Goal: Transaction & Acquisition: Purchase product/service

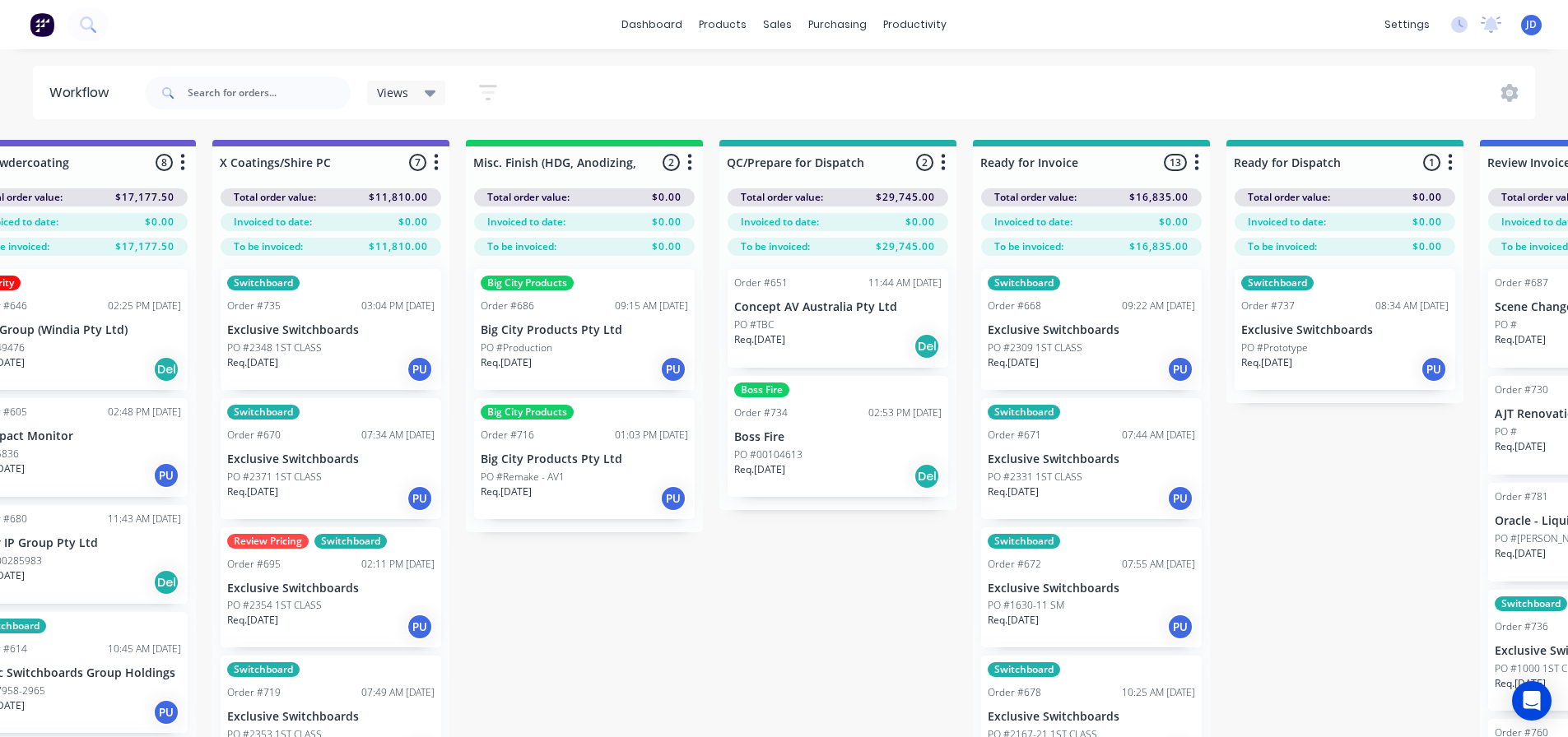
scroll to position [0, 6058]
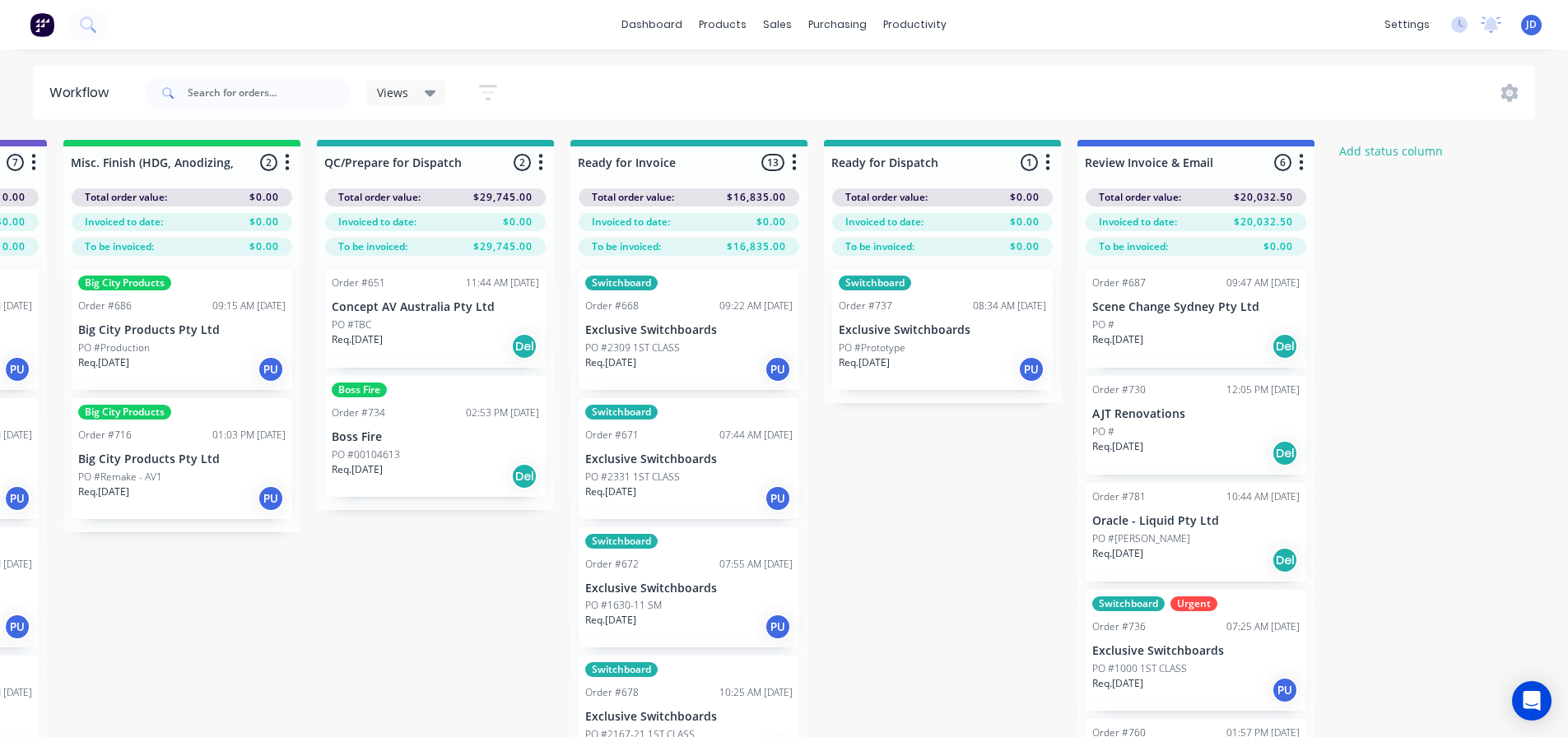
click at [382, 474] on p "Req. [DATE]" at bounding box center [357, 469] width 51 height 15
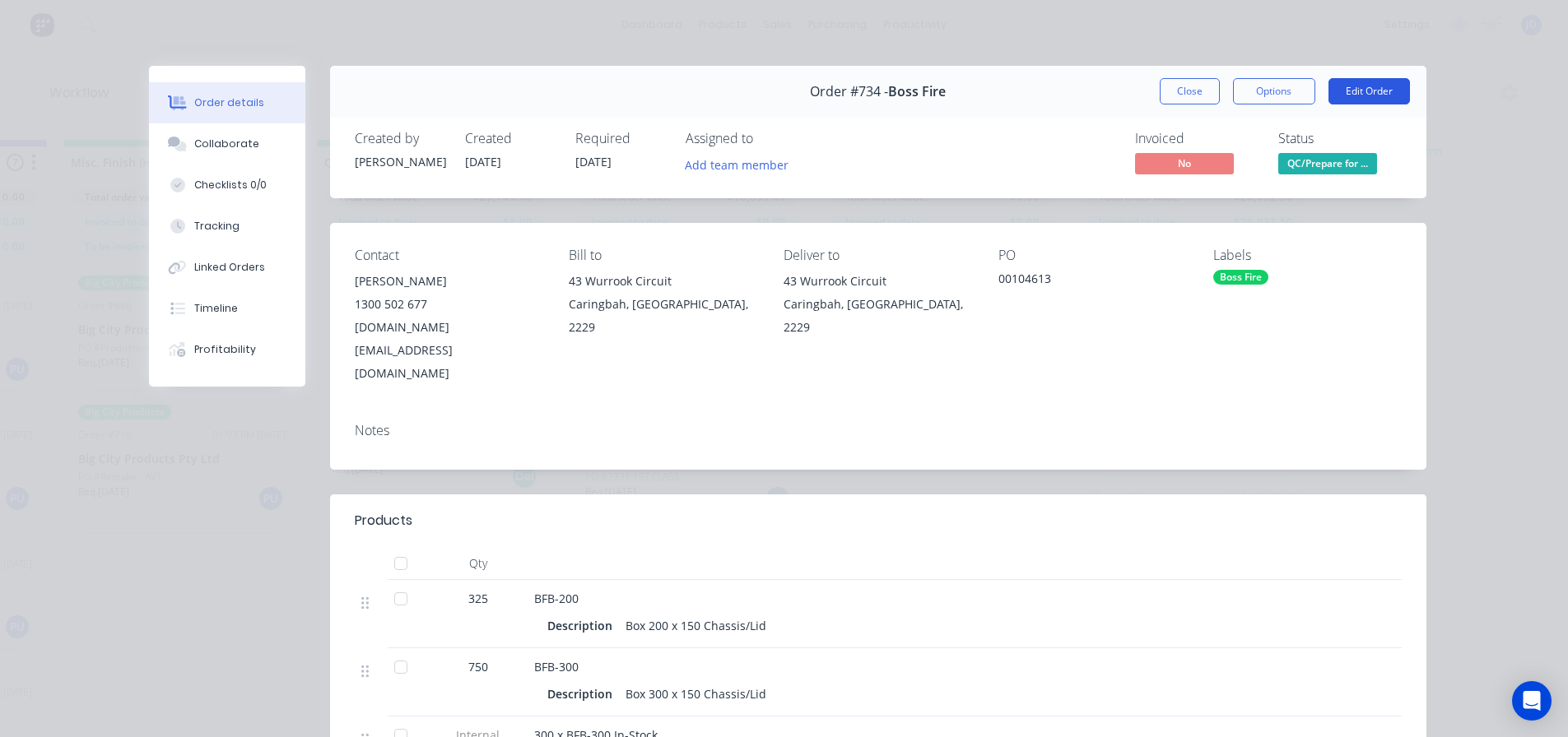
click at [1368, 87] on button "Edit Order" at bounding box center [1370, 92] width 82 height 27
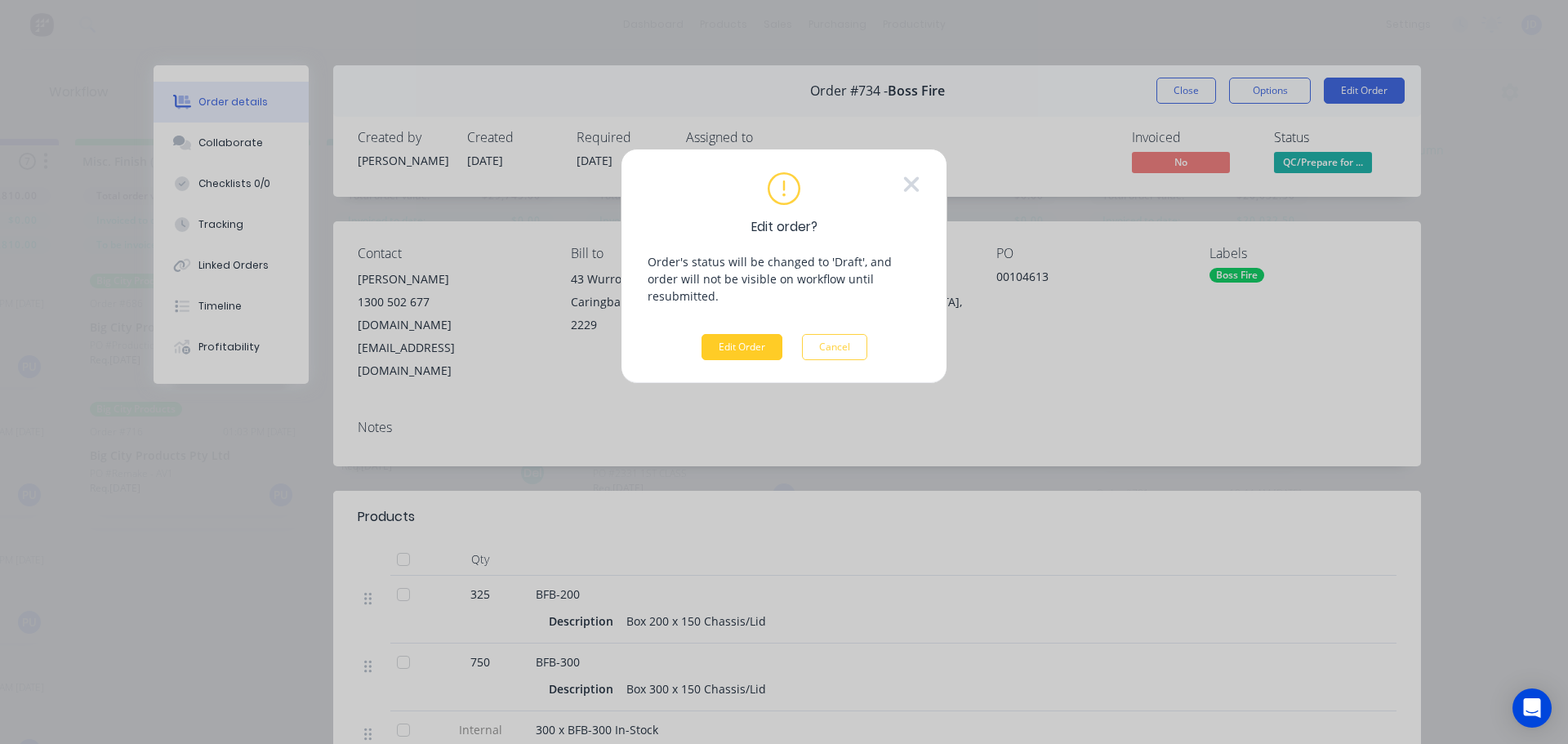
click at [739, 334] on button "Edit Order" at bounding box center [742, 348] width 81 height 26
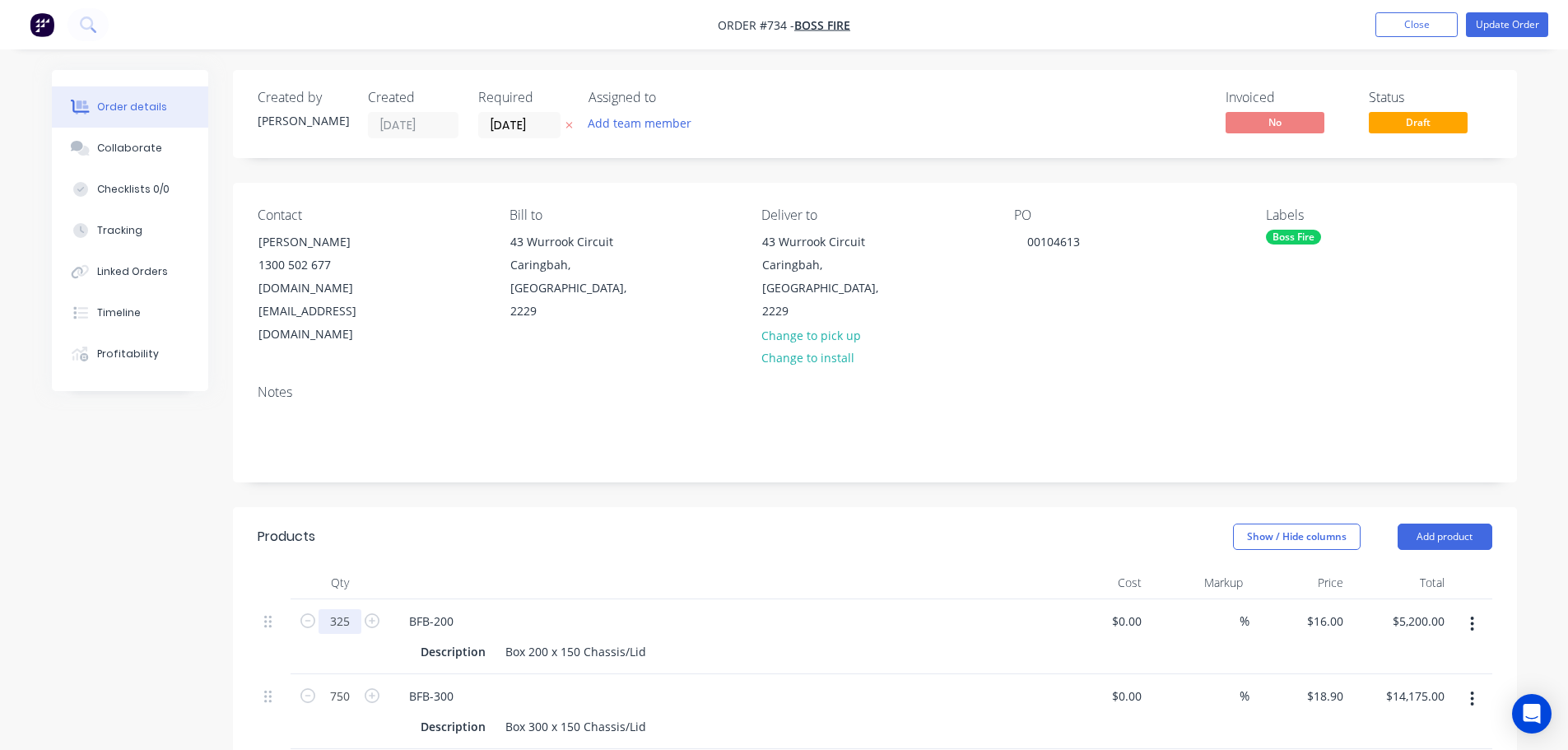
click at [342, 609] on input "325" at bounding box center [340, 622] width 43 height 25
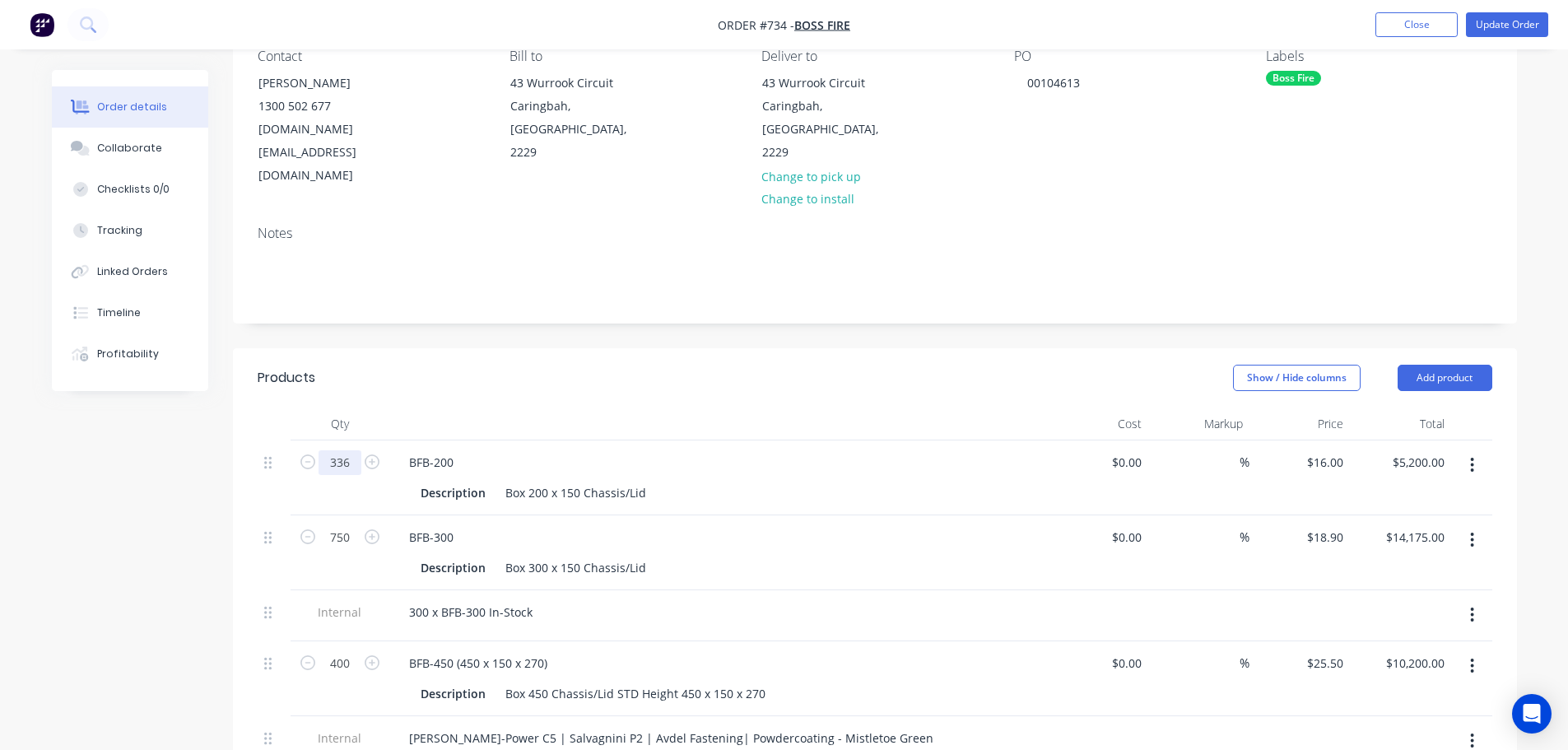
scroll to position [165, 0]
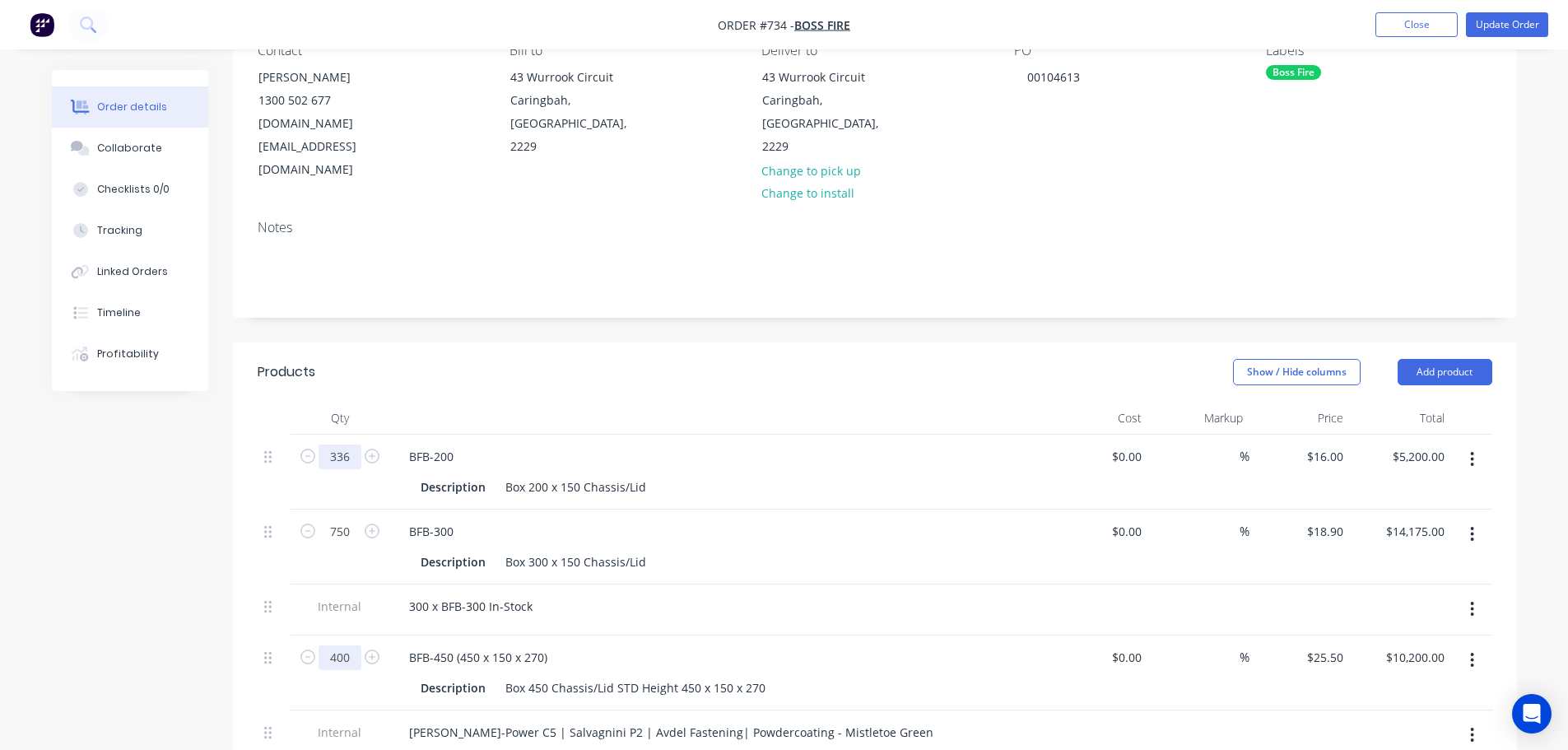
type input "336"
type input "$5,376.00"
click at [350, 646] on input "400" at bounding box center [340, 658] width 43 height 25
type input "406"
type input "$10,353.00"
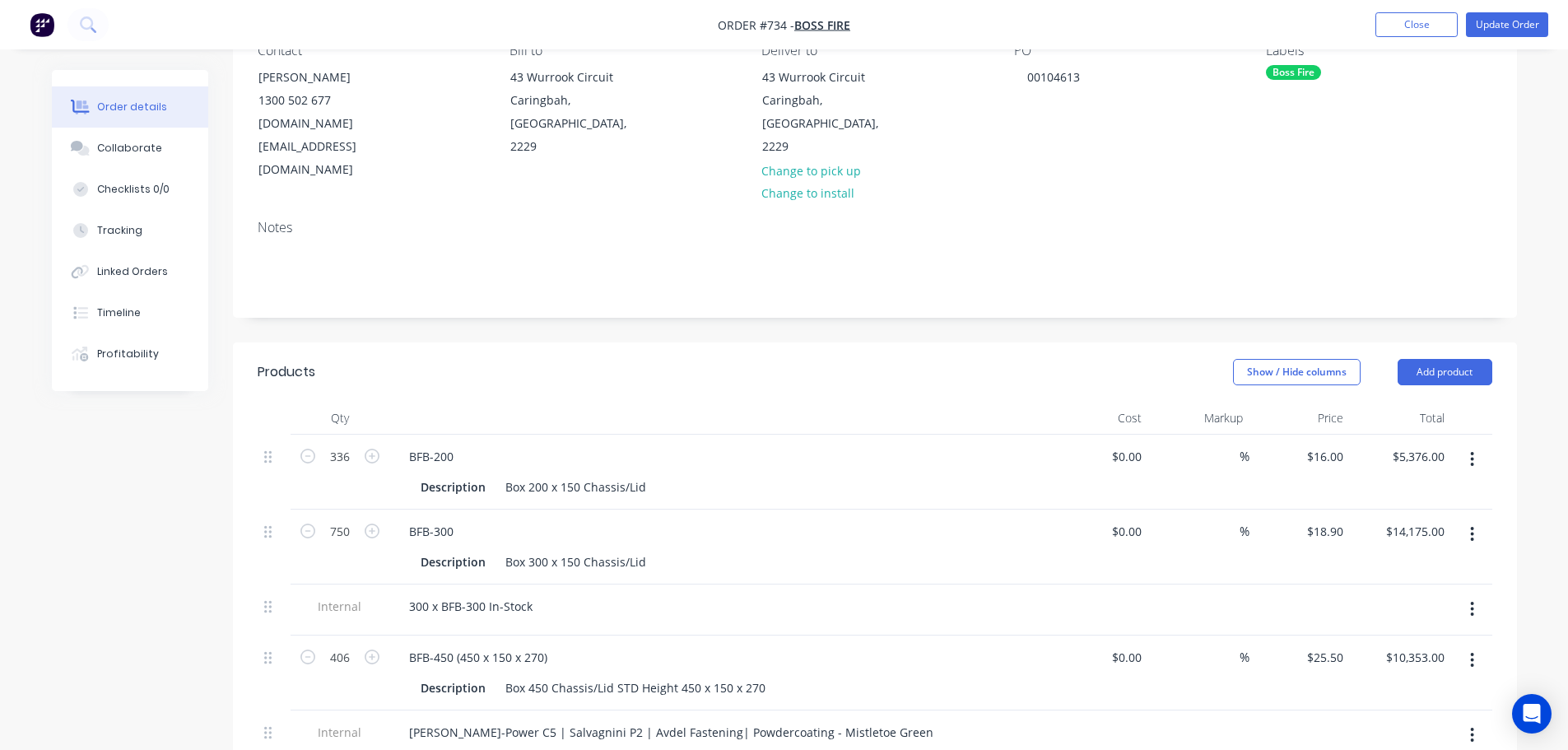
click at [796, 622] on div at bounding box center [719, 624] width 646 height 4
click at [1495, 33] on button "Update Order" at bounding box center [1508, 25] width 83 height 25
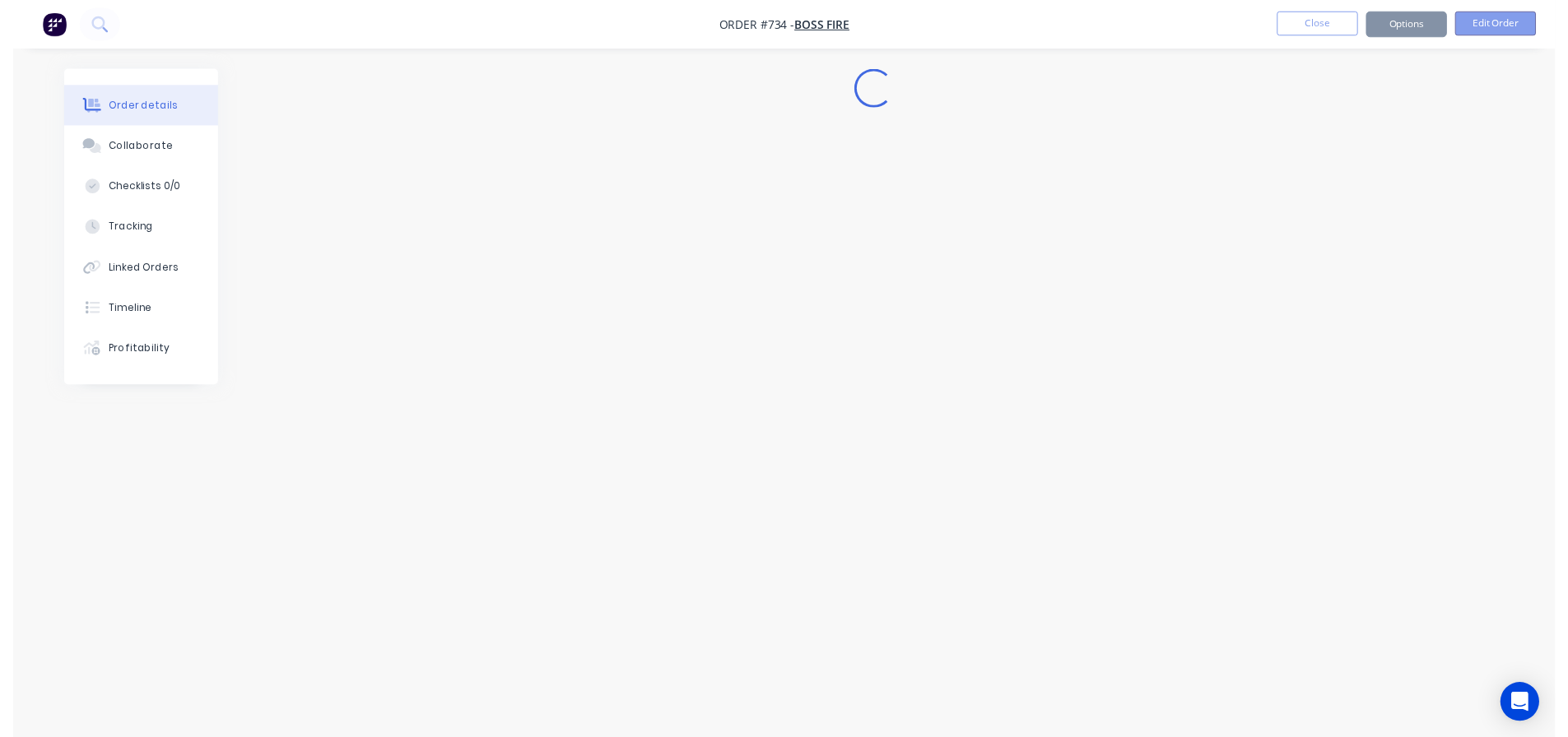
scroll to position [0, 0]
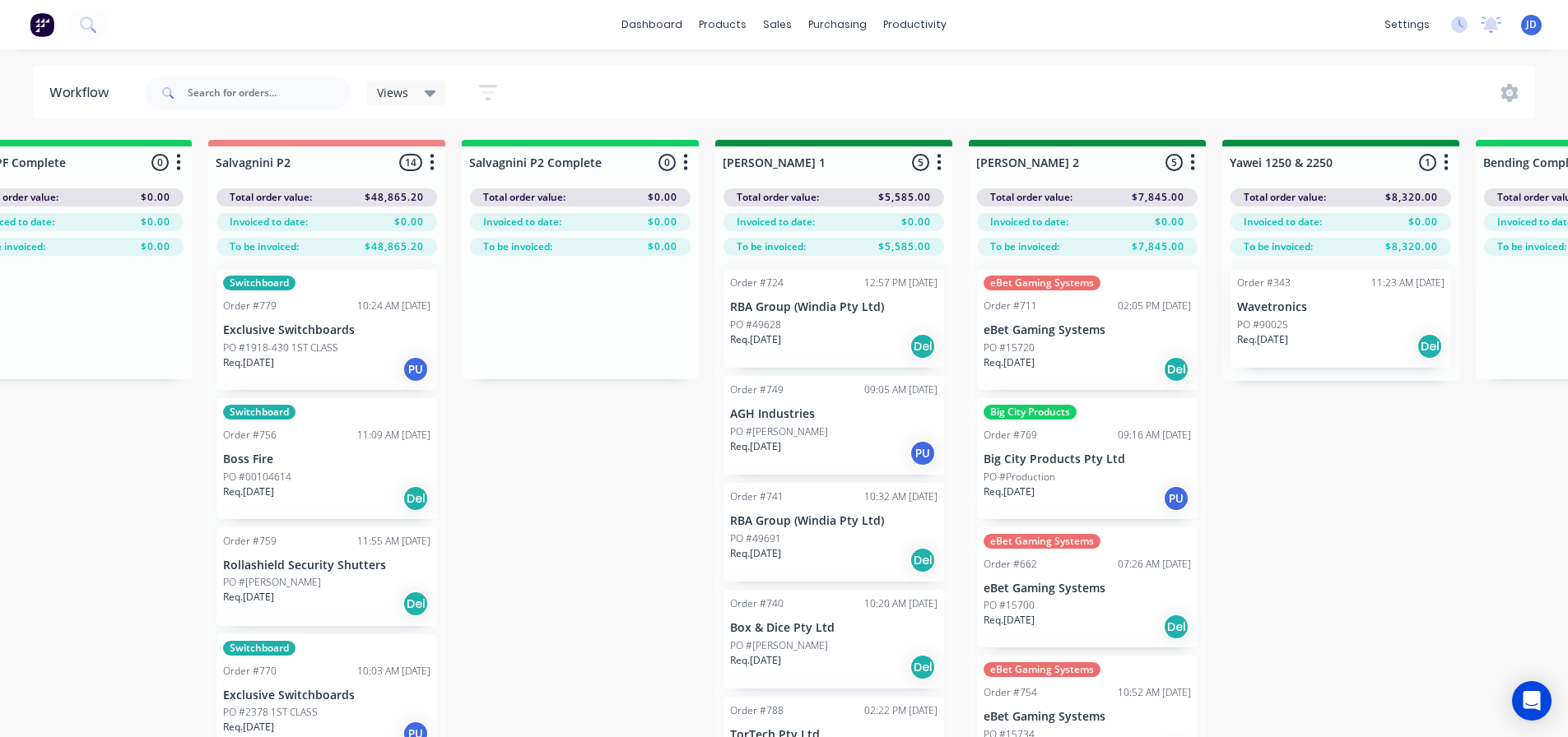
scroll to position [0, 6058]
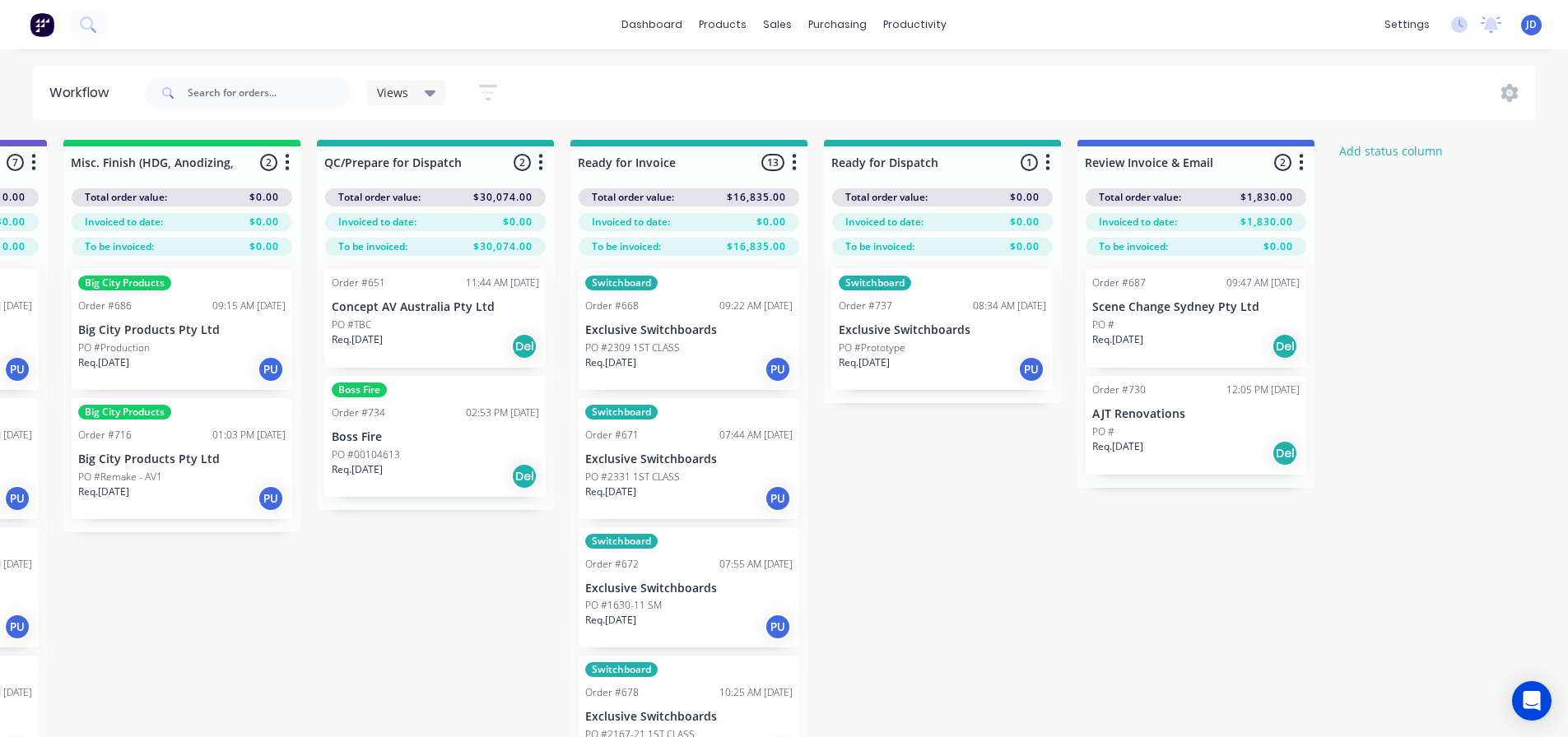
drag, startPoint x: 1506, startPoint y: 470, endPoint x: 1532, endPoint y: 469, distance: 26.0
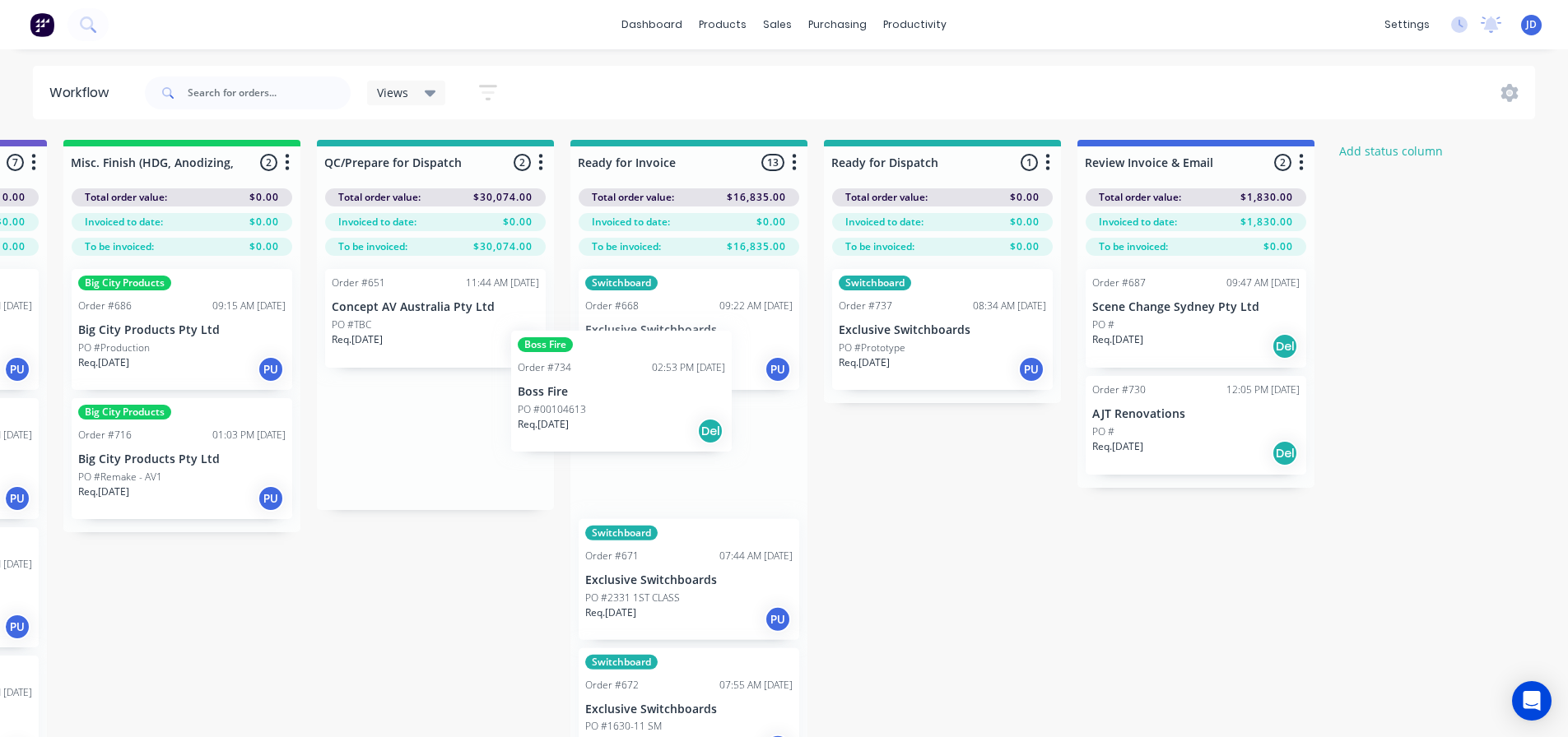
drag, startPoint x: 585, startPoint y: 429, endPoint x: 692, endPoint y: 353, distance: 131.2
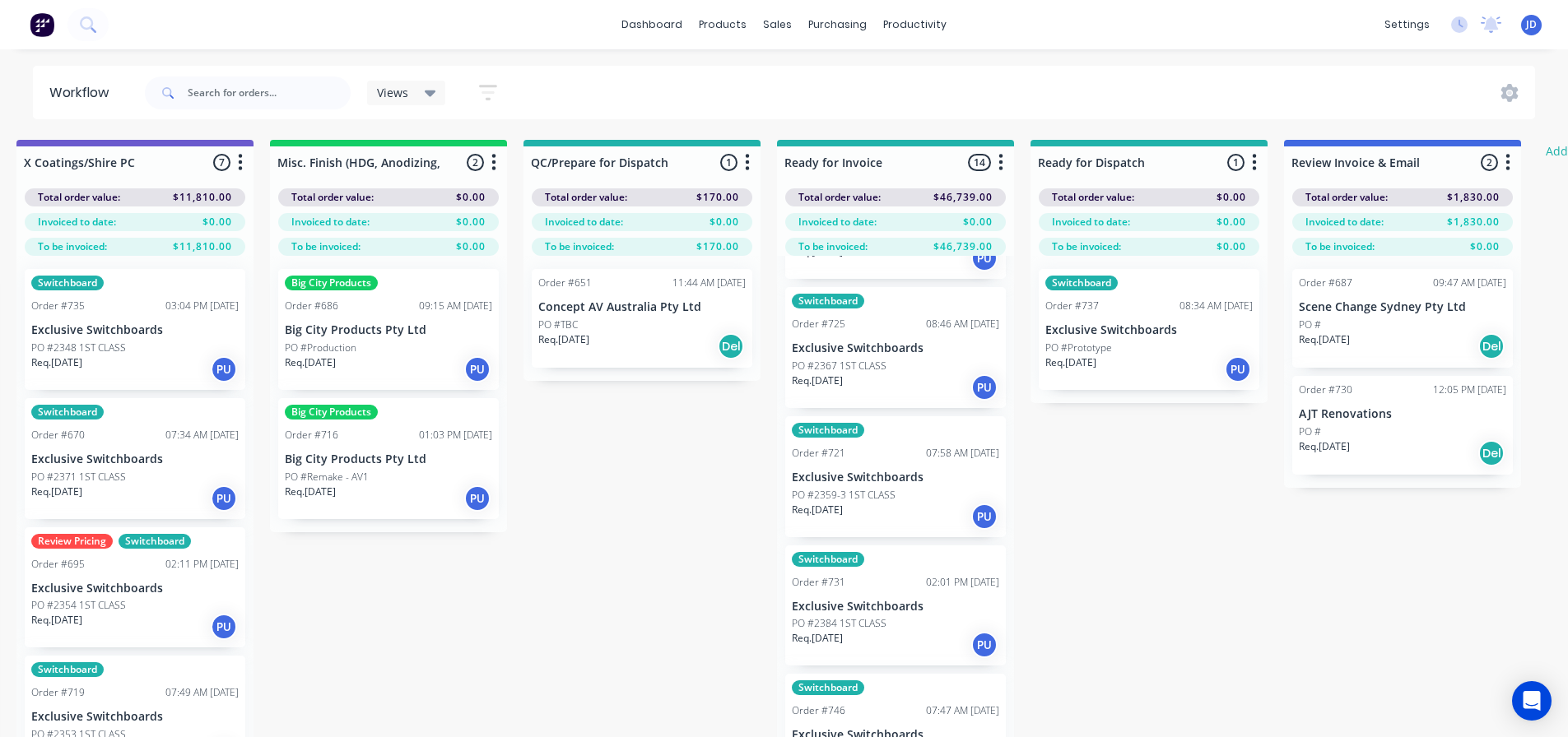
scroll to position [0, 5647]
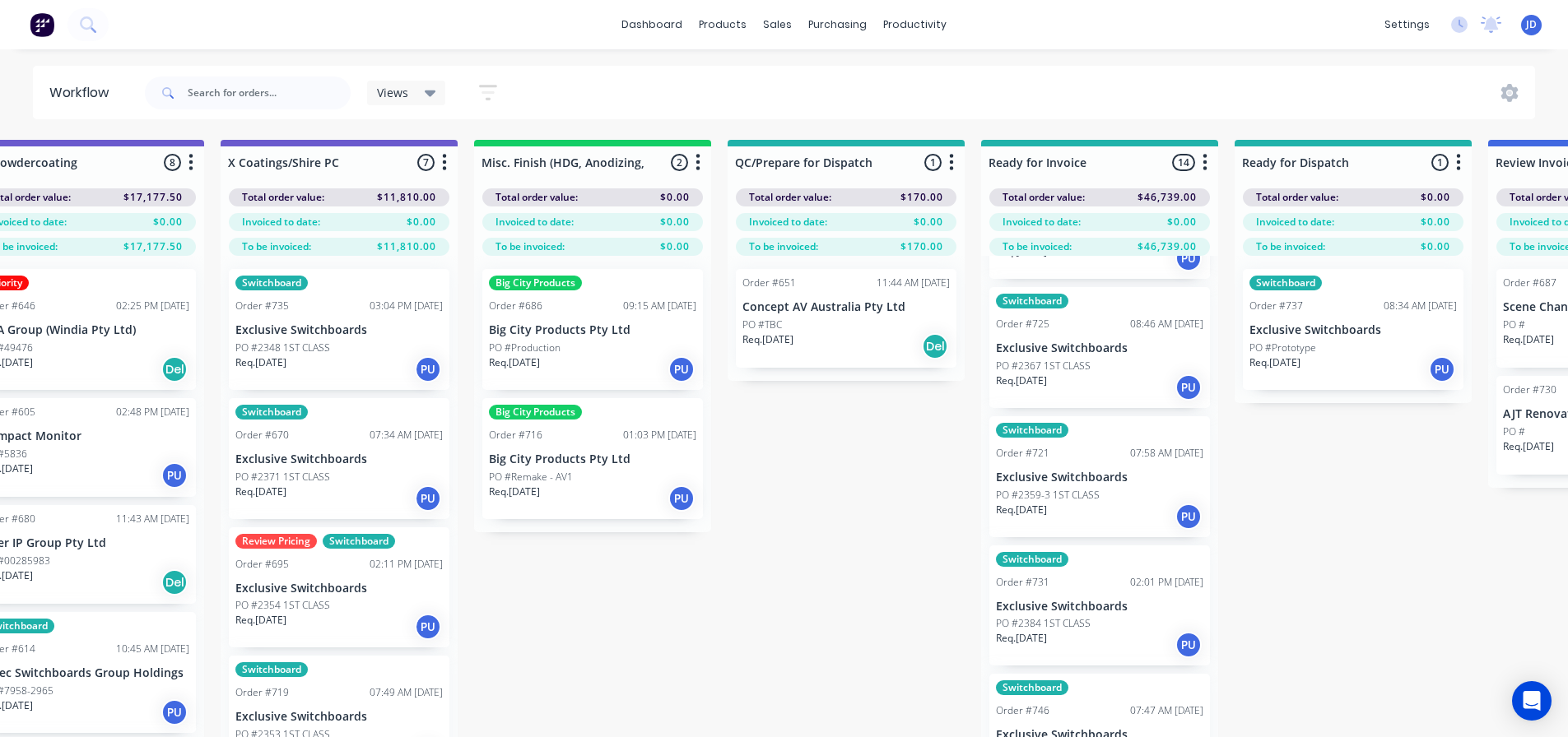
drag, startPoint x: 428, startPoint y: 609, endPoint x: 415, endPoint y: 594, distance: 19.8
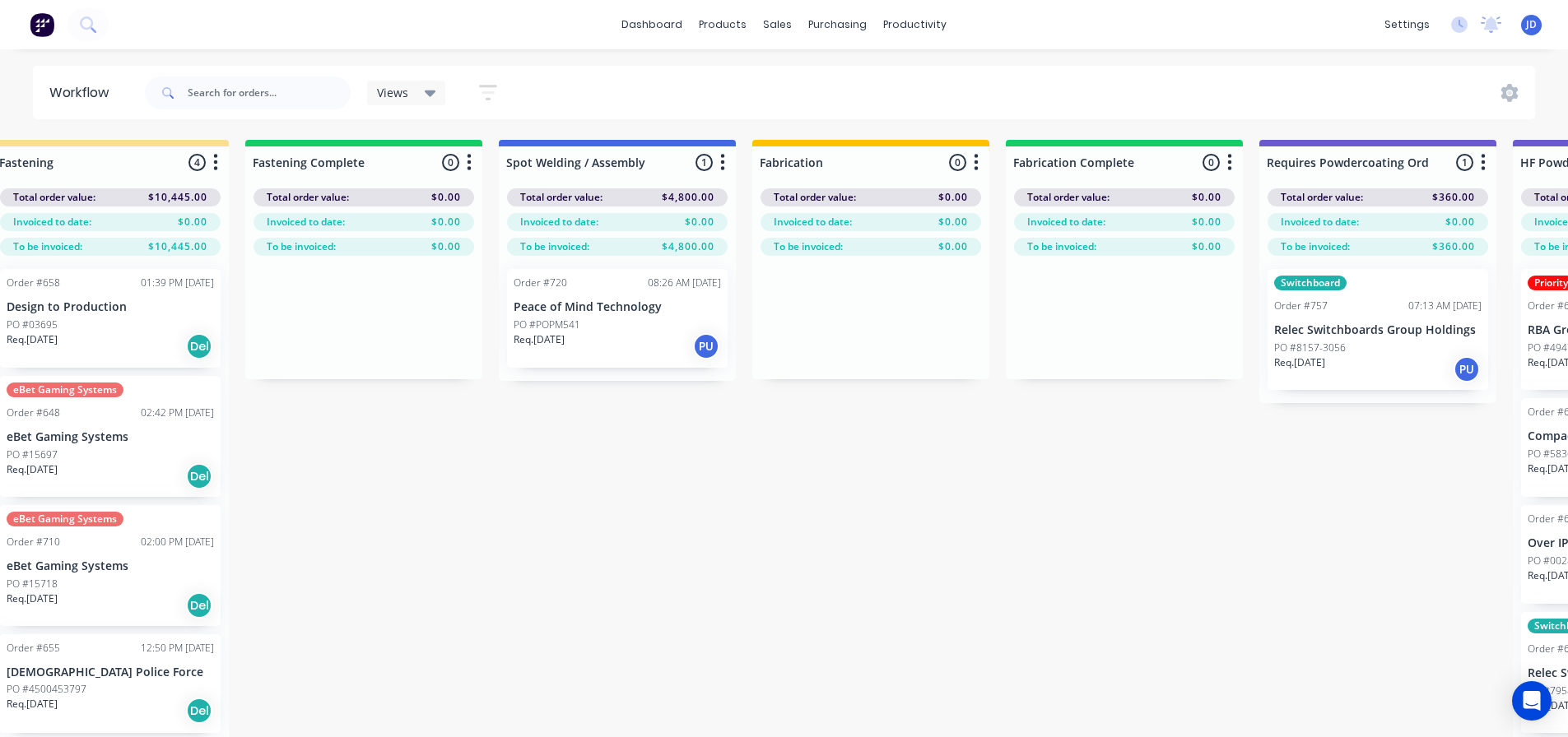
drag, startPoint x: 620, startPoint y: 671, endPoint x: 542, endPoint y: 587, distance: 114.6
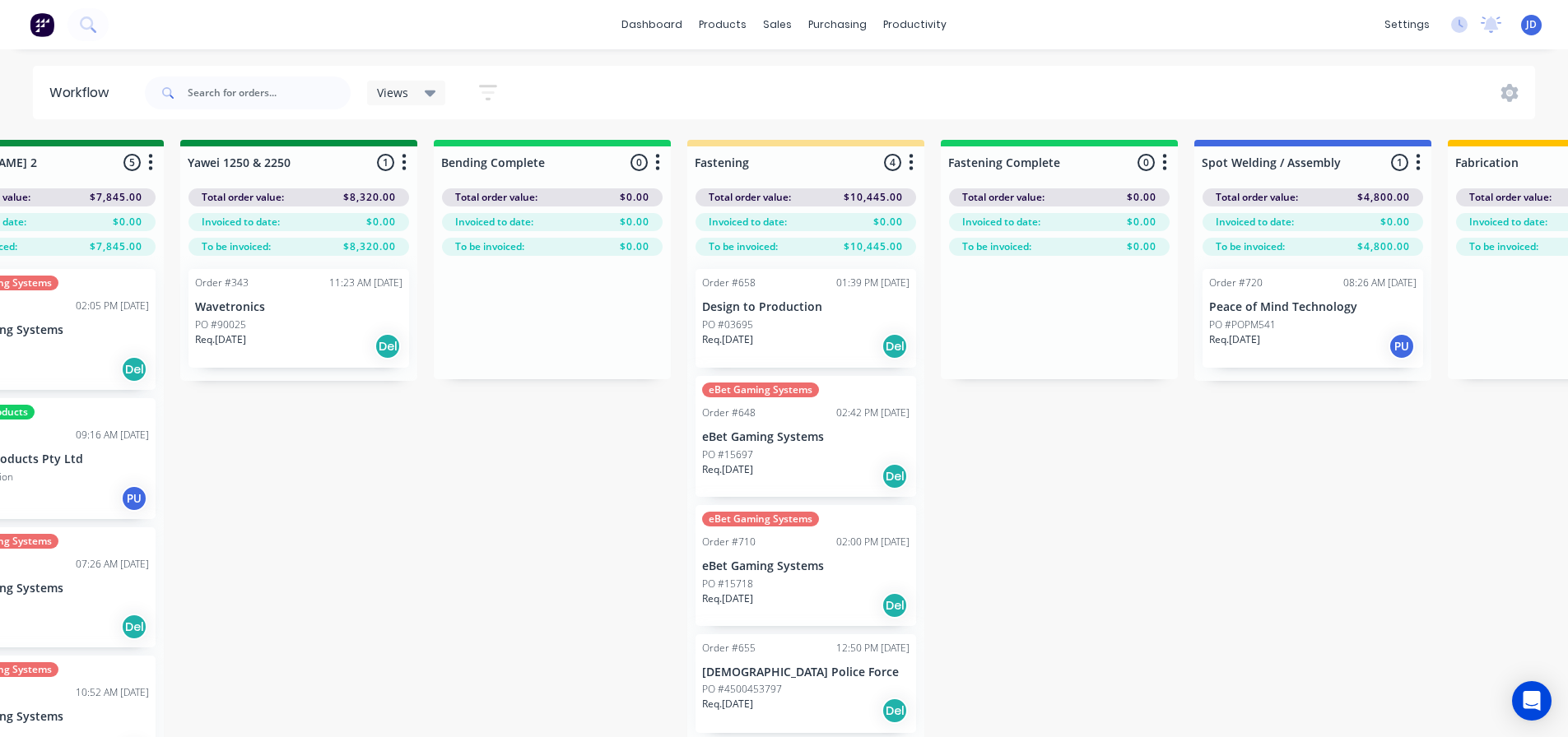
drag, startPoint x: 966, startPoint y: 522, endPoint x: 928, endPoint y: 511, distance: 39.6
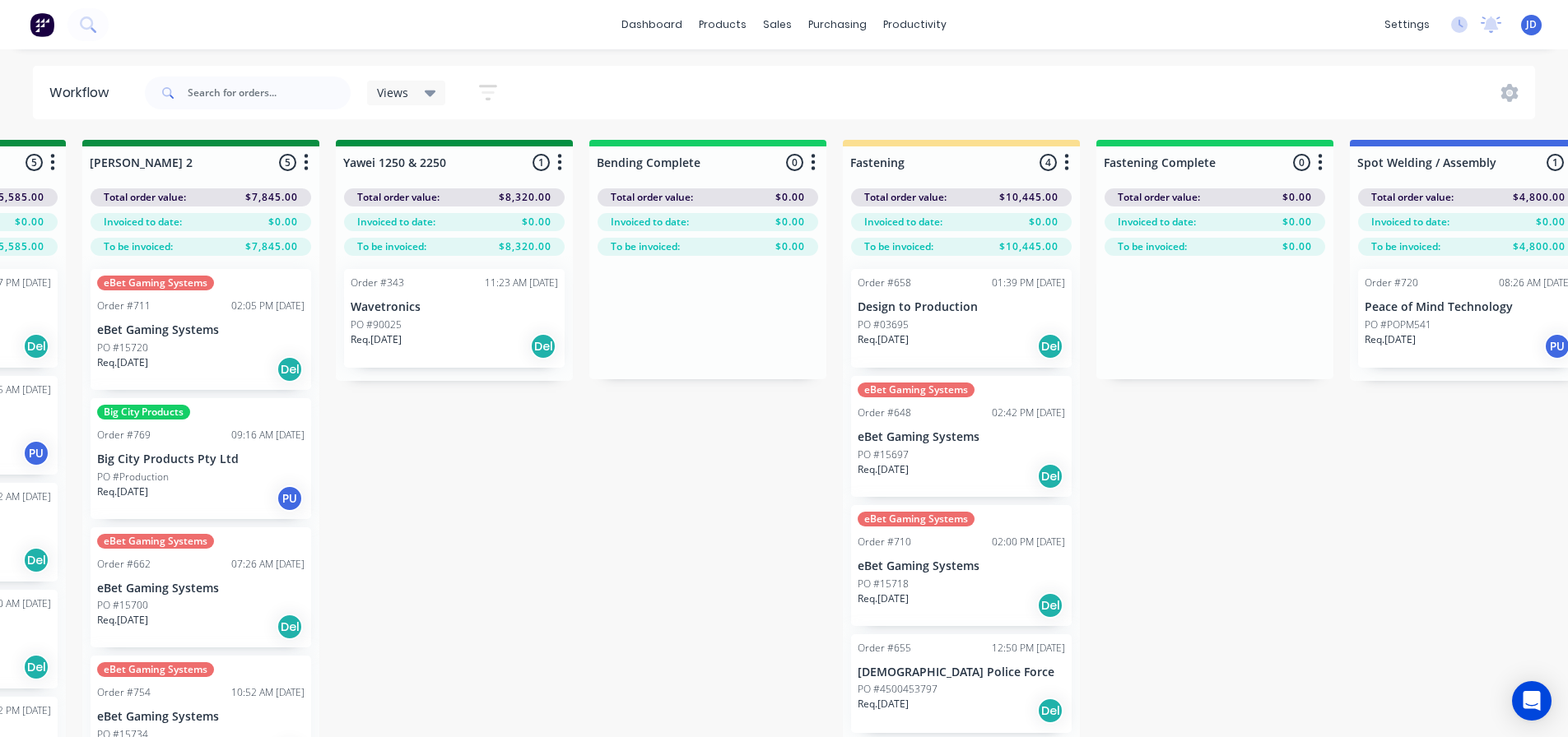
scroll to position [0, 3016]
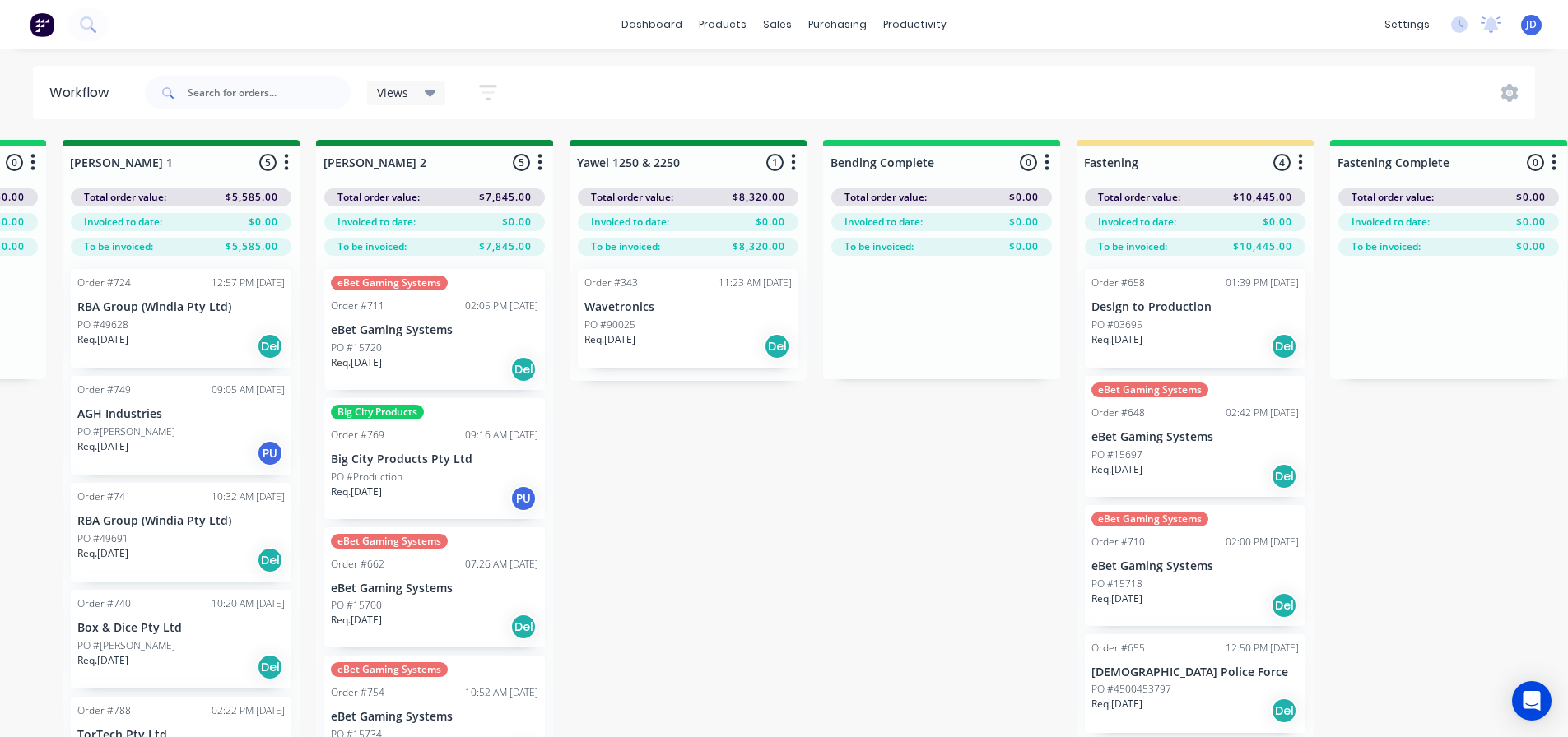
drag, startPoint x: 1232, startPoint y: 561, endPoint x: 1217, endPoint y: 547, distance: 20.5
click at [993, 502] on div "On Hold 2 Status colour #FF4949 hex #FF4949 Save Cancel Notifications Email SMS…" at bounding box center [732, 468] width 7521 height 656
click at [993, 501] on div "On Hold 2 Status colour #FF4949 hex #FF4949 Save Cancel Notifications Email SMS…" at bounding box center [732, 468] width 7521 height 656
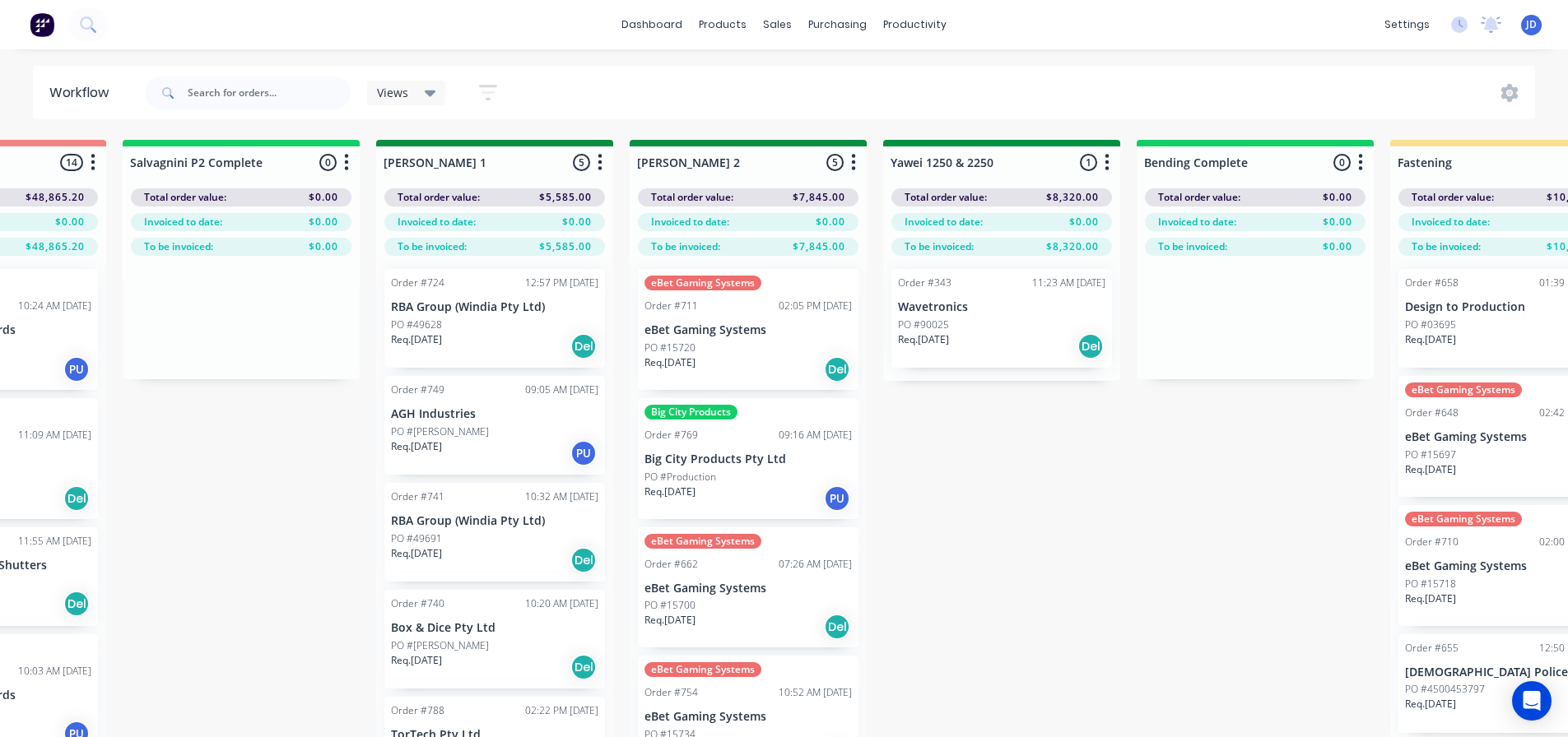
drag, startPoint x: 913, startPoint y: 537, endPoint x: 824, endPoint y: 525, distance: 89.8
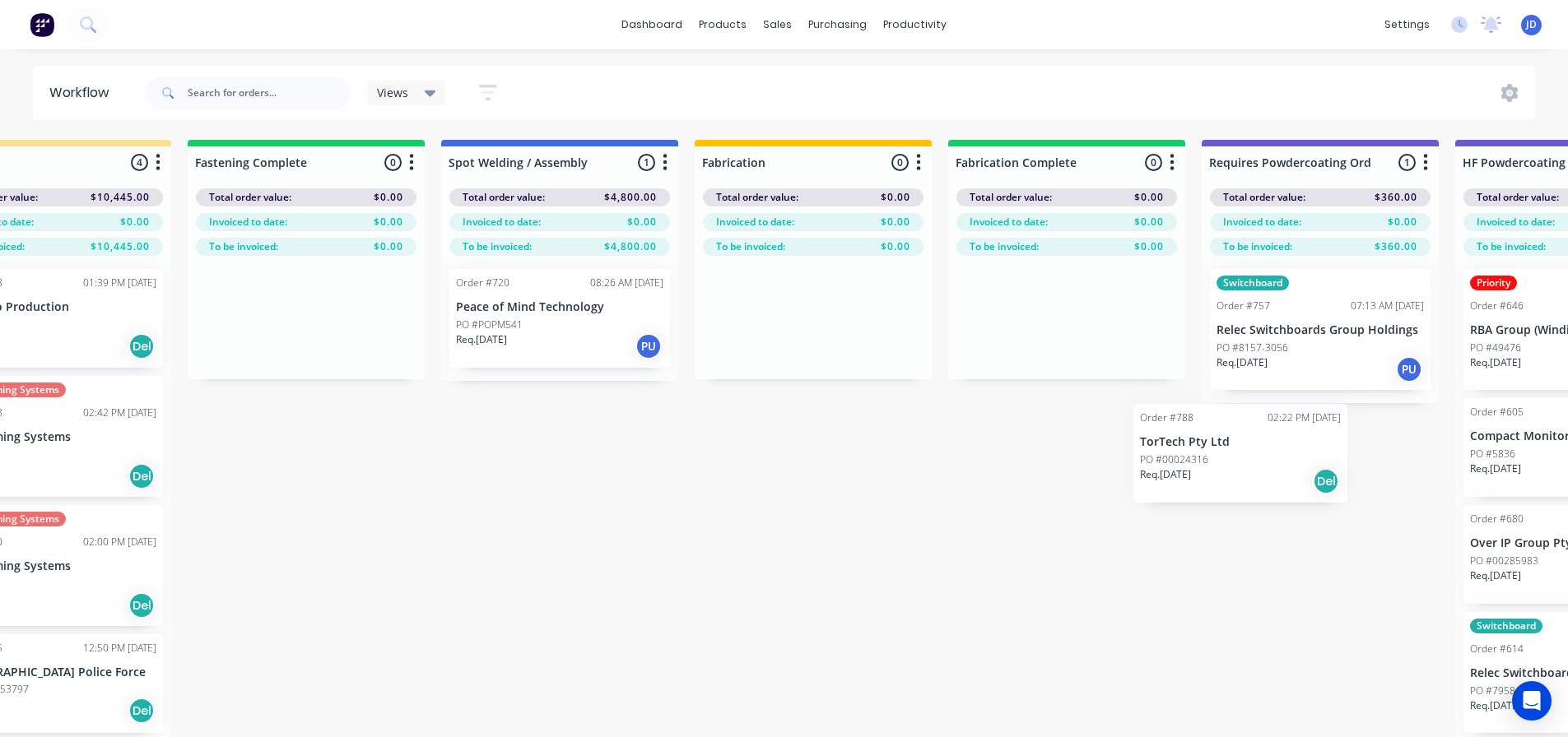
scroll to position [0, 4235]
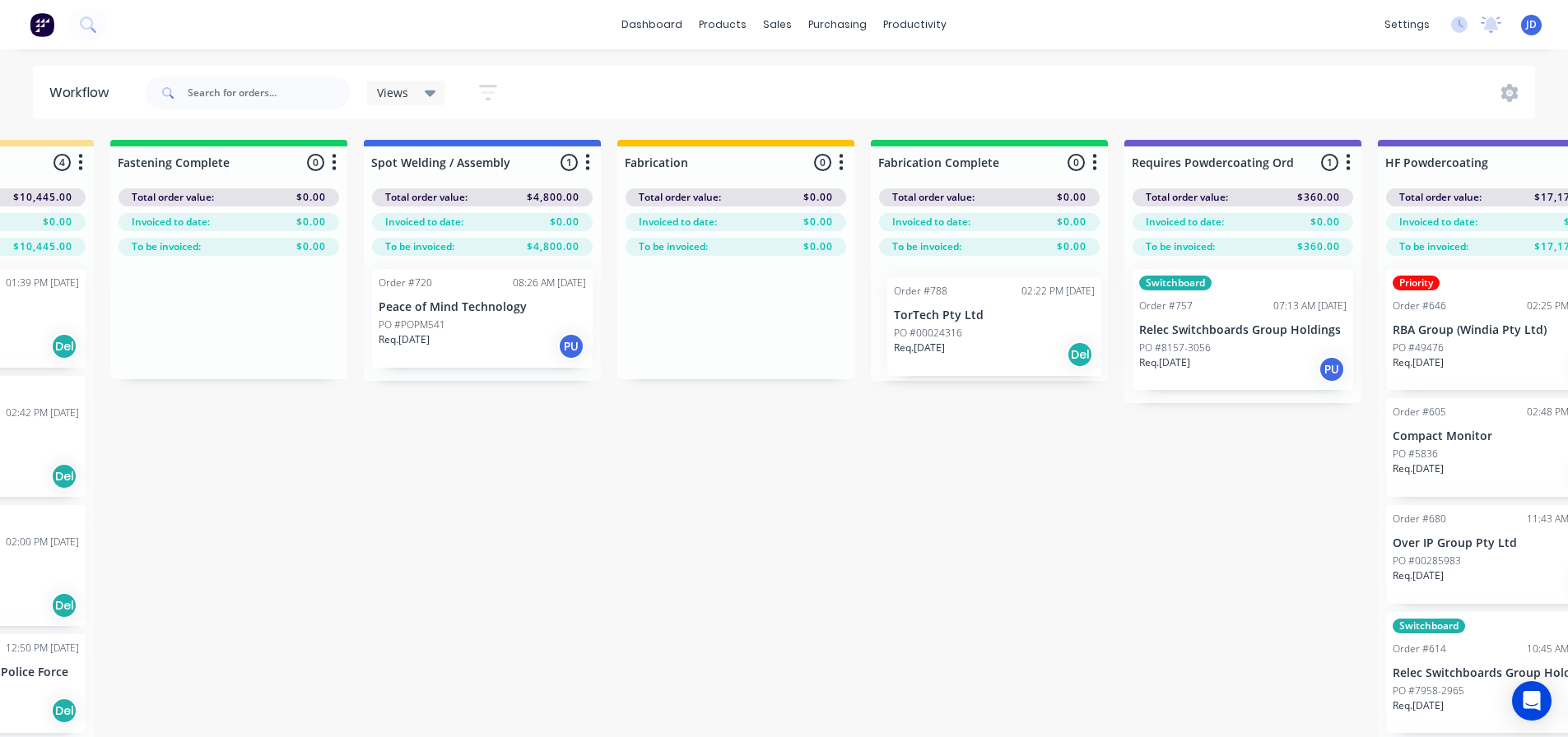
drag, startPoint x: 546, startPoint y: 671, endPoint x: 1000, endPoint y: 326, distance: 570.2
click at [986, 332] on div "Req. [DATE] Del" at bounding box center [989, 346] width 207 height 28
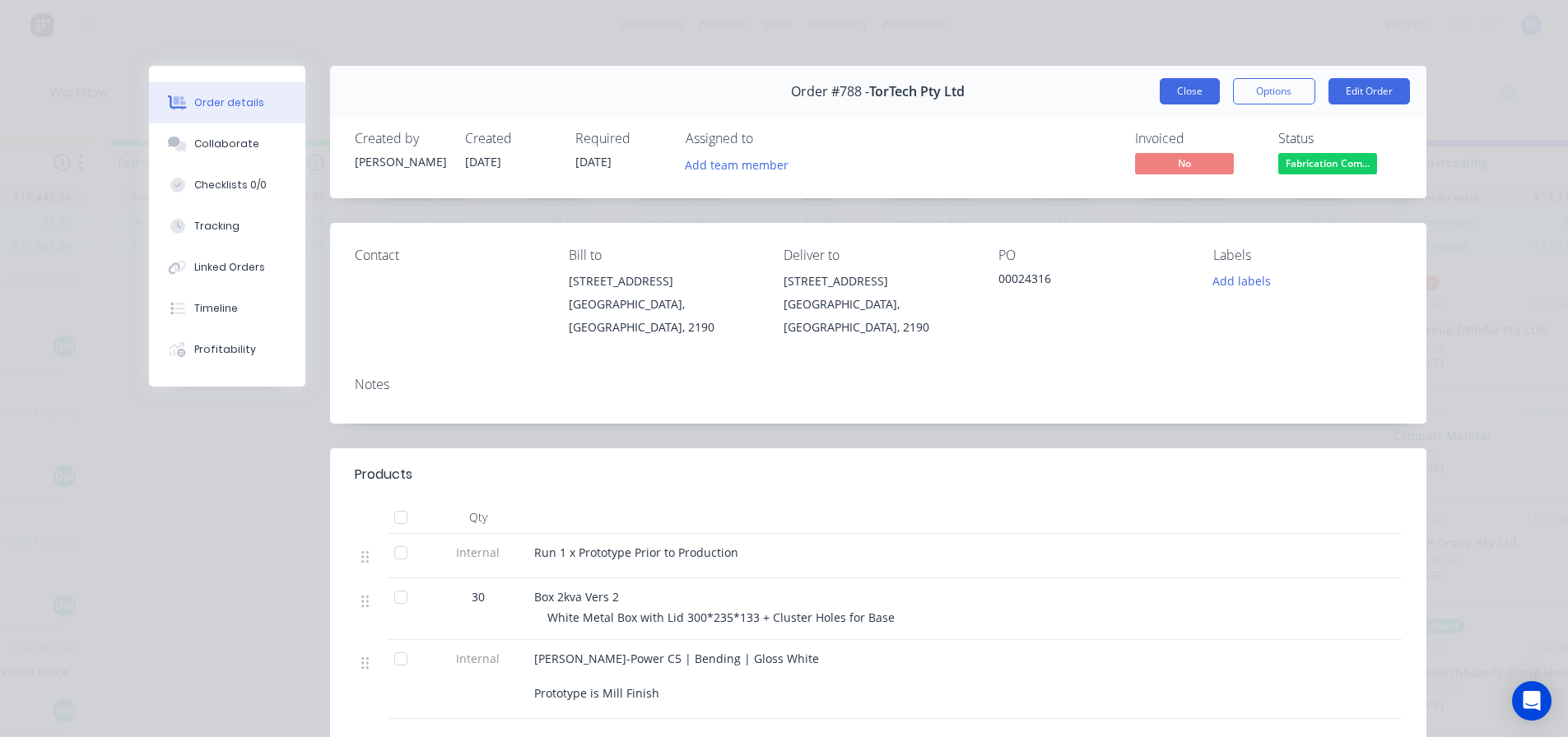
click at [1165, 97] on button "Close" at bounding box center [1190, 92] width 60 height 27
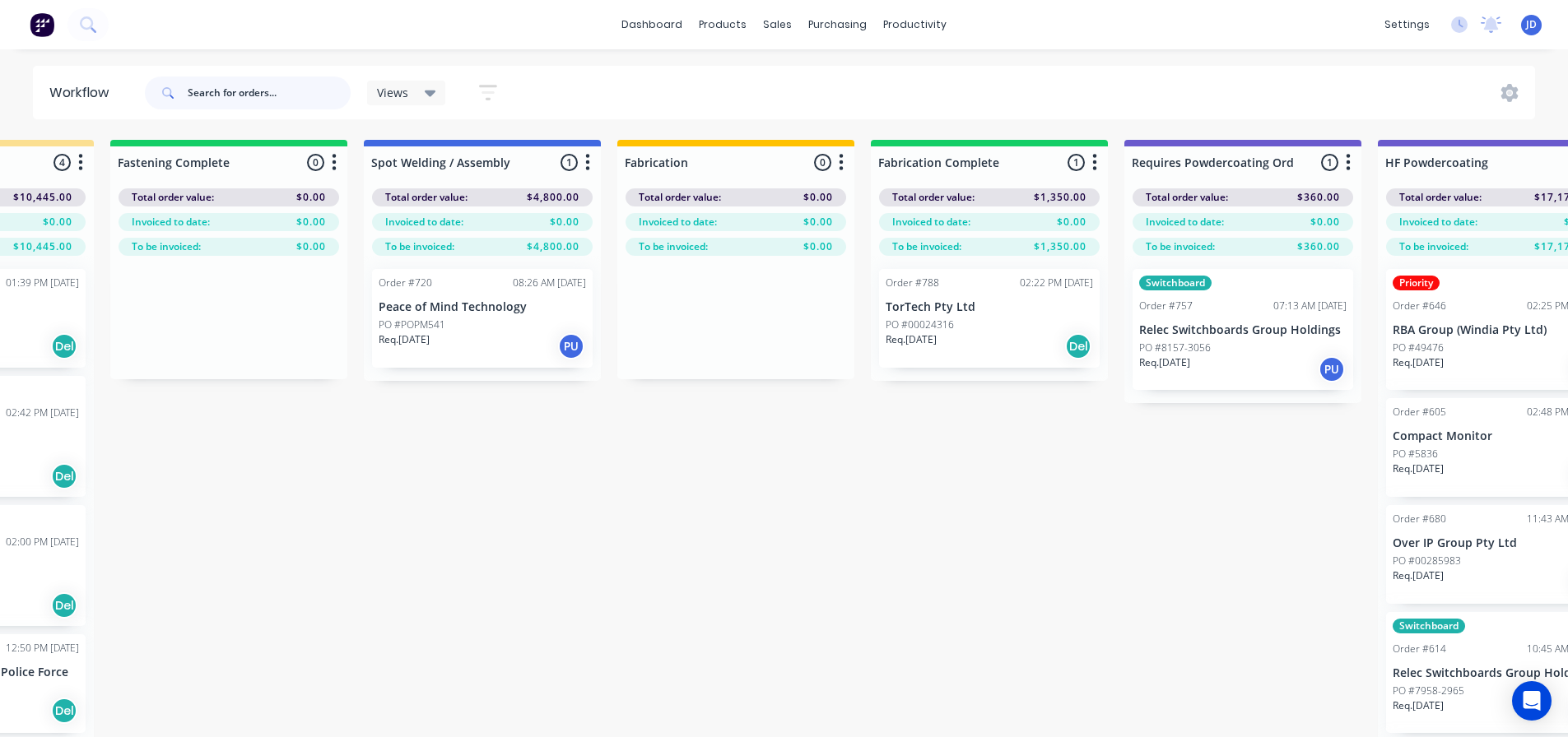
drag, startPoint x: 292, startPoint y: 88, endPoint x: 302, endPoint y: 83, distance: 11.2
click at [295, 93] on input "text" at bounding box center [269, 92] width 163 height 33
type input "rolla"
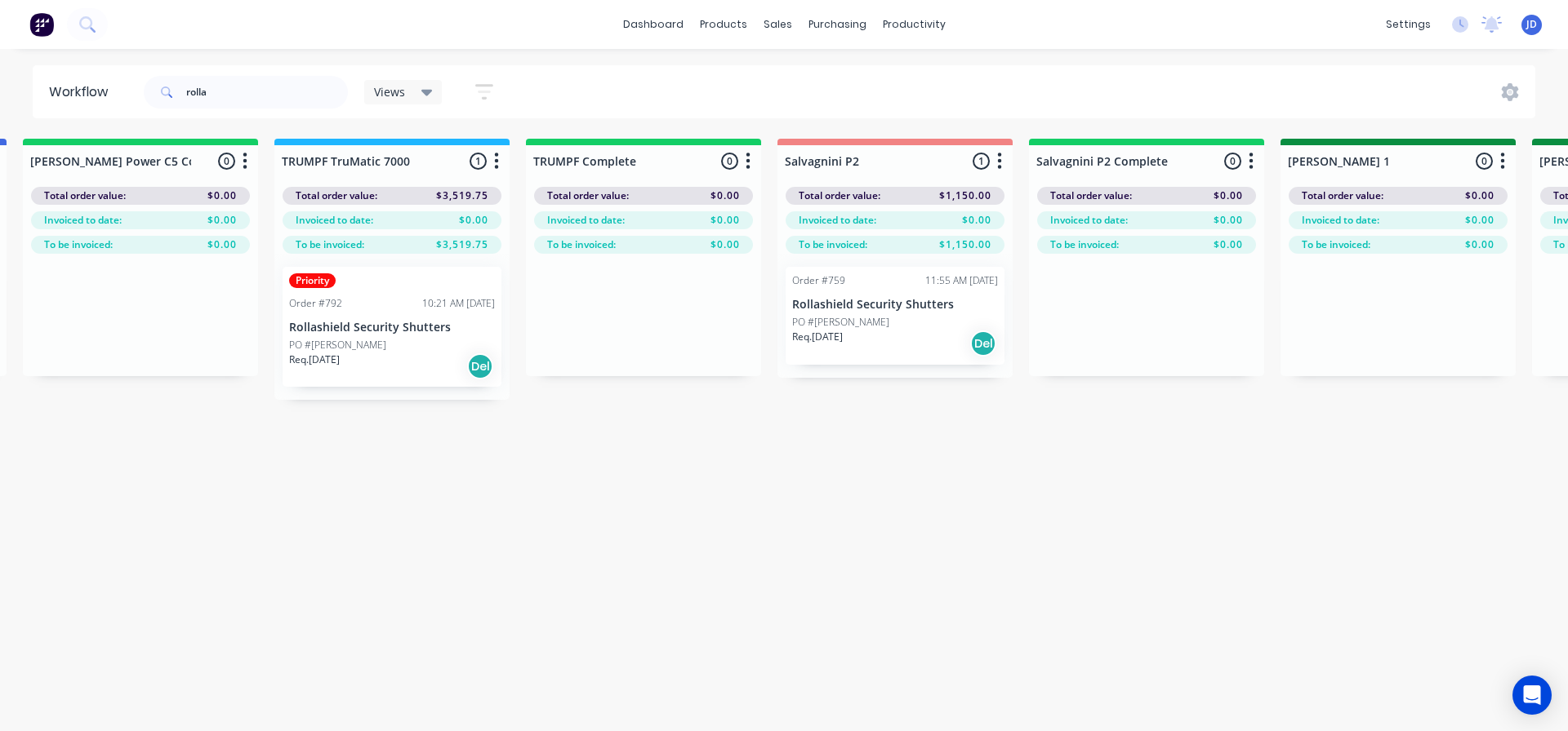
drag, startPoint x: 676, startPoint y: 614, endPoint x: 687, endPoint y: 577, distance: 38.6
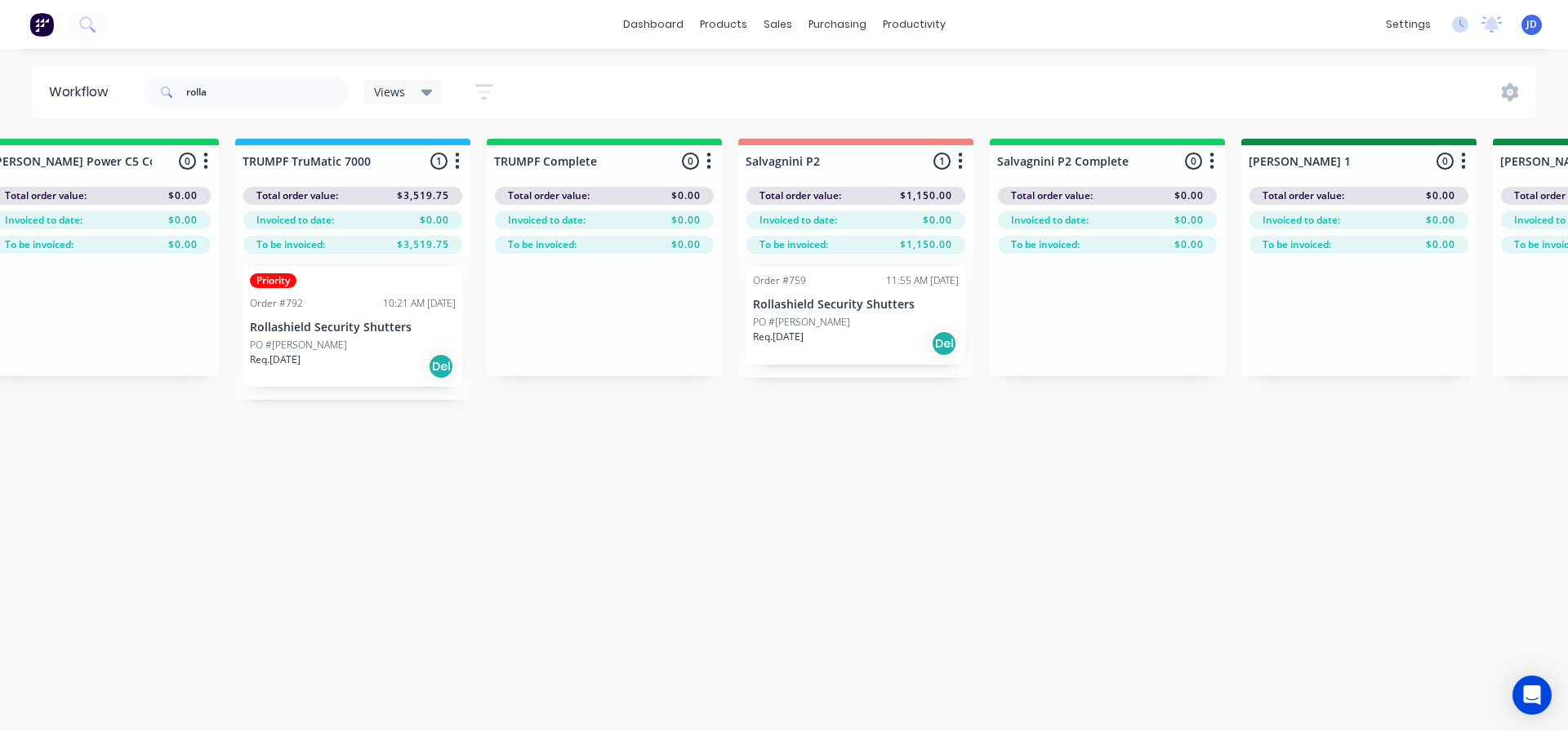
drag, startPoint x: 416, startPoint y: 573, endPoint x: 388, endPoint y: 556, distance: 32.8
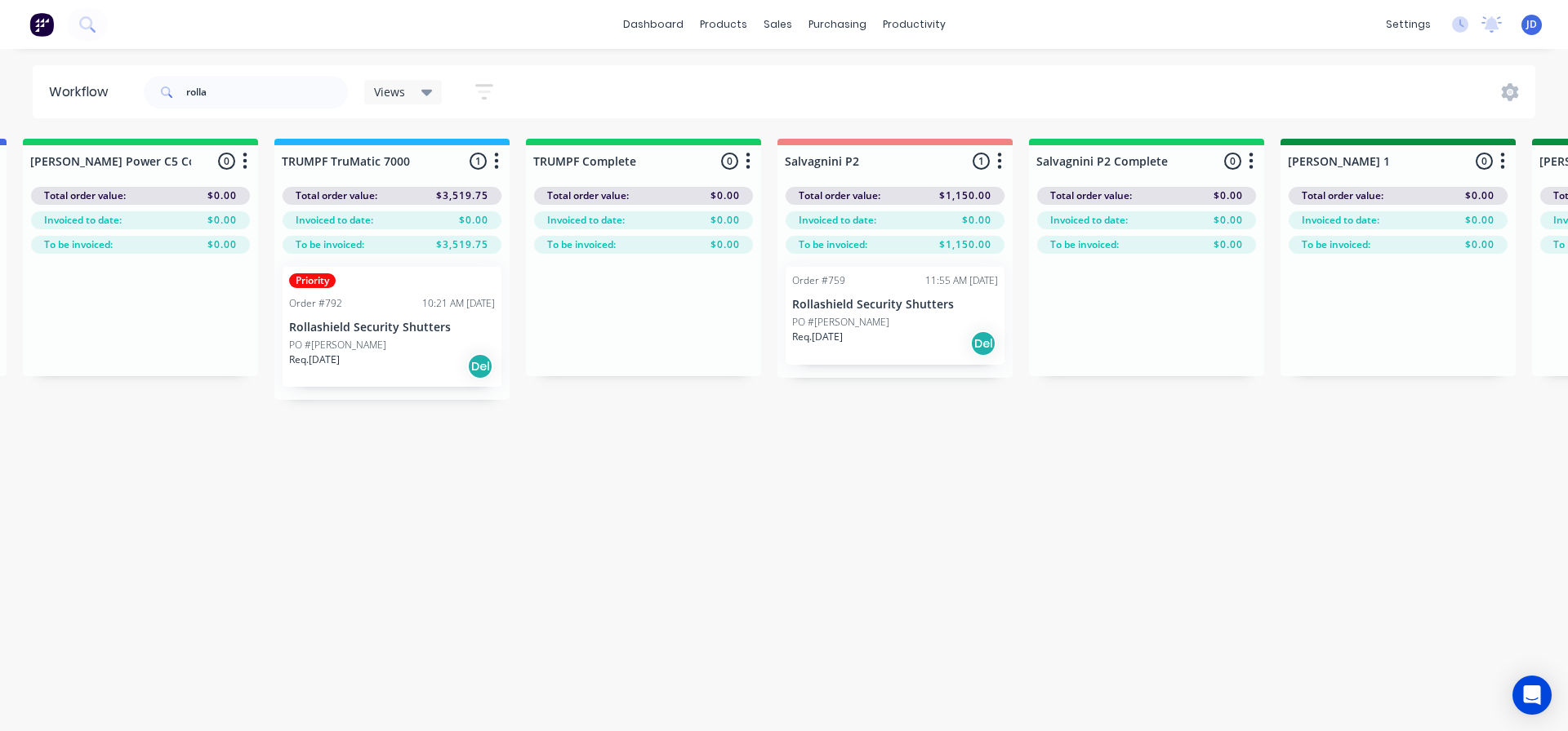
click at [906, 335] on div "Req. [DATE] Del" at bounding box center [895, 343] width 206 height 27
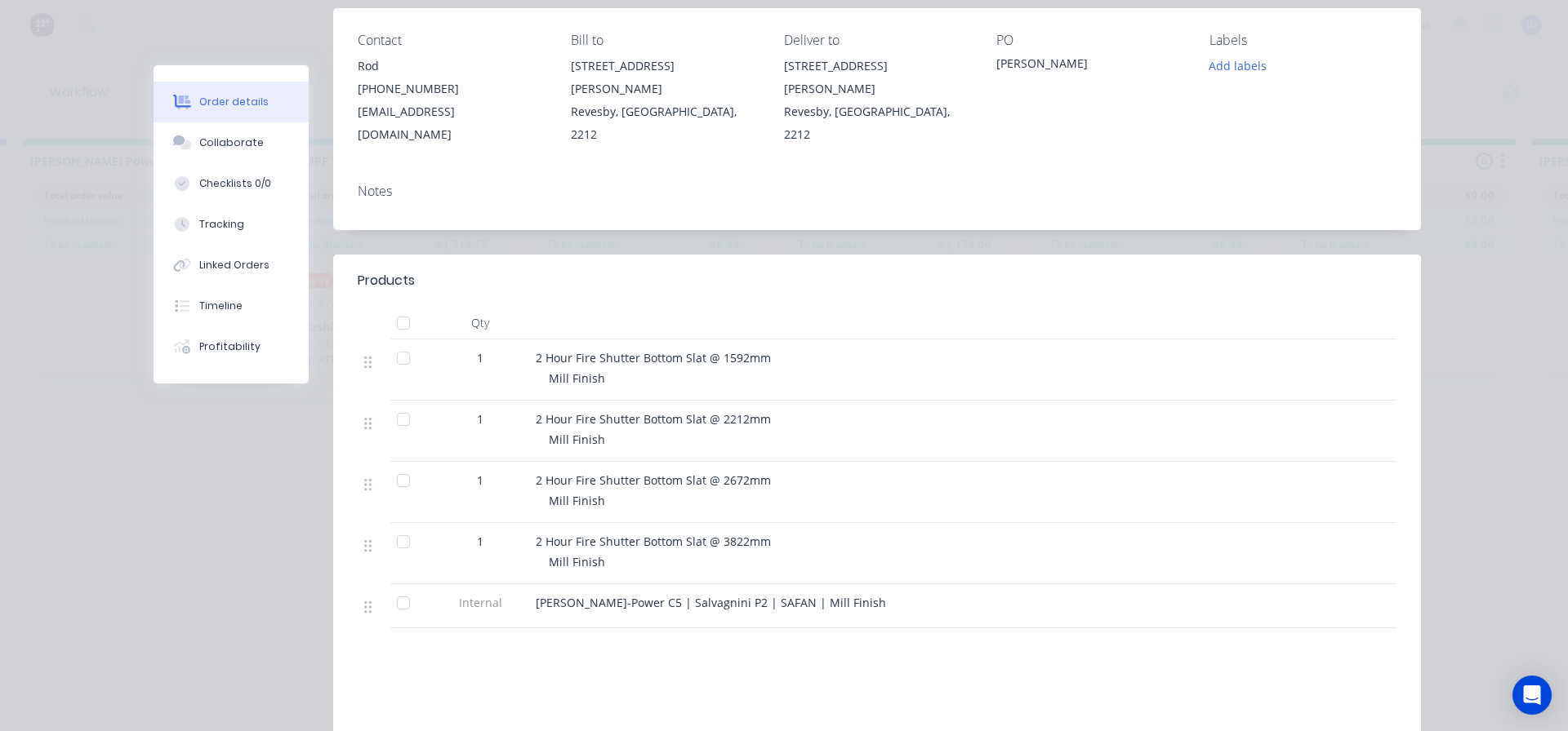
scroll to position [245, 0]
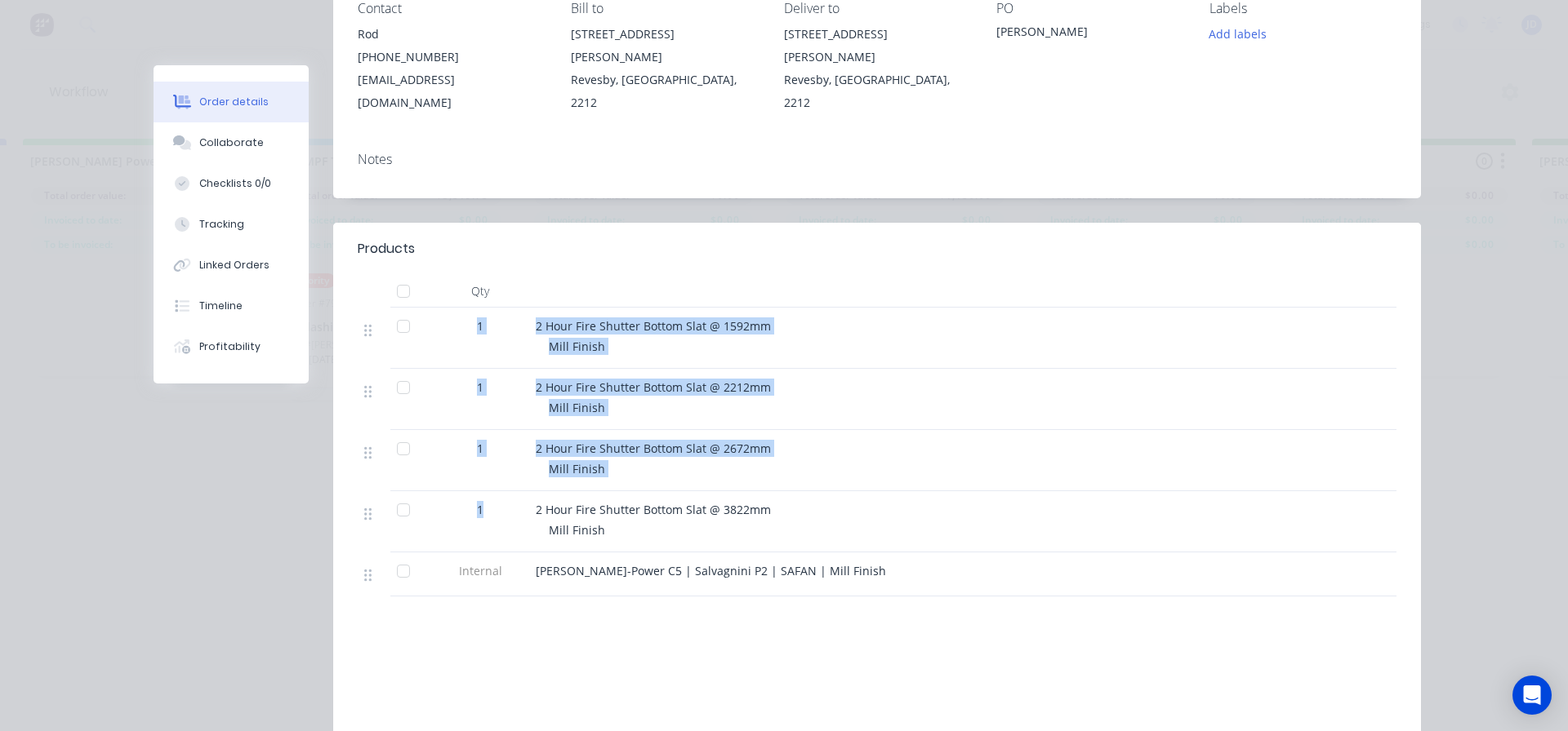
drag, startPoint x: 484, startPoint y: 359, endPoint x: 494, endPoint y: 499, distance: 140.4
click at [493, 501] on div "1 2 Hour Fire Shutter Bottom Slat @ 1592mm Mill Finish 1 2 Hour Fire Shutter Bo…" at bounding box center [876, 452] width 1039 height 289
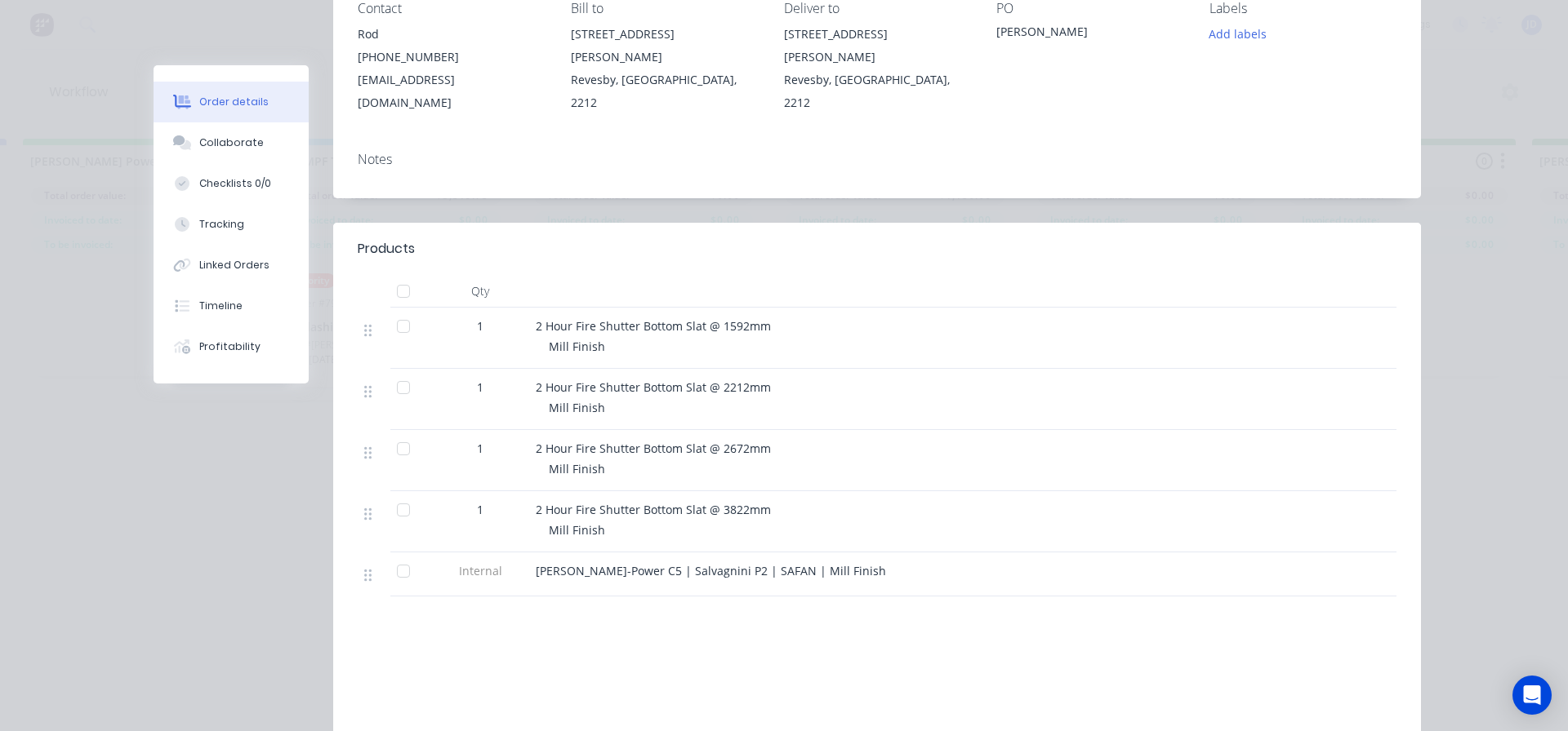
click at [862, 521] on div "Mill Finish" at bounding box center [862, 529] width 627 height 17
click at [236, 156] on button "Collaborate" at bounding box center [231, 143] width 155 height 41
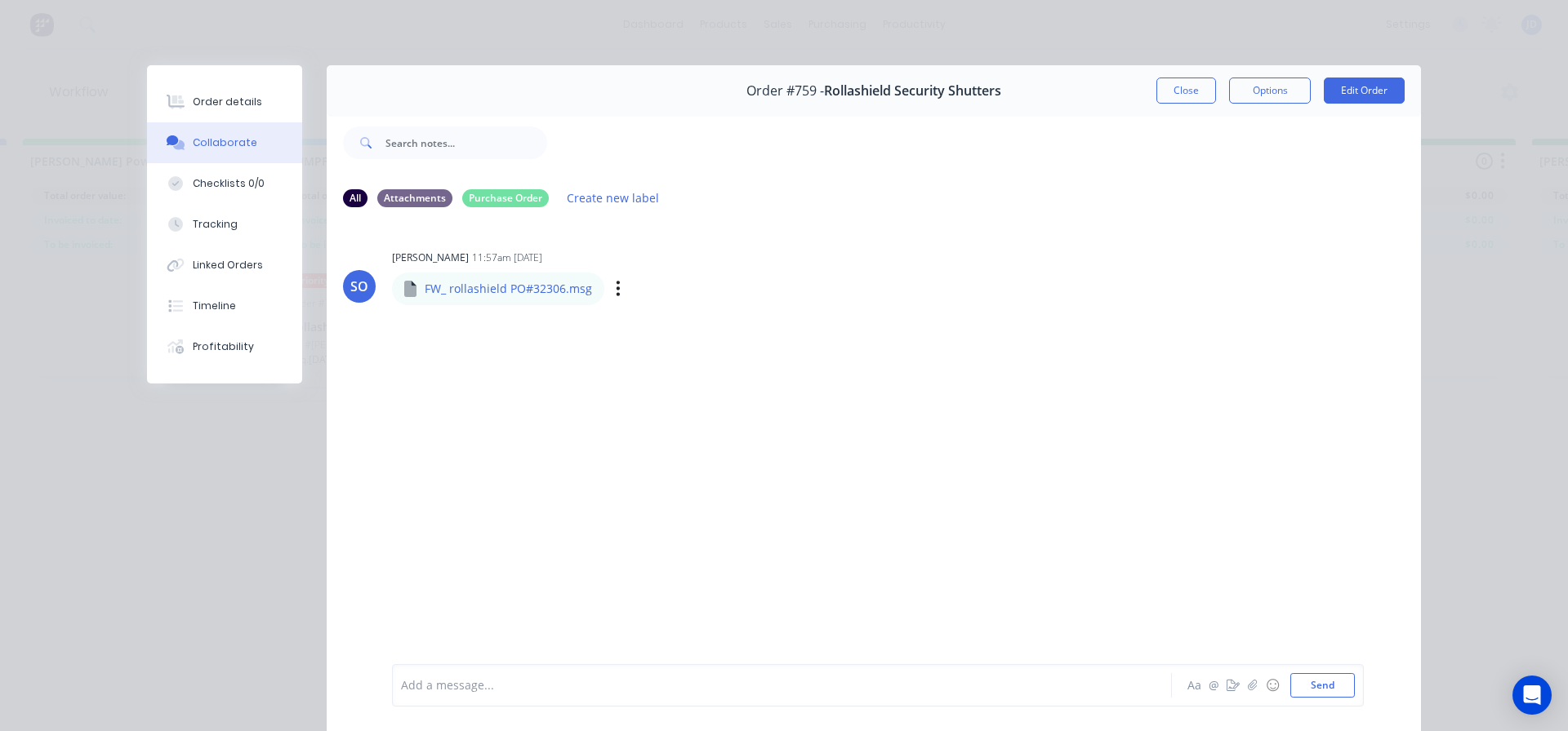
click at [614, 293] on div "Labels Download Delete" at bounding box center [702, 288] width 184 height 24
click at [616, 284] on icon "button" at bounding box center [619, 288] width 5 height 19
click at [0, 0] on button "Download" at bounding box center [0, 0] width 0 height 0
click at [1197, 85] on button "Close" at bounding box center [1187, 91] width 60 height 26
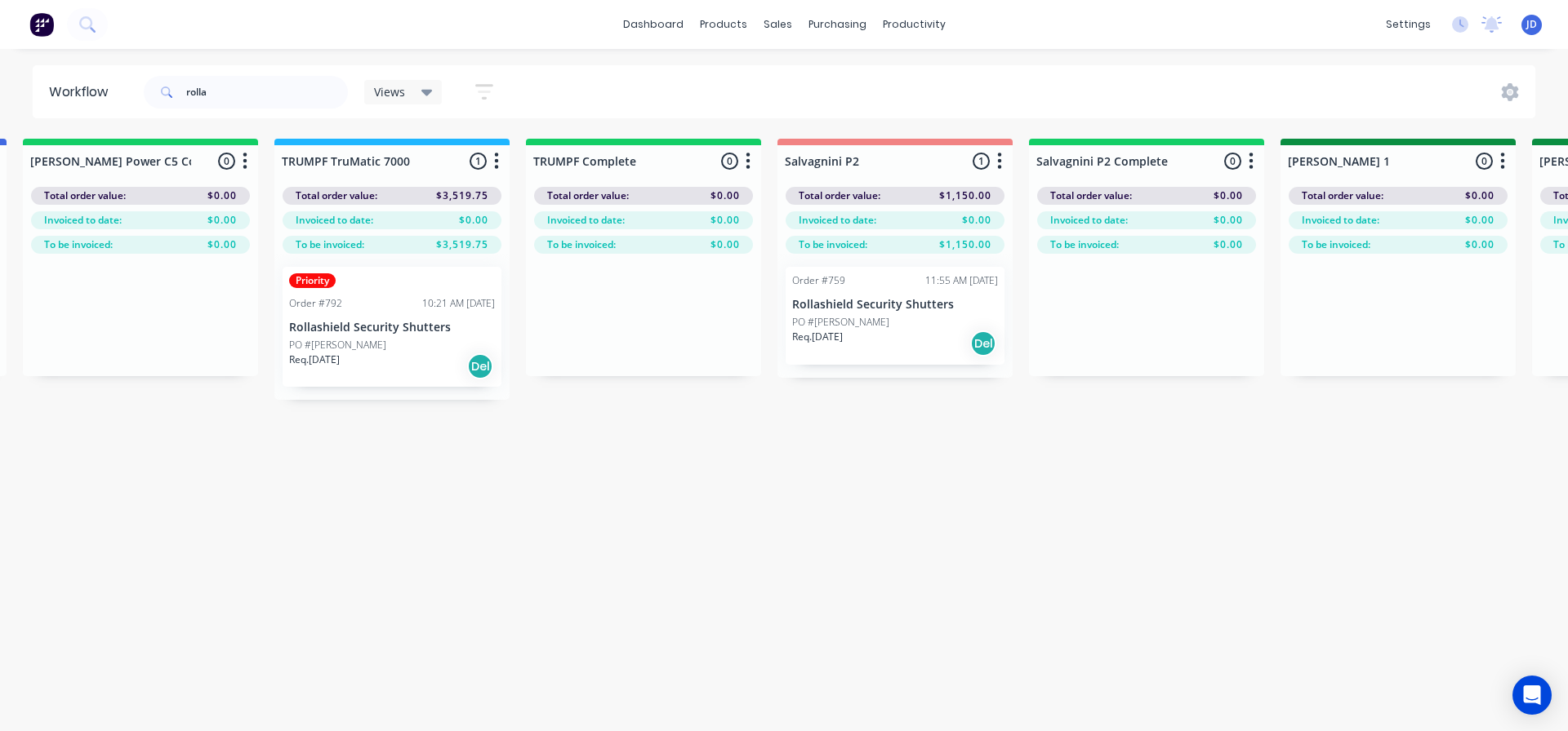
click at [369, 332] on p "Rollashield Security Shutters" at bounding box center [392, 328] width 206 height 14
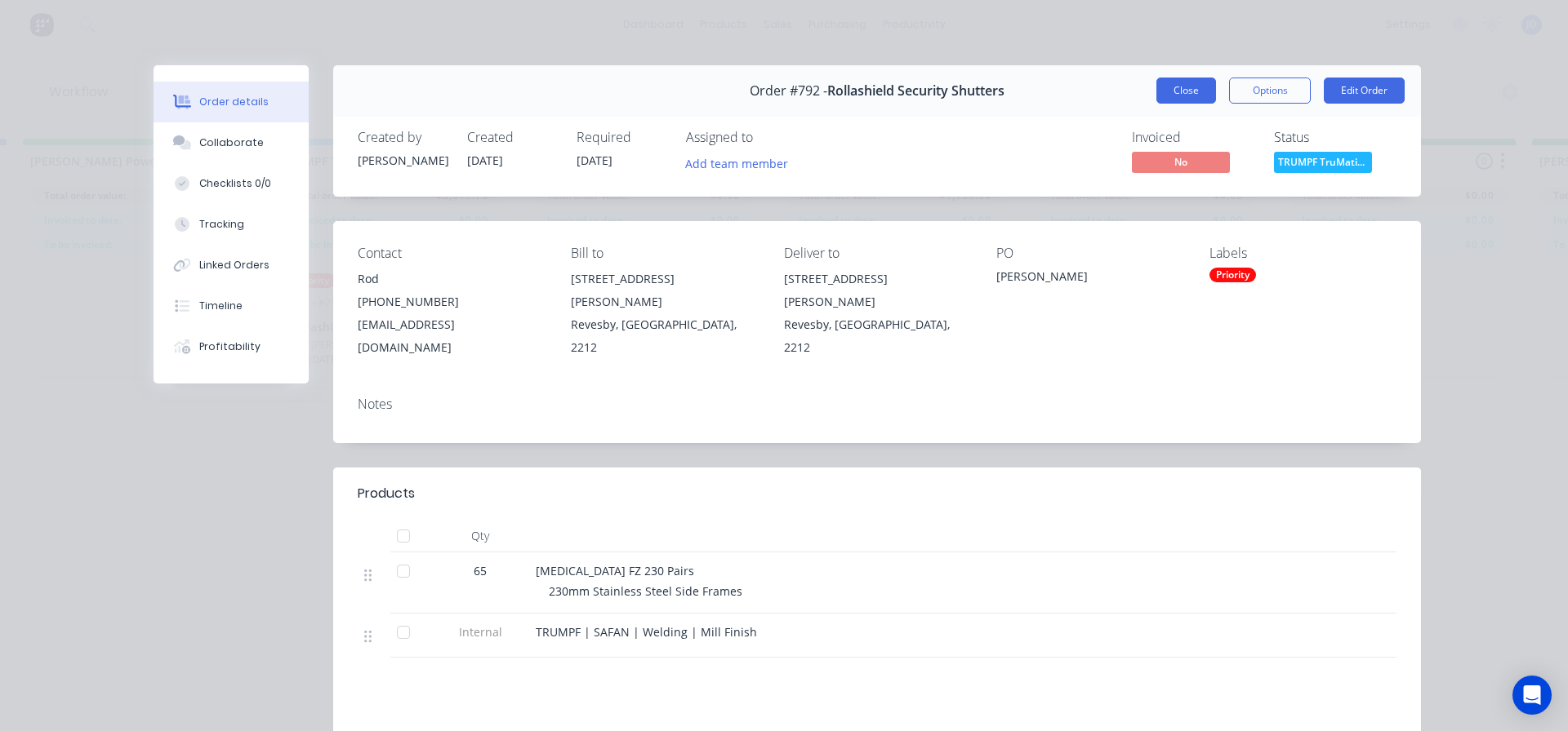
click at [1182, 78] on button "Close" at bounding box center [1187, 91] width 60 height 26
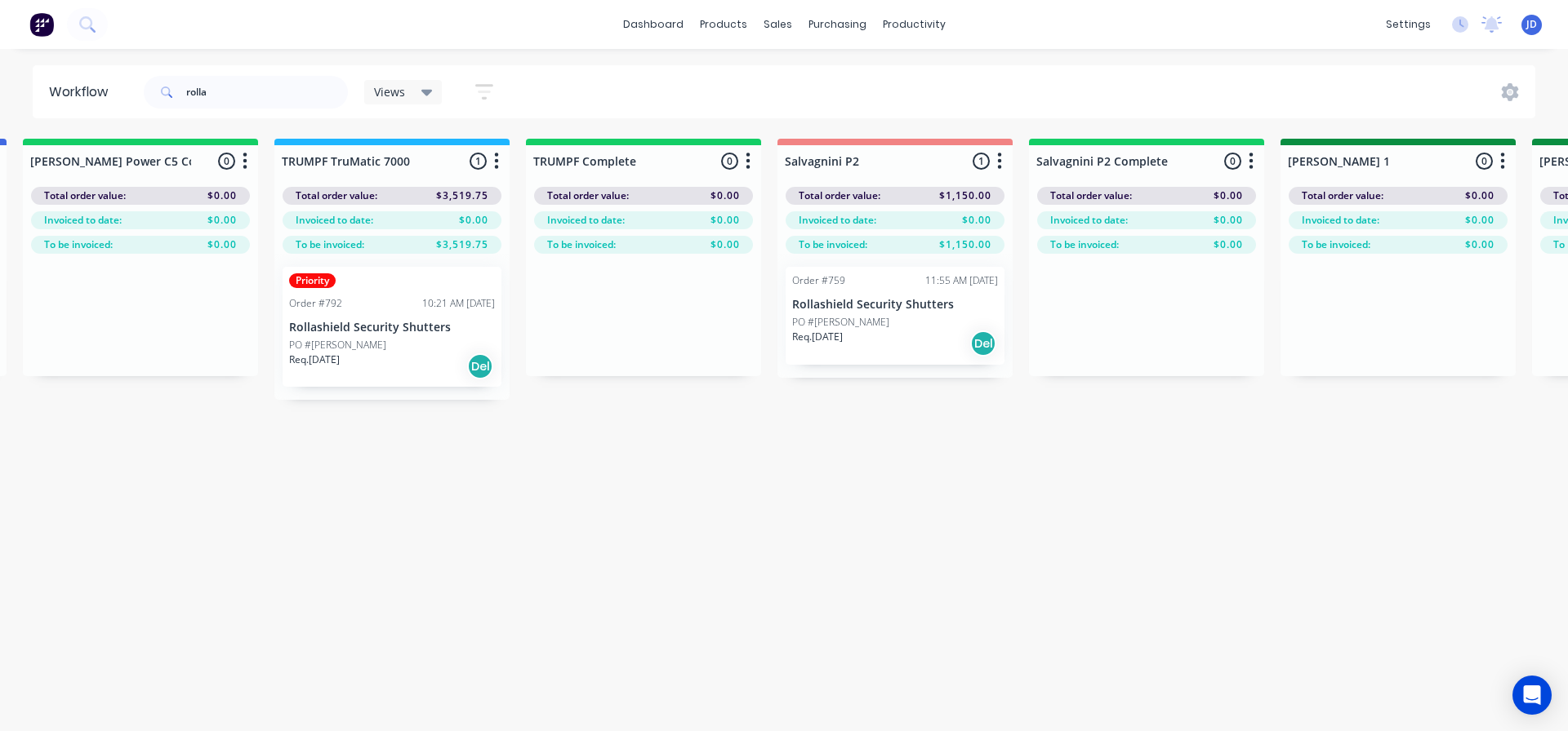
click at [305, 266] on div "Priority Order #792 10:21 AM [DATE] Rollashield Security Shutters PO #[PERSON_N…" at bounding box center [392, 327] width 236 height 146
click at [359, 359] on div "Req. [DATE] Del" at bounding box center [392, 366] width 206 height 27
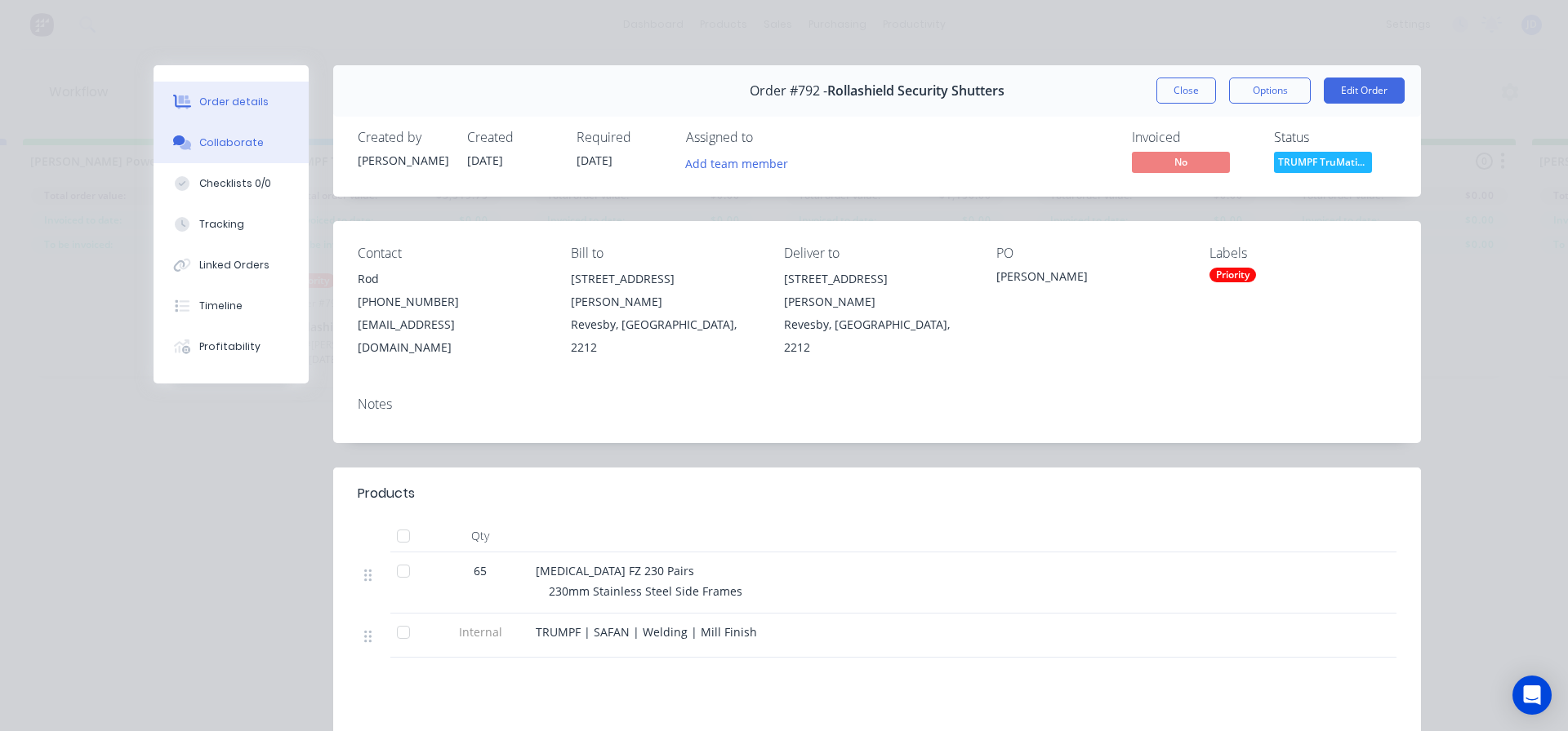
click at [242, 148] on div "Collaborate" at bounding box center [231, 143] width 64 height 15
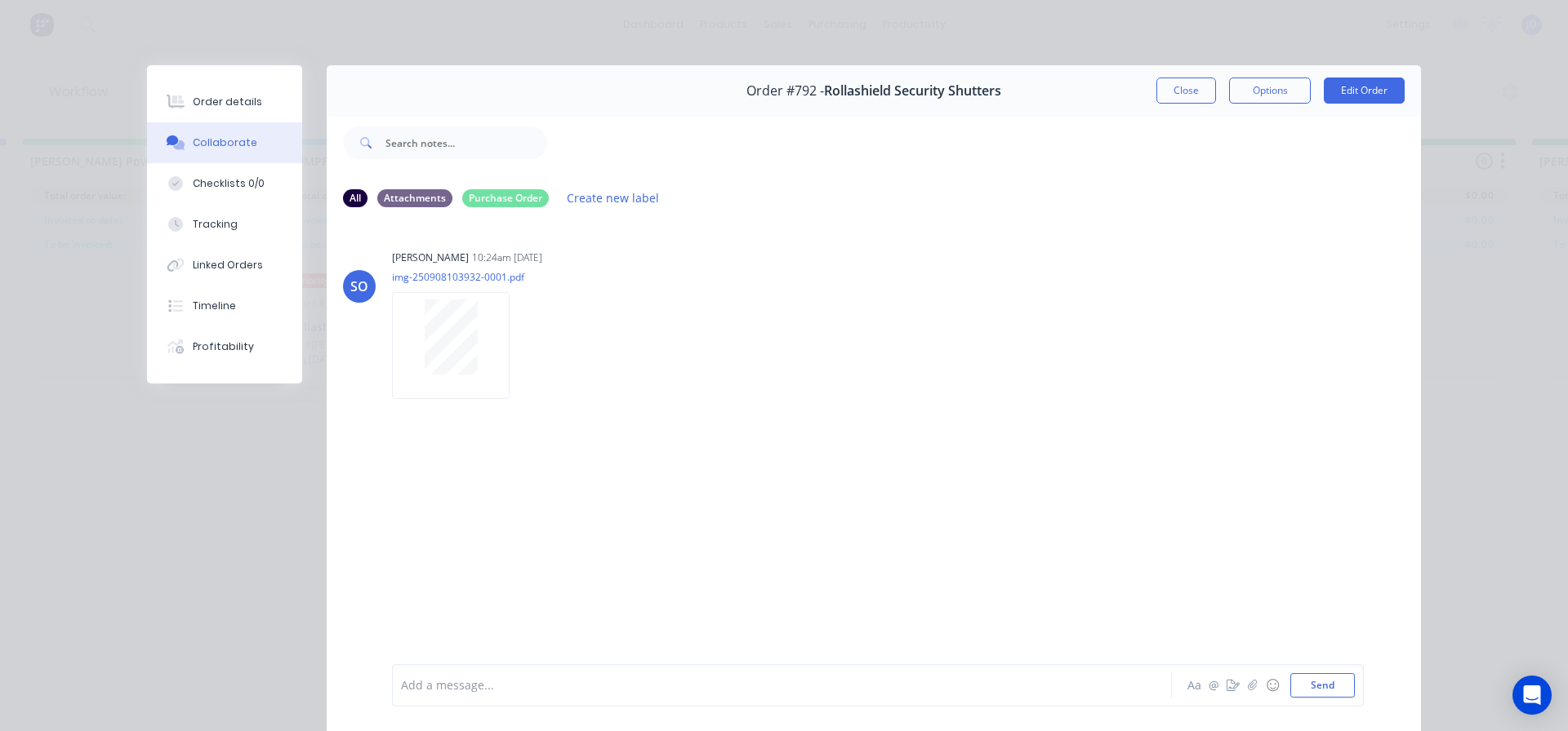
click at [1189, 99] on button "Close" at bounding box center [1187, 91] width 60 height 26
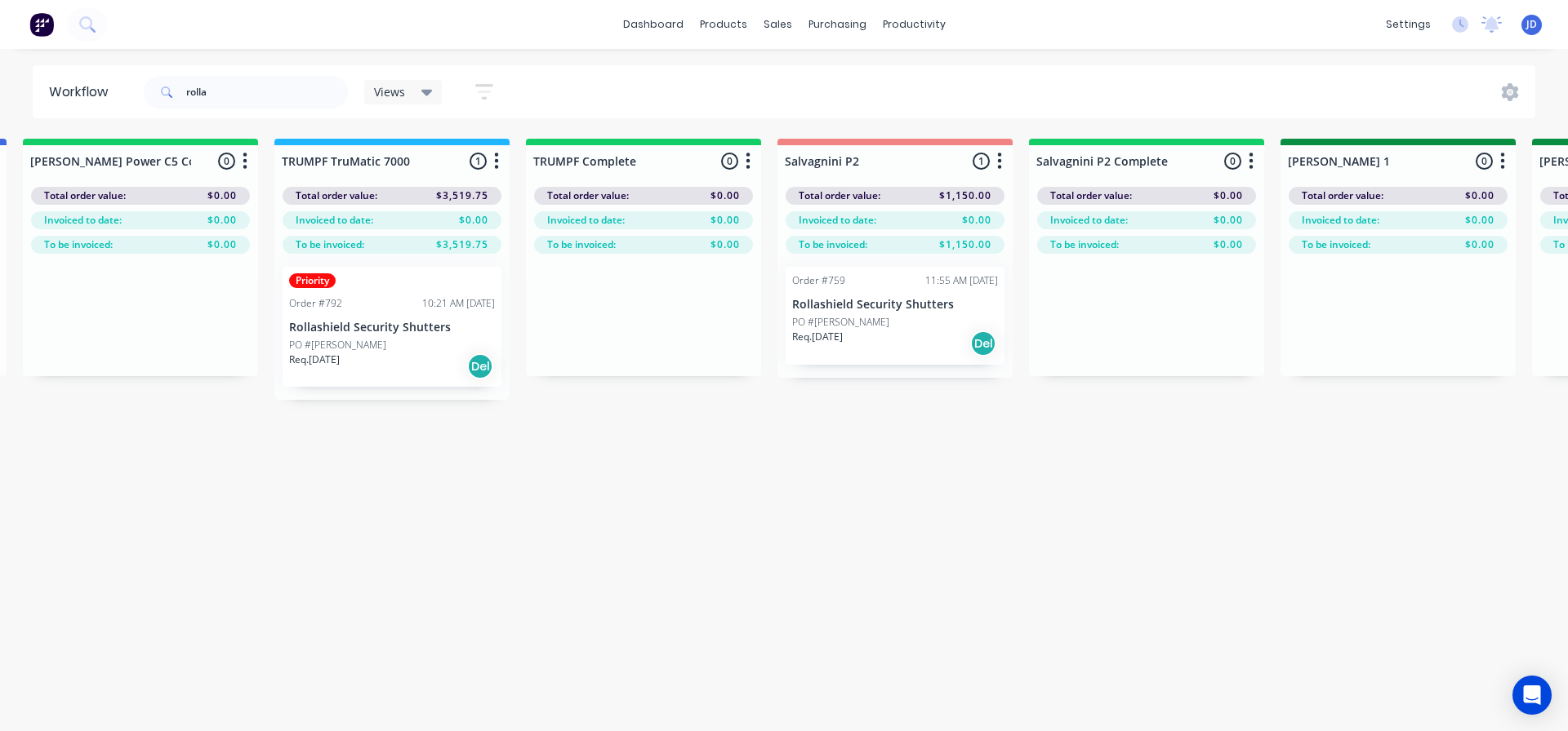
click at [897, 336] on div "Req. [DATE] Del" at bounding box center [895, 343] width 206 height 27
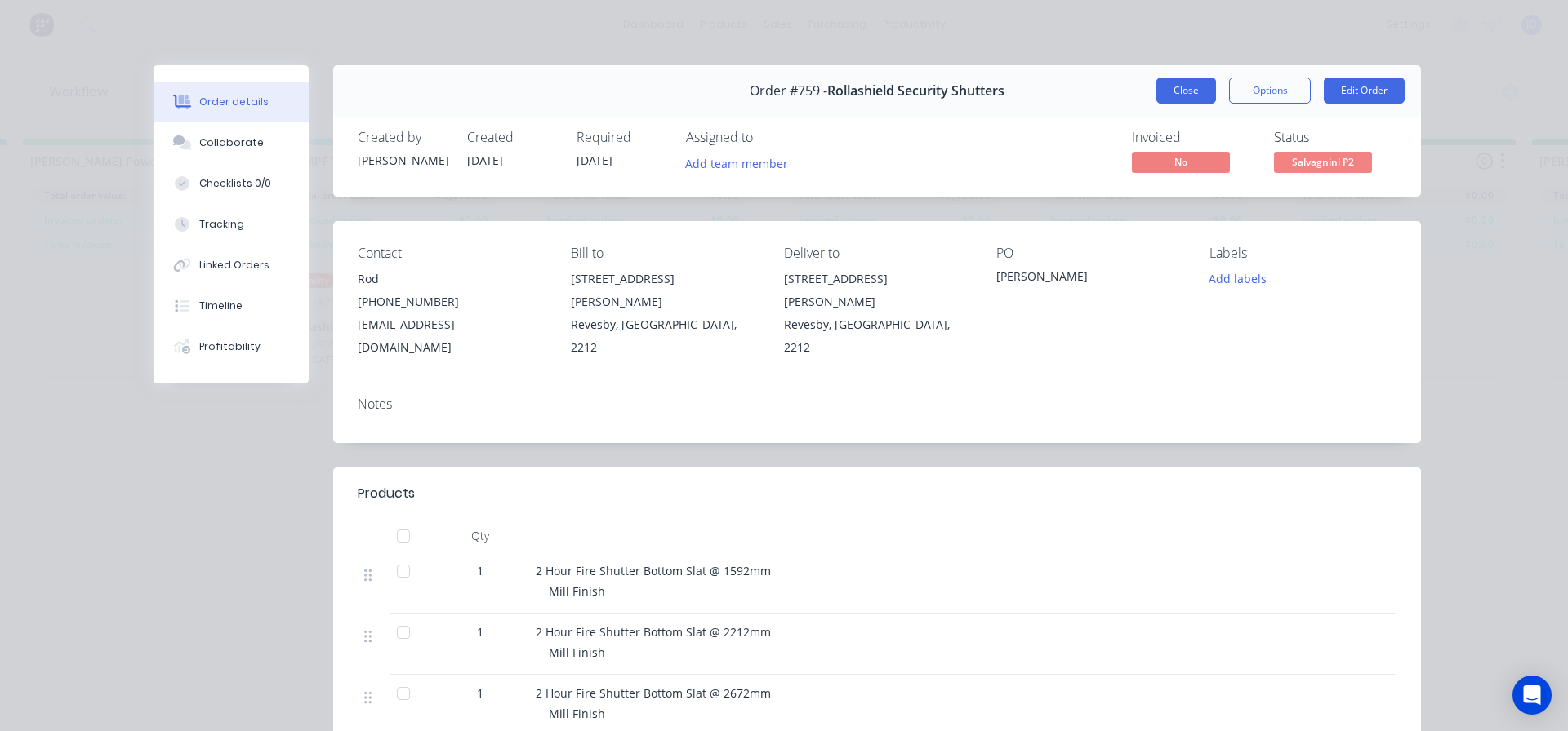
click at [1181, 86] on button "Close" at bounding box center [1187, 91] width 60 height 26
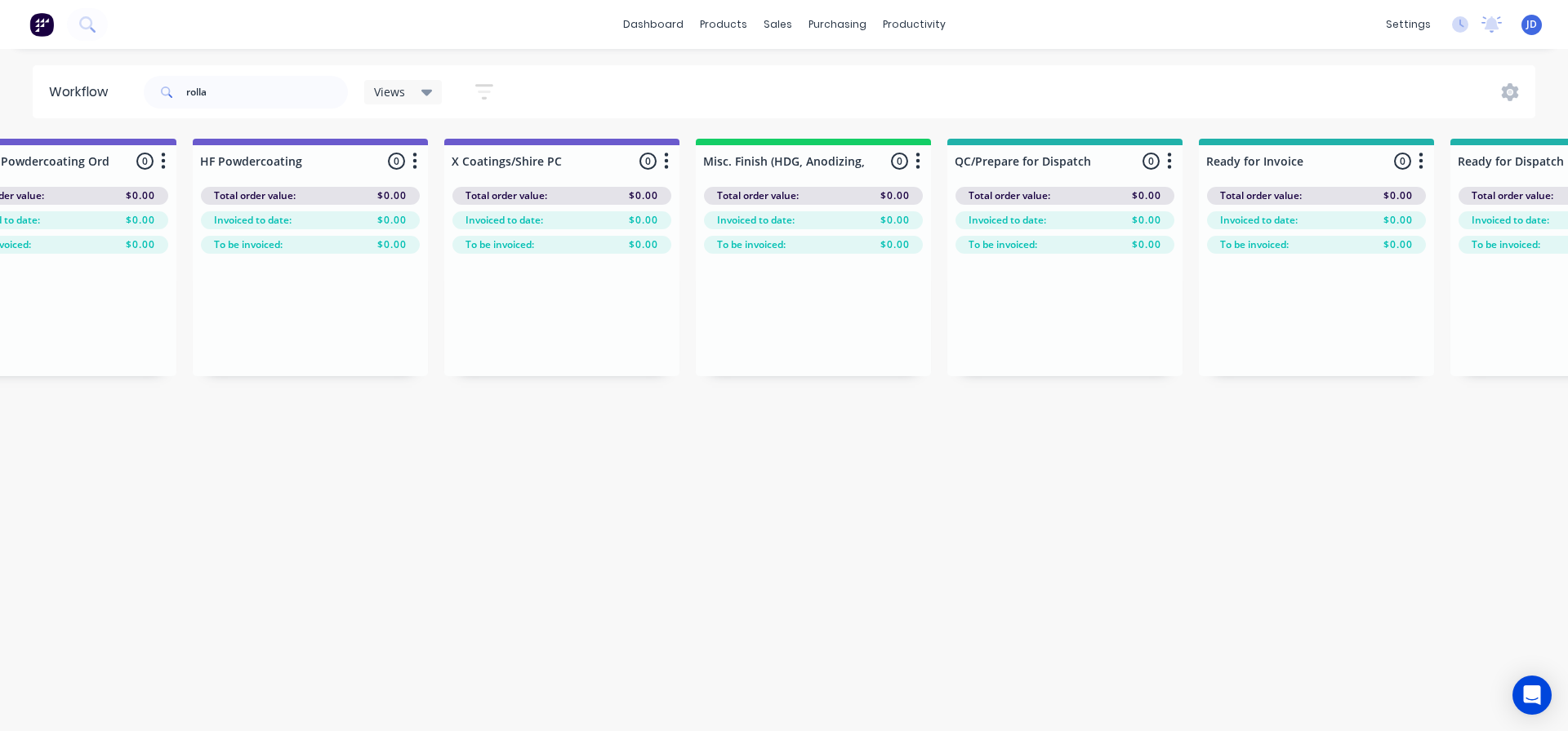
drag, startPoint x: 859, startPoint y: 411, endPoint x: 1086, endPoint y: 386, distance: 228.4
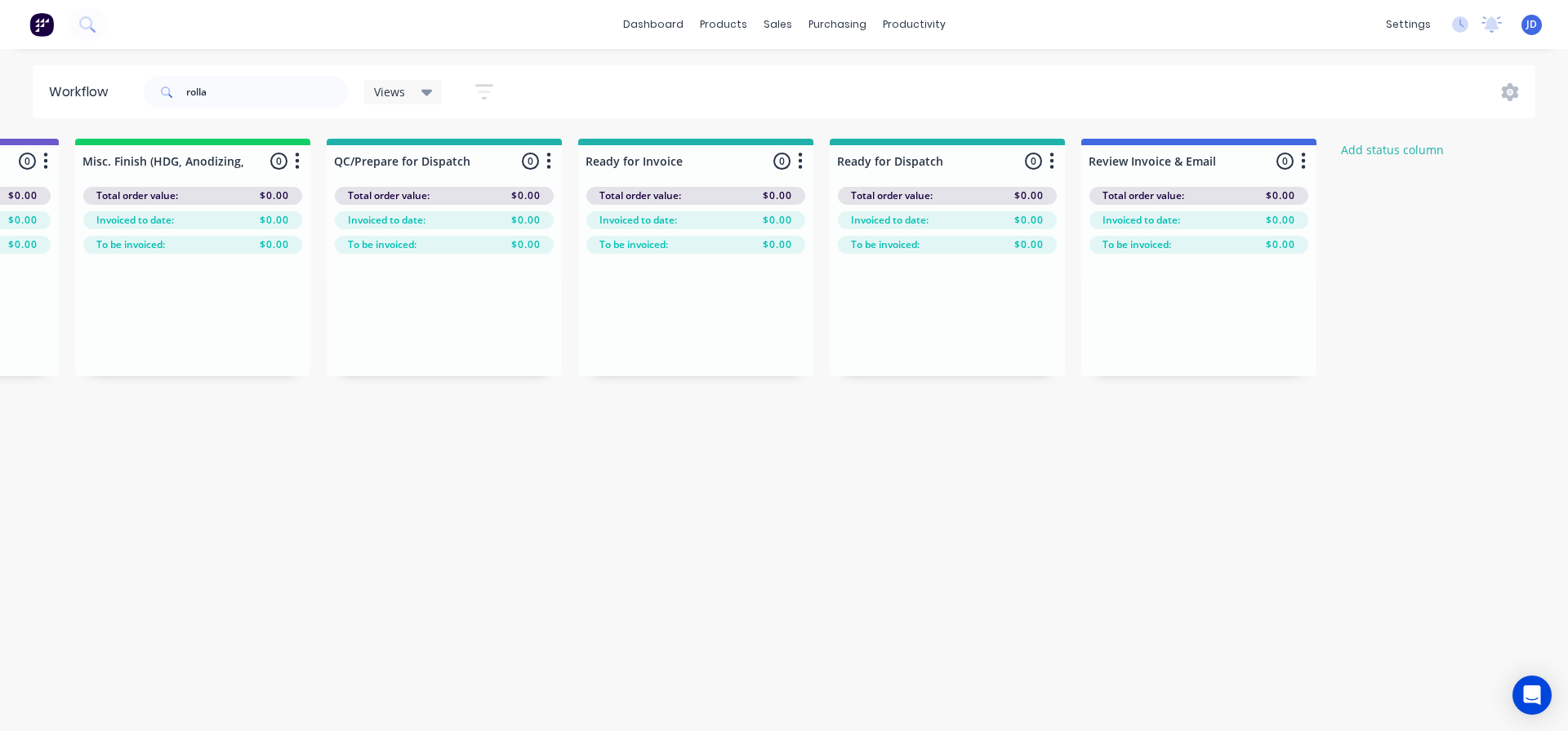
drag, startPoint x: 847, startPoint y: 489, endPoint x: 1054, endPoint y: 462, distance: 208.8
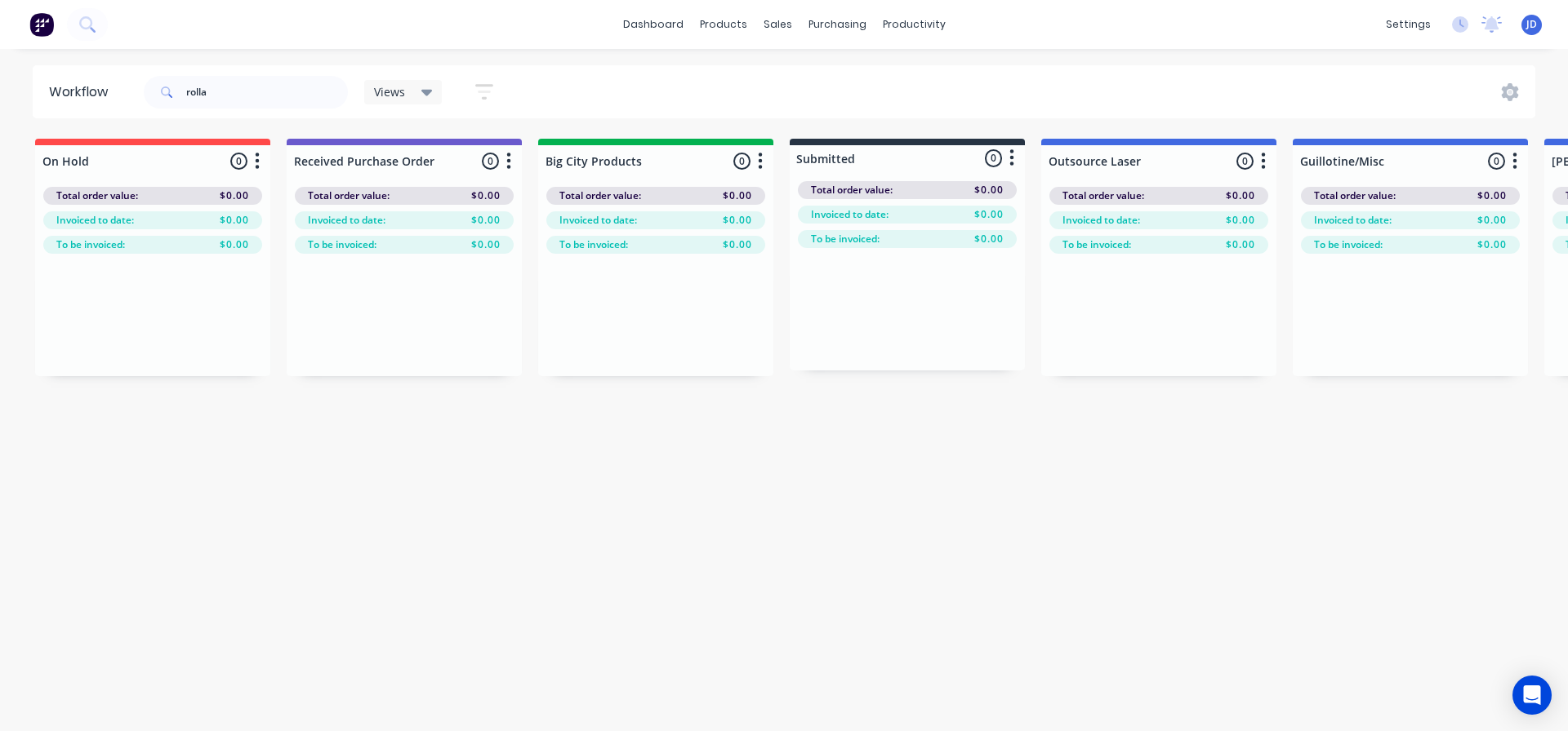
drag, startPoint x: 775, startPoint y: 476, endPoint x: 679, endPoint y: 447, distance: 100.3
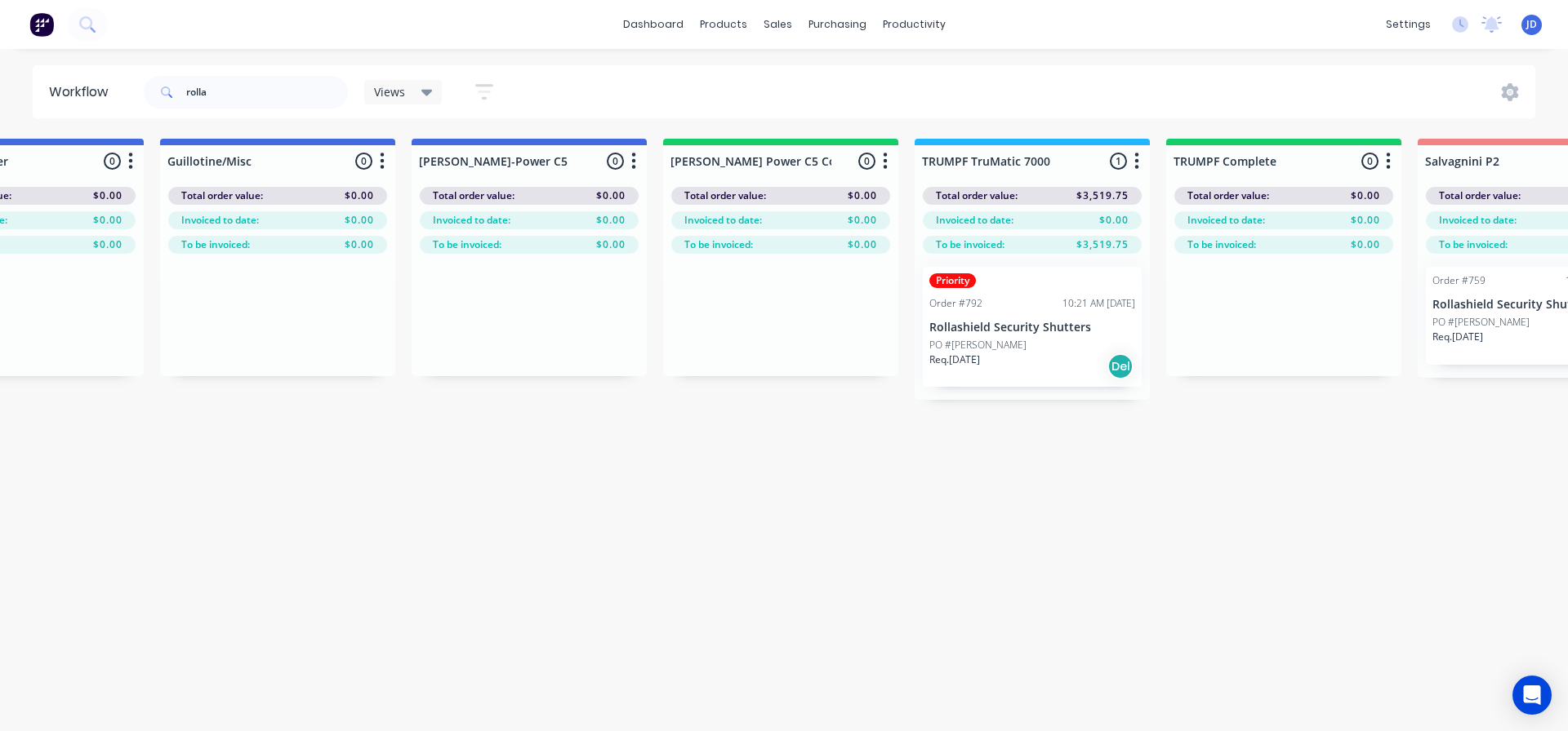
scroll to position [0, 1442]
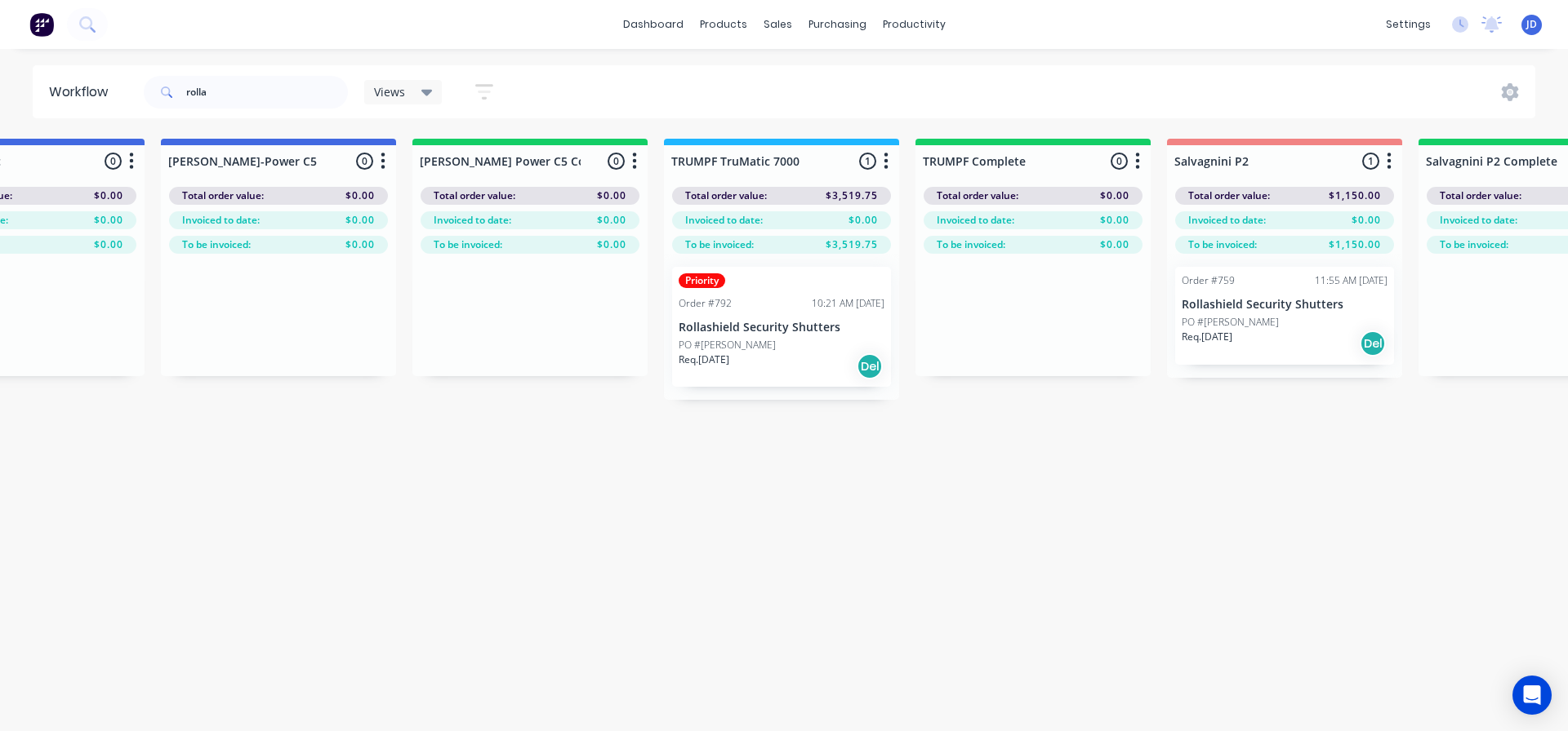
drag, startPoint x: 966, startPoint y: 517, endPoint x: 1099, endPoint y: 488, distance: 136.1
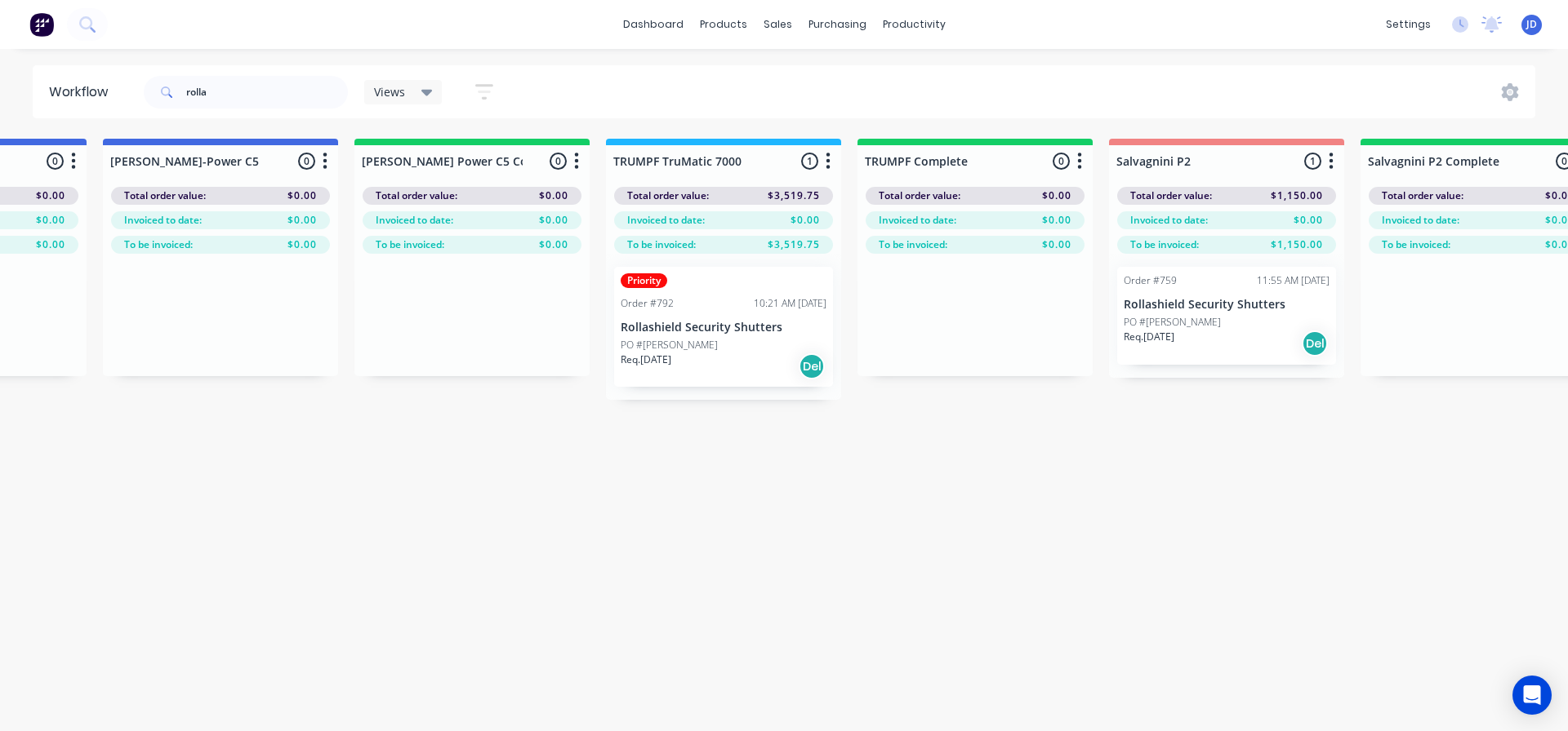
click at [1271, 324] on div "PO #[PERSON_NAME]" at bounding box center [1227, 322] width 206 height 15
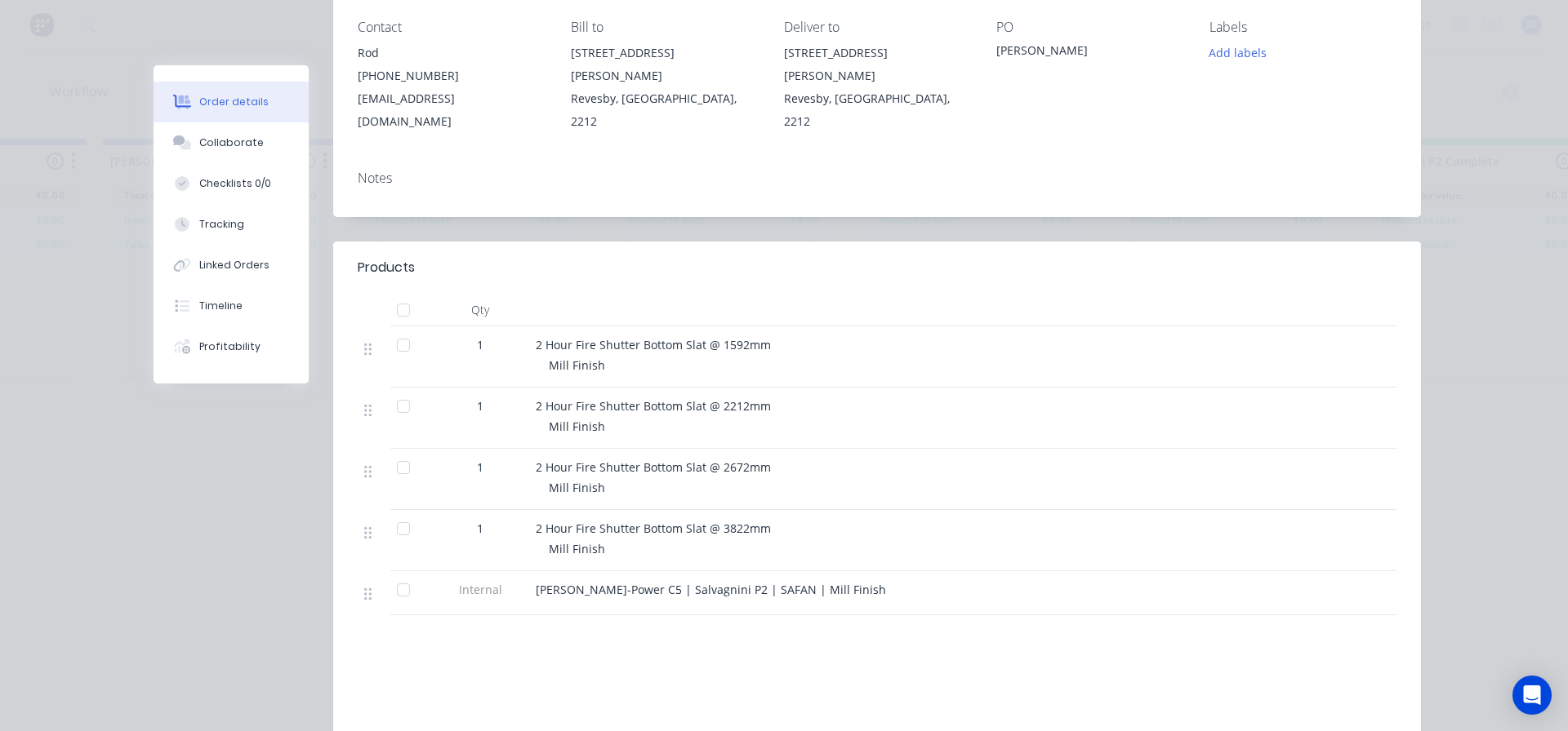
scroll to position [245, 0]
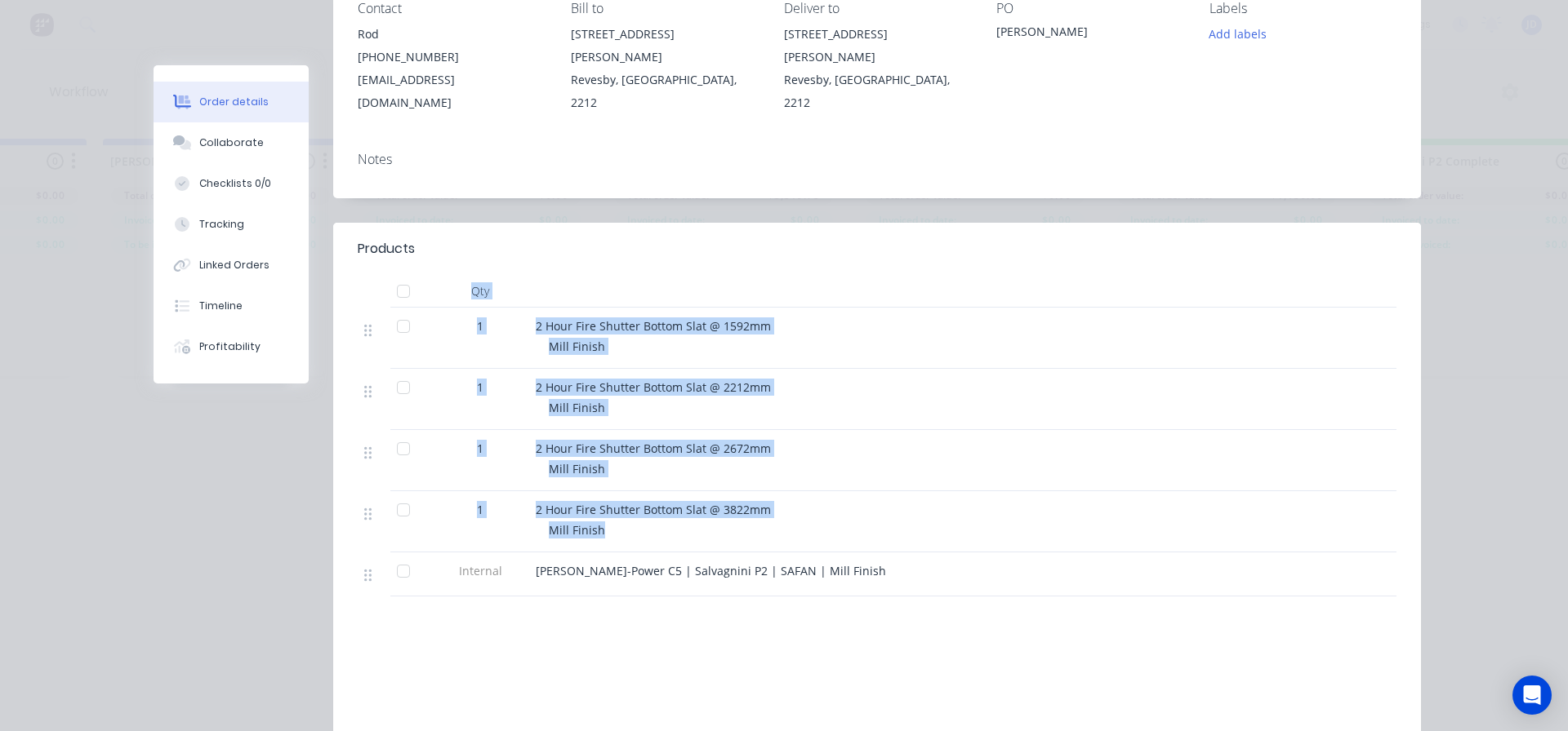
drag, startPoint x: 657, startPoint y: 501, endPoint x: 461, endPoint y: 275, distance: 299.2
click at [461, 275] on div "Qty 1 2 Hour Fire Shutter Bottom Slat @ 1592mm Mill Finish 1 2 Hour Fire Shutte…" at bounding box center [876, 436] width 1039 height 322
click at [792, 275] on div at bounding box center [856, 291] width 654 height 33
drag, startPoint x: 874, startPoint y: 403, endPoint x: 883, endPoint y: 408, distance: 10.3
click at [875, 403] on div "2 Hour Fire Shutter Bottom Slat @ 2212mm Mill Finish" at bounding box center [856, 399] width 654 height 61
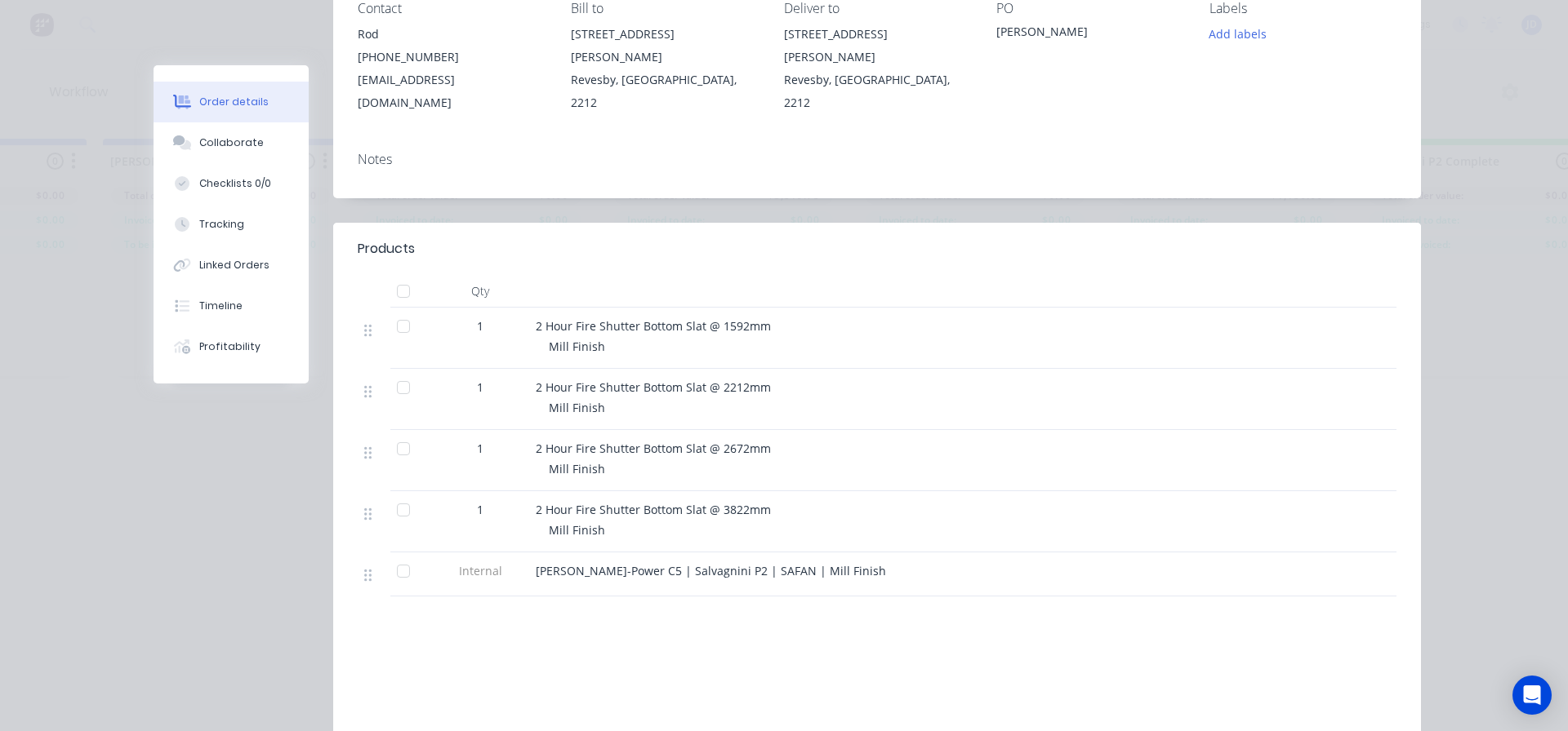
click at [640, 598] on div "Products Qty 1 2 Hour Fire Shutter Bottom Slat @ 1592mm Mill Finish 1 2 Hour Fi…" at bounding box center [877, 543] width 1088 height 640
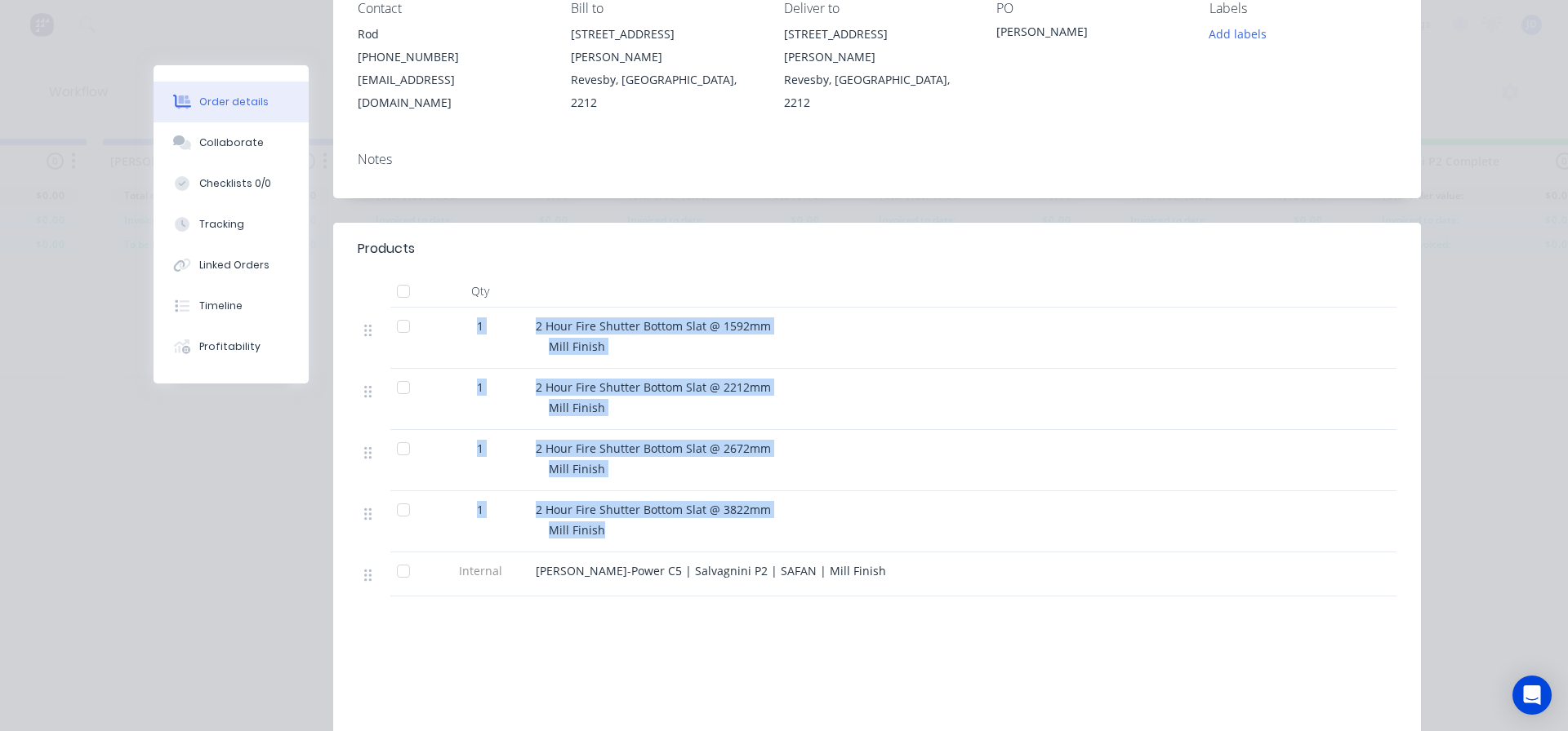
drag, startPoint x: 611, startPoint y: 508, endPoint x: 467, endPoint y: 286, distance: 264.6
click at [467, 308] on div "1 2 Hour Fire Shutter Bottom Slat @ 1592mm Mill Finish 1 2 Hour Fire Shutter Bo…" at bounding box center [876, 452] width 1039 height 289
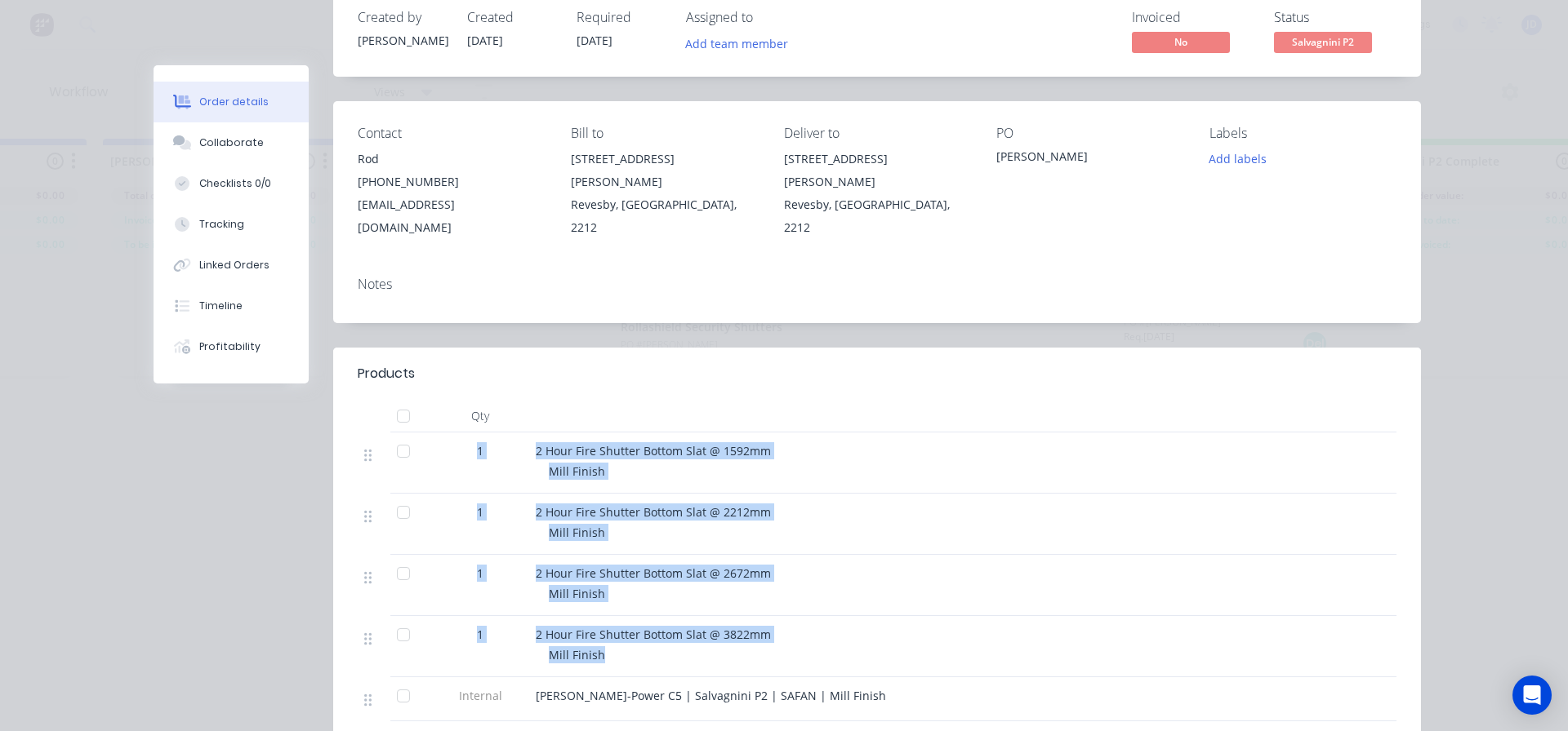
scroll to position [0, 0]
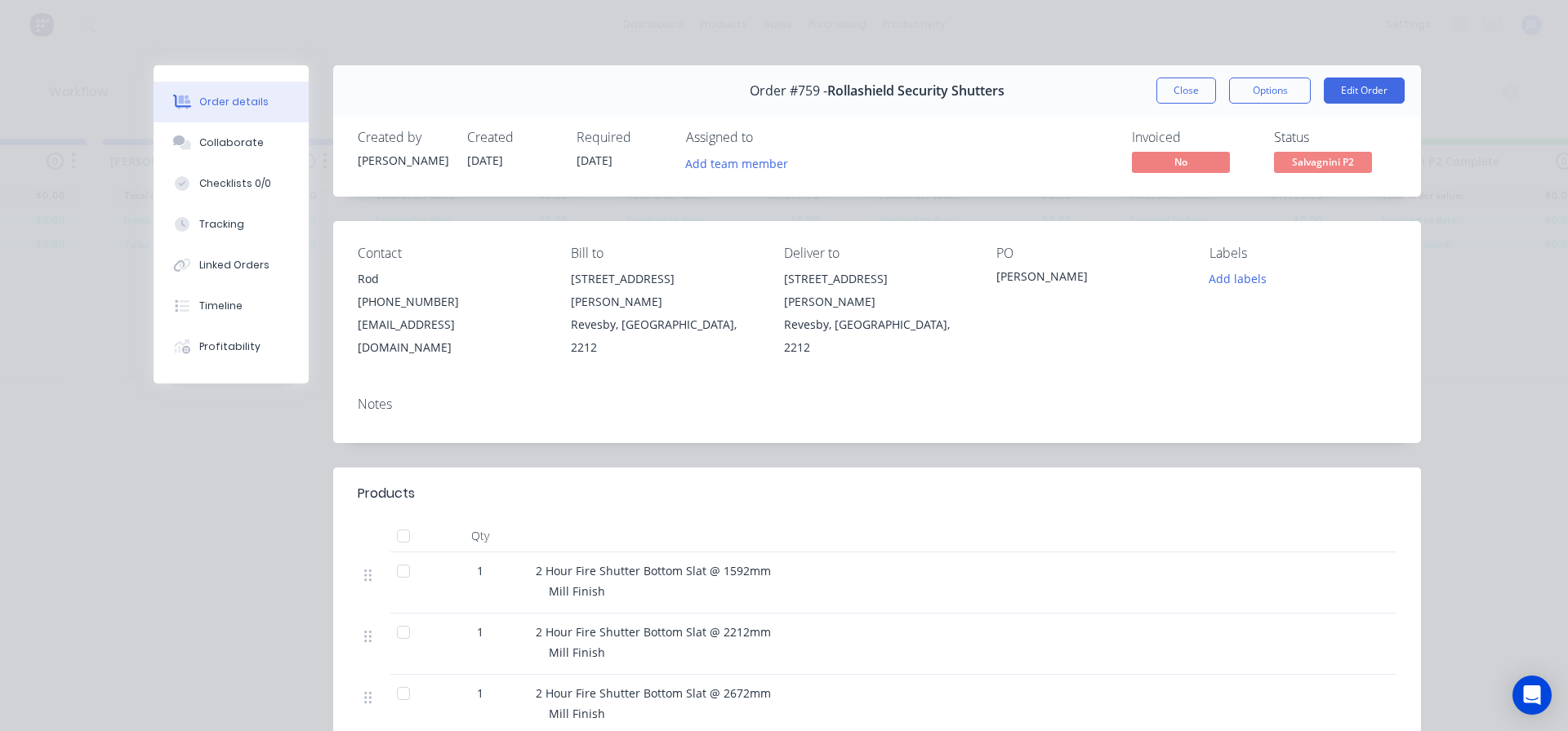
click at [896, 420] on div "Notes" at bounding box center [877, 414] width 1088 height 60
click at [1342, 96] on button "Edit Order" at bounding box center [1364, 91] width 81 height 26
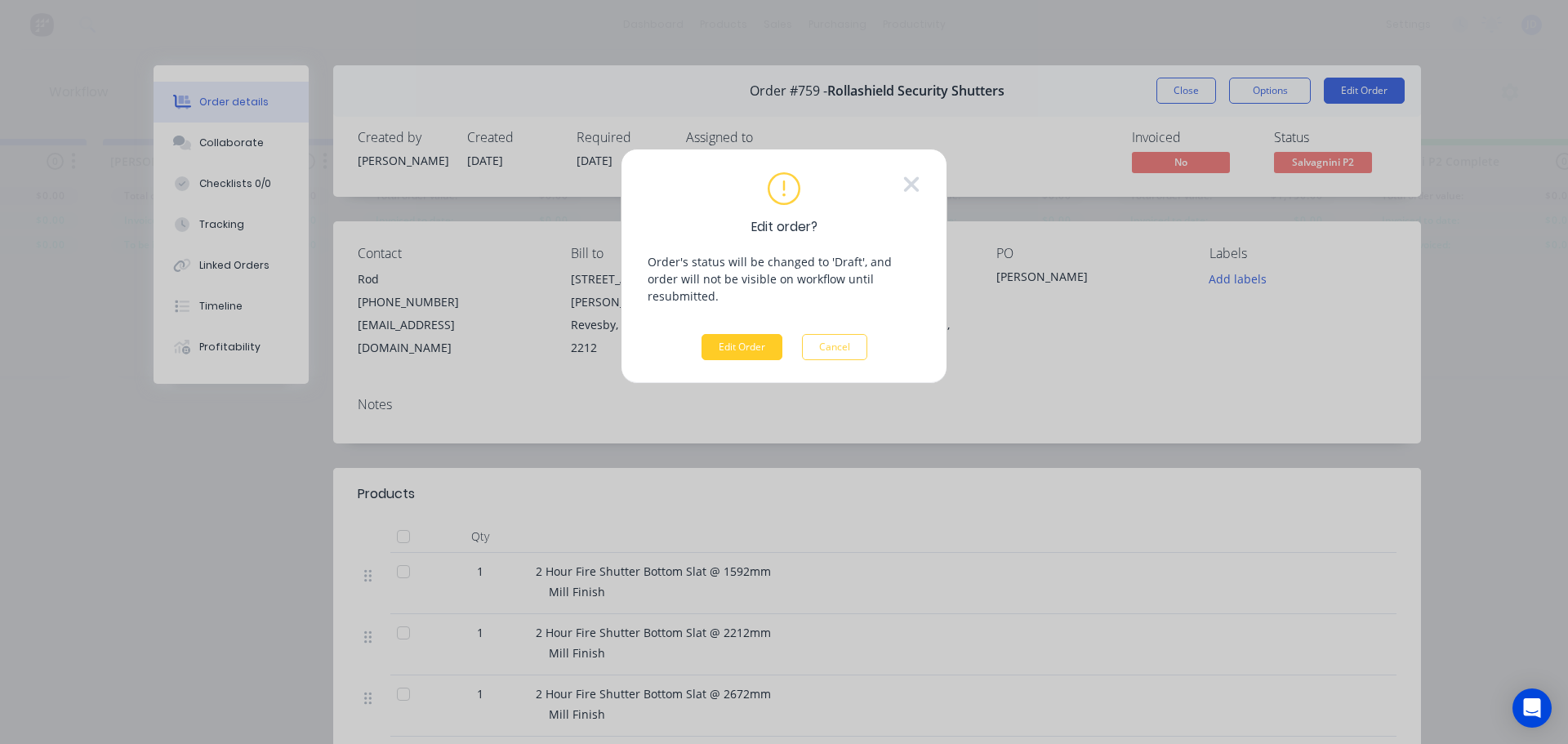
click at [760, 334] on button "Edit Order" at bounding box center [742, 348] width 81 height 26
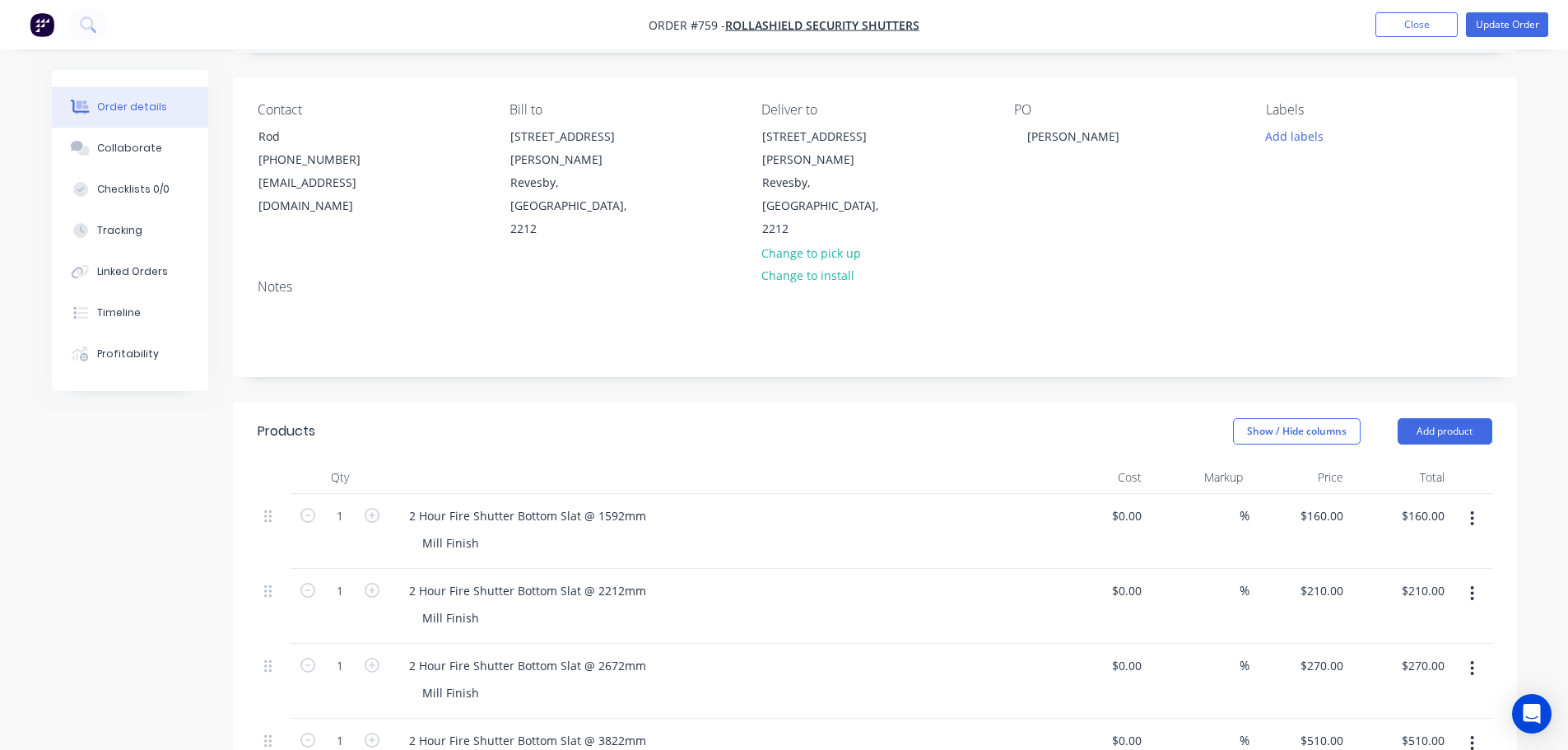
scroll to position [329, 0]
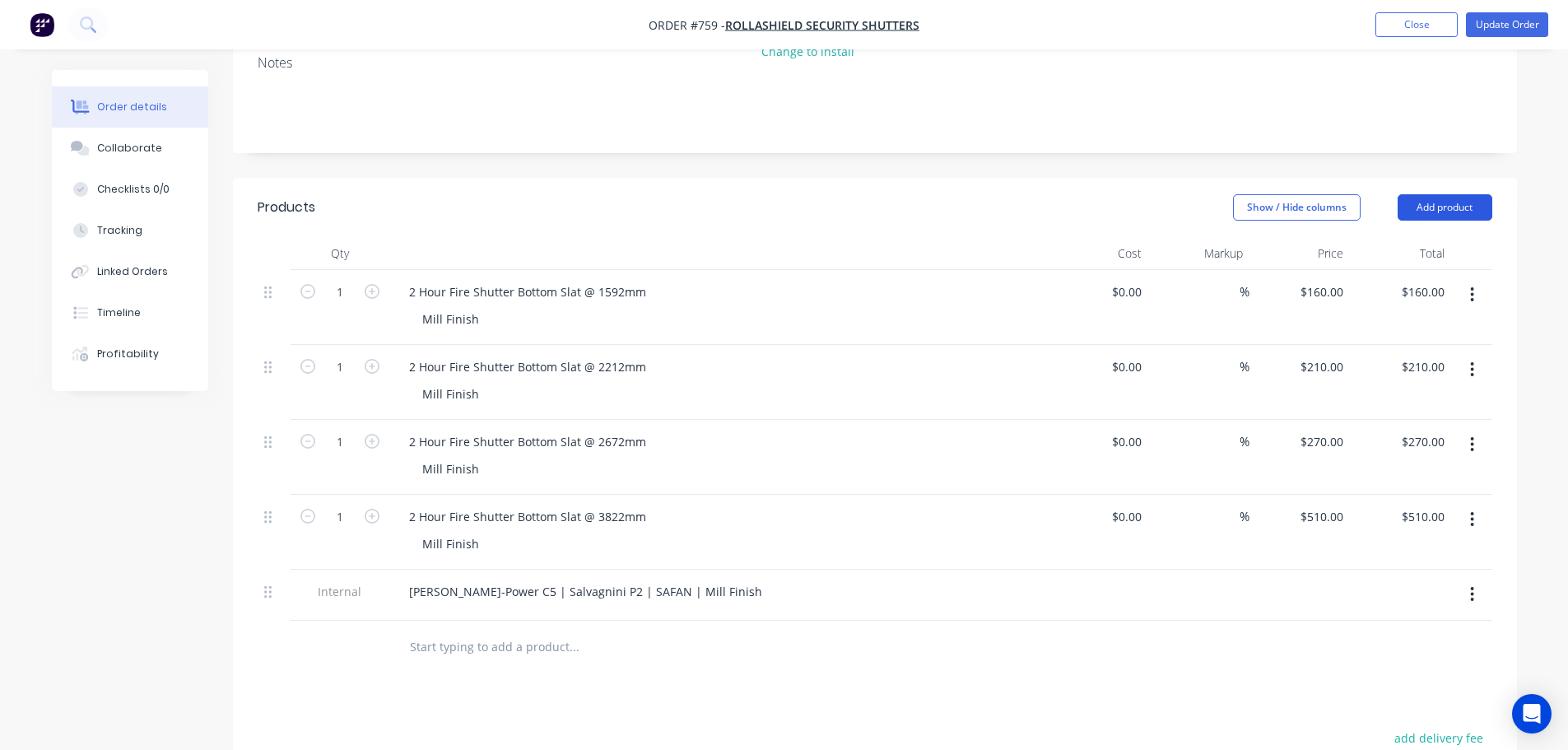
click at [1433, 194] on button "Add product" at bounding box center [1445, 207] width 94 height 27
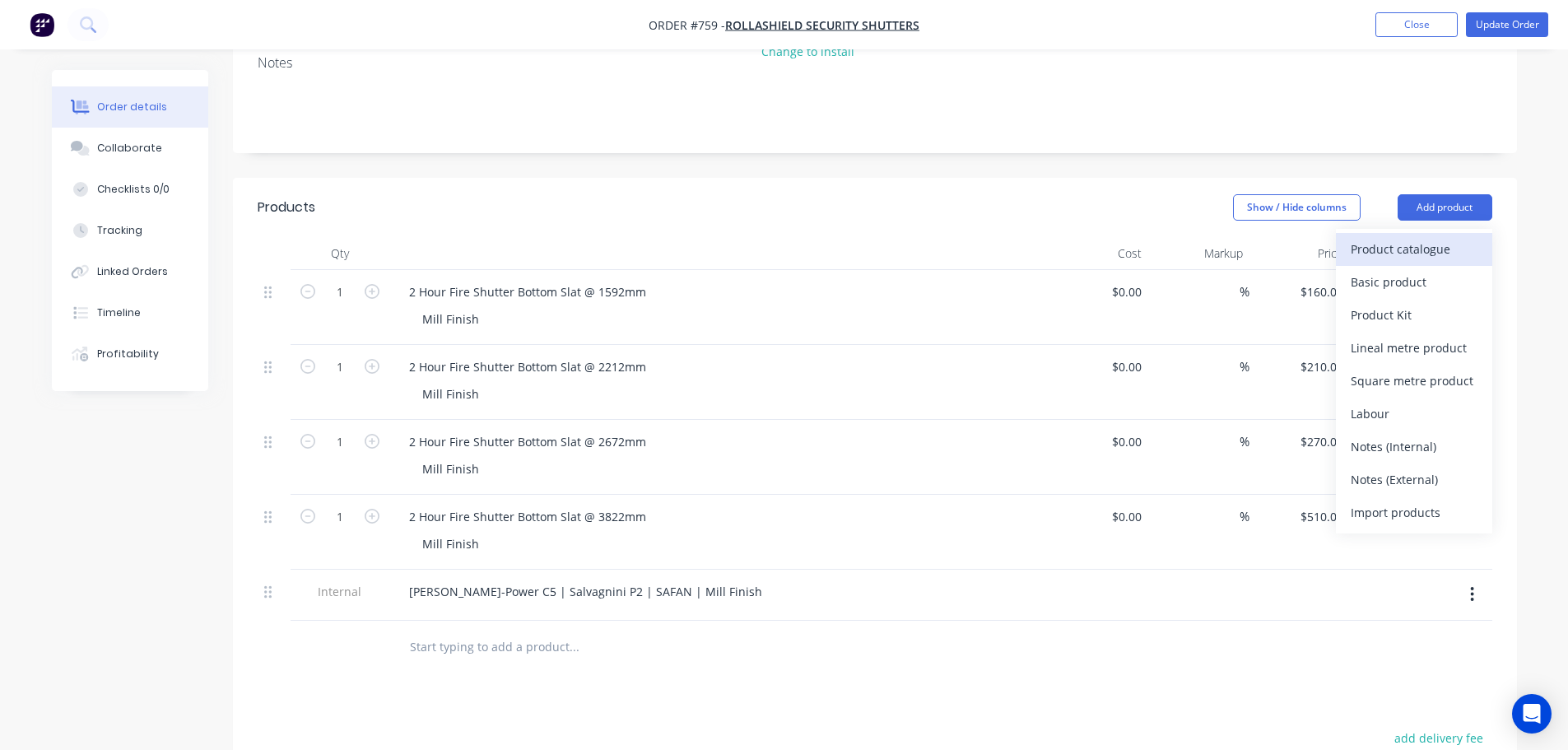
click at [1452, 238] on div "Product catalogue" at bounding box center [1414, 249] width 127 height 24
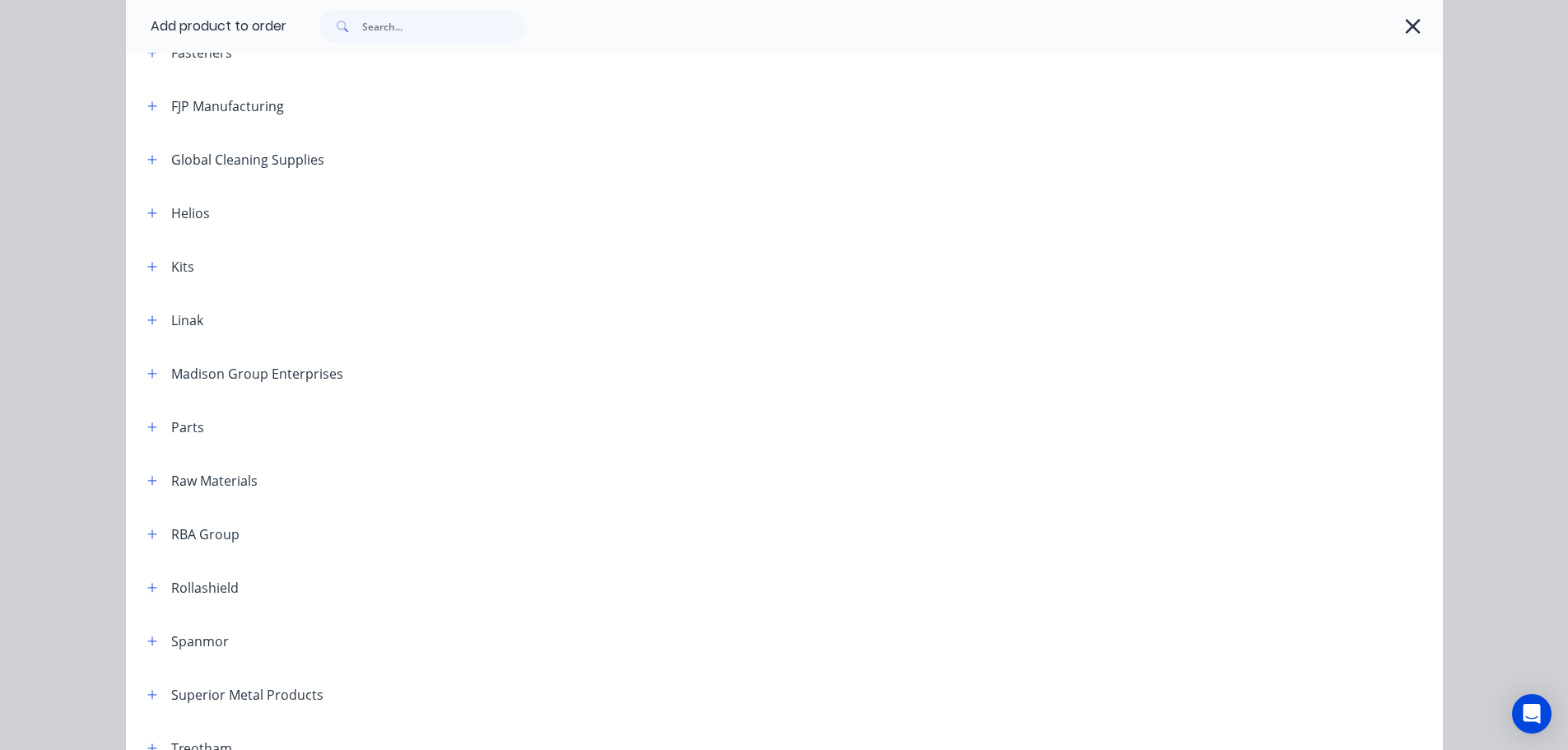
scroll to position [659, 0]
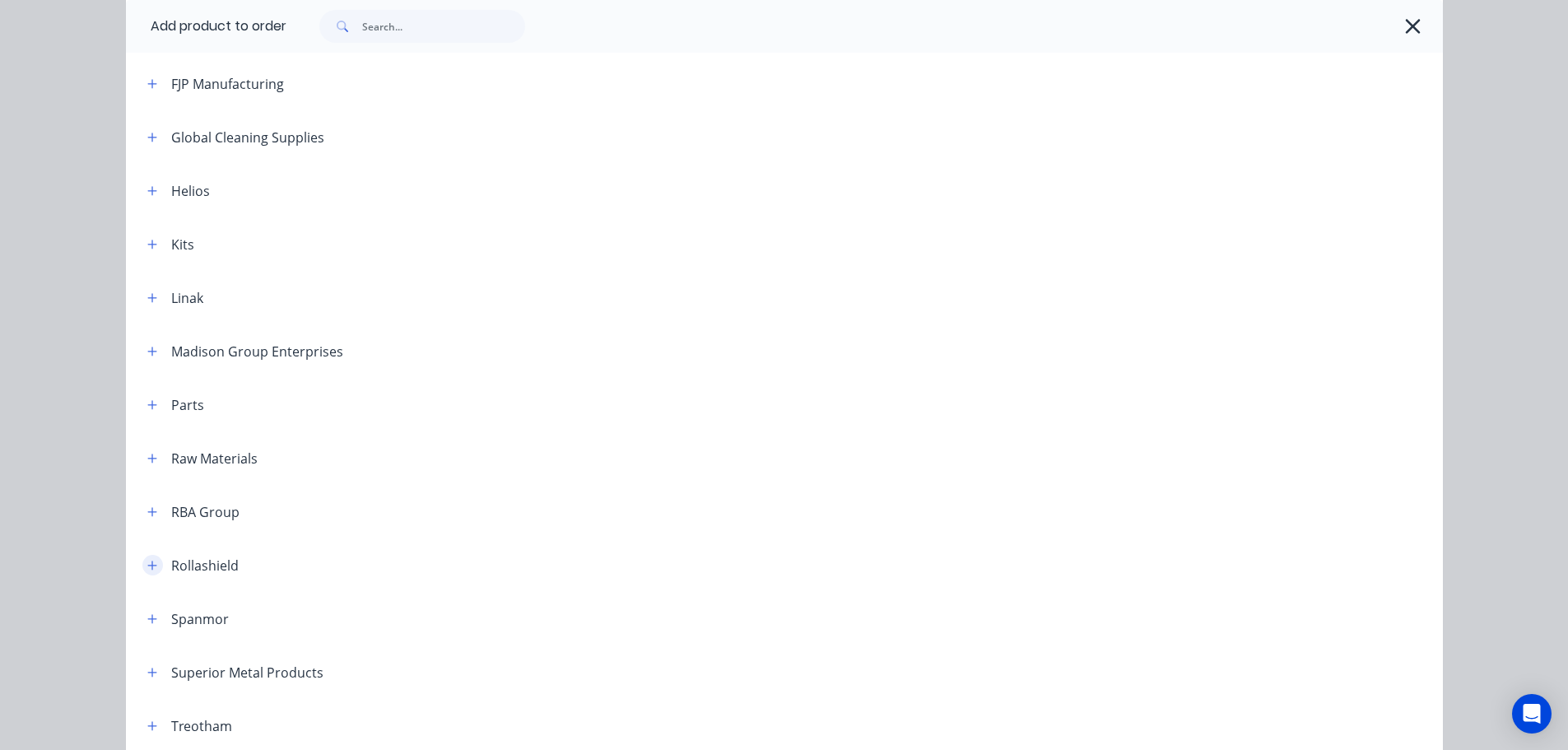
click at [142, 564] on button "button" at bounding box center [152, 565] width 20 height 20
click at [1411, 28] on icon "button" at bounding box center [1412, 27] width 17 height 23
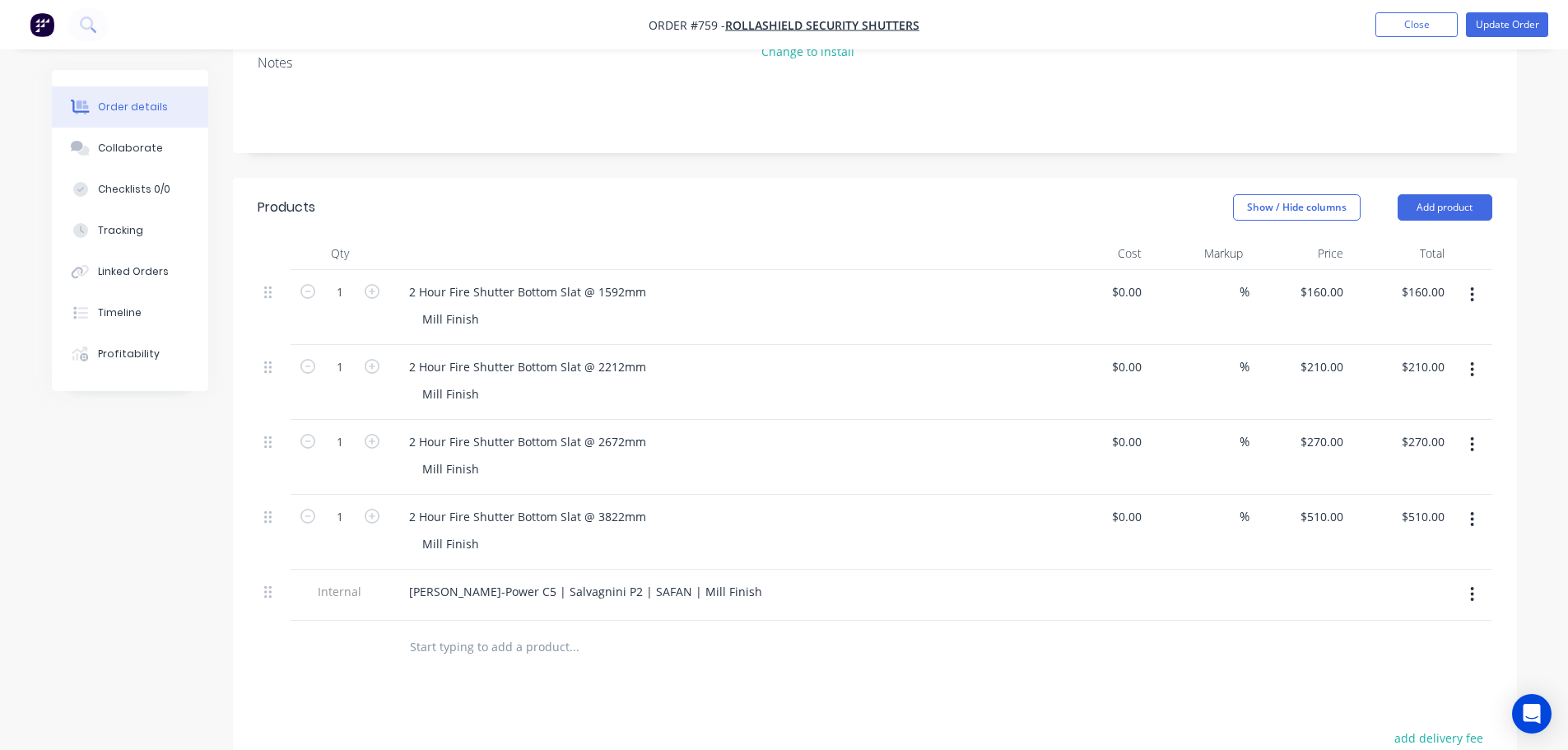
drag, startPoint x: 1419, startPoint y: 155, endPoint x: 1393, endPoint y: 176, distance: 33.4
click at [1420, 194] on button "Add product" at bounding box center [1445, 207] width 94 height 27
click at [1436, 270] on div "Basic product" at bounding box center [1414, 282] width 127 height 24
drag, startPoint x: 652, startPoint y: 471, endPoint x: 402, endPoint y: 479, distance: 250.1
click at [402, 504] on div "2 Hour Fire Shutter Bottom Slat @ 3822mm" at bounding box center [527, 516] width 263 height 24
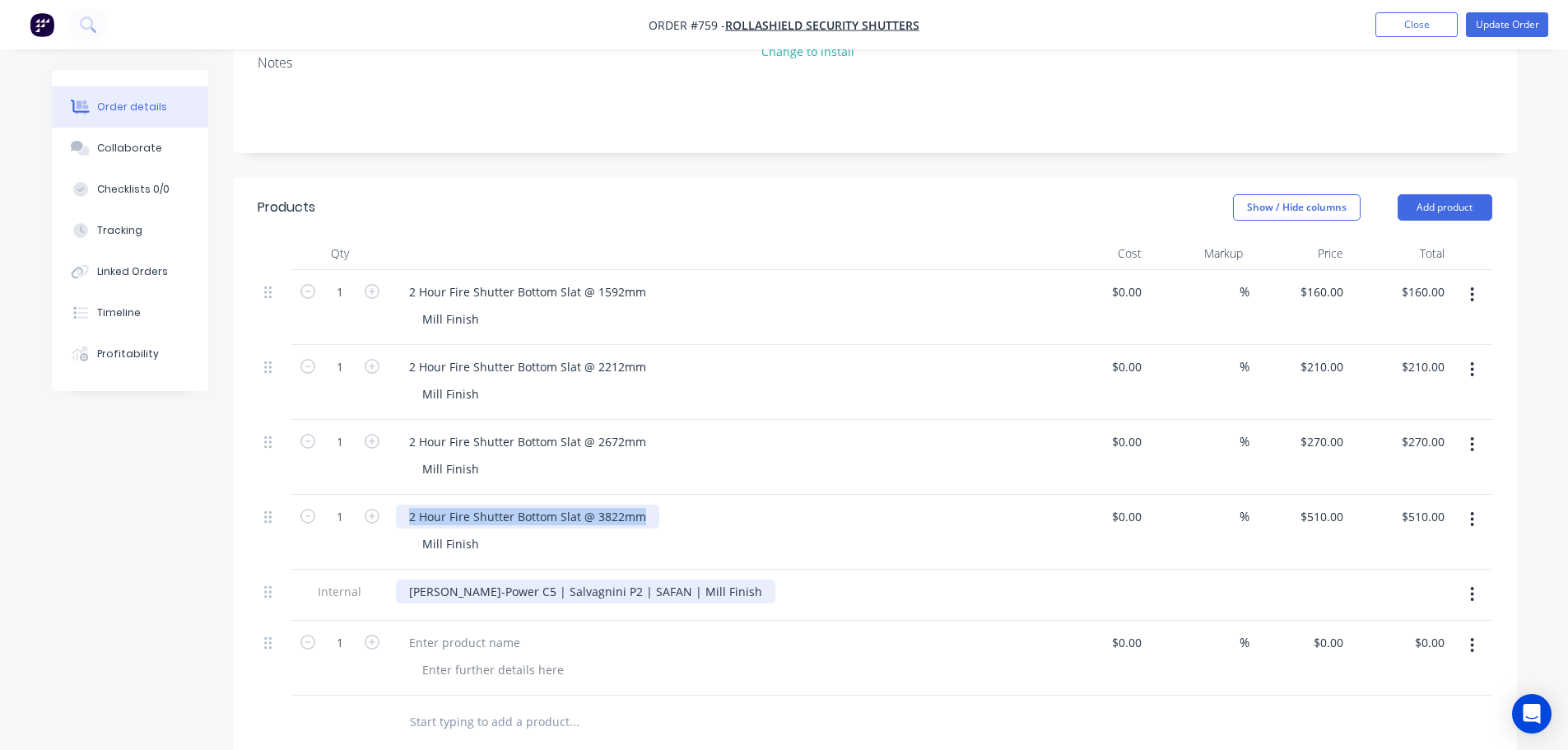
copy div "2 Hour Fire Shutter Bottom Slat @ 3822mm"
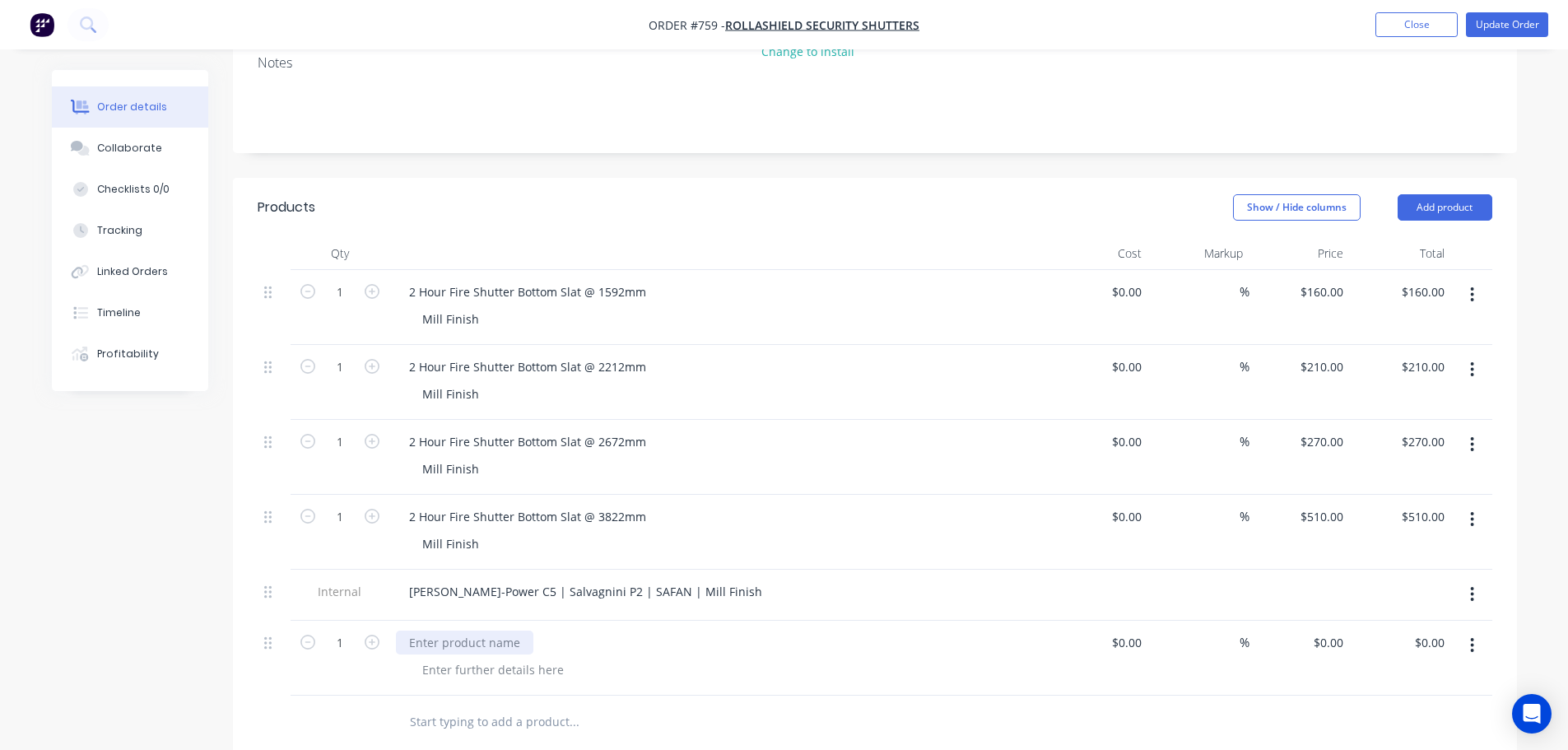
click at [437, 631] on div at bounding box center [464, 642] width 138 height 24
click at [422, 631] on div at bounding box center [464, 642] width 138 height 24
paste div
click at [621, 631] on div "2 Hour Fire Shutter Bottom Slat @ 3822mm" at bounding box center [527, 642] width 263 height 24
click at [510, 658] on div at bounding box center [493, 670] width 168 height 24
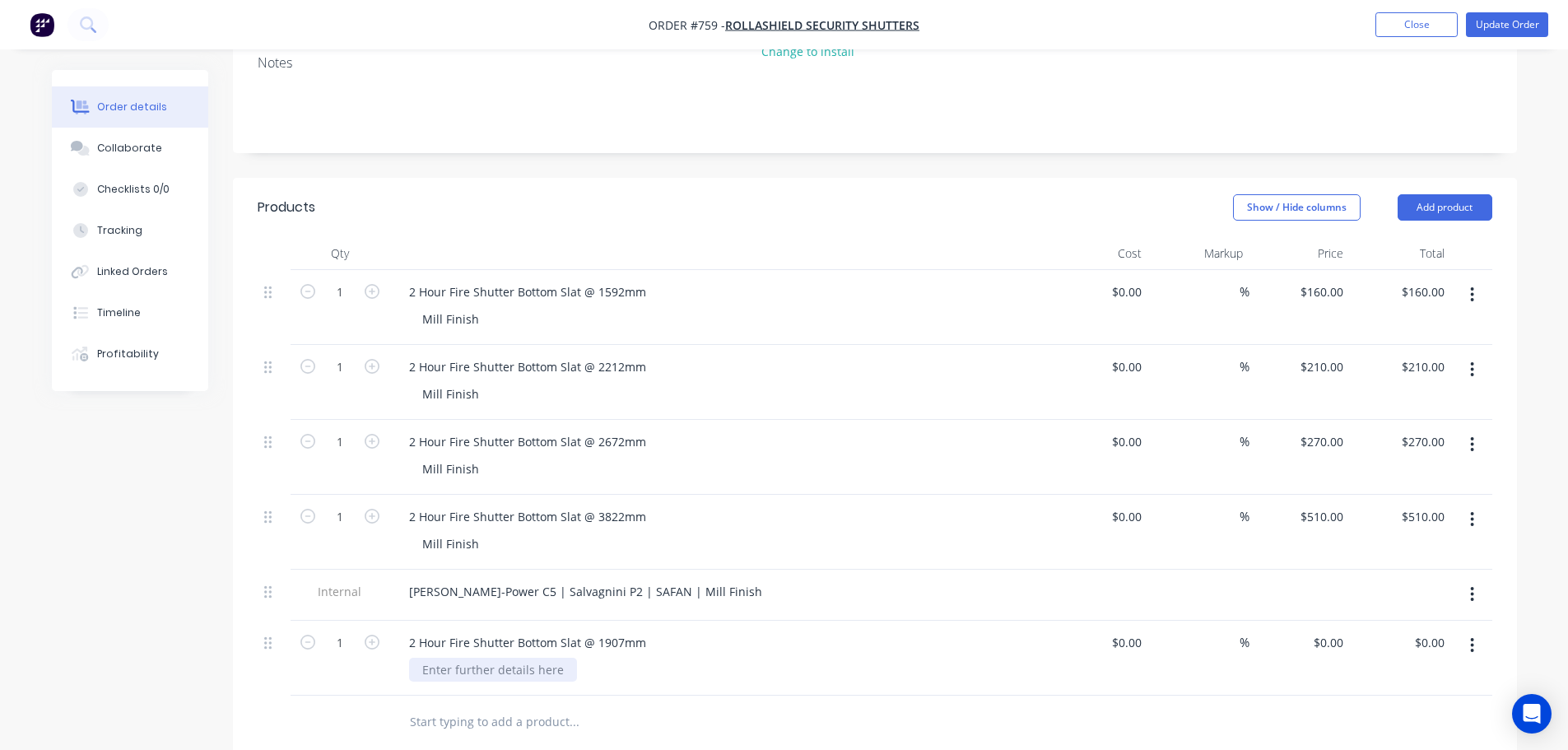
click at [470, 658] on div at bounding box center [493, 670] width 168 height 24
click at [406, 699] on div at bounding box center [686, 722] width 592 height 53
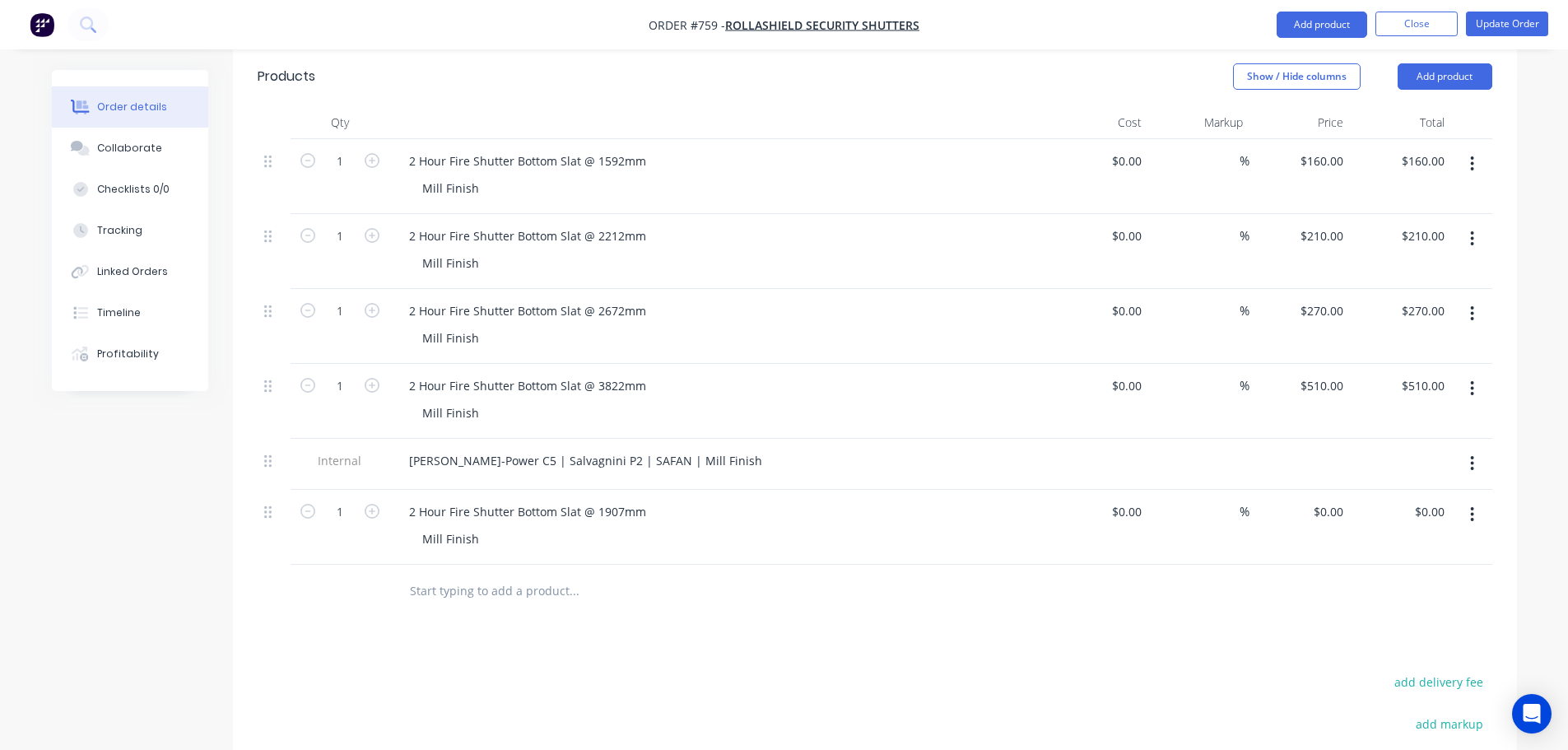
scroll to position [494, 0]
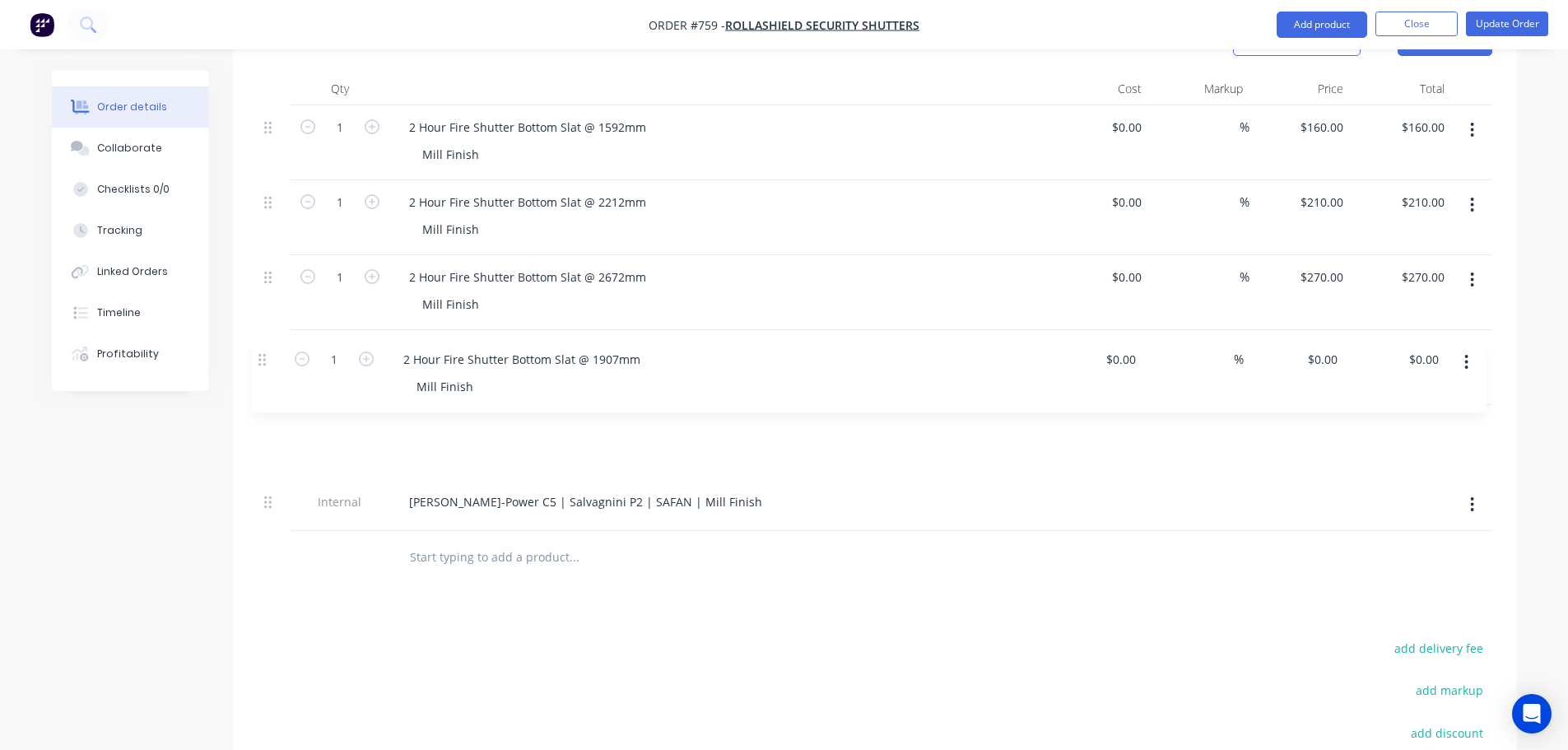
drag, startPoint x: 263, startPoint y: 432, endPoint x: 258, endPoint y: 353, distance: 79.2
click at [258, 353] on div "1 2 Hour Fire Shutter Bottom Slat @ 1592mm Mill Finish $0.00 $0.00 % $160.00 $1…" at bounding box center [875, 318] width 1234 height 426
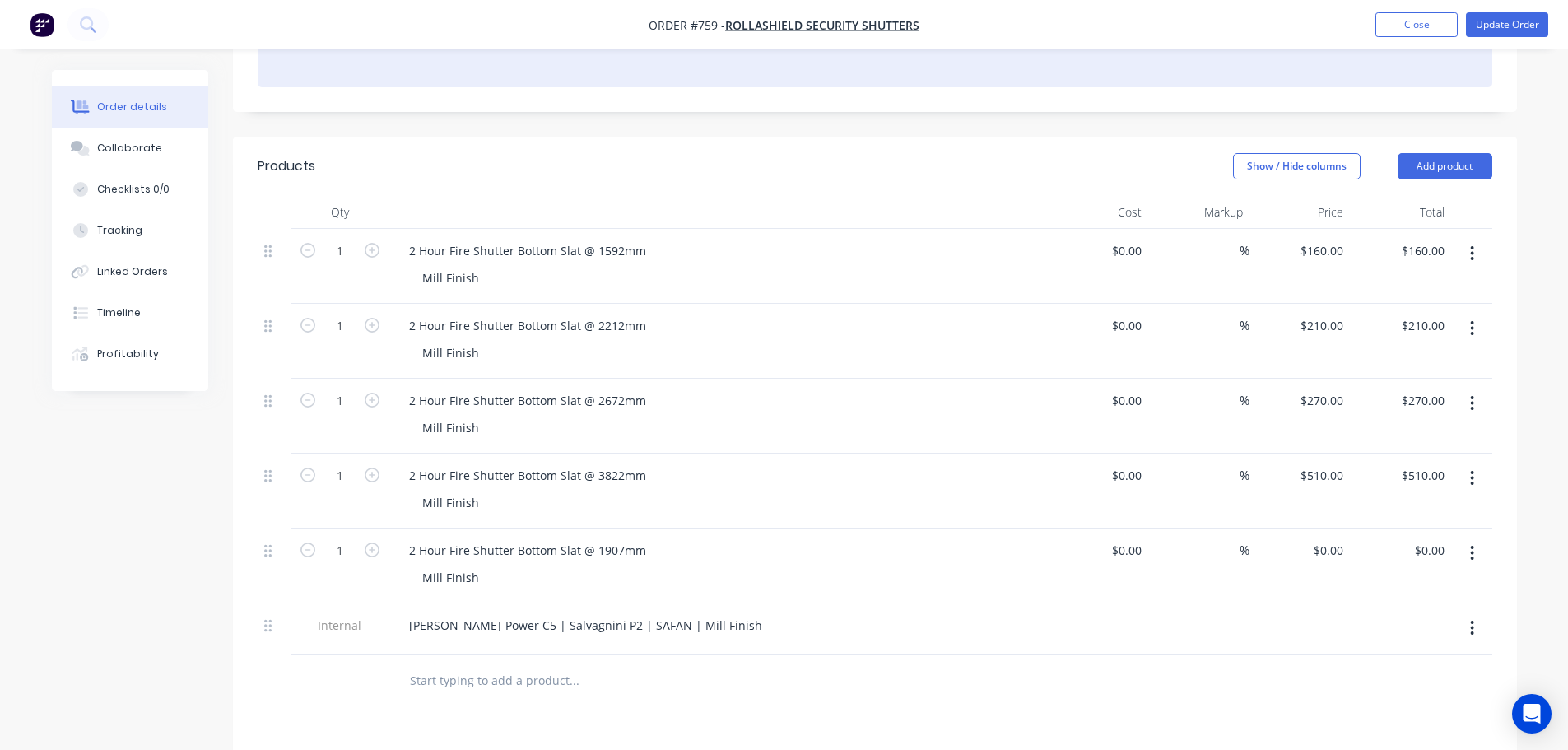
scroll to position [329, 0]
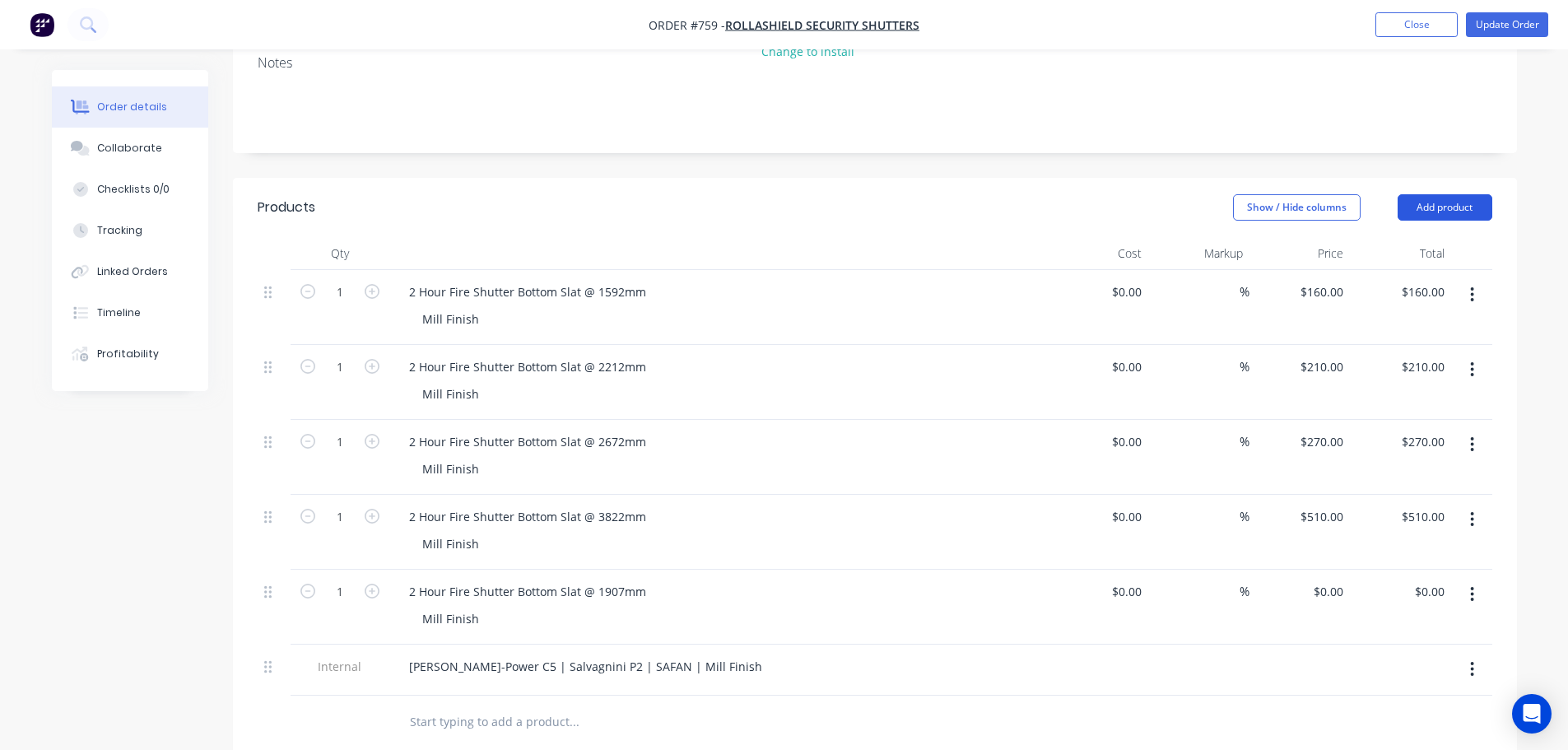
click at [1423, 194] on button "Add product" at bounding box center [1445, 207] width 94 height 27
click at [1411, 270] on div "Basic product" at bounding box center [1414, 282] width 127 height 24
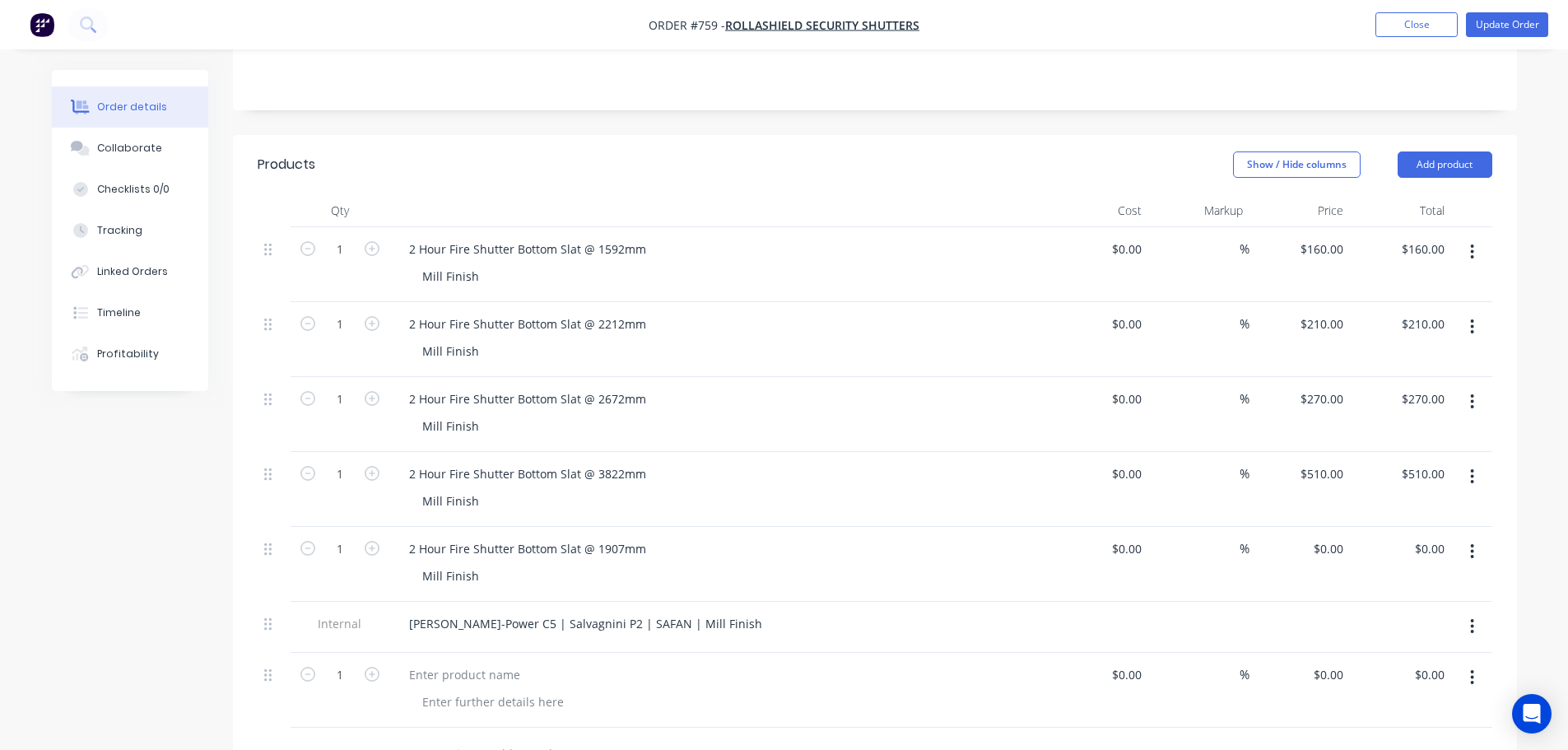
scroll to position [412, 0]
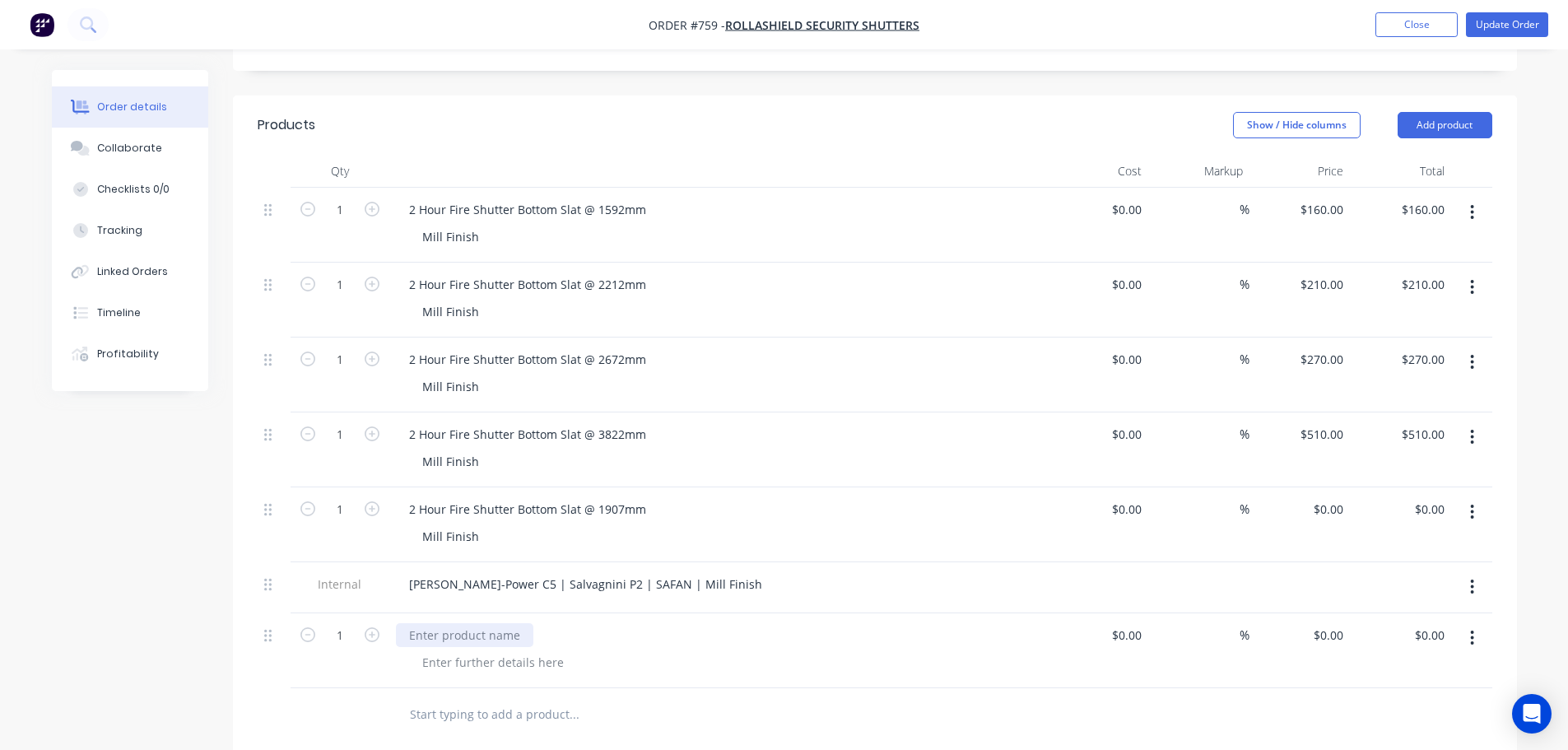
click at [491, 624] on div at bounding box center [464, 635] width 138 height 24
paste div
click at [592, 692] on div at bounding box center [686, 715] width 592 height 53
drag, startPoint x: 542, startPoint y: 614, endPoint x: 555, endPoint y: 610, distance: 13.6
click at [544, 650] on div at bounding box center [493, 662] width 168 height 24
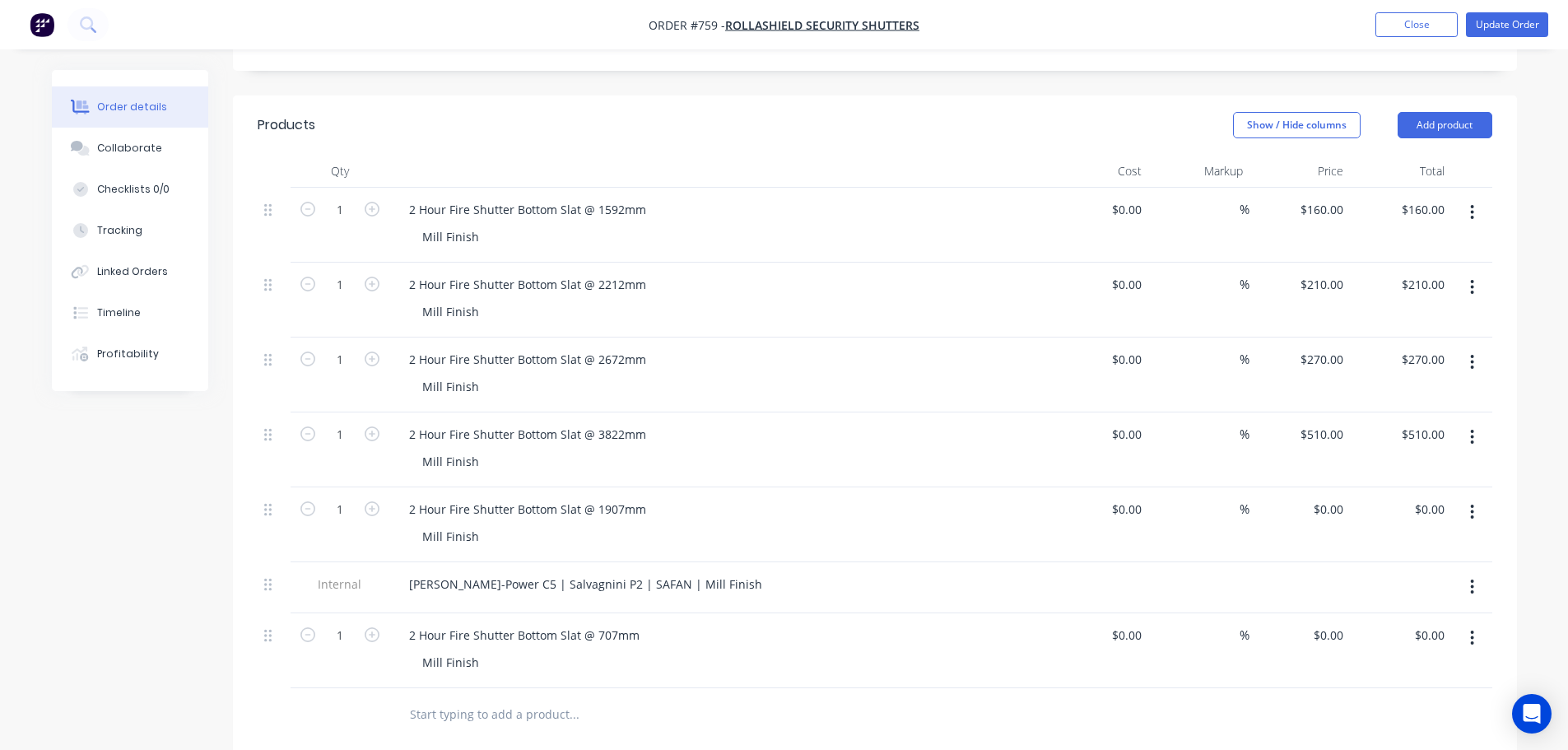
click at [576, 698] on input "text" at bounding box center [574, 714] width 329 height 33
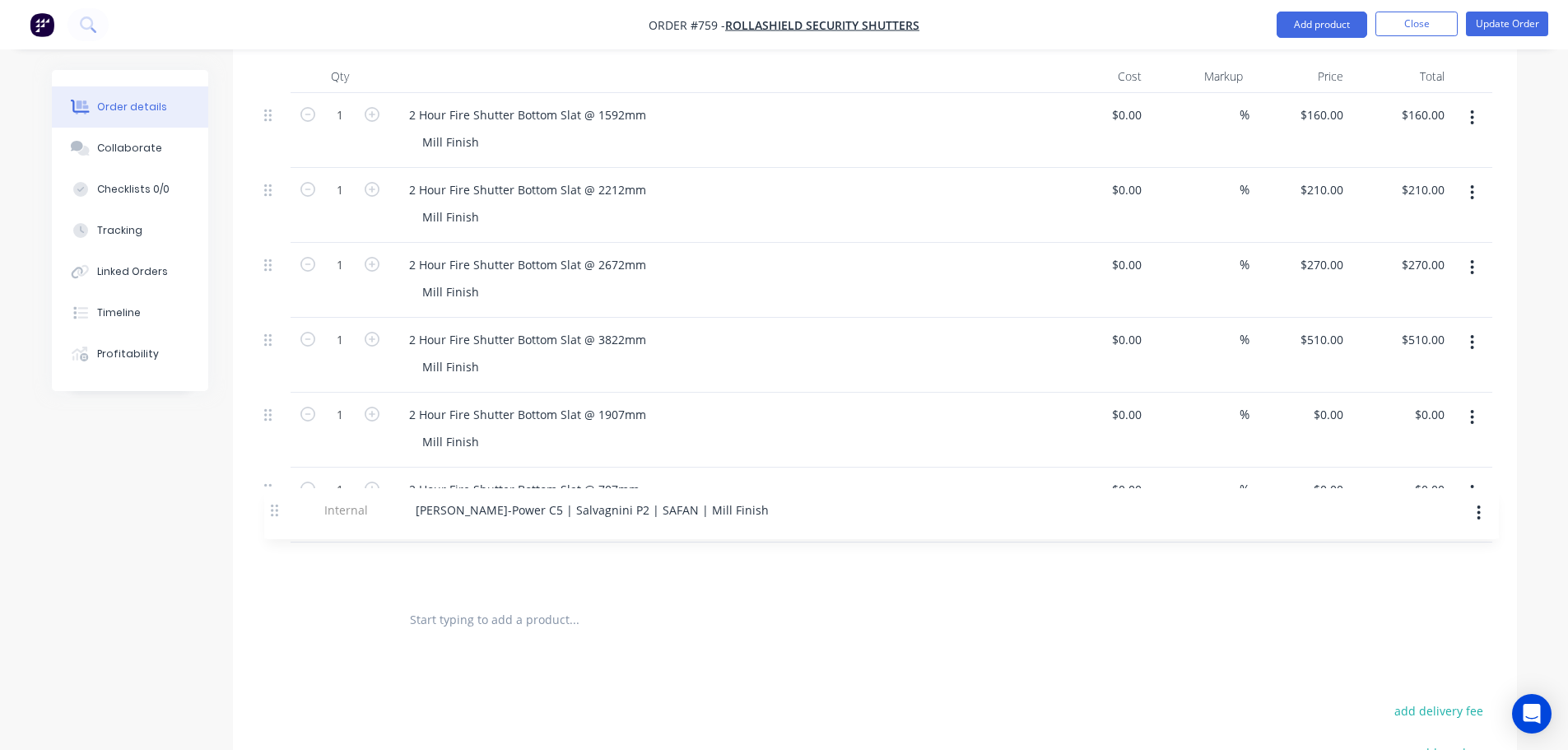
drag, startPoint x: 271, startPoint y: 547, endPoint x: 275, endPoint y: 513, distance: 34.2
click at [275, 513] on div "1 2 Hour Fire Shutter Bottom Slat @ 1592mm Mill Finish $0.00 $0.00 % $160.00 $1…" at bounding box center [875, 343] width 1234 height 501
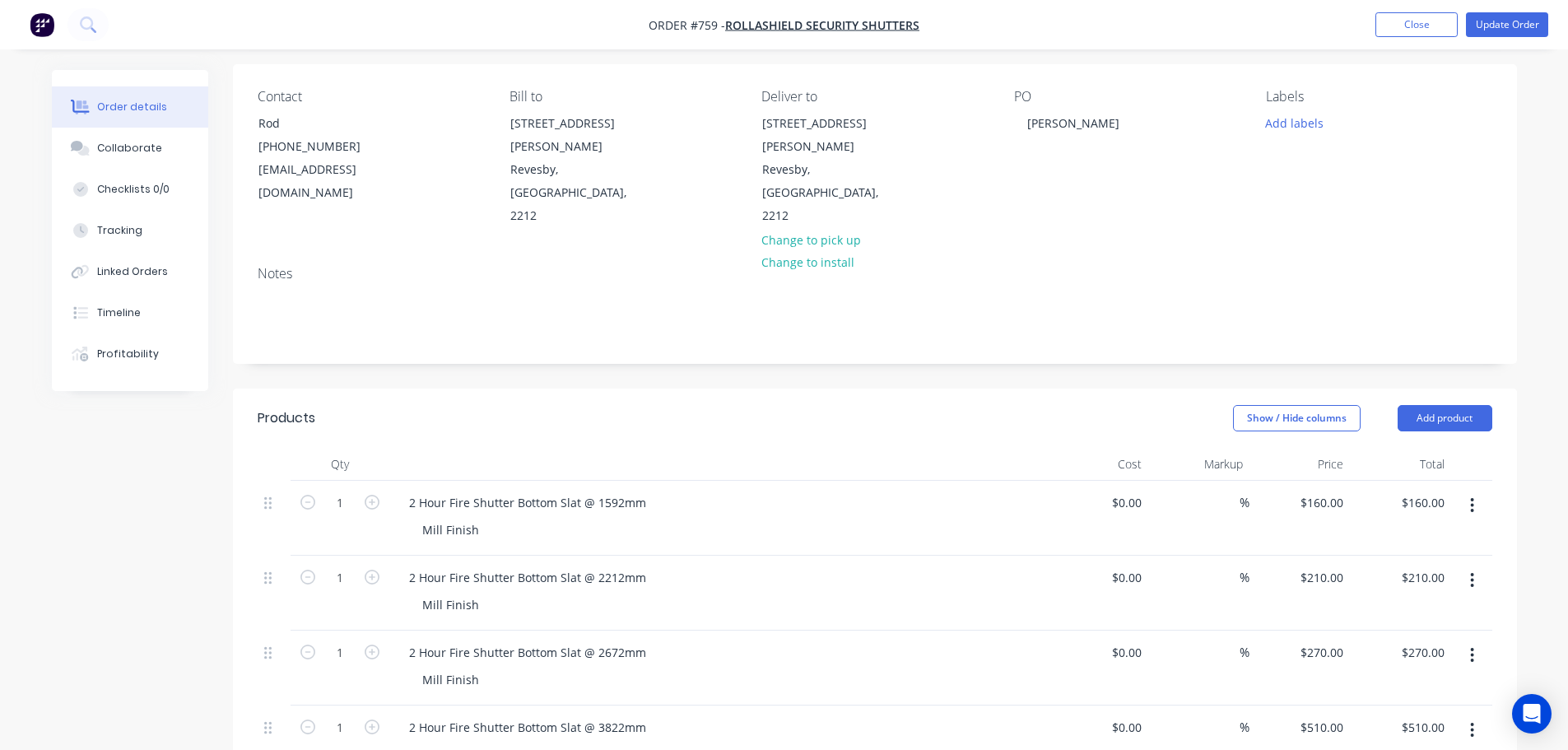
scroll to position [0, 0]
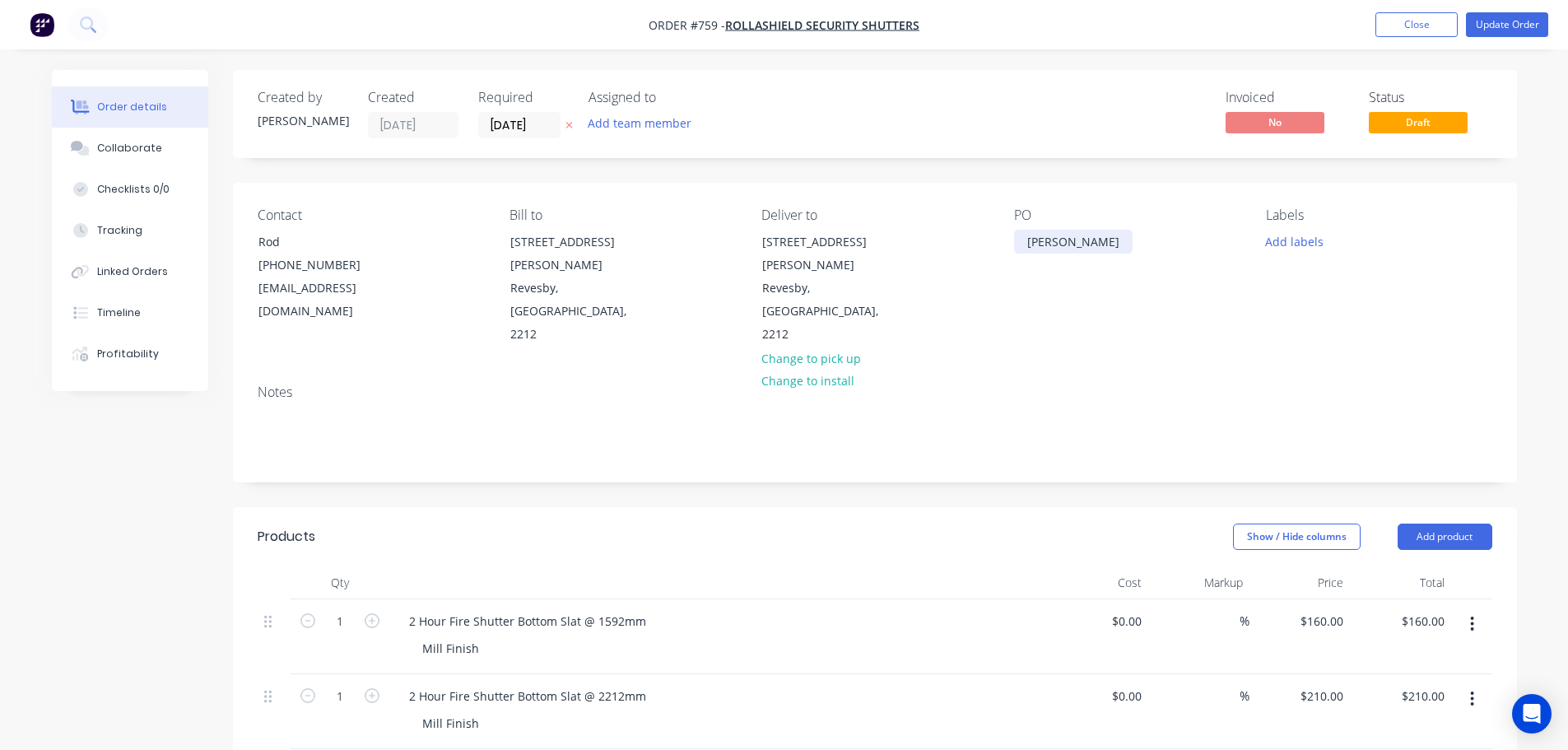
click at [1068, 238] on div "[PERSON_NAME]" at bounding box center [1073, 241] width 118 height 24
drag, startPoint x: 1072, startPoint y: 239, endPoint x: 921, endPoint y: 230, distance: 151.3
click at [942, 237] on div "Contact Rod [PHONE_NUMBER] [EMAIL_ADDRESS][DOMAIN_NAME] [PERSON_NAME] to [STREE…" at bounding box center [875, 277] width 1284 height 189
click at [161, 152] on button "Collaborate" at bounding box center [130, 148] width 157 height 41
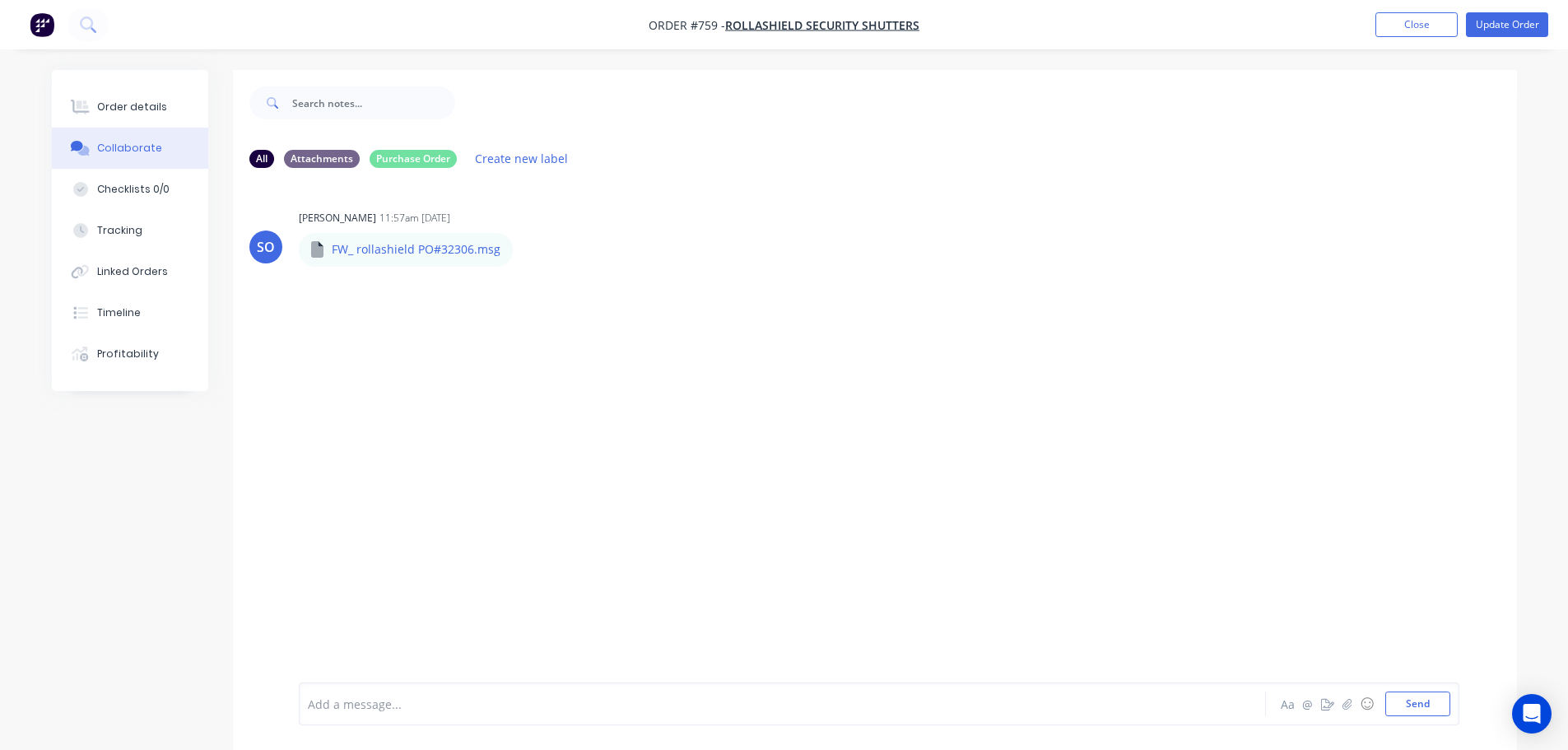
drag, startPoint x: 498, startPoint y: 251, endPoint x: 1001, endPoint y: 95, distance: 526.6
click at [503, 252] on div "FW_ rollashield PO#32306.msg" at bounding box center [406, 249] width 214 height 33
click at [172, 110] on button "Order details" at bounding box center [130, 107] width 157 height 41
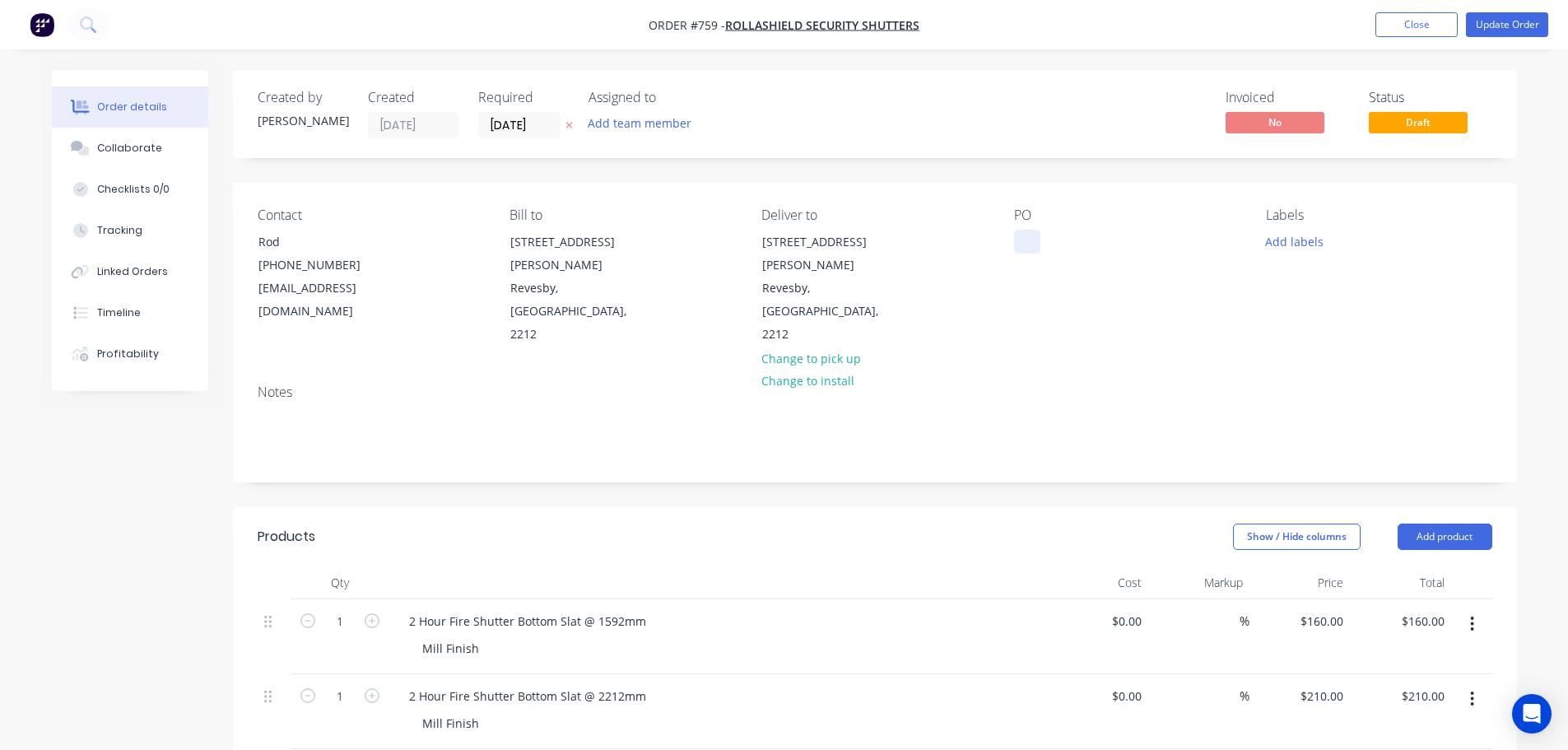
click at [1016, 235] on div "Contact Rod [PHONE_NUMBER] [EMAIL_ADDRESS][DOMAIN_NAME] Bill to [STREET_ADDRESS…" at bounding box center [875, 277] width 1284 height 189
click at [1023, 239] on div at bounding box center [1027, 241] width 27 height 24
click at [1031, 236] on div at bounding box center [1027, 241] width 27 height 24
paste div
click at [1057, 254] on div "32306" at bounding box center [1043, 250] width 60 height 41
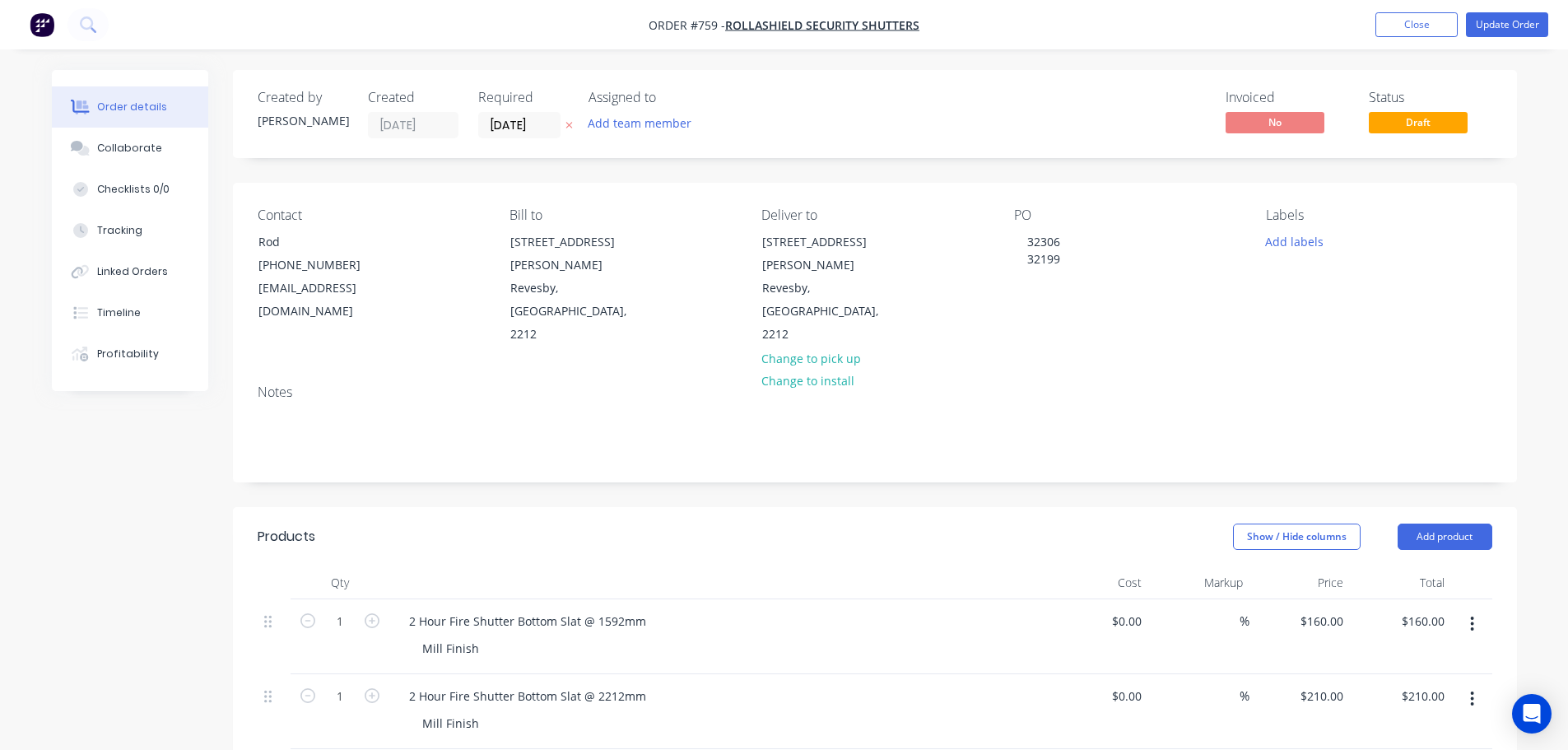
click at [1028, 371] on div "Notes" at bounding box center [875, 426] width 1284 height 110
click at [117, 149] on div "Collaborate" at bounding box center [129, 148] width 65 height 15
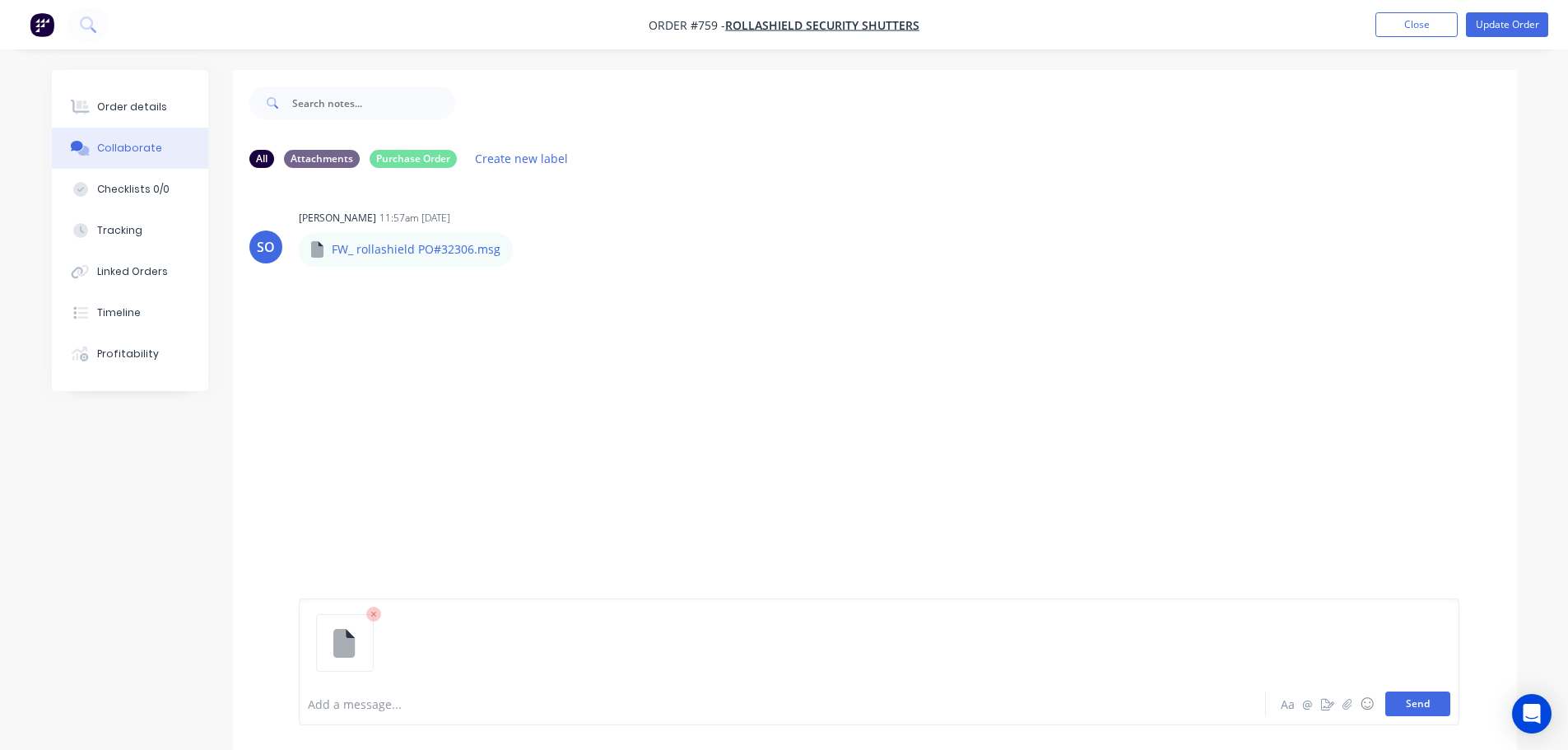
click at [1408, 704] on button "Send" at bounding box center [1418, 705] width 65 height 25
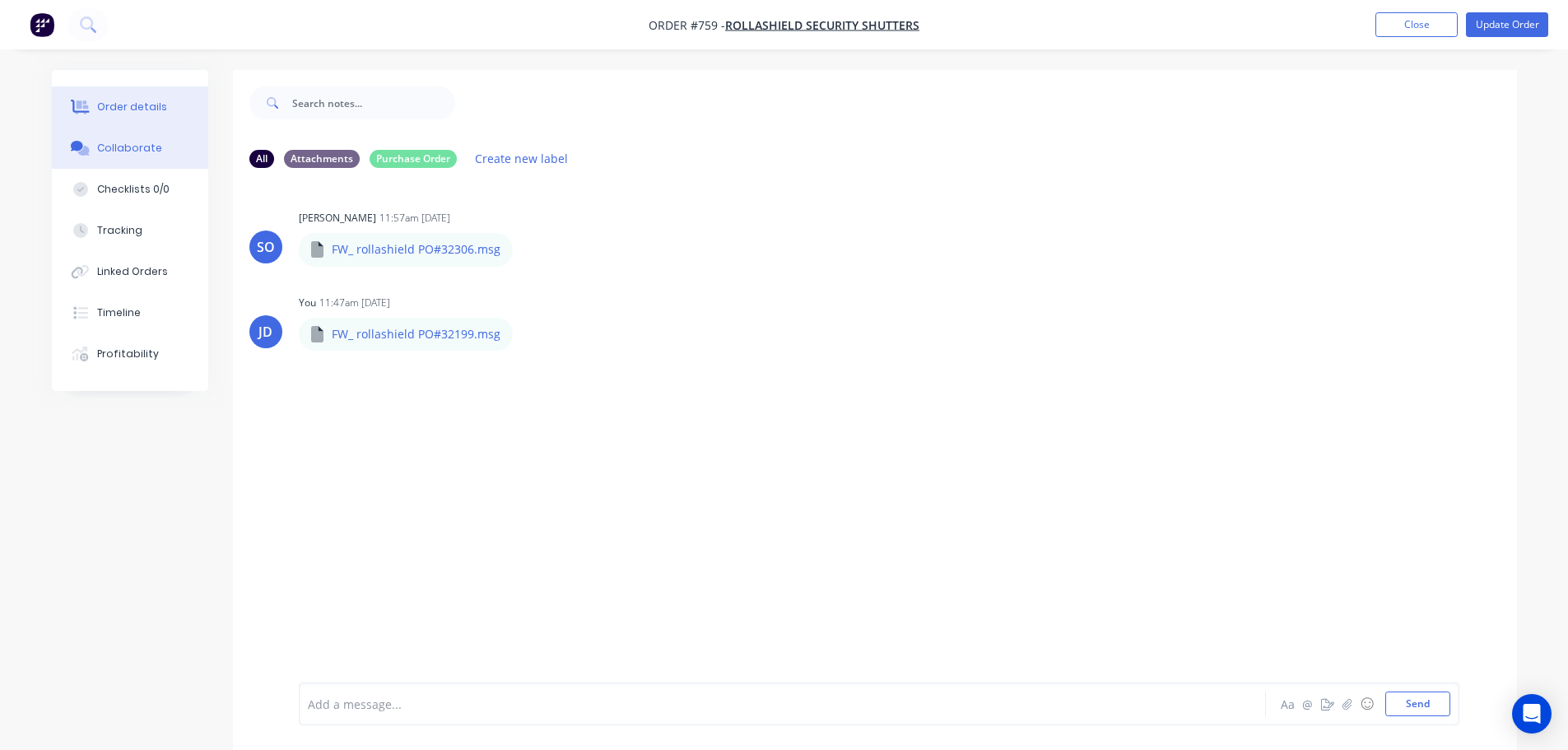
click at [173, 110] on button "Order details" at bounding box center [130, 107] width 157 height 41
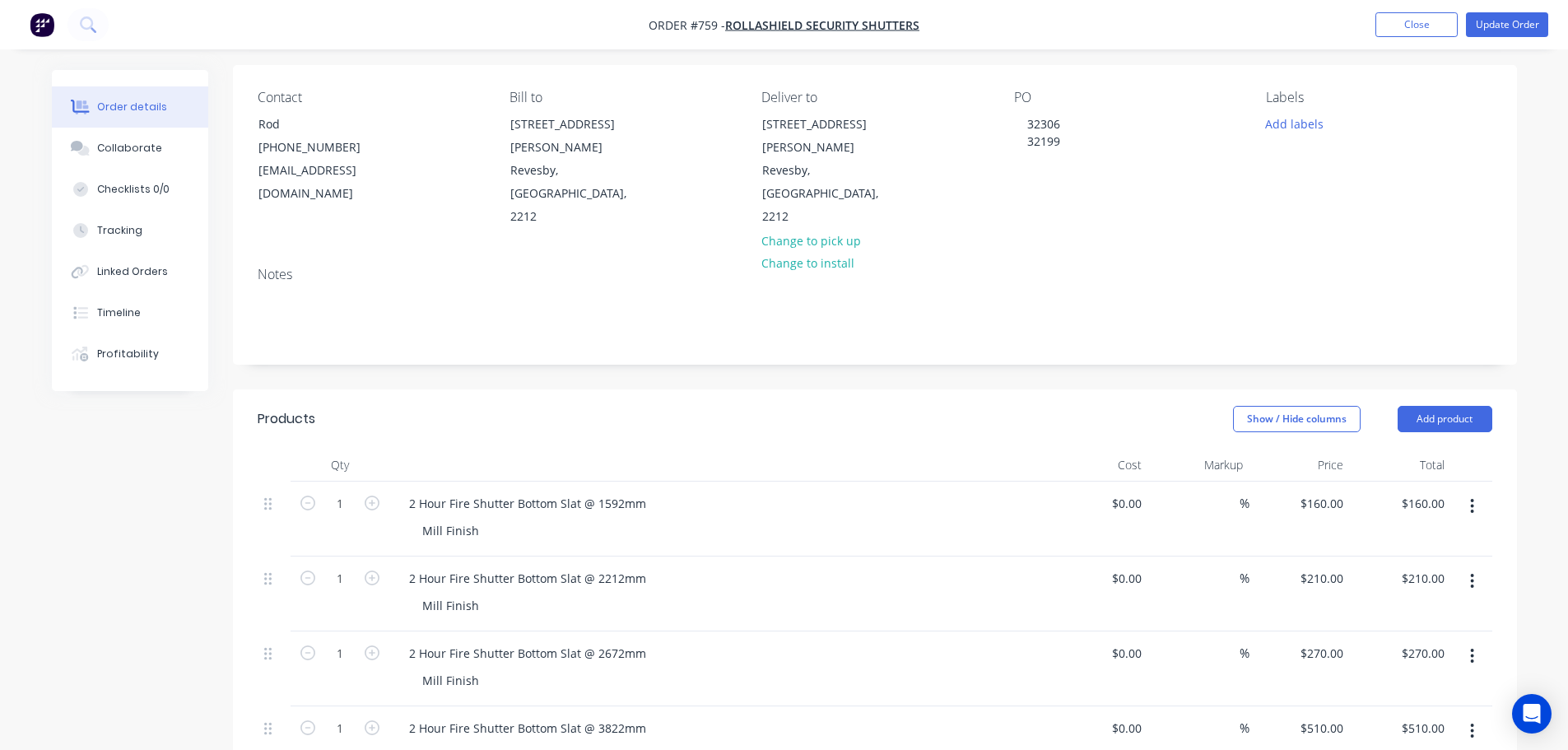
scroll to position [329, 0]
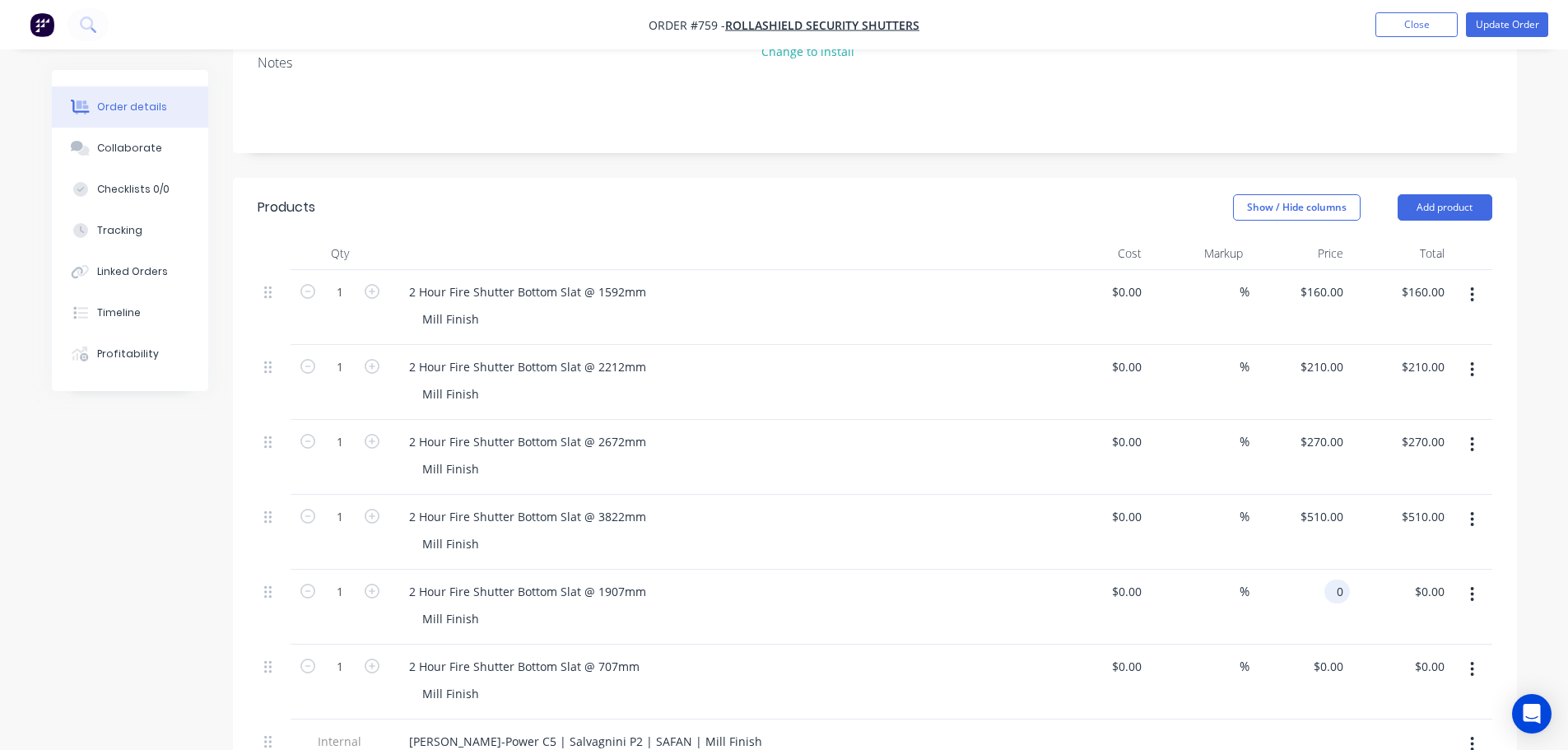
click at [1326, 580] on div "0 0" at bounding box center [1337, 592] width 26 height 24
type input "$190.00"
click at [1345, 655] on input "0" at bounding box center [1331, 666] width 38 height 24
type input "$110.00"
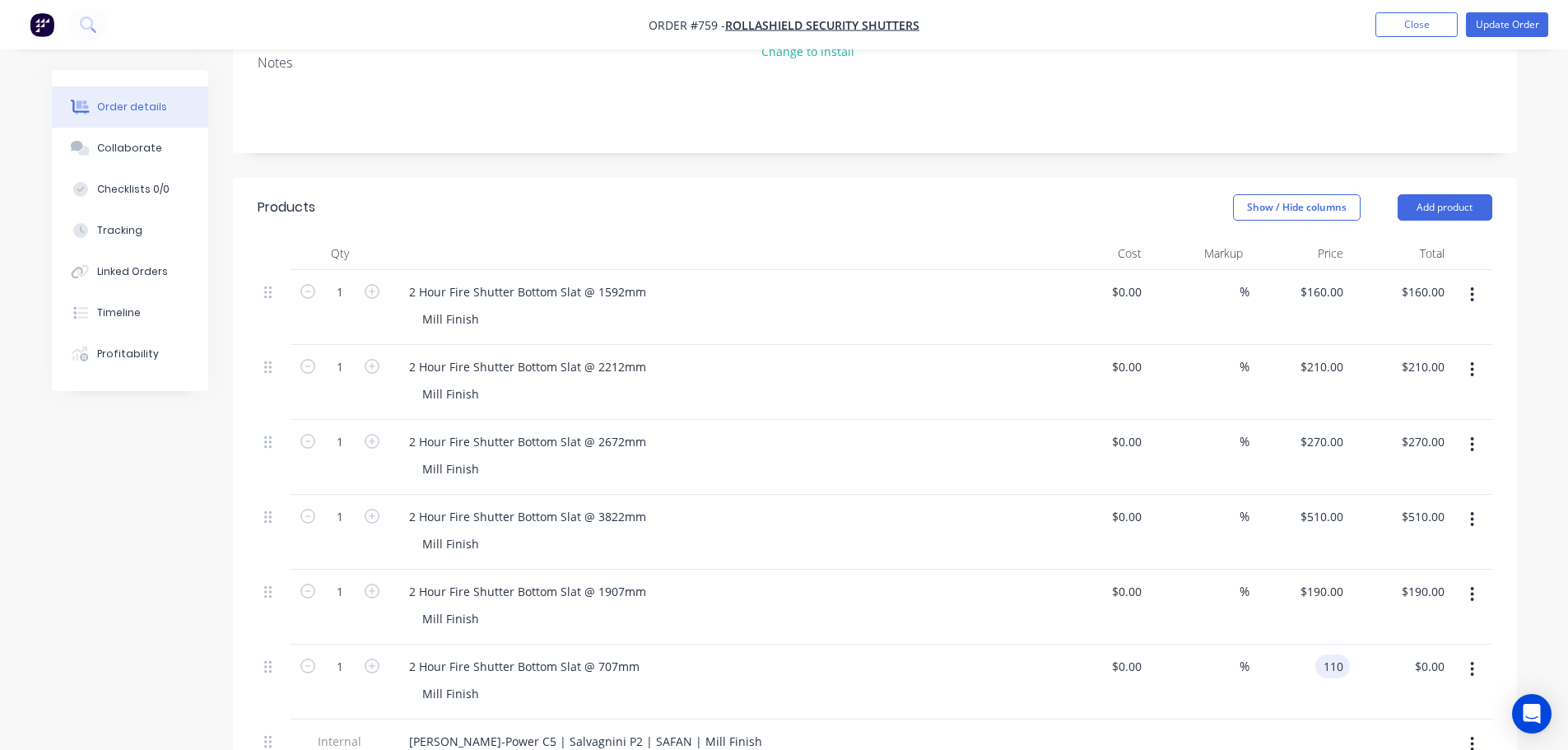
type input "$110.00"
click at [977, 662] on div "2 Hour Fire Shutter Bottom Slat @ 707mm Mill Finish" at bounding box center [719, 682] width 659 height 75
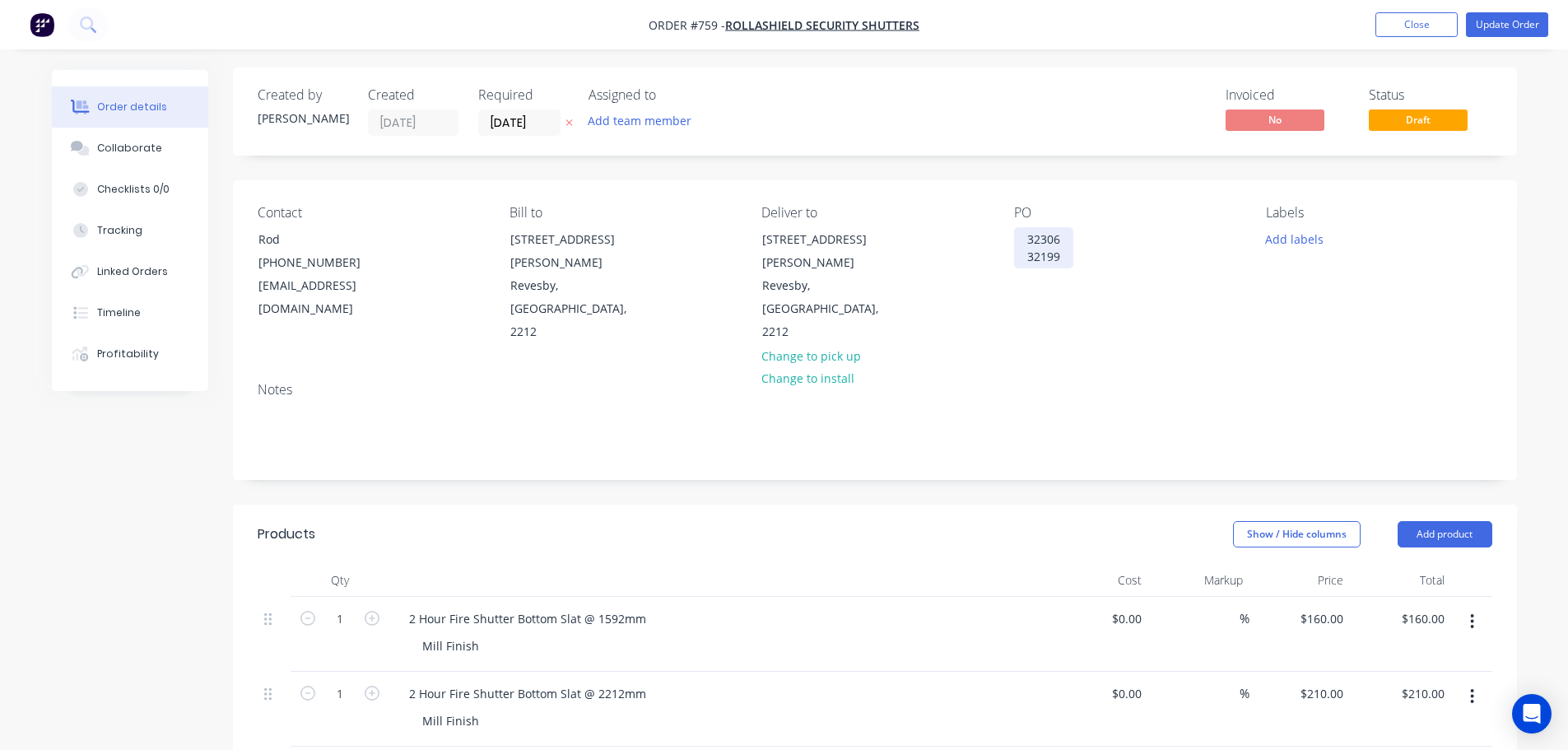
scroll to position [0, 0]
drag, startPoint x: 1065, startPoint y: 259, endPoint x: 1009, endPoint y: 261, distance: 56.0
click at [1009, 261] on div "Contact Rod [PHONE_NUMBER] [EMAIL_ADDRESS][DOMAIN_NAME] Bill to [STREET_ADDRESS…" at bounding box center [875, 277] width 1284 height 189
copy div "32199"
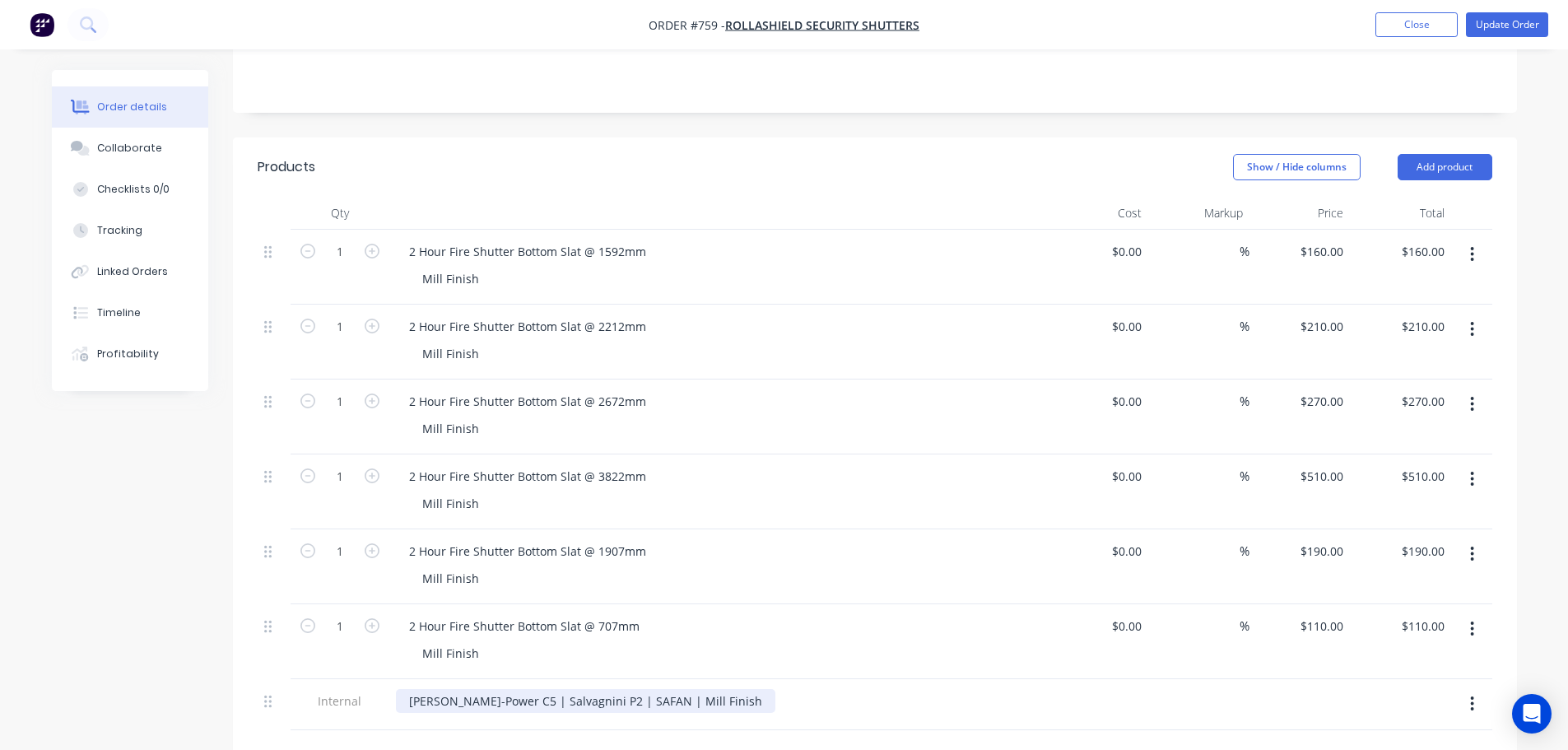
scroll to position [577, 0]
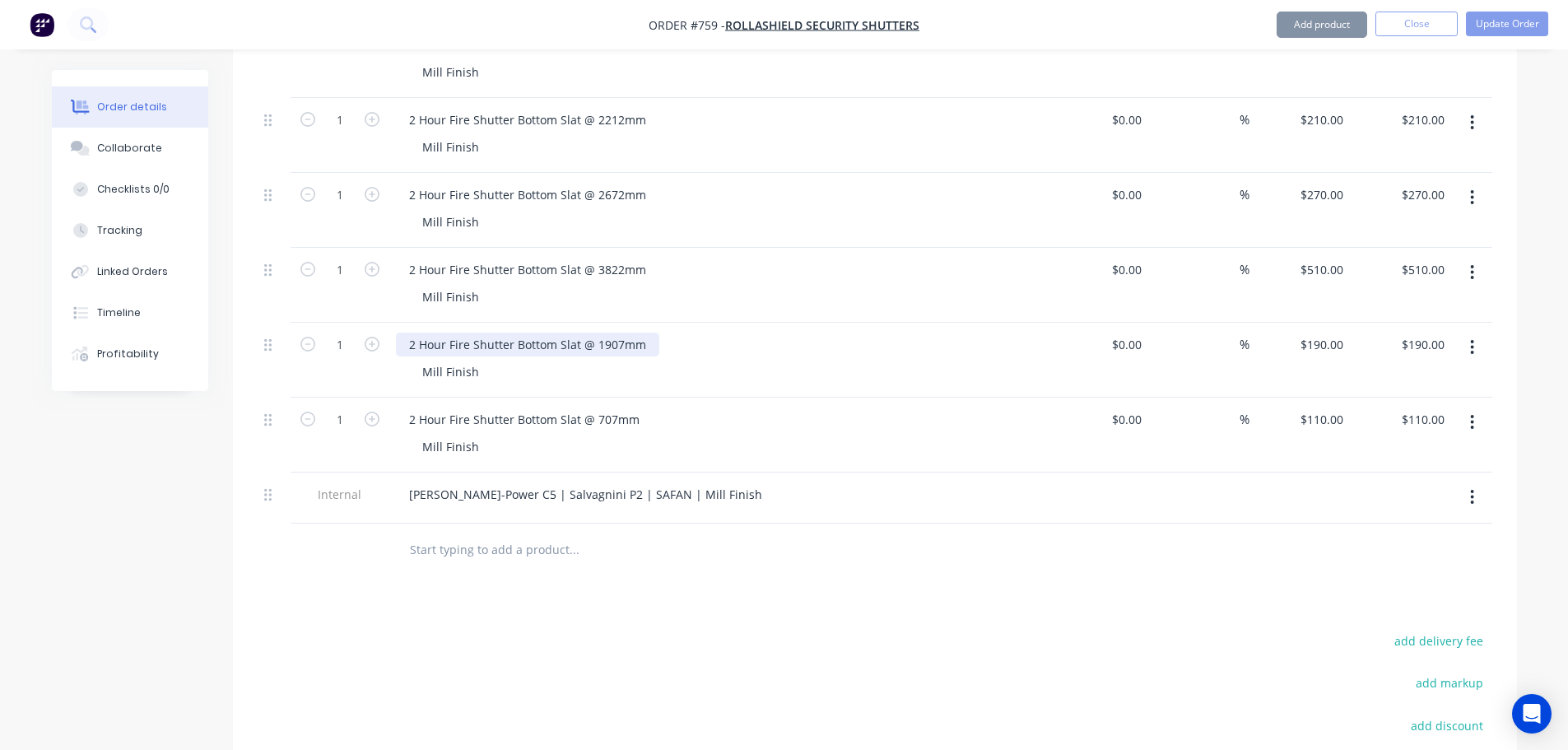
click at [638, 333] on div "2 Hour Fire Shutter Bottom Slat @ 1907mm" at bounding box center [527, 344] width 263 height 24
drag, startPoint x: 640, startPoint y: 299, endPoint x: 393, endPoint y: 290, distance: 247.2
click at [390, 323] on div "2 Hour Fire Shutter Bottom Slat @ 1907mm Mill Finish" at bounding box center [719, 360] width 659 height 75
copy div "2 Hour Fire Shutter Bottom Slat @ 1907mm"
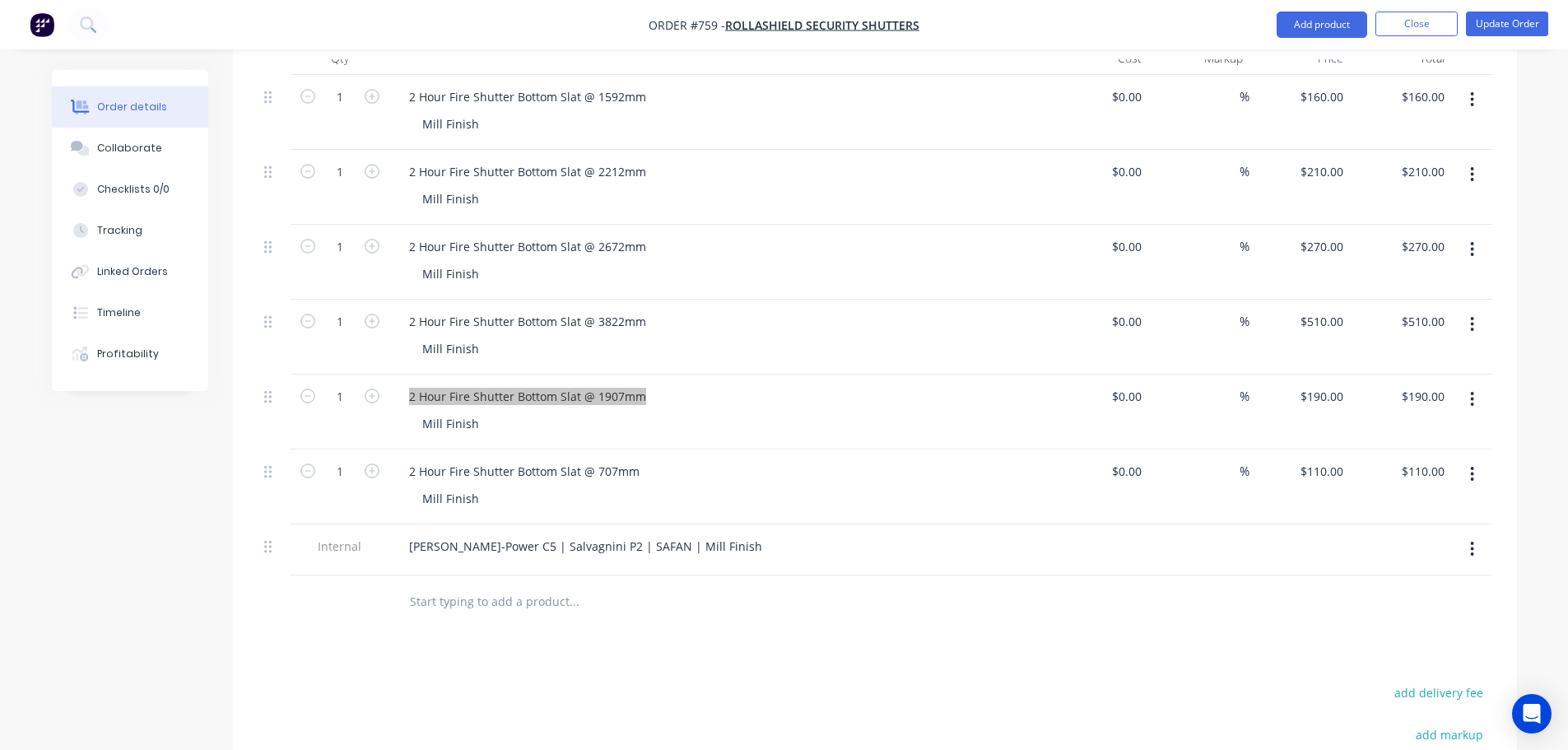
scroll to position [329, 0]
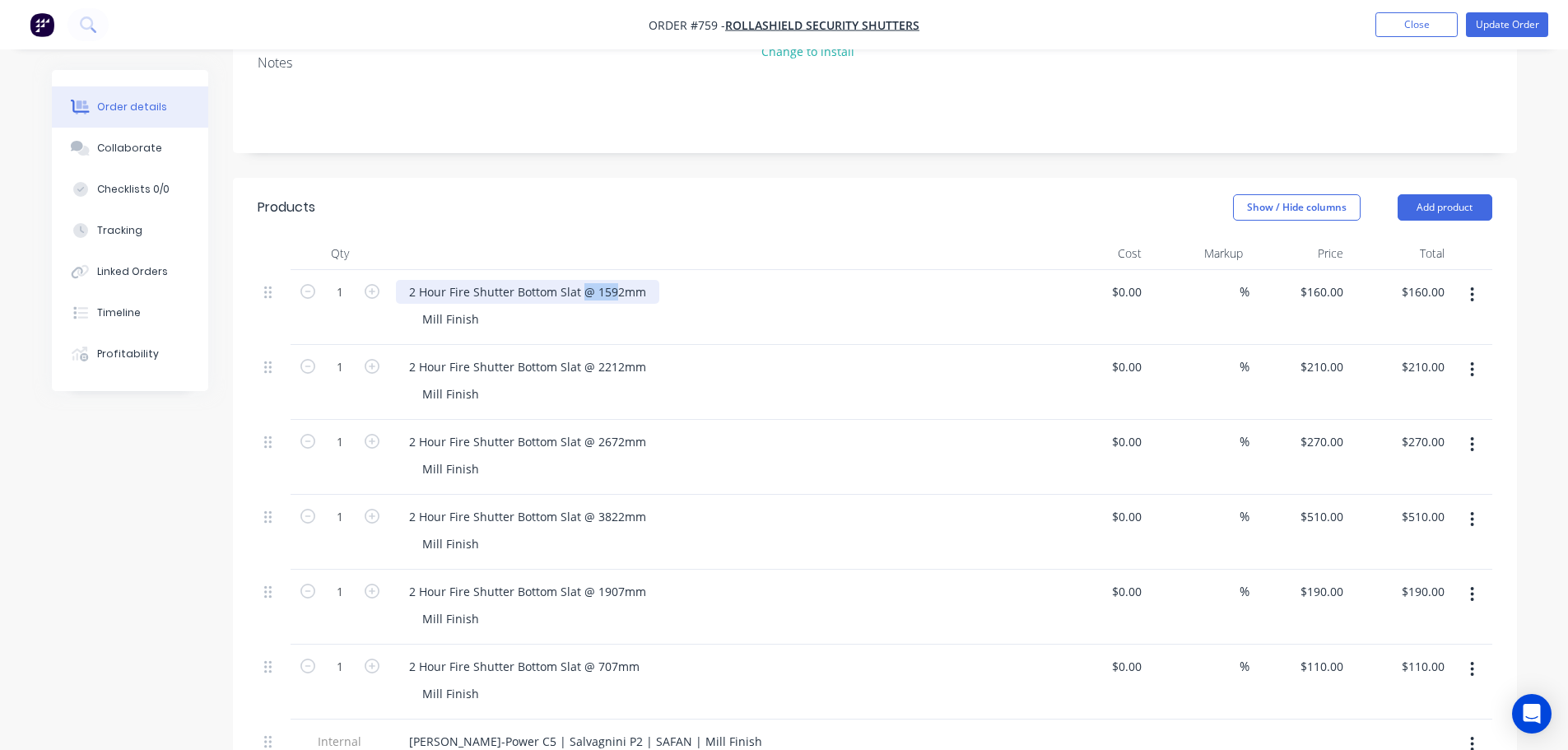
drag, startPoint x: 610, startPoint y: 248, endPoint x: 583, endPoint y: 246, distance: 27.1
click at [583, 280] on div "2 Hour Fire Shutter Bottom Slat @ 1592mm" at bounding box center [527, 292] width 263 height 24
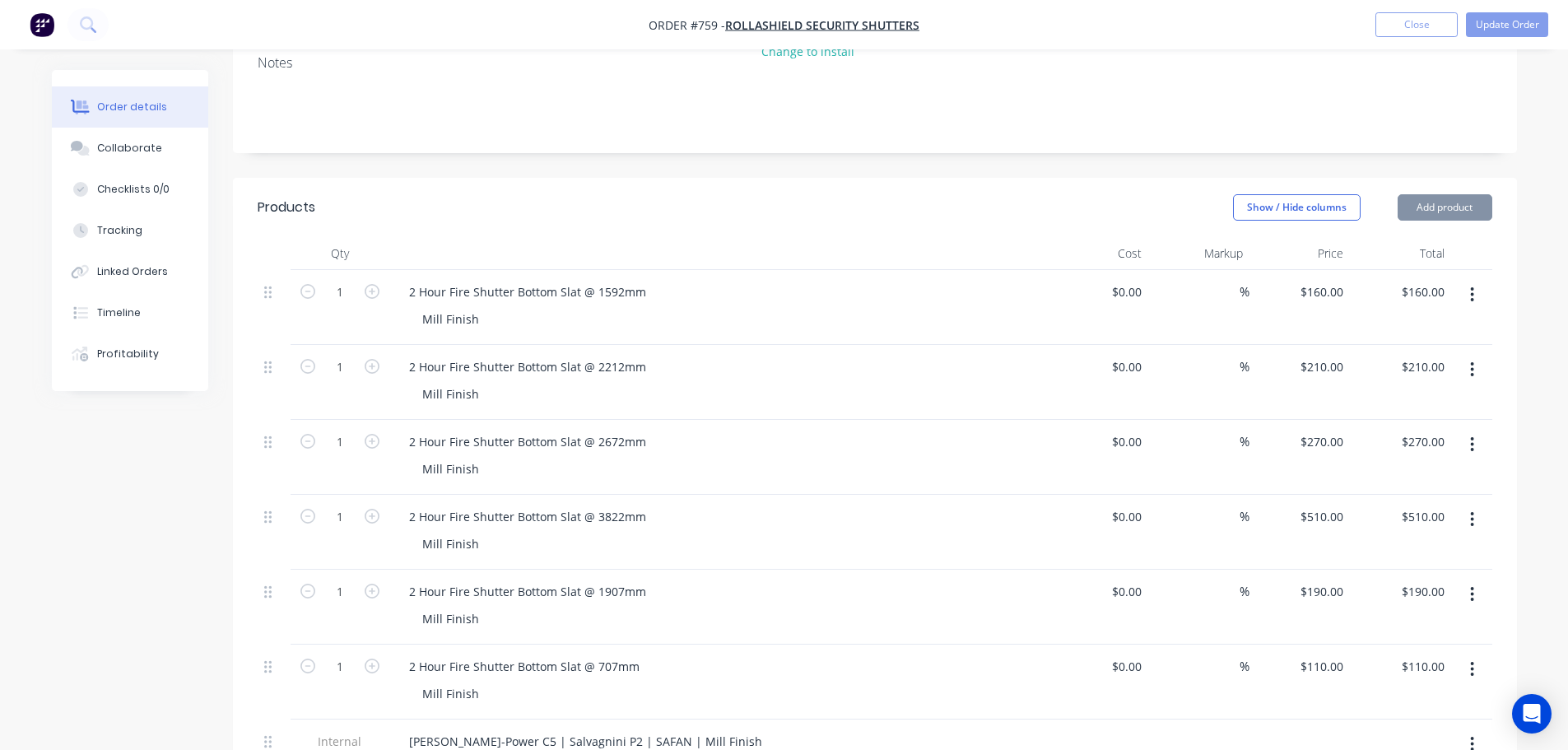
click at [762, 280] on div "2 Hour Fire Shutter Bottom Slat @ 1592mm" at bounding box center [719, 292] width 646 height 24
drag, startPoint x: 618, startPoint y: 537, endPoint x: 592, endPoint y: 541, distance: 26.3
click at [594, 580] on div "2 Hour Fire Shutter Bottom Slat @ 1907mm" at bounding box center [527, 592] width 263 height 24
click at [622, 655] on div "2 Hour Fire Shutter Bottom Slat @ 707mm" at bounding box center [524, 666] width 257 height 24
drag, startPoint x: 612, startPoint y: 619, endPoint x: 582, endPoint y: 622, distance: 30.1
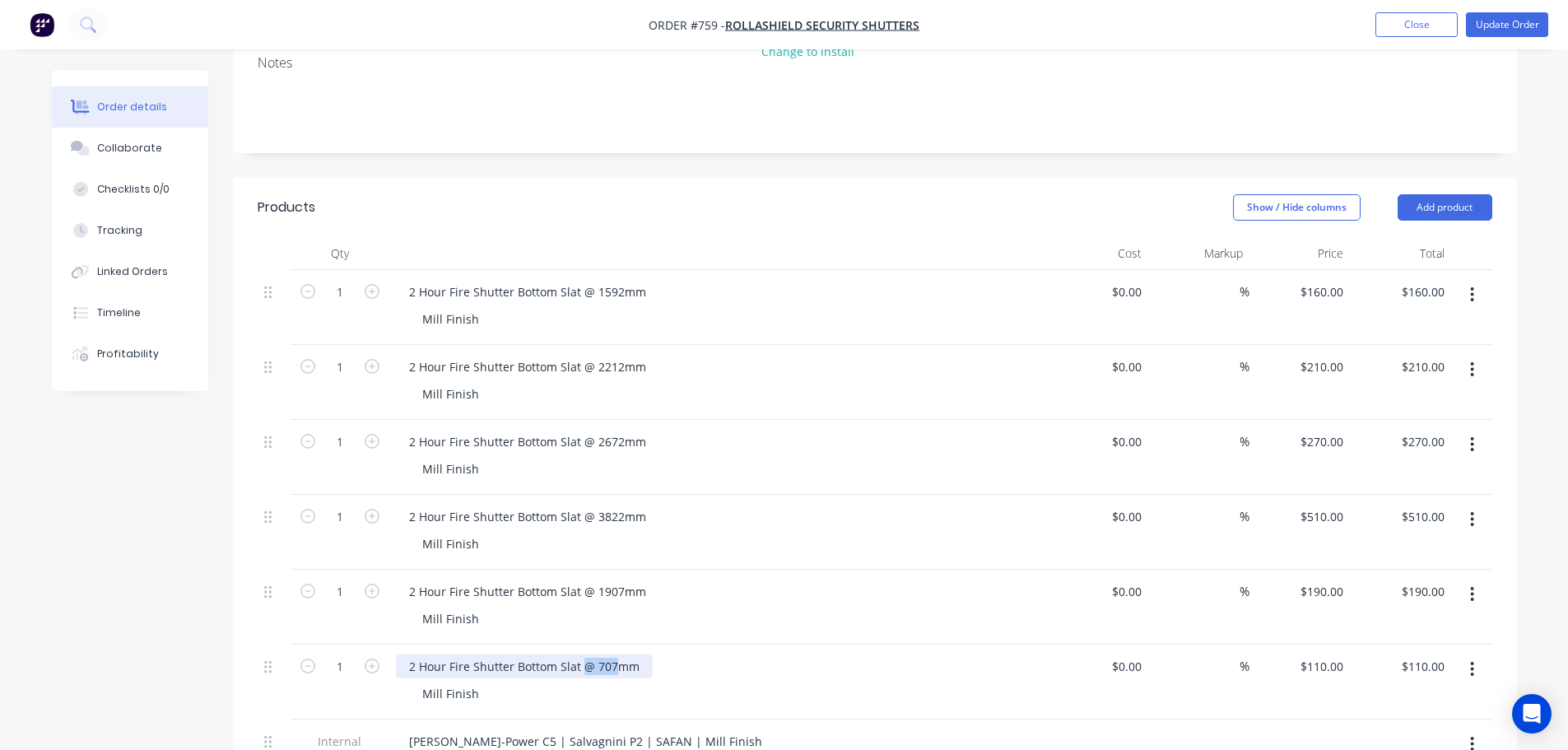
click at [582, 655] on div "2 Hour Fire Shutter Bottom Slat @ 707mm" at bounding box center [524, 666] width 257 height 24
drag, startPoint x: 1311, startPoint y: 618, endPoint x: 1330, endPoint y: 617, distance: 19.0
click at [1312, 645] on div "110 $110.00" at bounding box center [1300, 682] width 101 height 75
click at [1344, 655] on input "110" at bounding box center [1336, 666] width 28 height 24
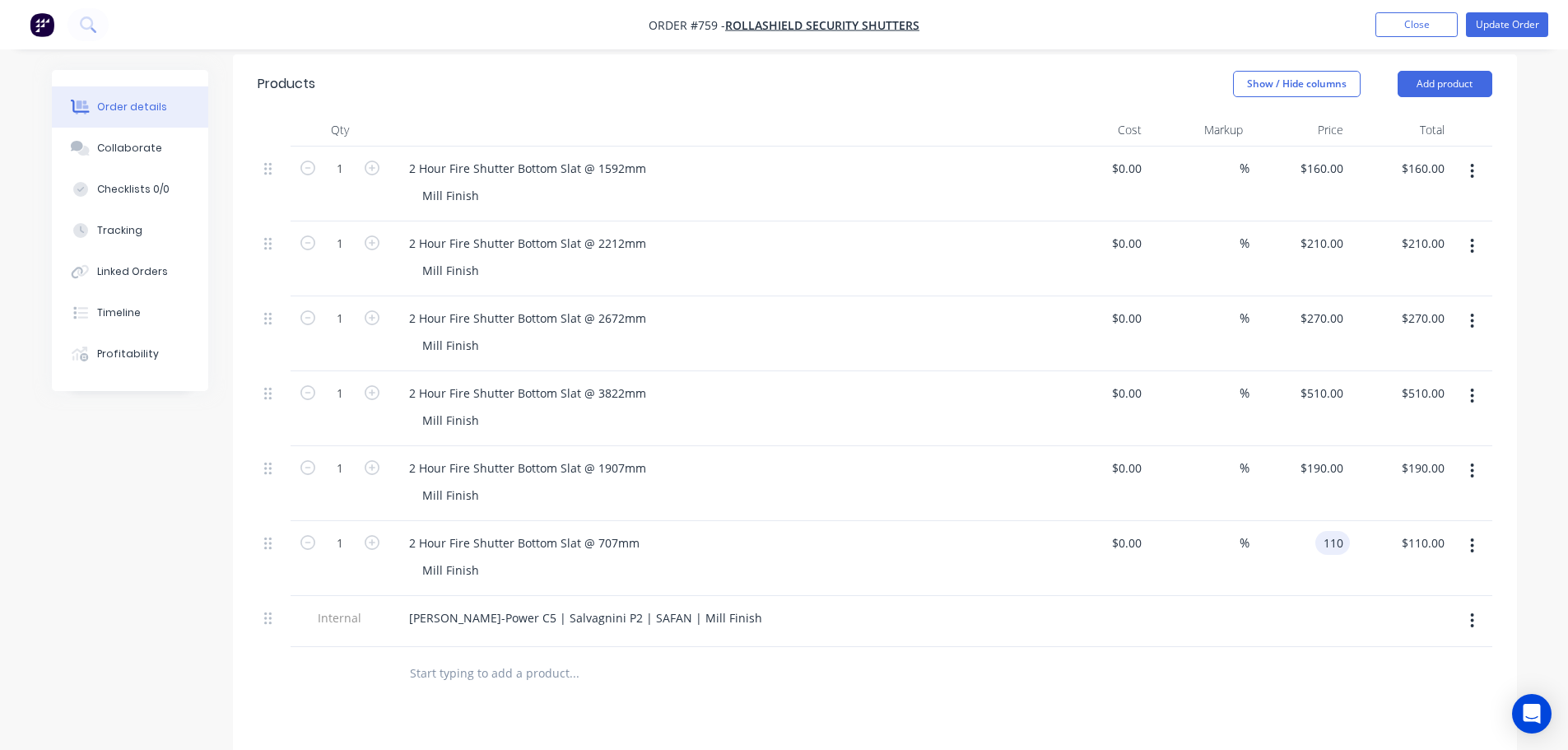
scroll to position [494, 0]
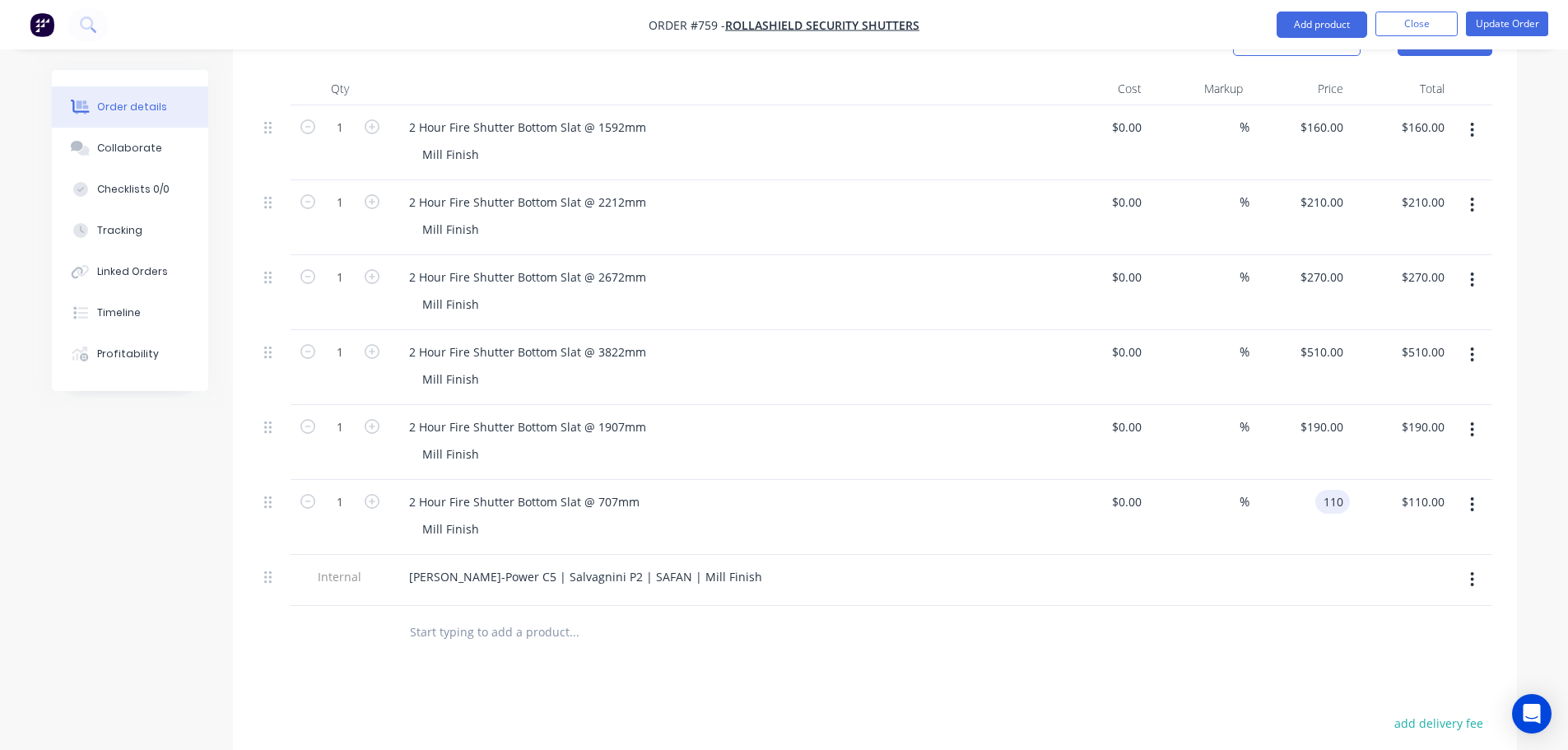
type input "$110.00"
click at [1085, 555] on div at bounding box center [1098, 580] width 101 height 51
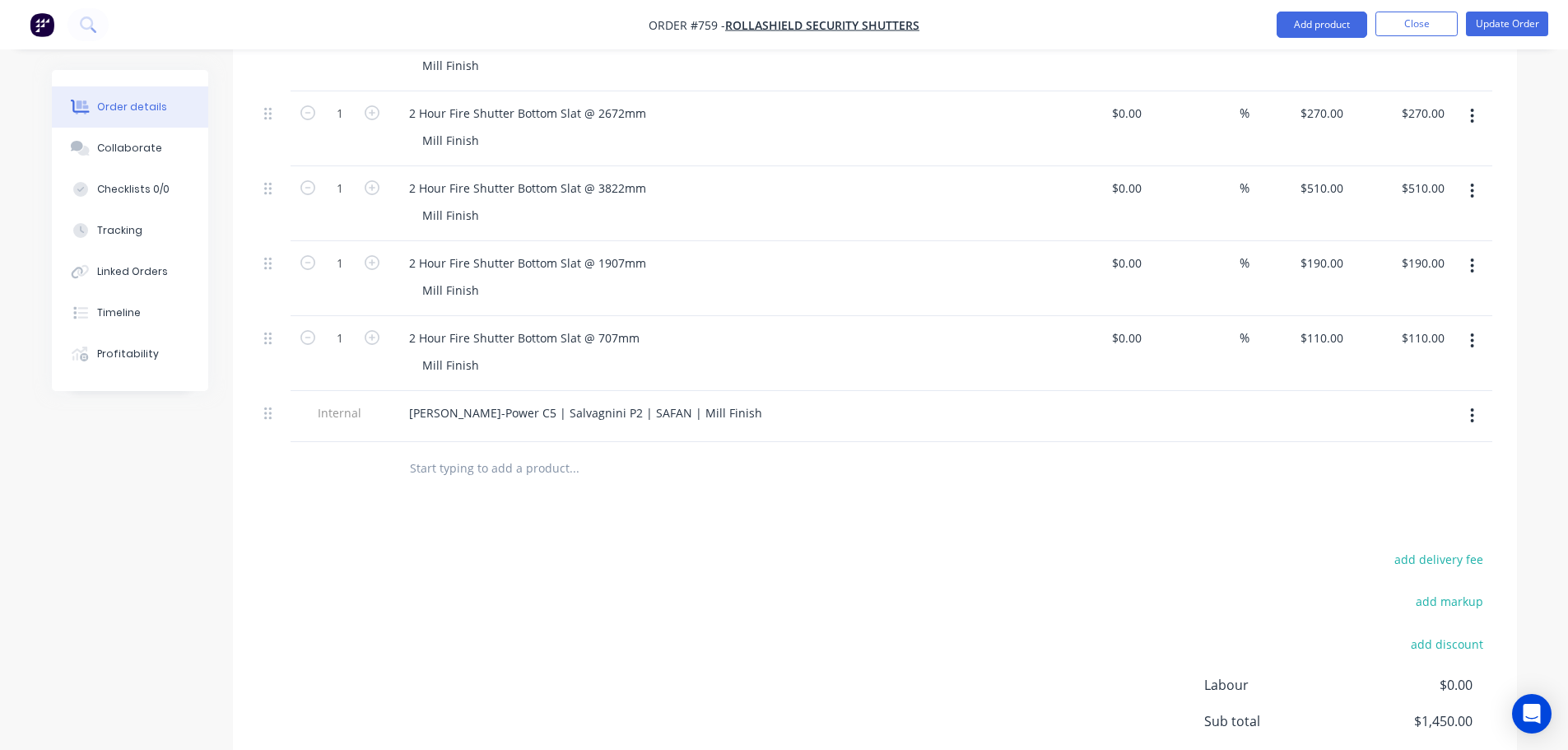
scroll to position [659, 0]
drag, startPoint x: 689, startPoint y: 364, endPoint x: 364, endPoint y: 352, distance: 325.2
click at [362, 391] on div "Internal [PERSON_NAME]-Power C5 | Salvagnini P2 | SAFAN | Mill Finish" at bounding box center [875, 415] width 1234 height 51
copy div "[PERSON_NAME]-Power C5 | Salvagnini P2 | SAFAN | Mill Finish"
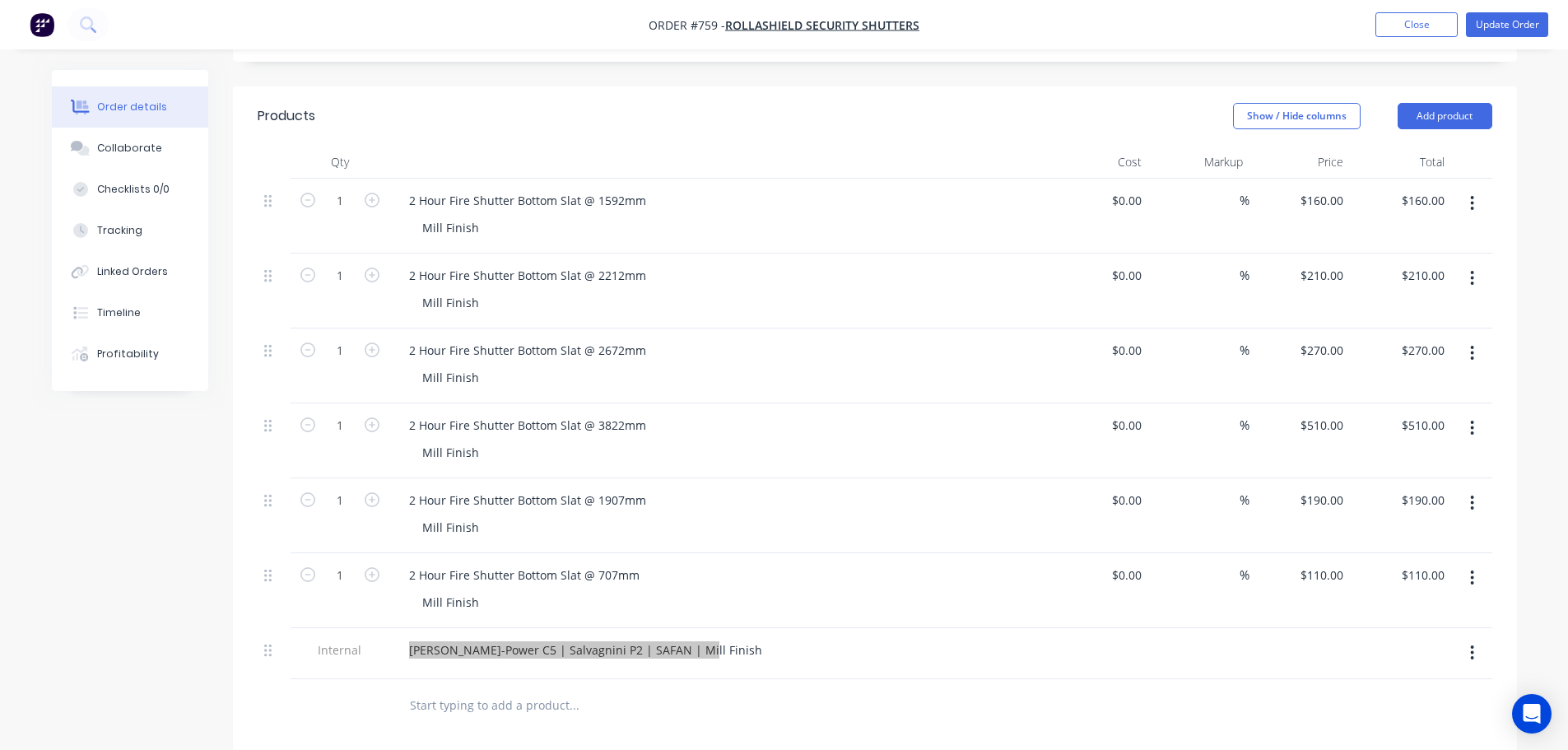
scroll to position [412, 0]
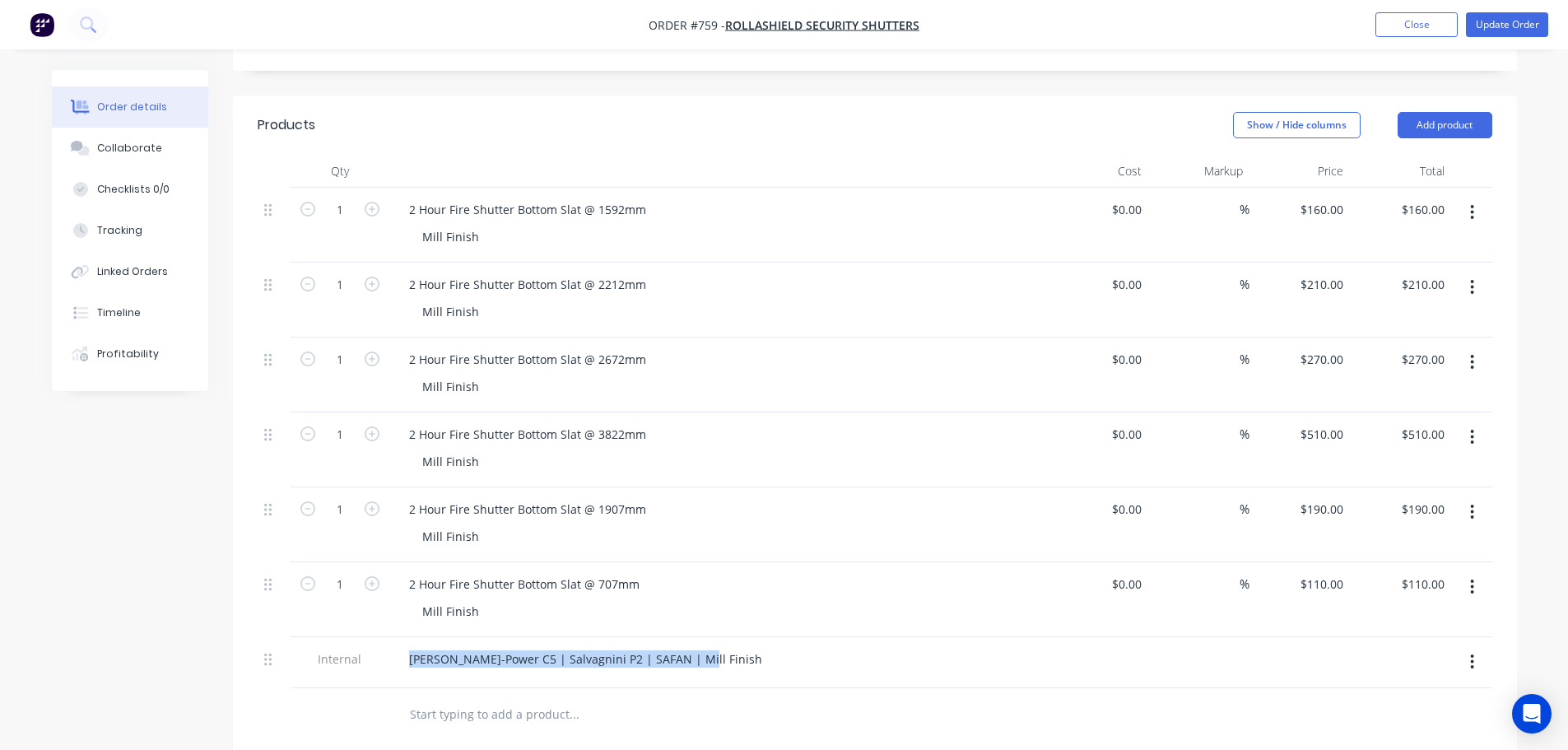
click at [1467, 572] on button "button" at bounding box center [1473, 586] width 39 height 29
drag, startPoint x: 1405, startPoint y: 680, endPoint x: 1449, endPoint y: 574, distance: 114.8
click at [1406, 717] on div "Delete" at bounding box center [1414, 729] width 127 height 24
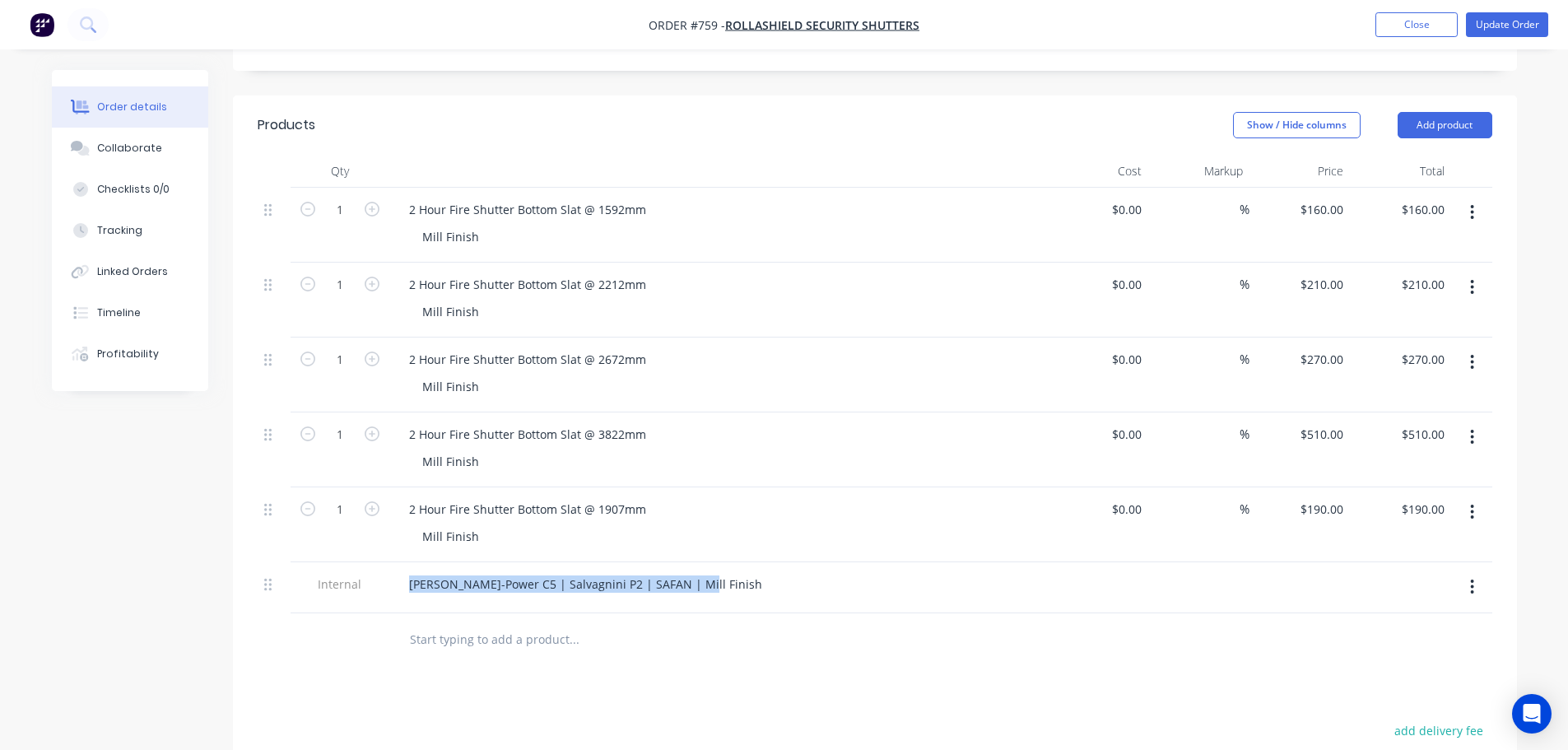
click at [1469, 497] on button "button" at bounding box center [1473, 512] width 39 height 29
click at [1400, 642] on div "Delete" at bounding box center [1414, 654] width 127 height 24
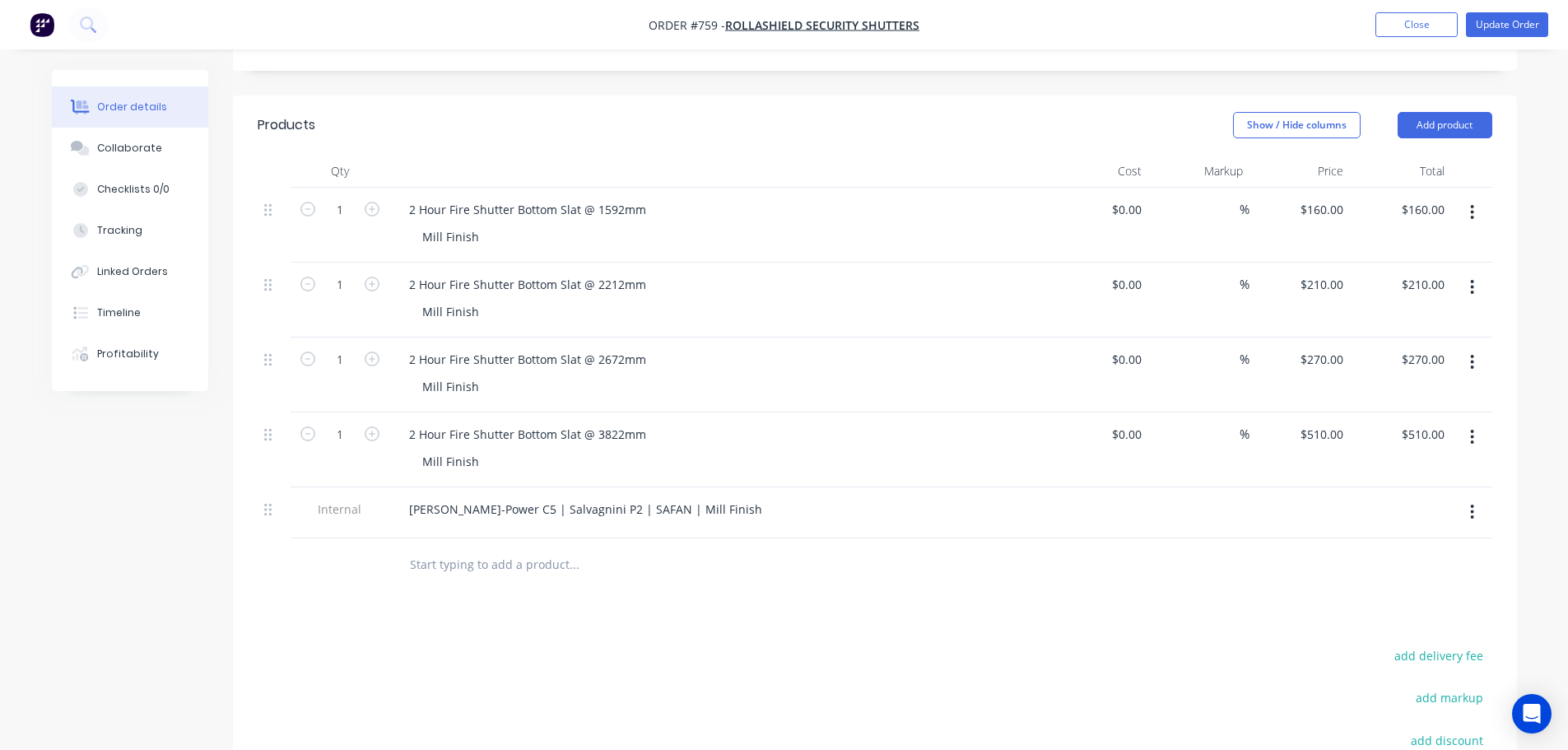
drag, startPoint x: 1051, startPoint y: 526, endPoint x: 1037, endPoint y: 467, distance: 60.6
click at [1050, 538] on div at bounding box center [875, 565] width 1234 height 53
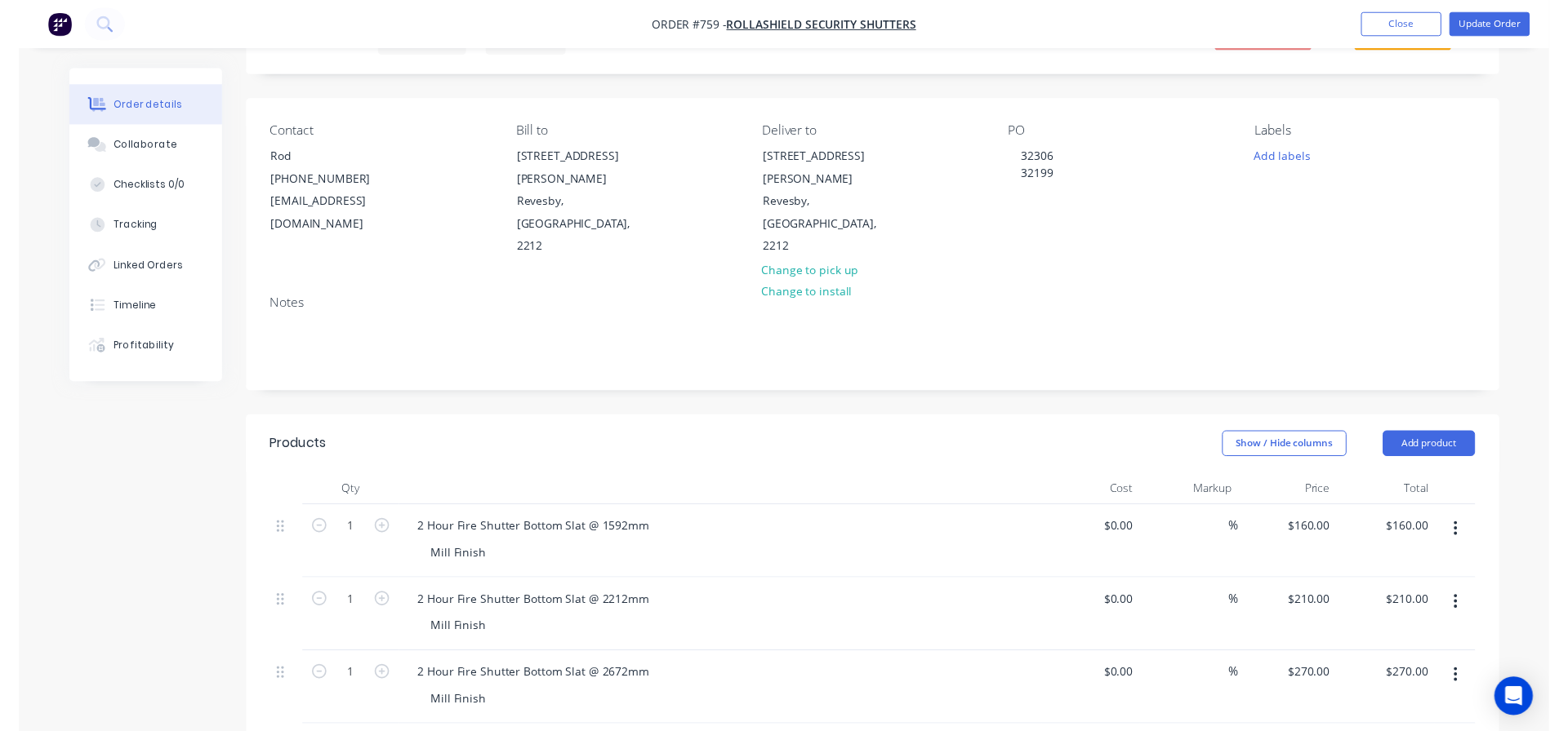
scroll to position [0, 0]
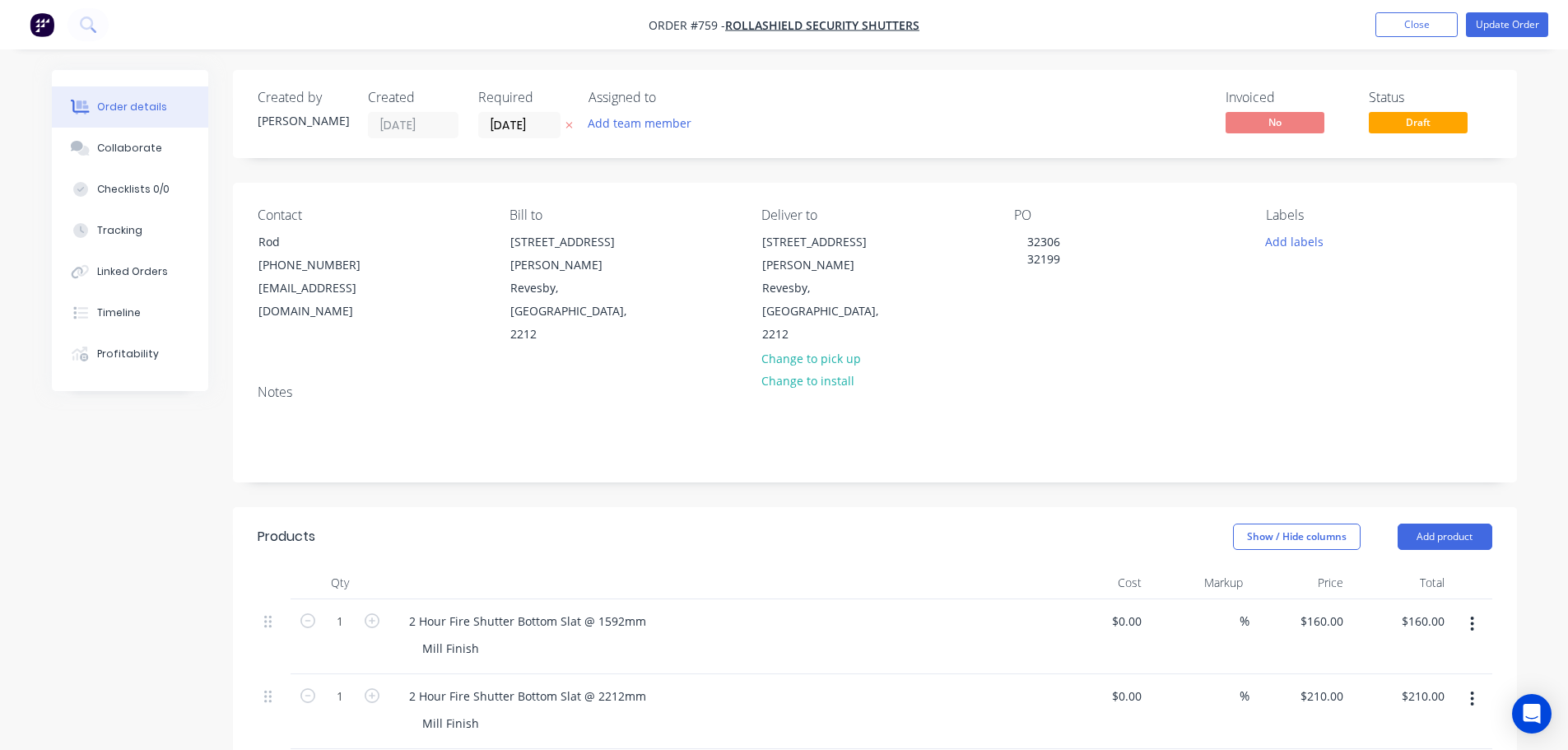
click at [1076, 253] on div "PO 32306 32199" at bounding box center [1127, 277] width 226 height 139
click at [1066, 257] on div "32306 32199" at bounding box center [1043, 250] width 60 height 41
drag, startPoint x: 1500, startPoint y: 42, endPoint x: 1508, endPoint y: 30, distance: 14.4
click at [1503, 39] on nav "Order #759 - Rollashield Security Shutters Add product Close Update Order" at bounding box center [784, 25] width 1568 height 50
click at [1508, 30] on button "Update Order" at bounding box center [1508, 25] width 83 height 25
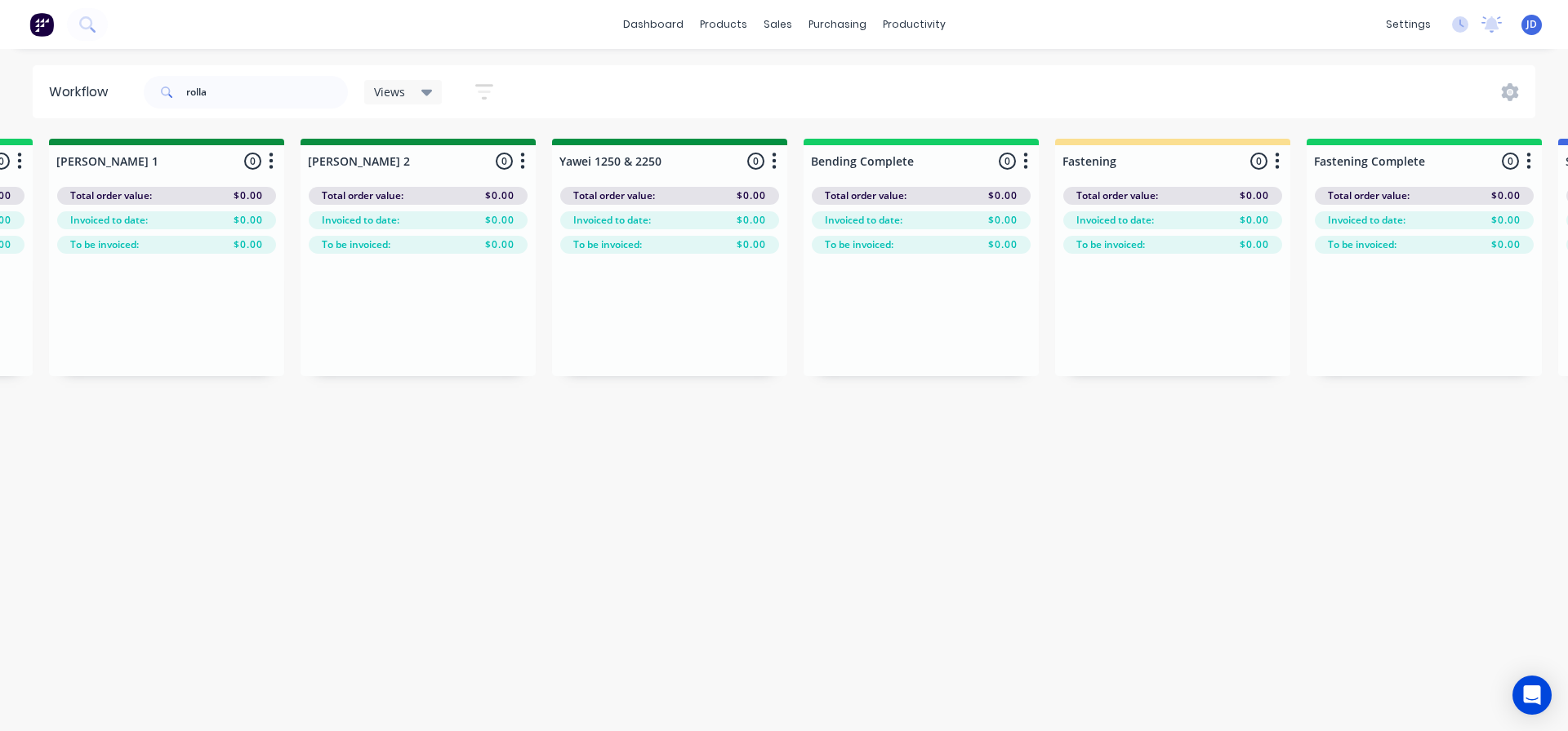
drag, startPoint x: 682, startPoint y: 568, endPoint x: 871, endPoint y: 541, distance: 190.9
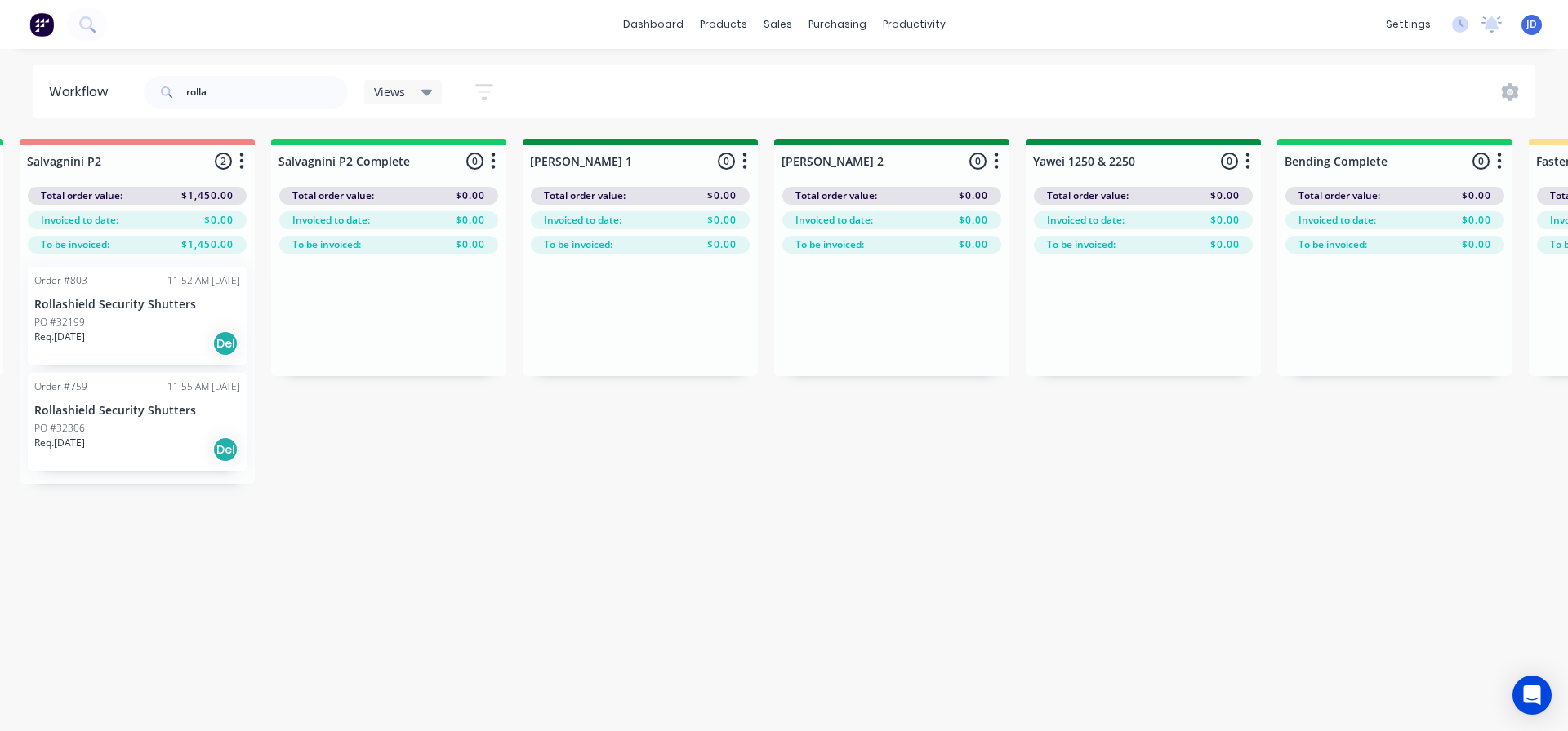
drag, startPoint x: 917, startPoint y: 560, endPoint x: 761, endPoint y: 549, distance: 156.4
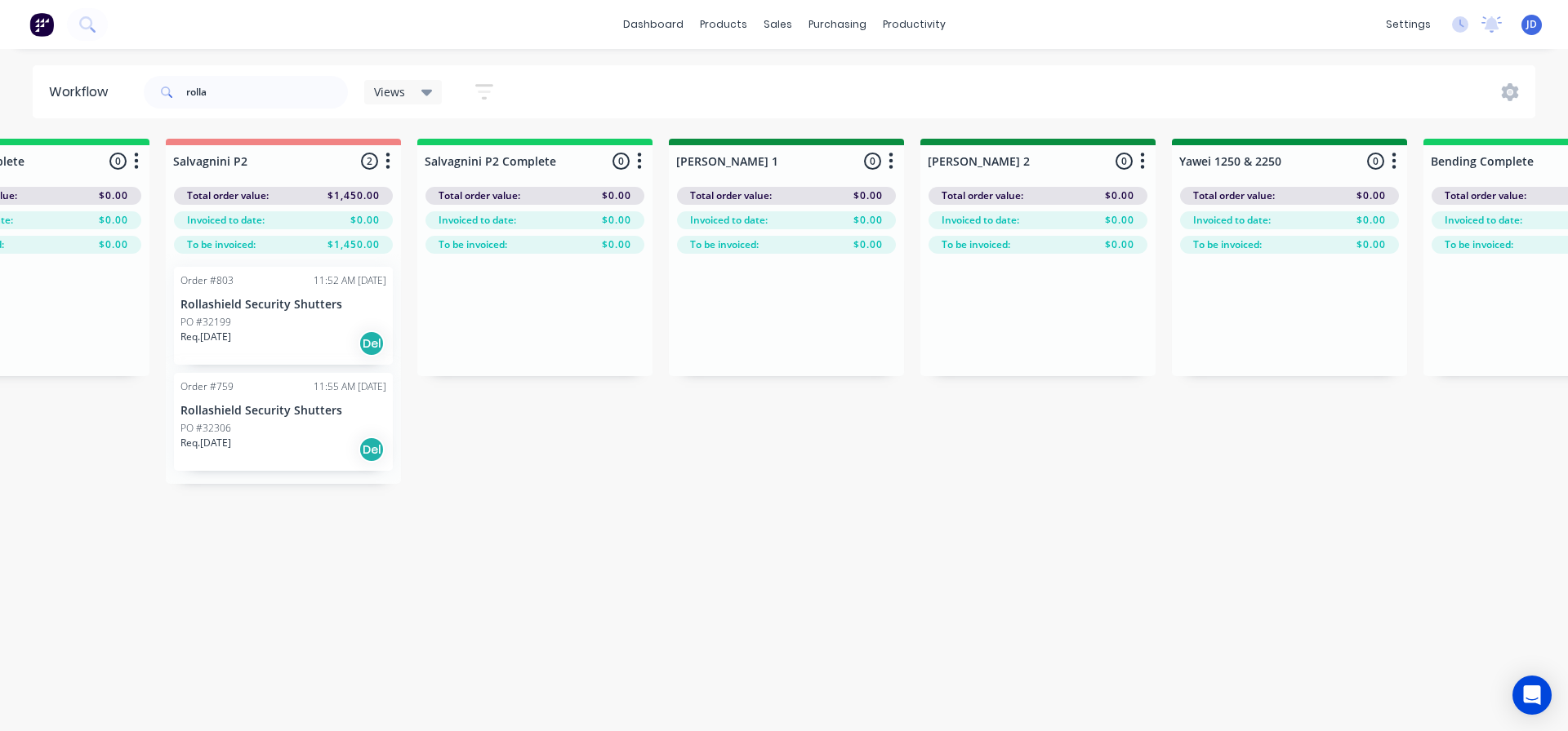
click at [306, 344] on div "Req. [DATE] Del" at bounding box center [283, 343] width 206 height 27
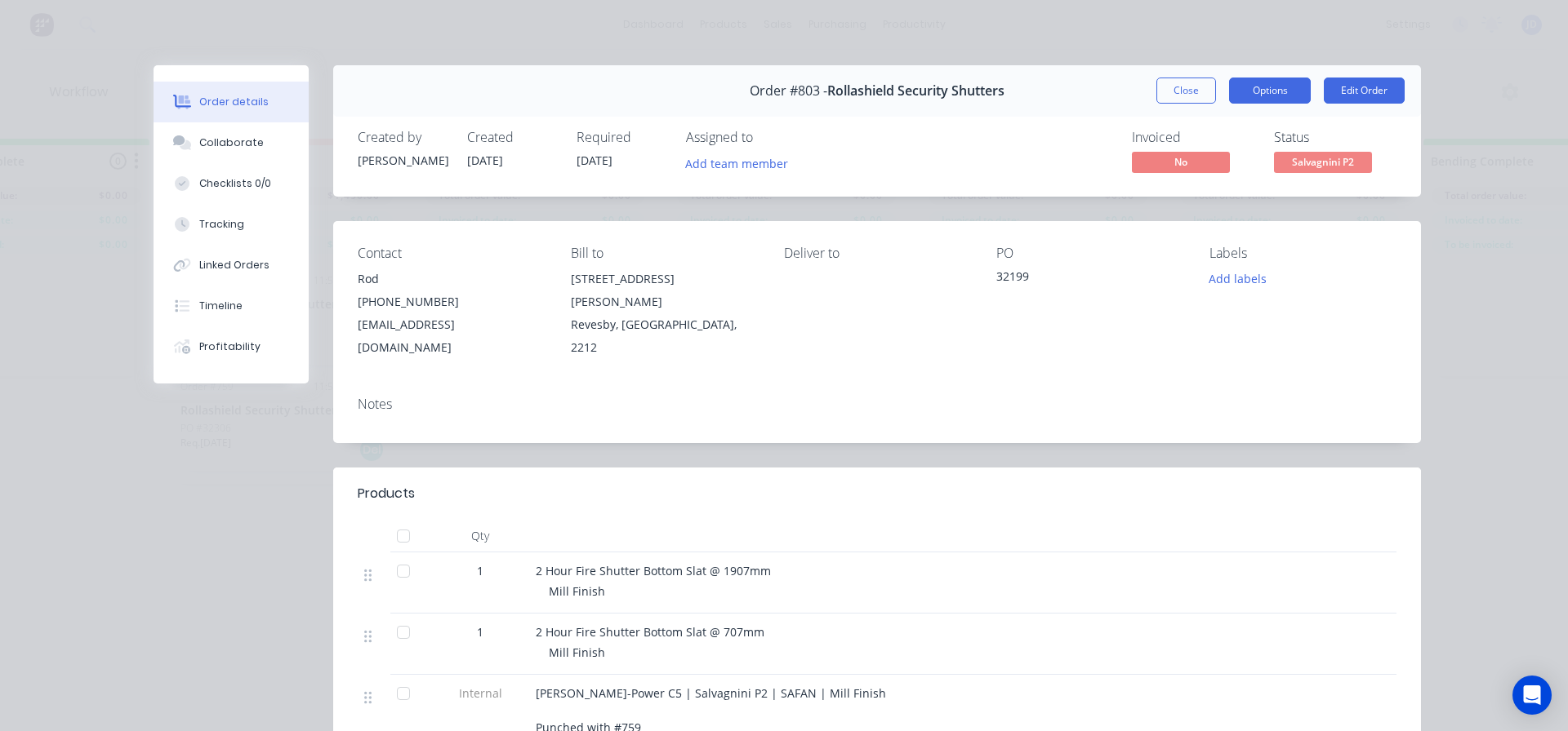
click at [1279, 96] on button "Options" at bounding box center [1270, 91] width 82 height 26
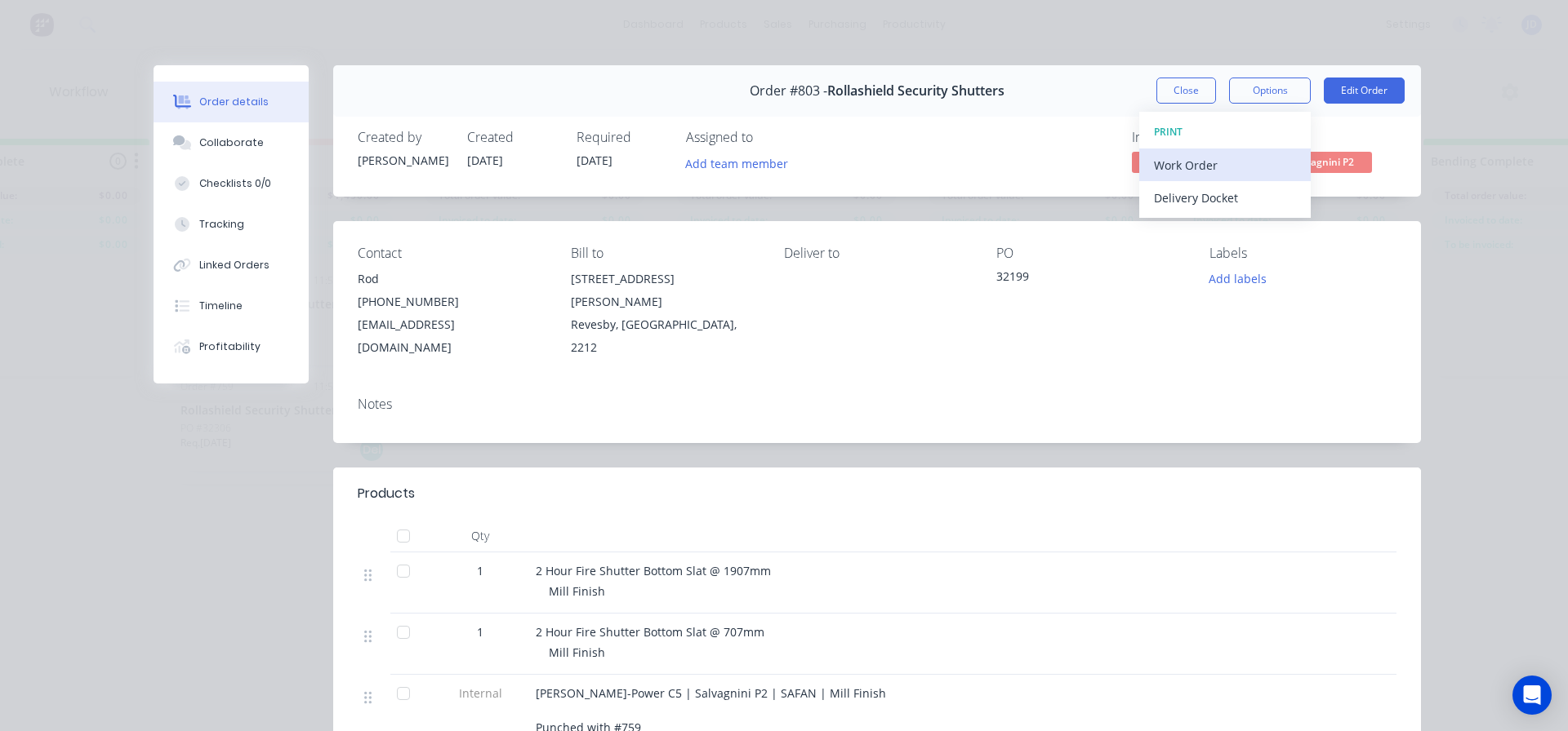
click at [1223, 164] on div "Work Order" at bounding box center [1225, 165] width 142 height 24
click at [1204, 206] on div "Standard" at bounding box center [1225, 198] width 142 height 24
click at [1201, 86] on button "Close" at bounding box center [1187, 91] width 60 height 26
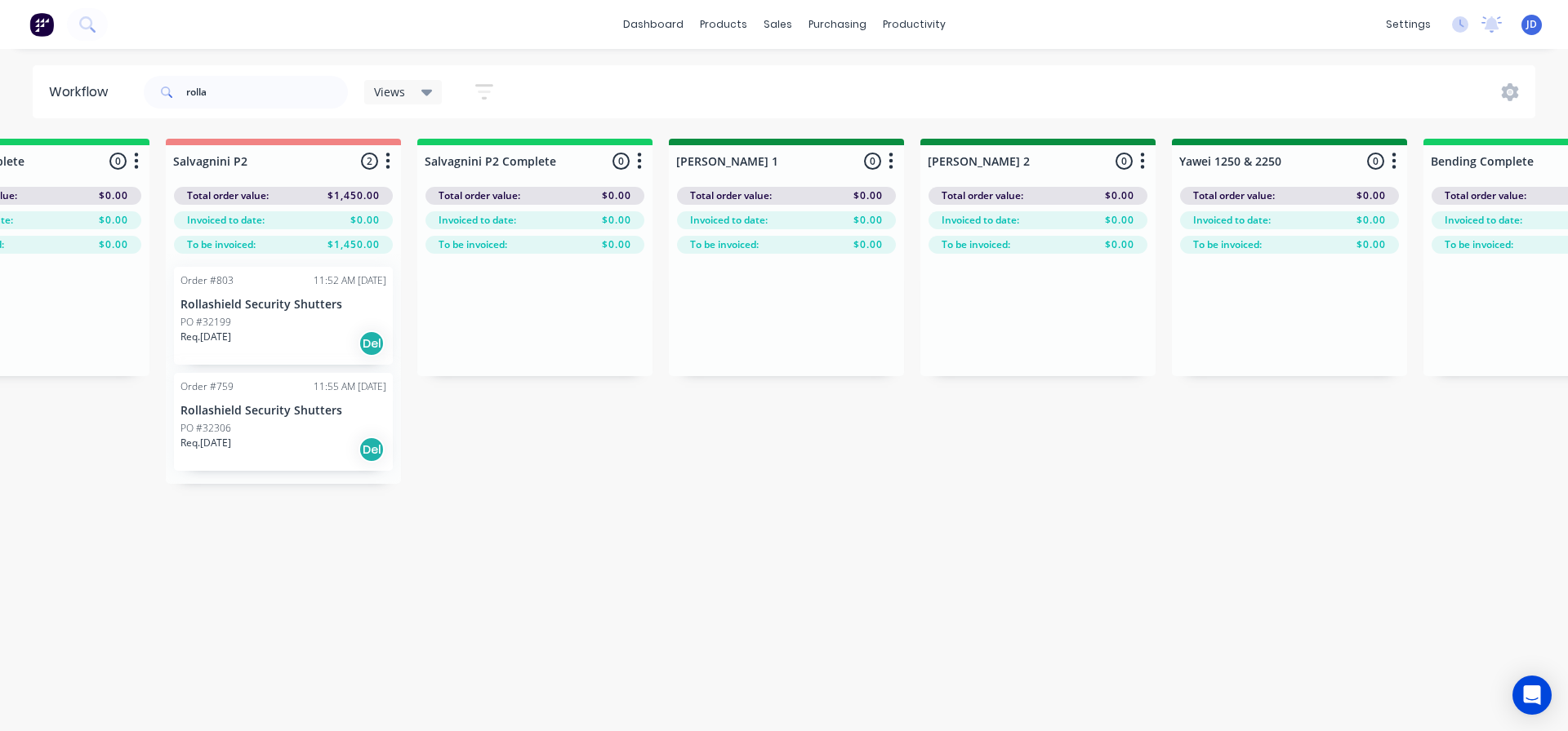
drag, startPoint x: 960, startPoint y: 585, endPoint x: 972, endPoint y: 578, distance: 13.9
drag, startPoint x: 811, startPoint y: 594, endPoint x: 761, endPoint y: 551, distance: 65.9
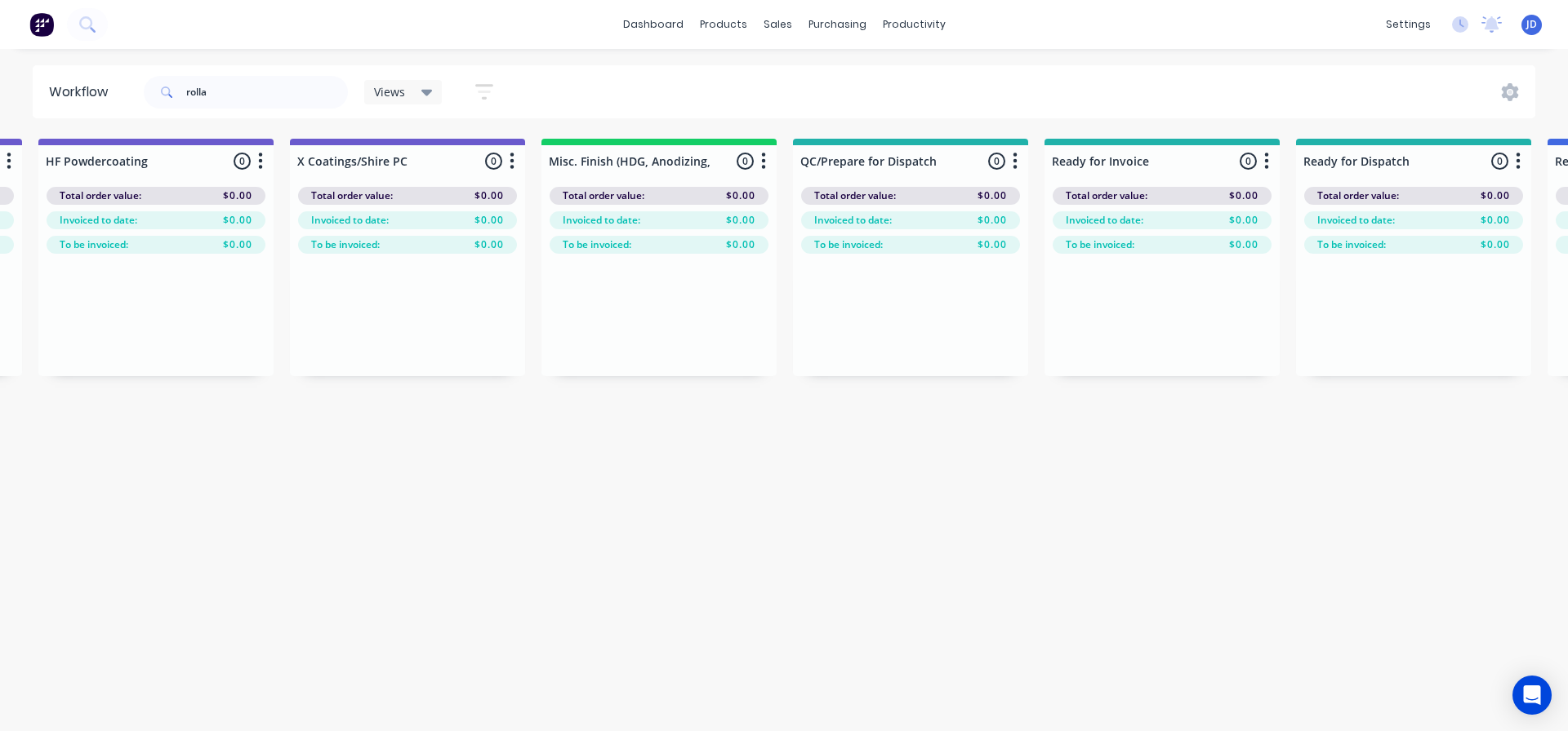
scroll to position [0, 5998]
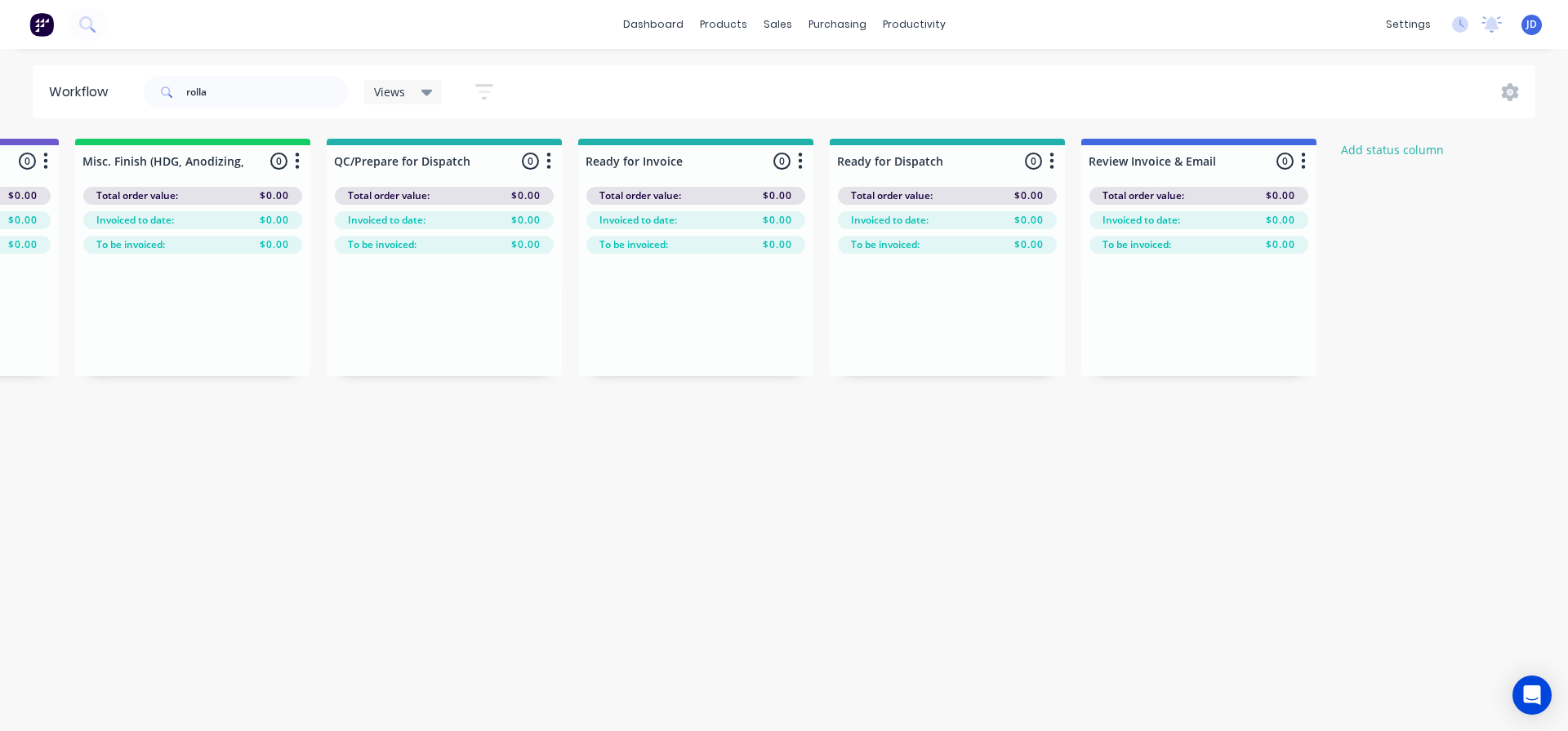
drag, startPoint x: 688, startPoint y: 513, endPoint x: 896, endPoint y: 433, distance: 222.9
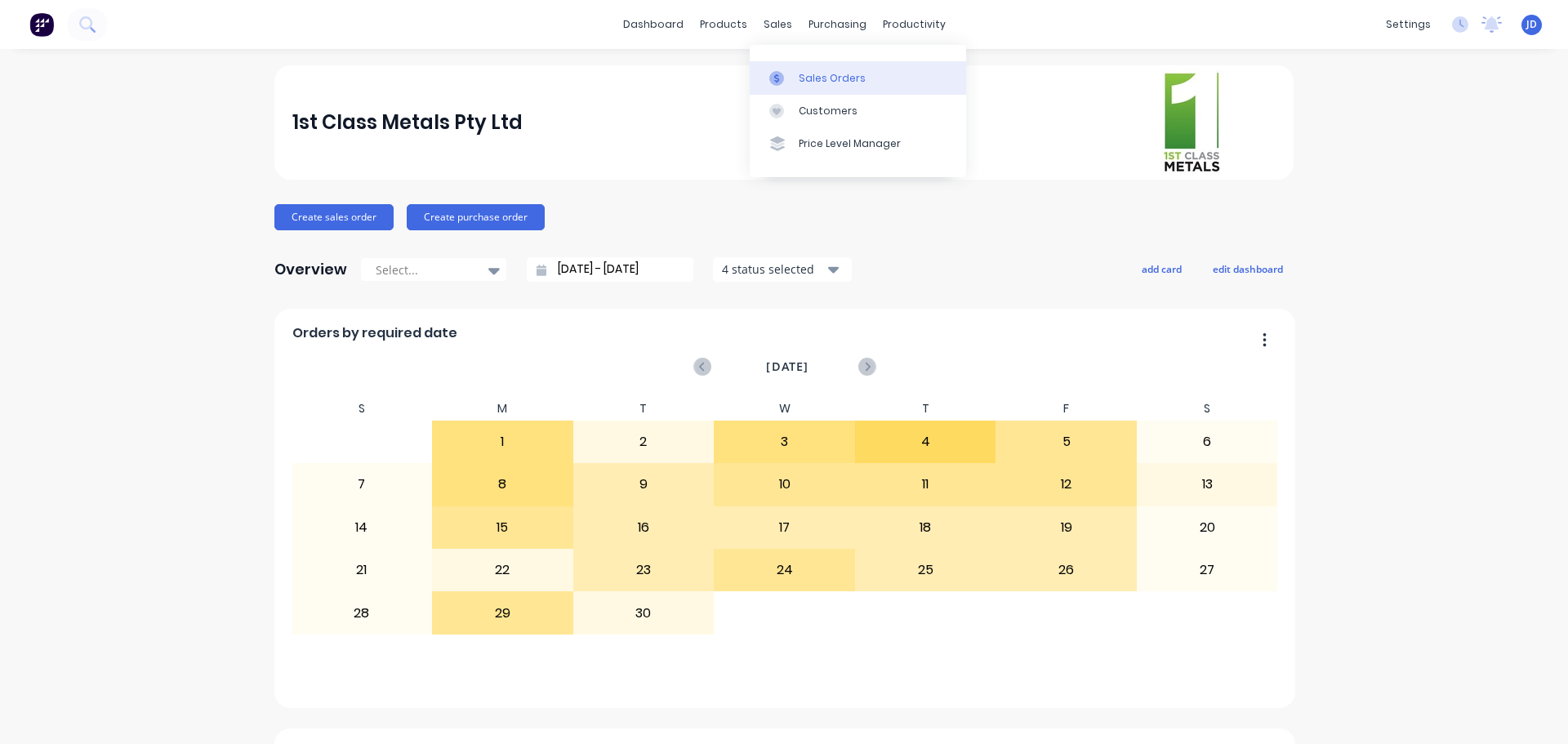
click at [796, 71] on link "Sales Orders" at bounding box center [858, 77] width 216 height 33
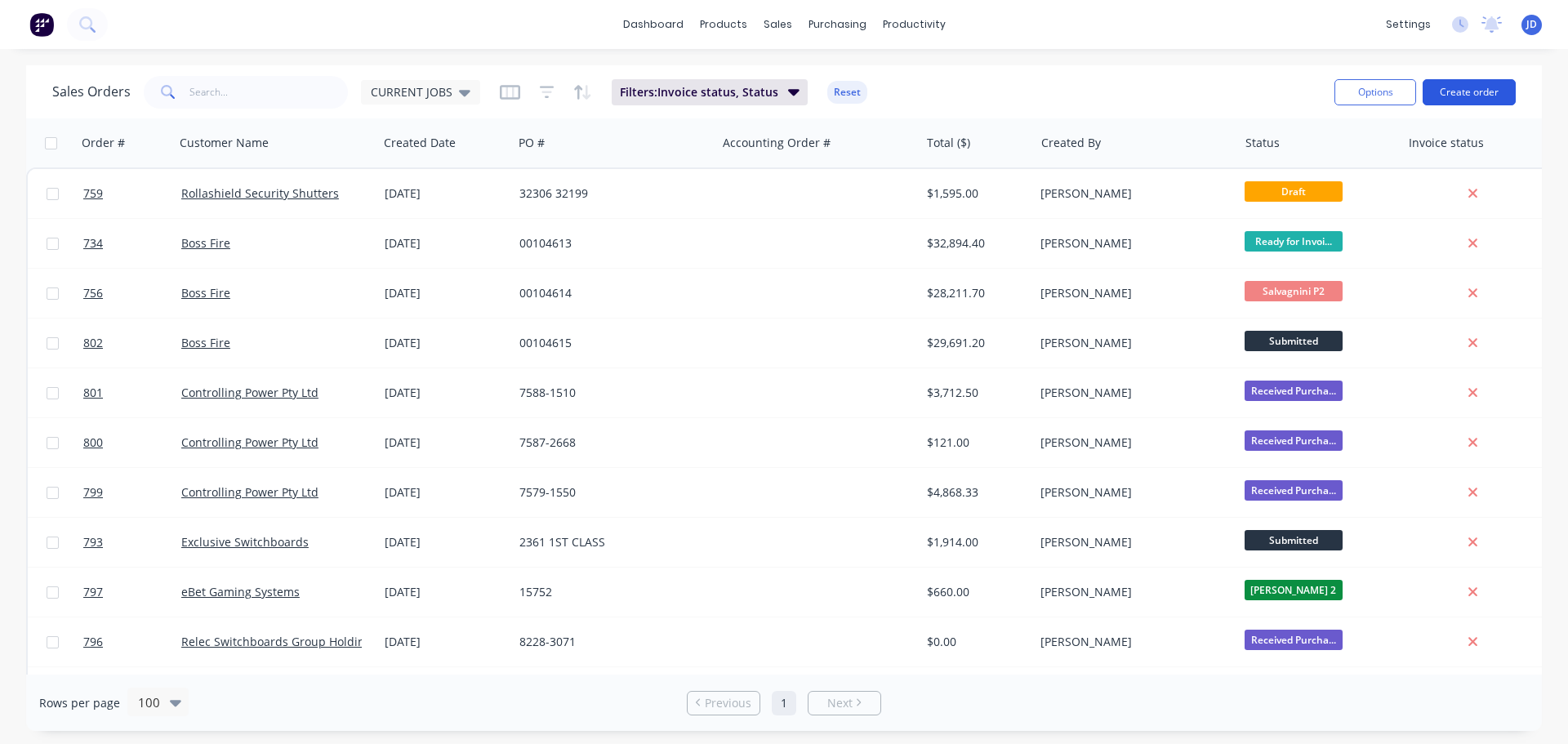
click at [1486, 87] on button "Create order" at bounding box center [1469, 93] width 94 height 26
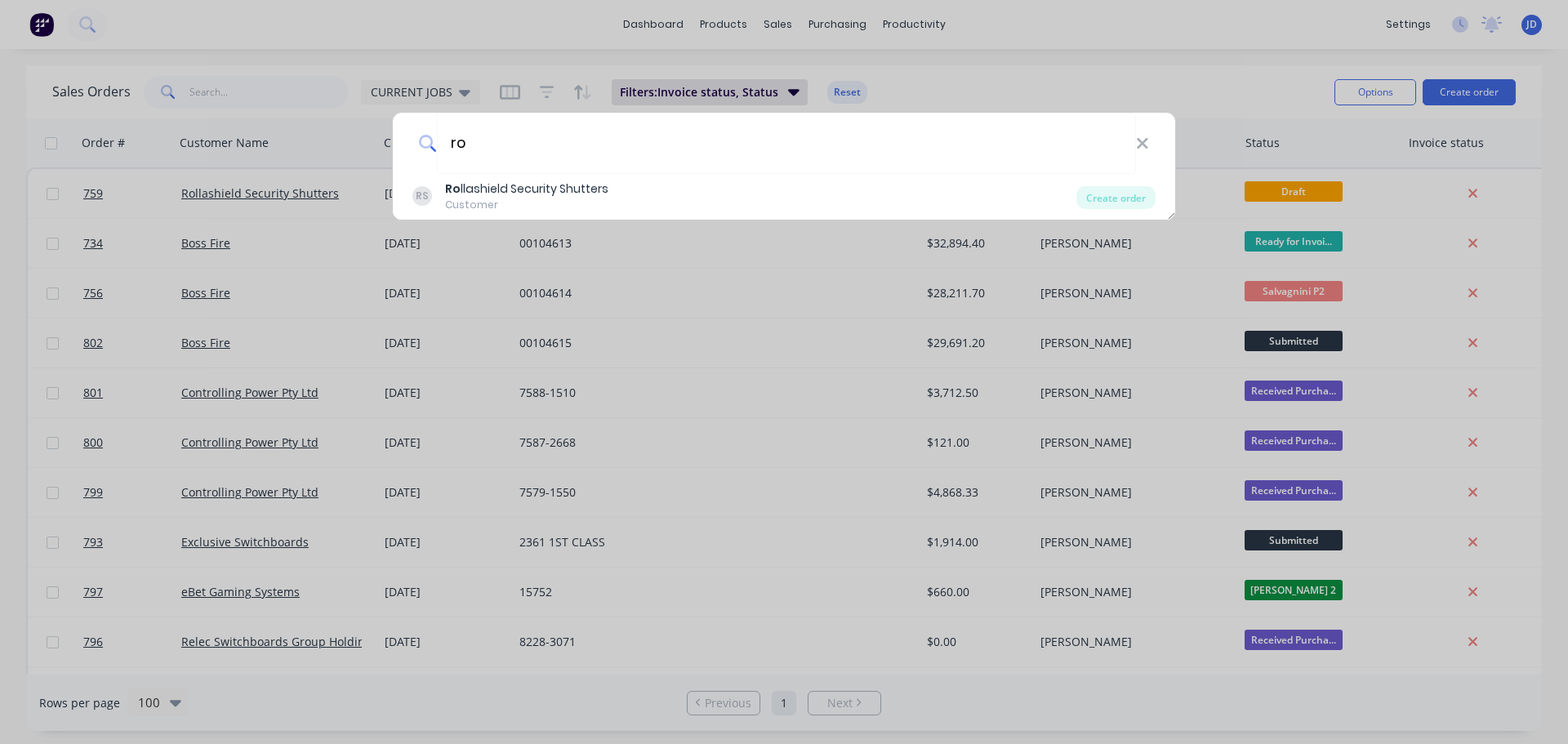
type input "r"
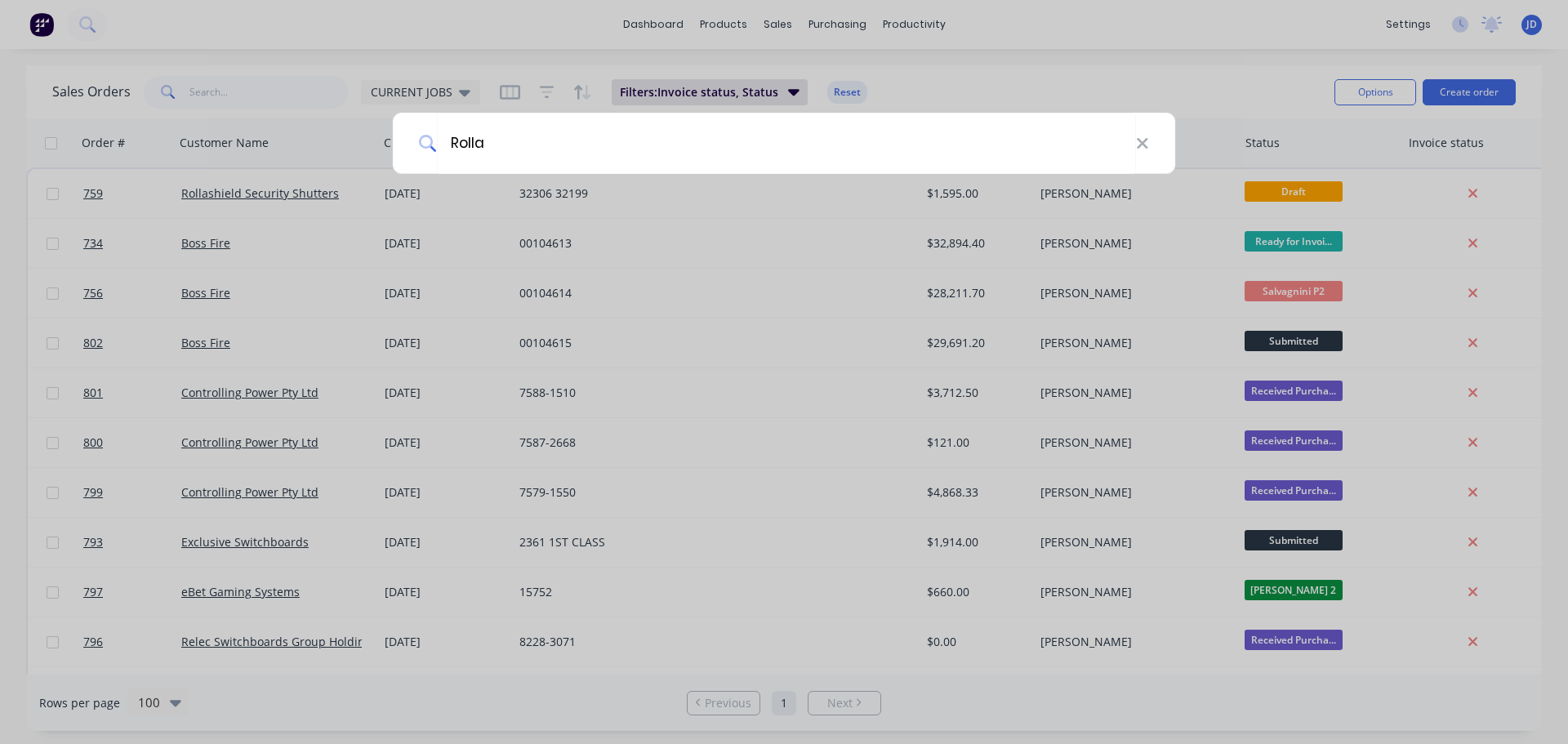
type input "Rolla"
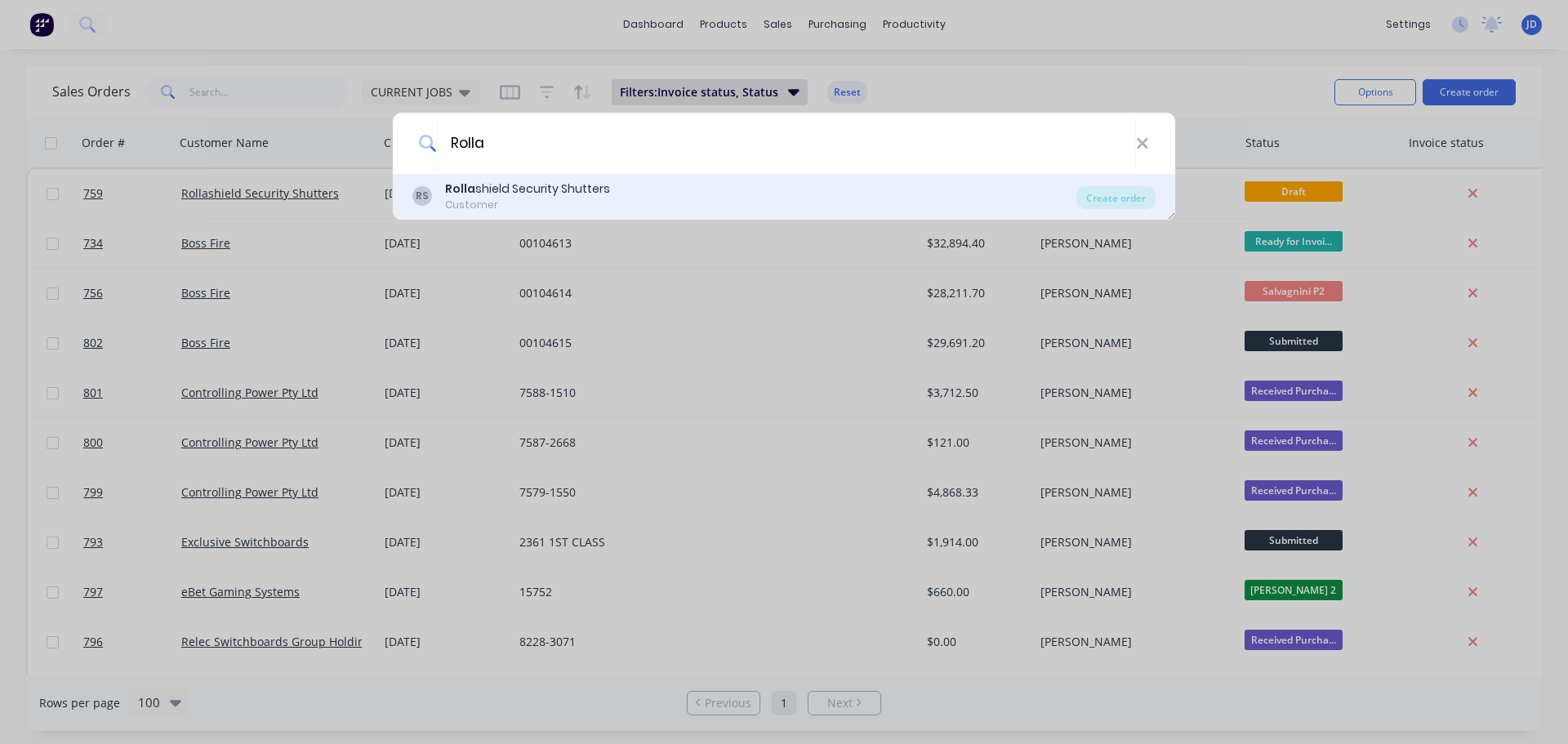
click at [686, 181] on div "RS Rolla shield Security Shutters Customer" at bounding box center [744, 197] width 664 height 32
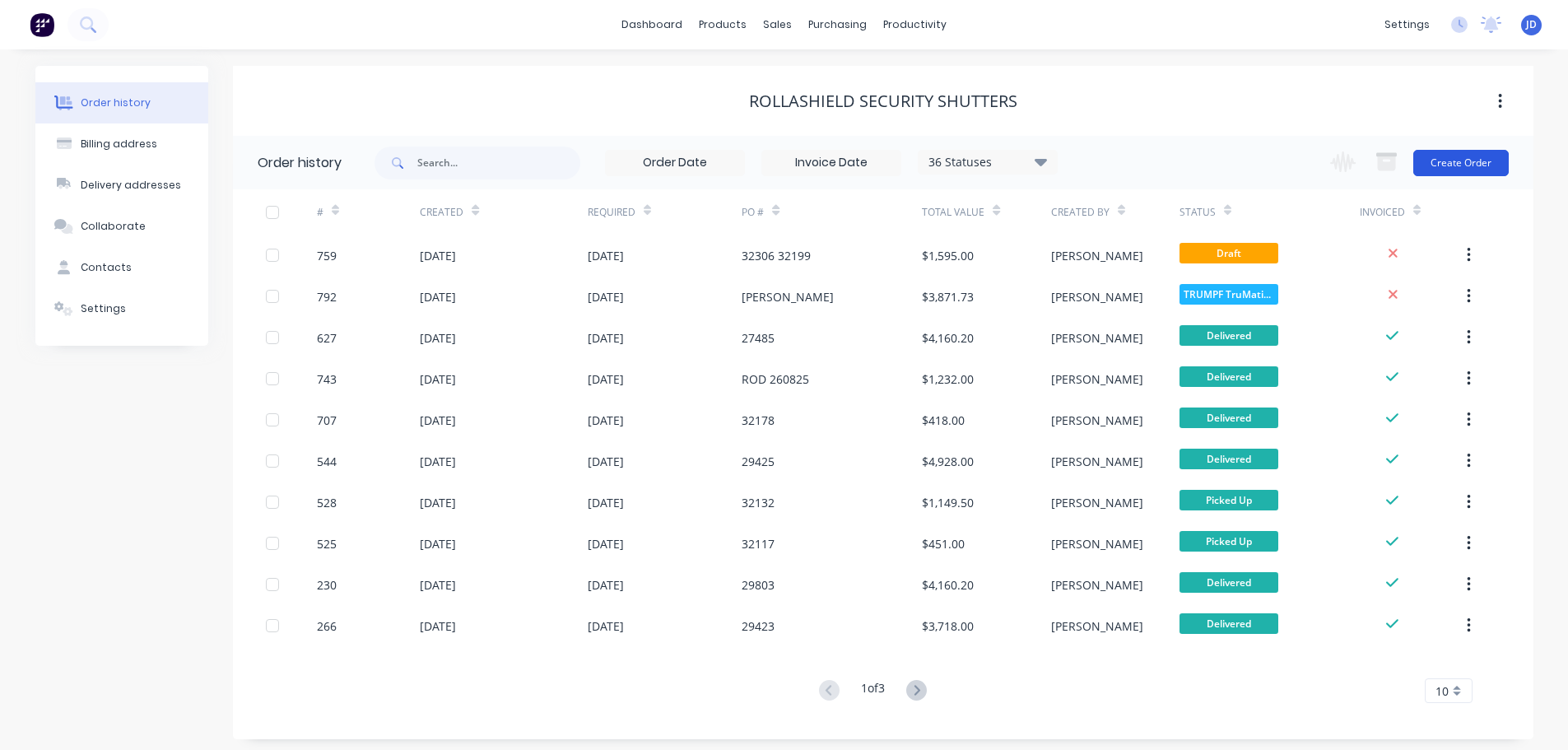
click at [1483, 171] on button "Create Order" at bounding box center [1460, 163] width 95 height 27
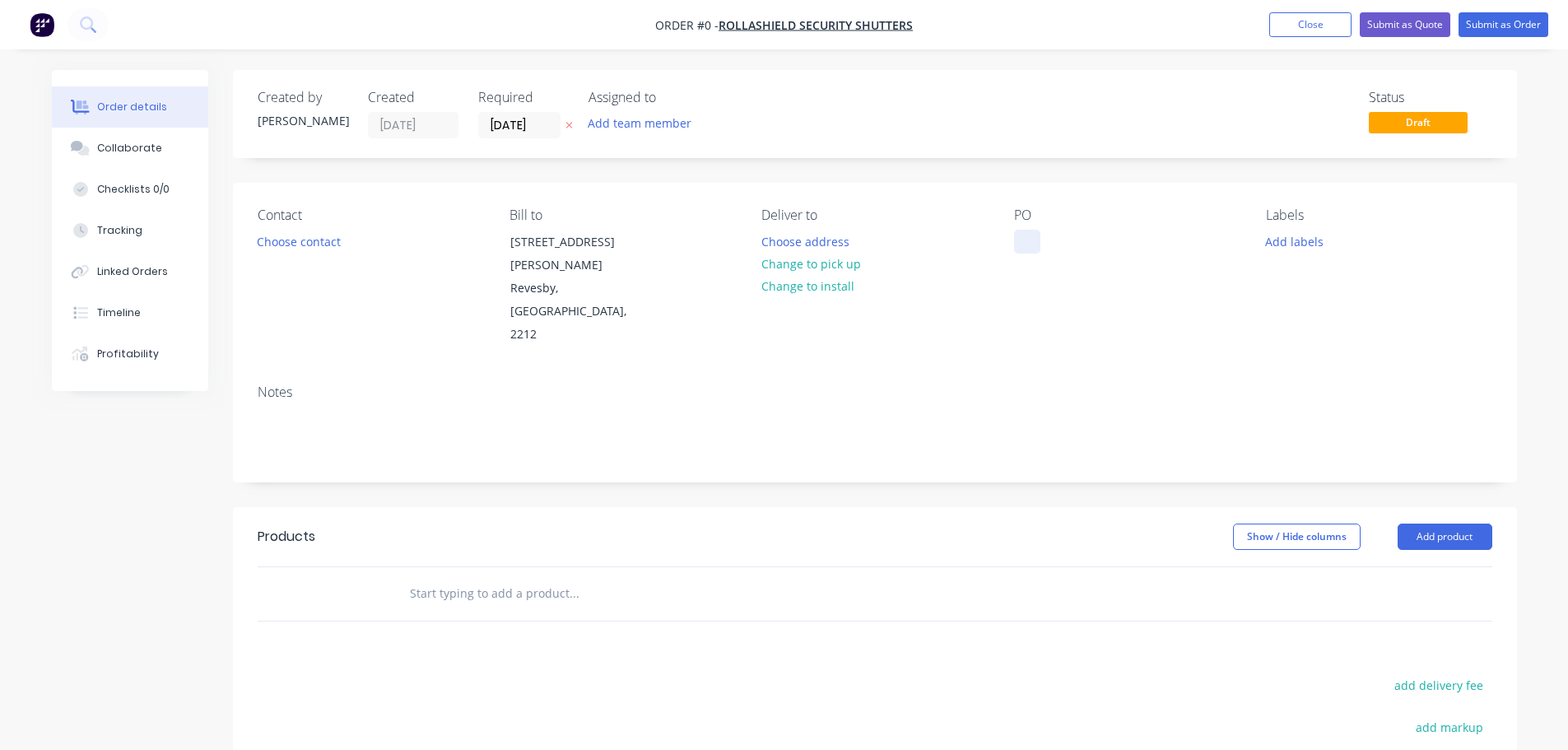
click at [1036, 231] on div at bounding box center [1027, 241] width 27 height 24
drag, startPoint x: 1038, startPoint y: 224, endPoint x: 1037, endPoint y: 238, distance: 14.0
click at [1037, 228] on div "PO" at bounding box center [1127, 277] width 226 height 139
click at [1028, 244] on div at bounding box center [1027, 241] width 27 height 24
paste div
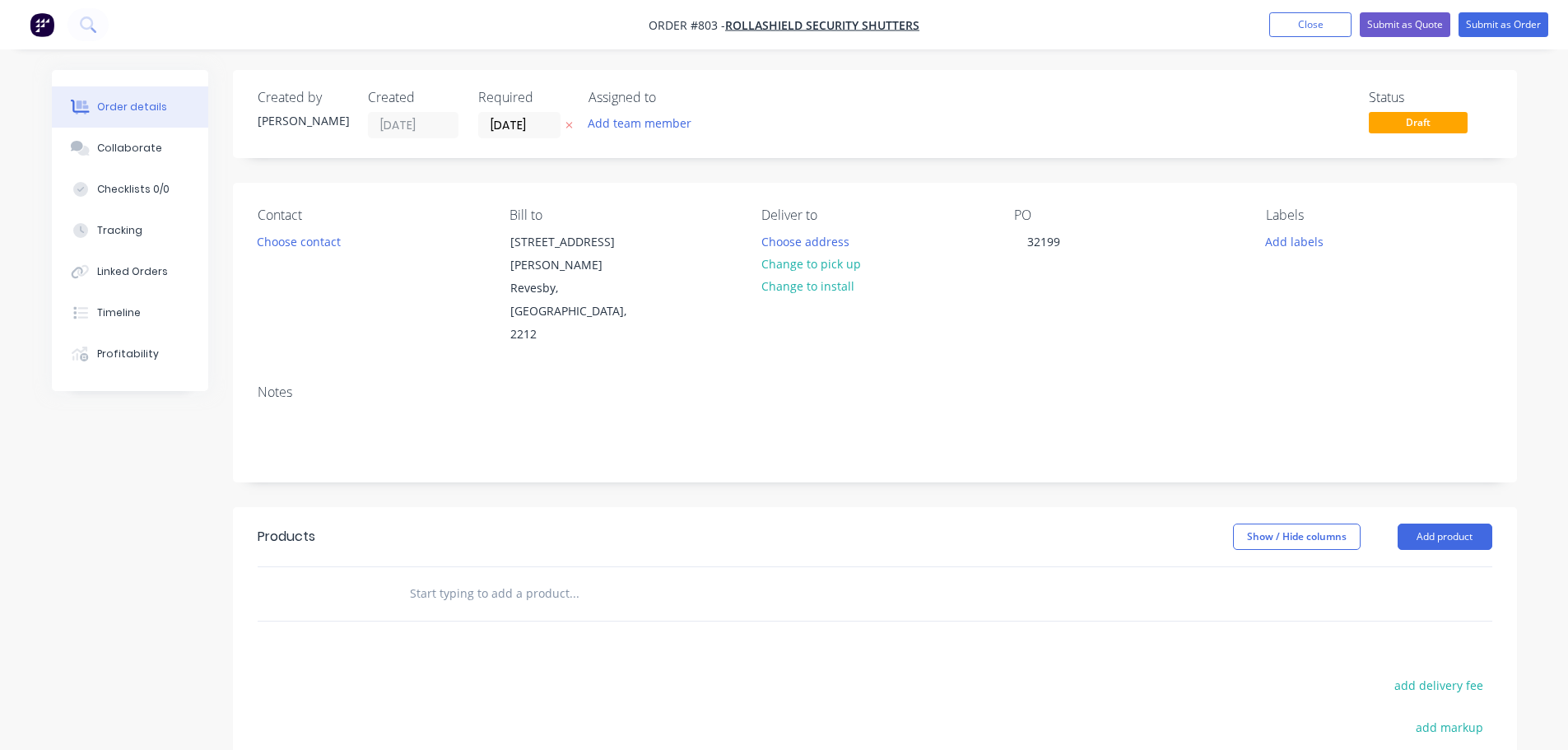
click at [984, 319] on div "Contact Choose contact Bill to 23 Fitzpatrick Street Revesby, New South Wales, …" at bounding box center [875, 277] width 1284 height 189
click at [522, 577] on input "text" at bounding box center [574, 593] width 329 height 33
click at [1478, 524] on button "Add product" at bounding box center [1445, 537] width 94 height 27
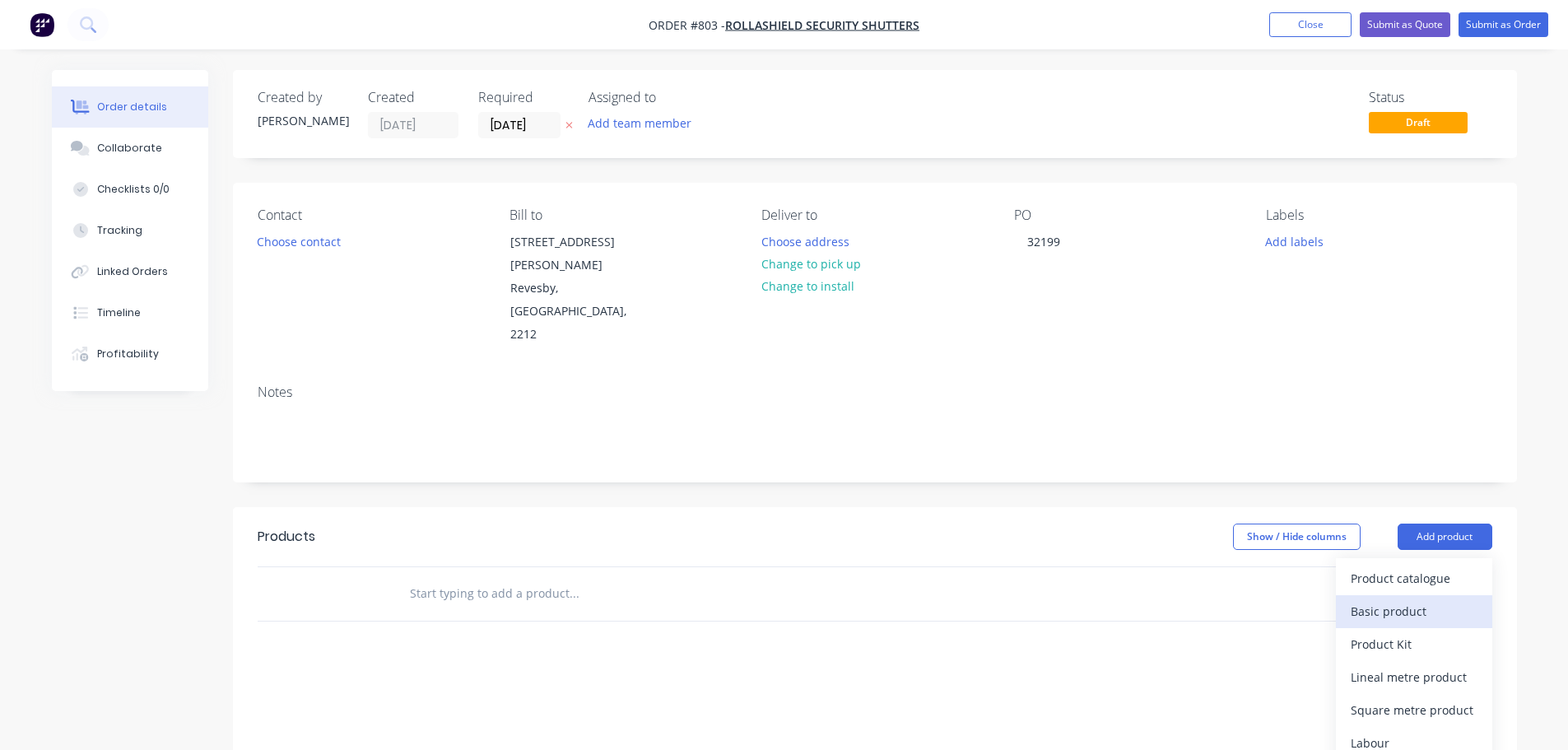
click at [1389, 600] on div "Basic product" at bounding box center [1414, 611] width 127 height 24
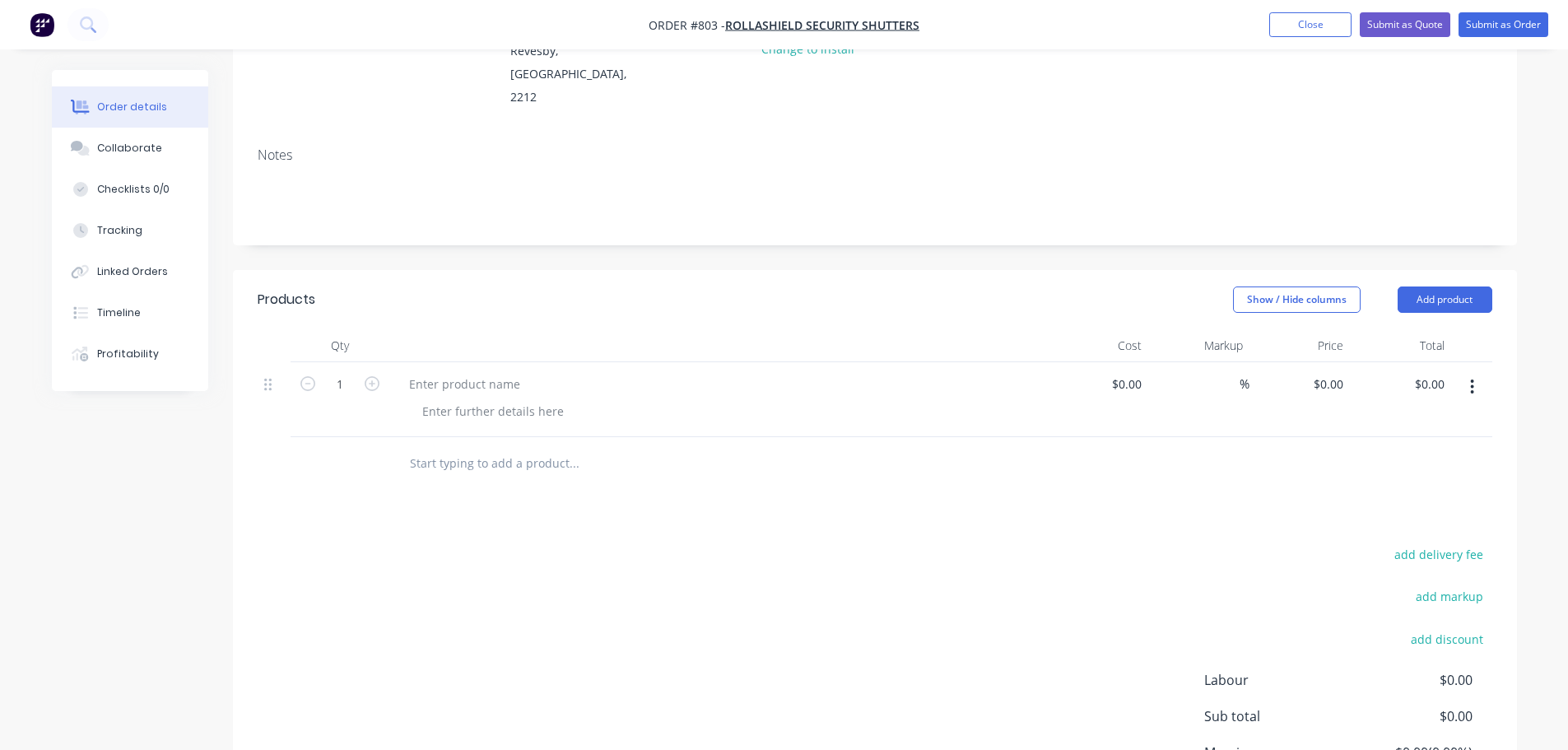
scroll to position [247, 0]
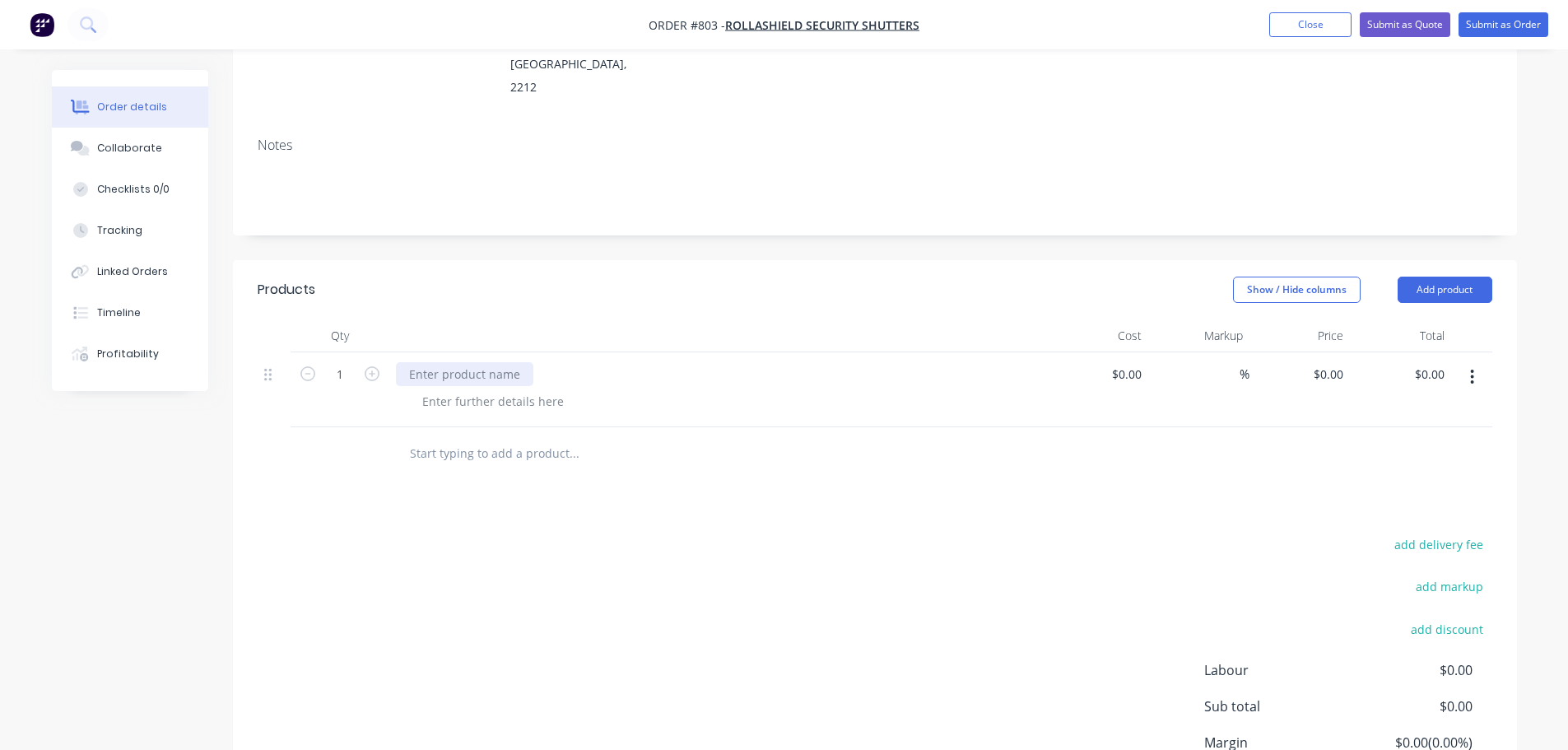
click at [451, 362] on div at bounding box center [464, 374] width 138 height 24
paste div
drag, startPoint x: 1342, startPoint y: 327, endPoint x: 1331, endPoint y: 323, distance: 11.7
click at [1343, 362] on input "0" at bounding box center [1340, 374] width 19 height 24
type input "$190.00"
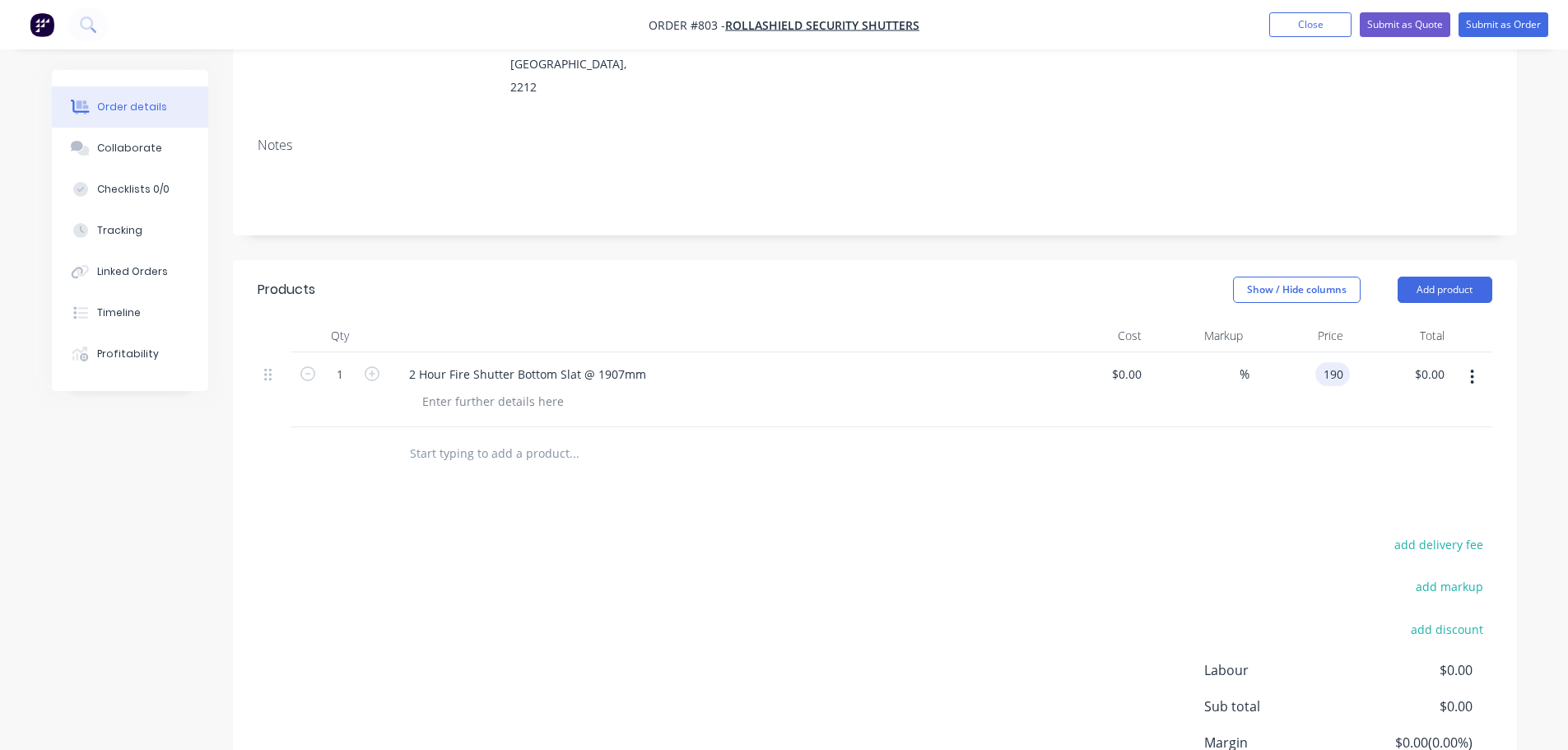
type input "$190.00"
drag, startPoint x: 592, startPoint y: 411, endPoint x: 457, endPoint y: 349, distance: 148.6
click at [592, 438] on input "text" at bounding box center [574, 454] width 329 height 33
click at [460, 390] on div at bounding box center [493, 401] width 168 height 24
click at [993, 444] on div "Products Show / Hide columns Add product Qty Cost Markup Price Total 1 2 Hour F…" at bounding box center [875, 569] width 1284 height 616
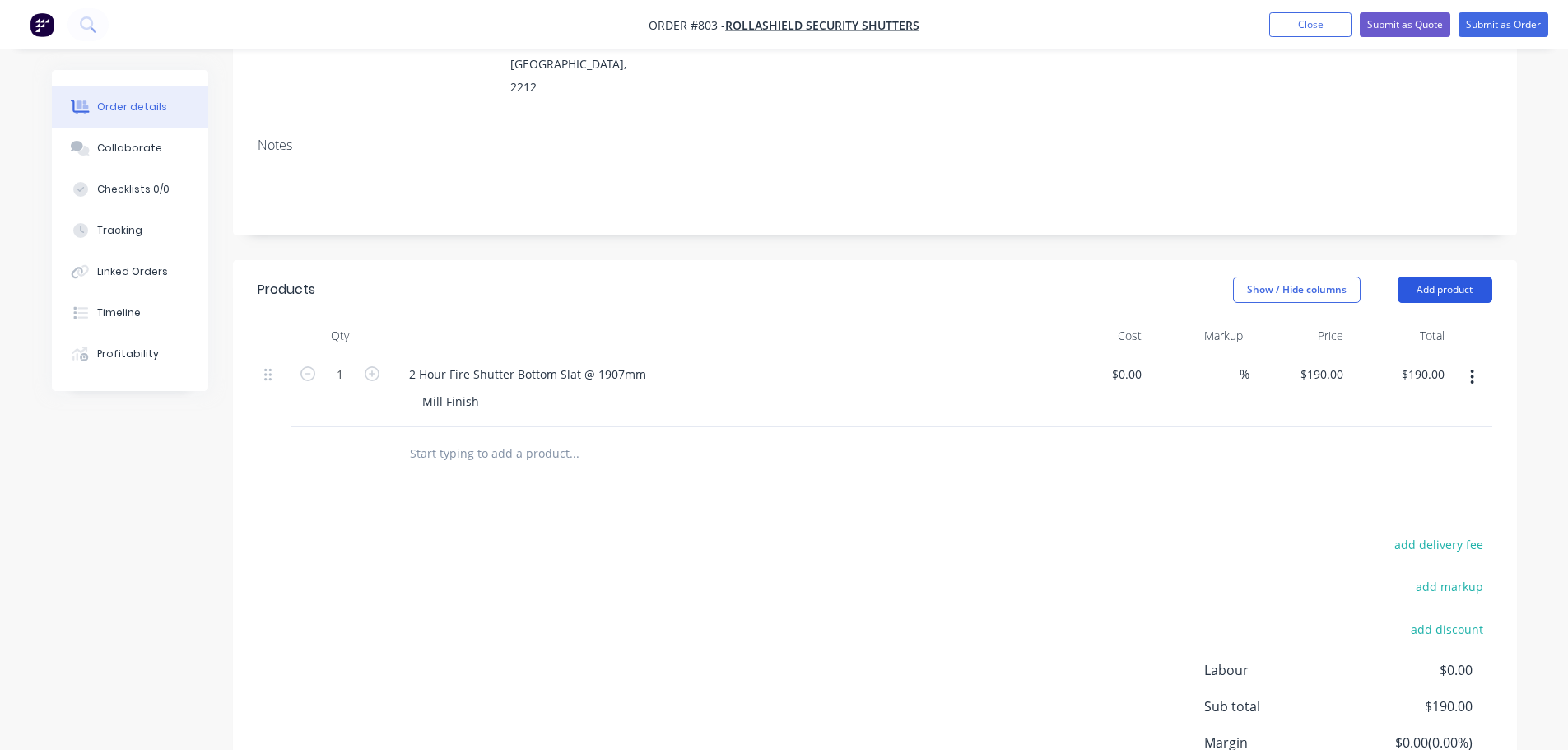
click at [1451, 277] on button "Add product" at bounding box center [1445, 290] width 94 height 27
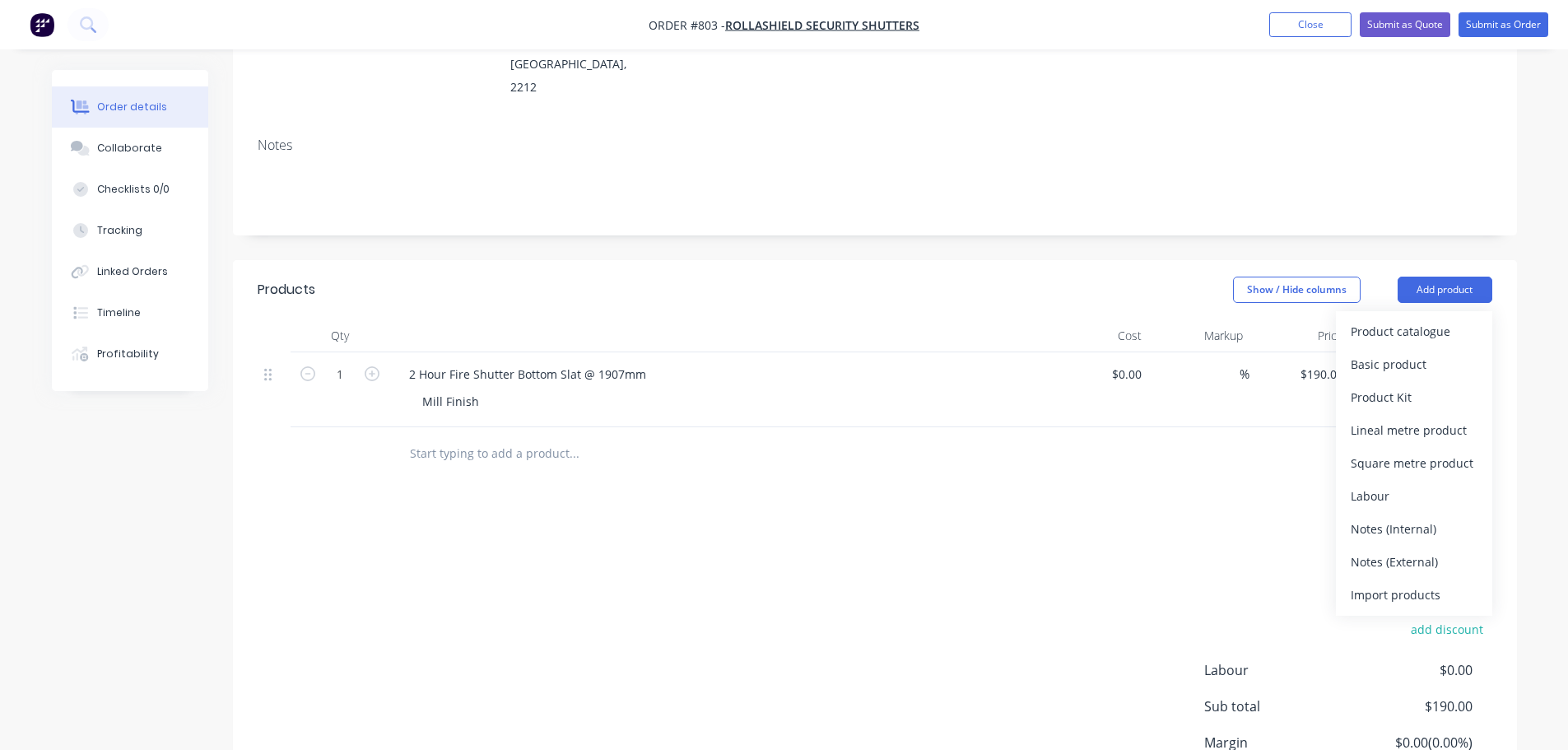
click at [1427, 352] on div "Basic product" at bounding box center [1414, 364] width 127 height 24
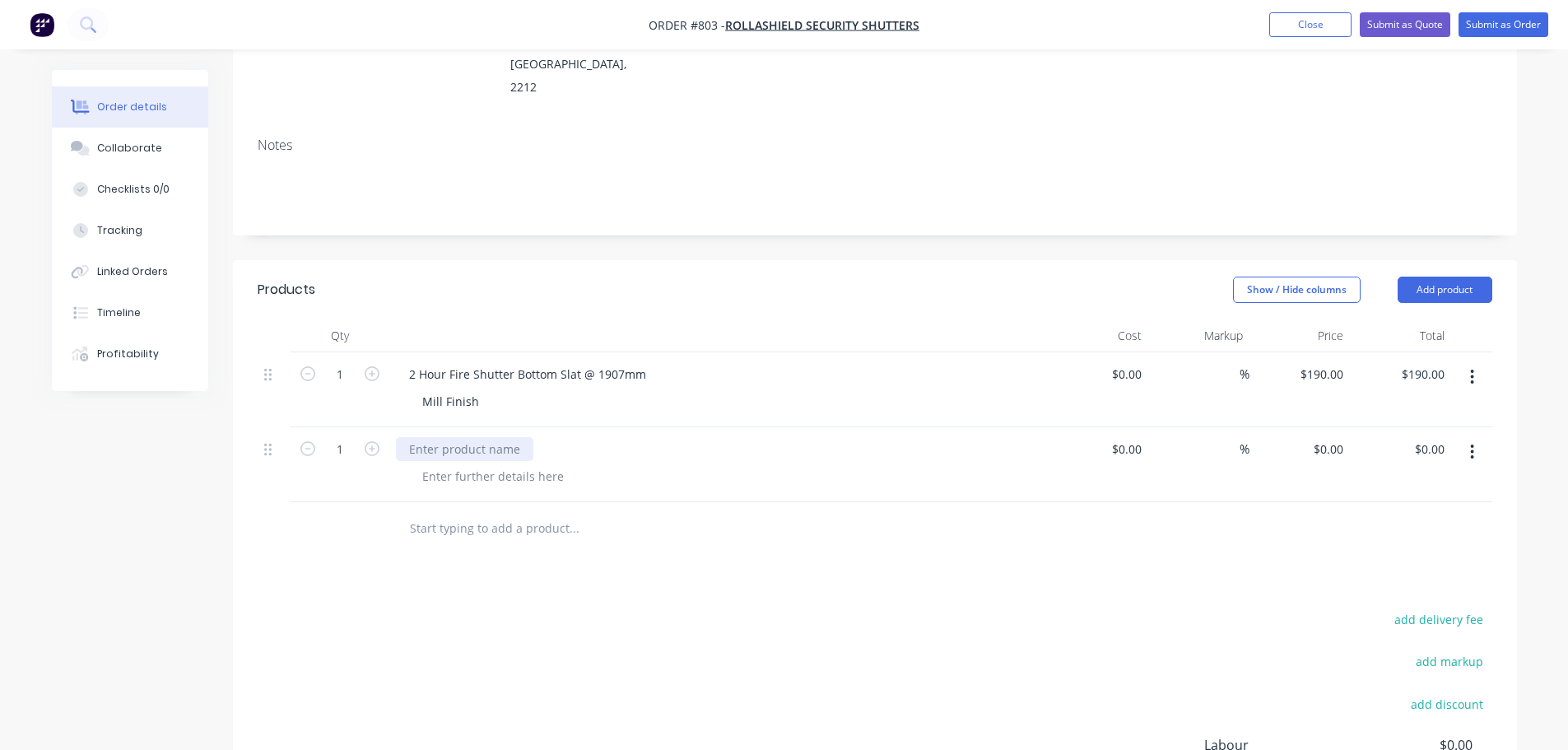
click at [469, 438] on div at bounding box center [464, 449] width 138 height 24
paste div
click at [1335, 438] on input "0" at bounding box center [1340, 449] width 19 height 24
click at [1337, 438] on input "0" at bounding box center [1331, 449] width 38 height 24
type input "$110.00"
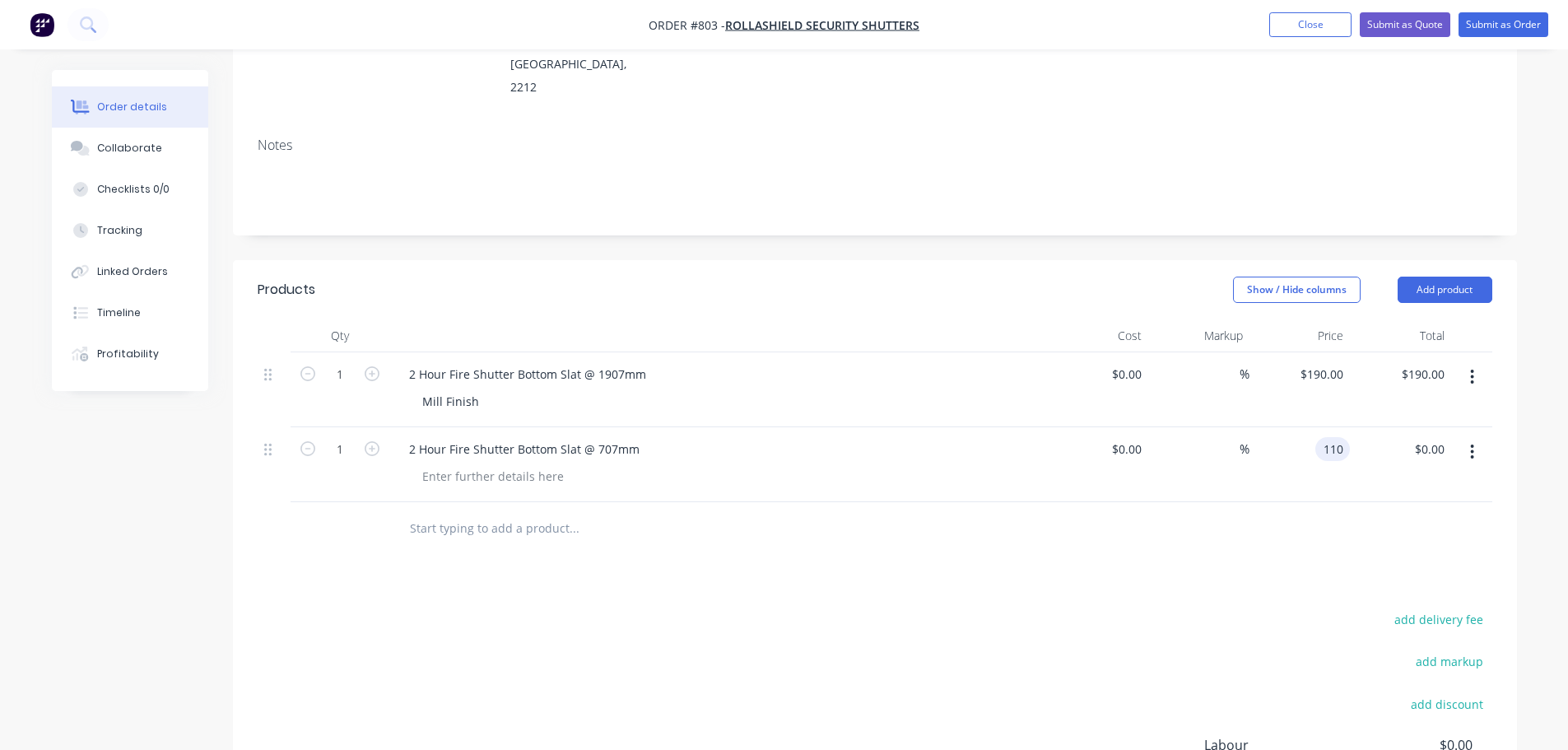
type input "$110.00"
drag, startPoint x: 886, startPoint y: 506, endPoint x: 920, endPoint y: 446, distance: 69.0
click at [887, 506] on div at bounding box center [686, 529] width 592 height 53
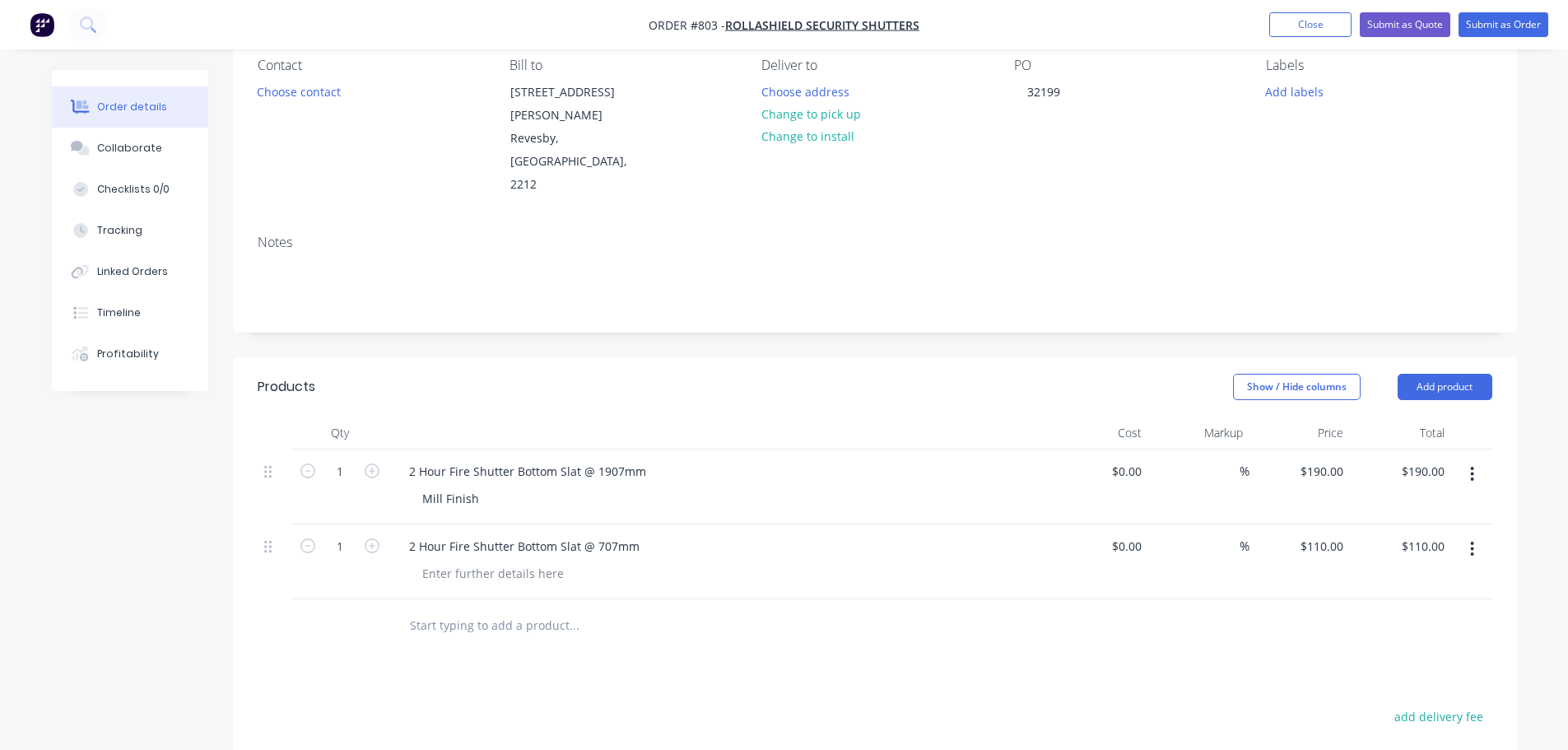
scroll to position [0, 0]
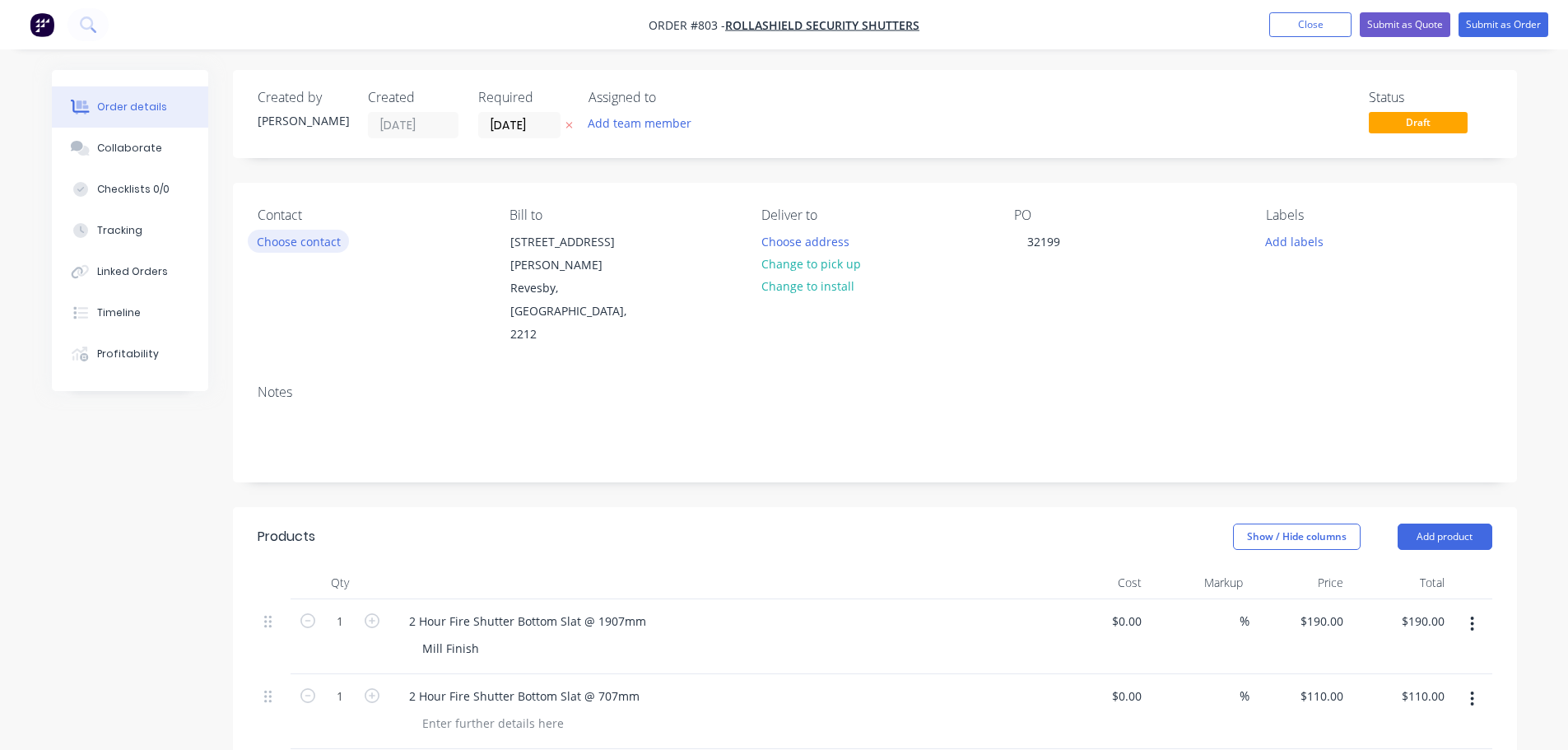
click at [312, 249] on button "Choose contact" at bounding box center [299, 240] width 101 height 22
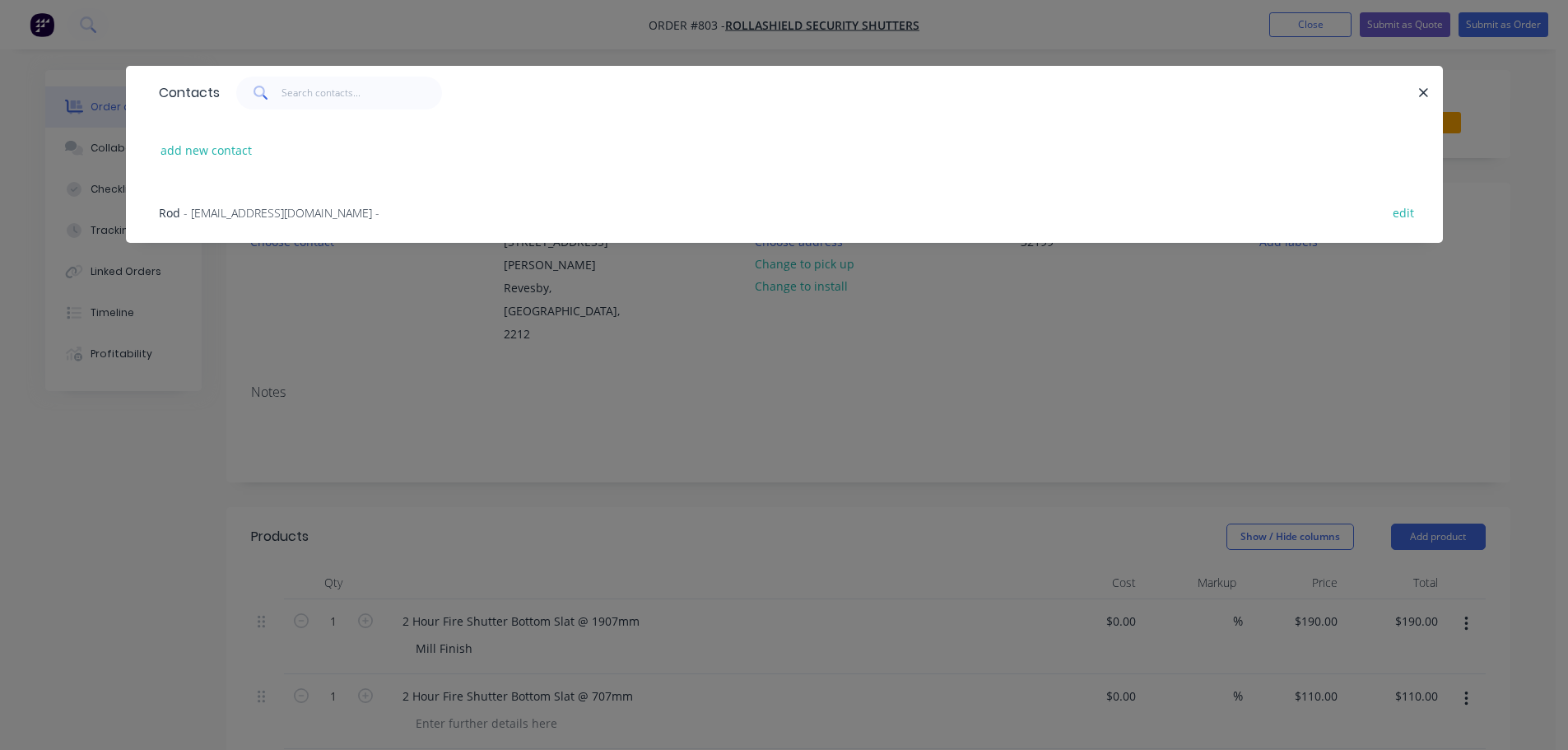
click at [275, 216] on span "- rod@rollashieldnsw.com -" at bounding box center [281, 213] width 196 height 16
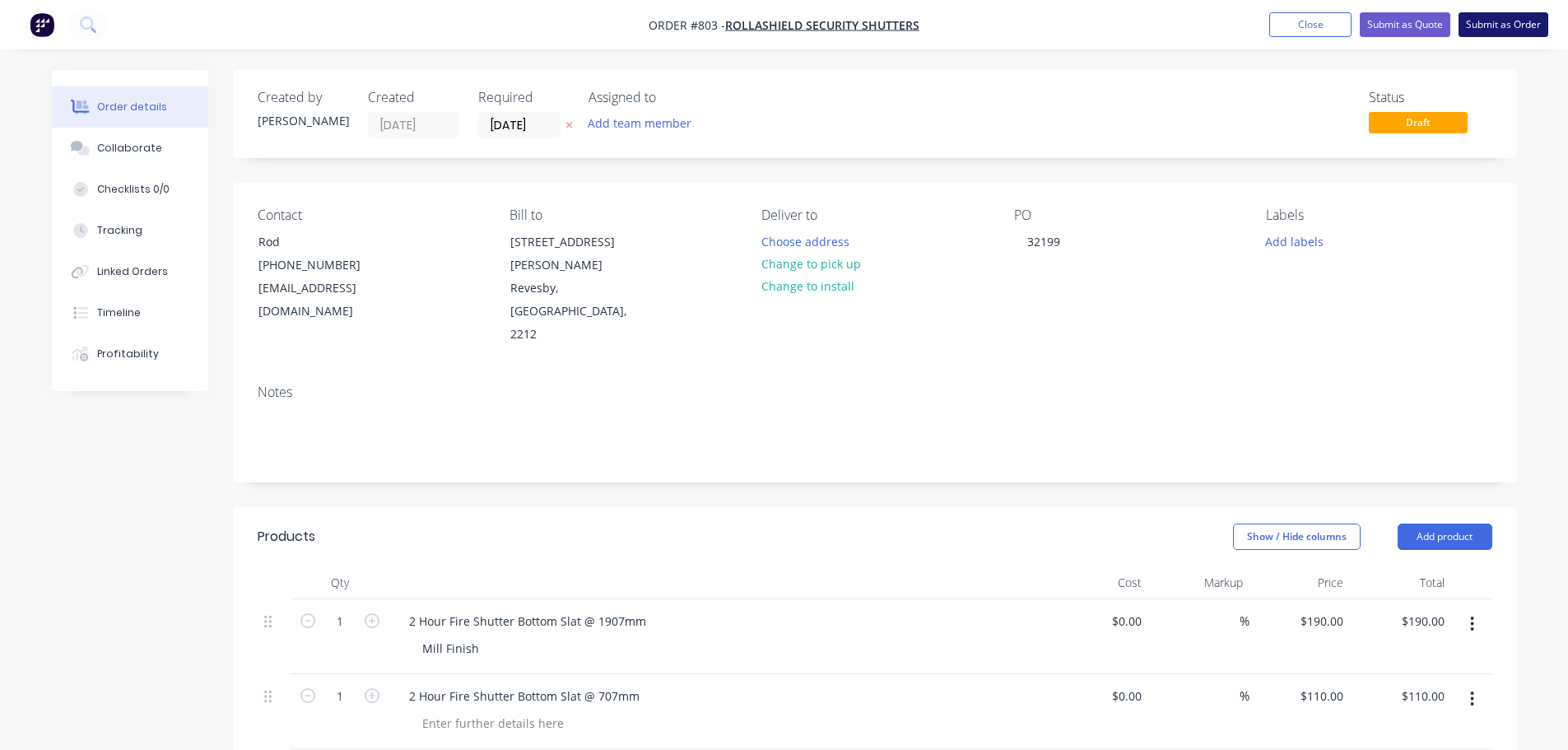
click at [1523, 28] on button "Submit as Order" at bounding box center [1503, 25] width 90 height 25
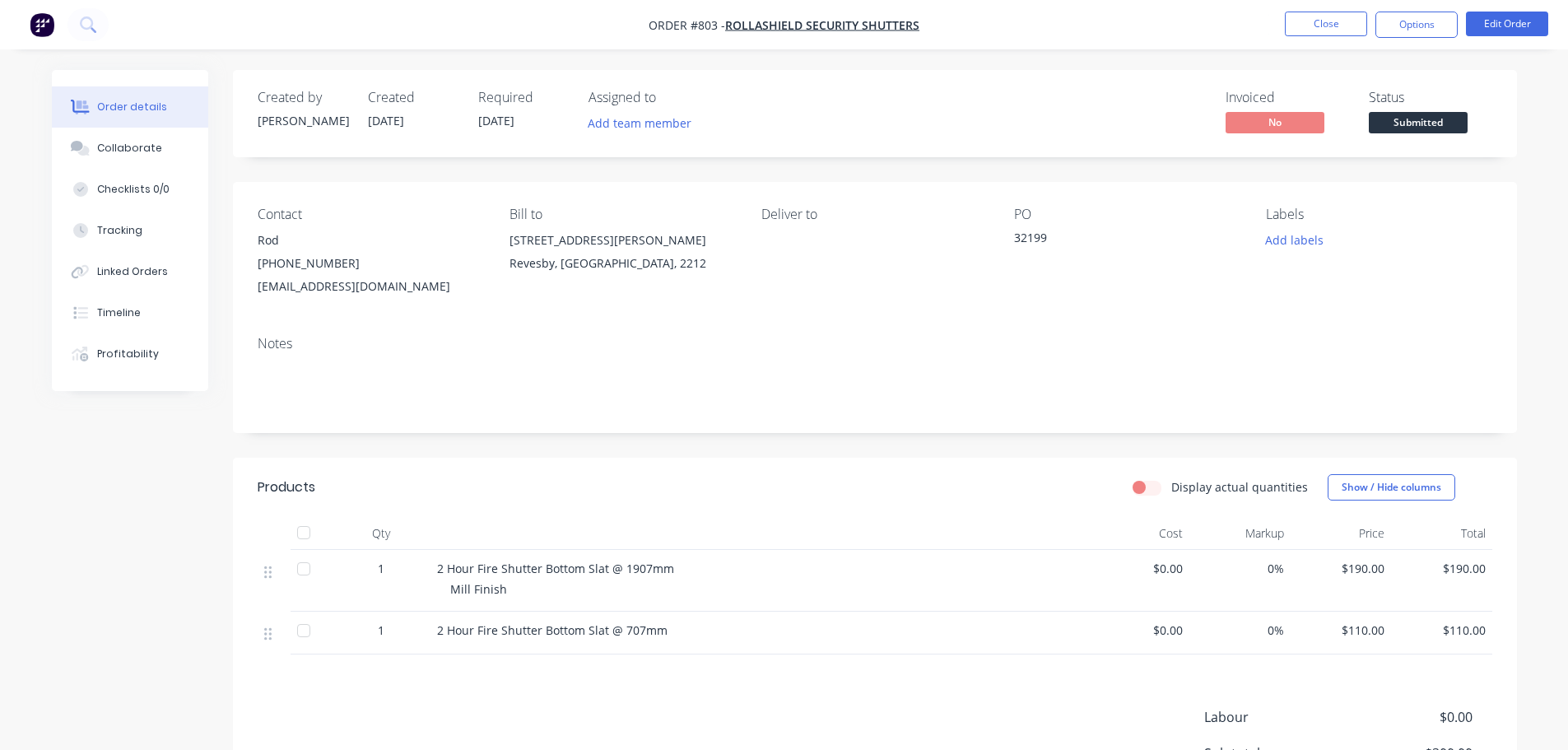
click at [1403, 113] on span "Submitted" at bounding box center [1418, 122] width 99 height 20
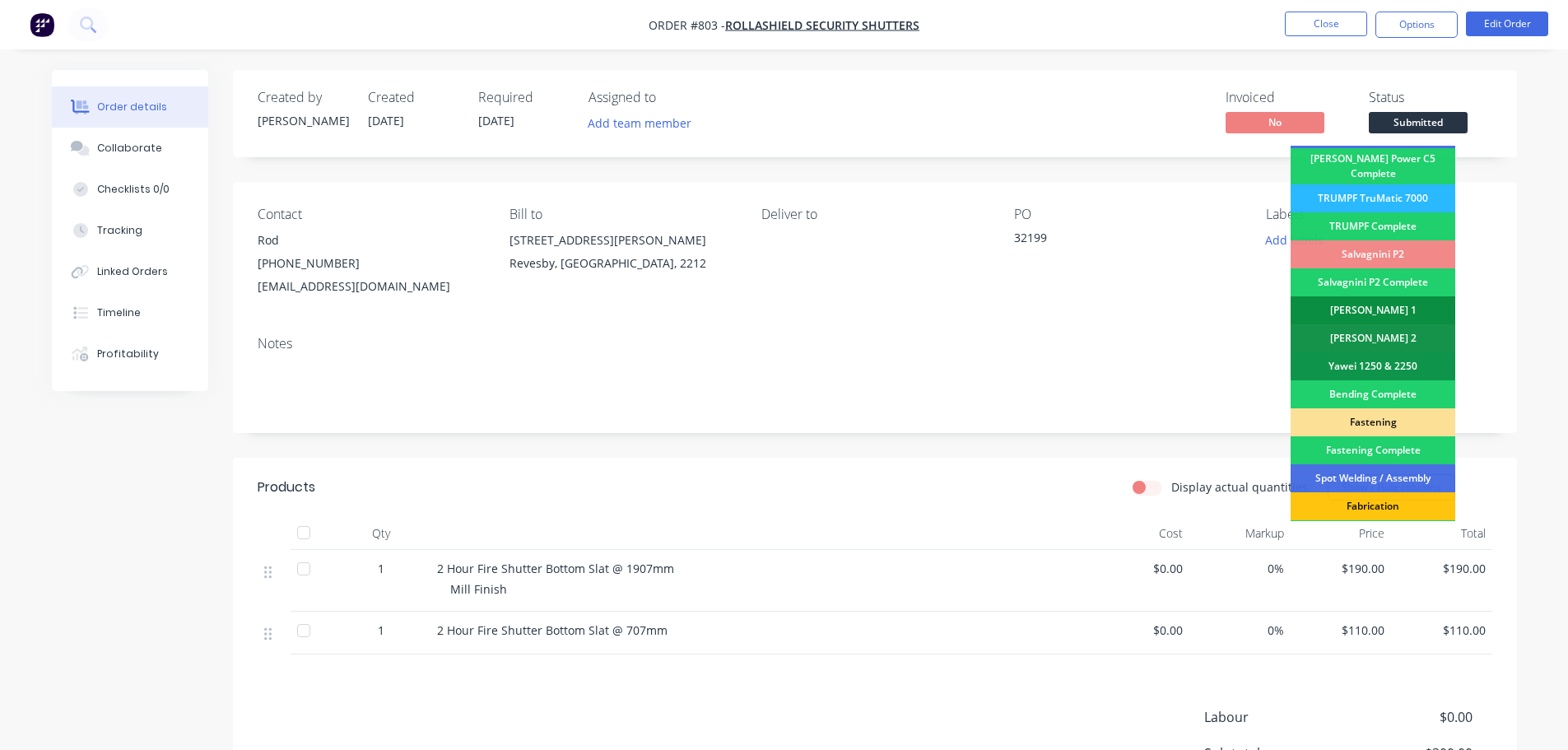
scroll to position [165, 0]
click at [1403, 244] on div "Salvagnini P2" at bounding box center [1372, 254] width 165 height 28
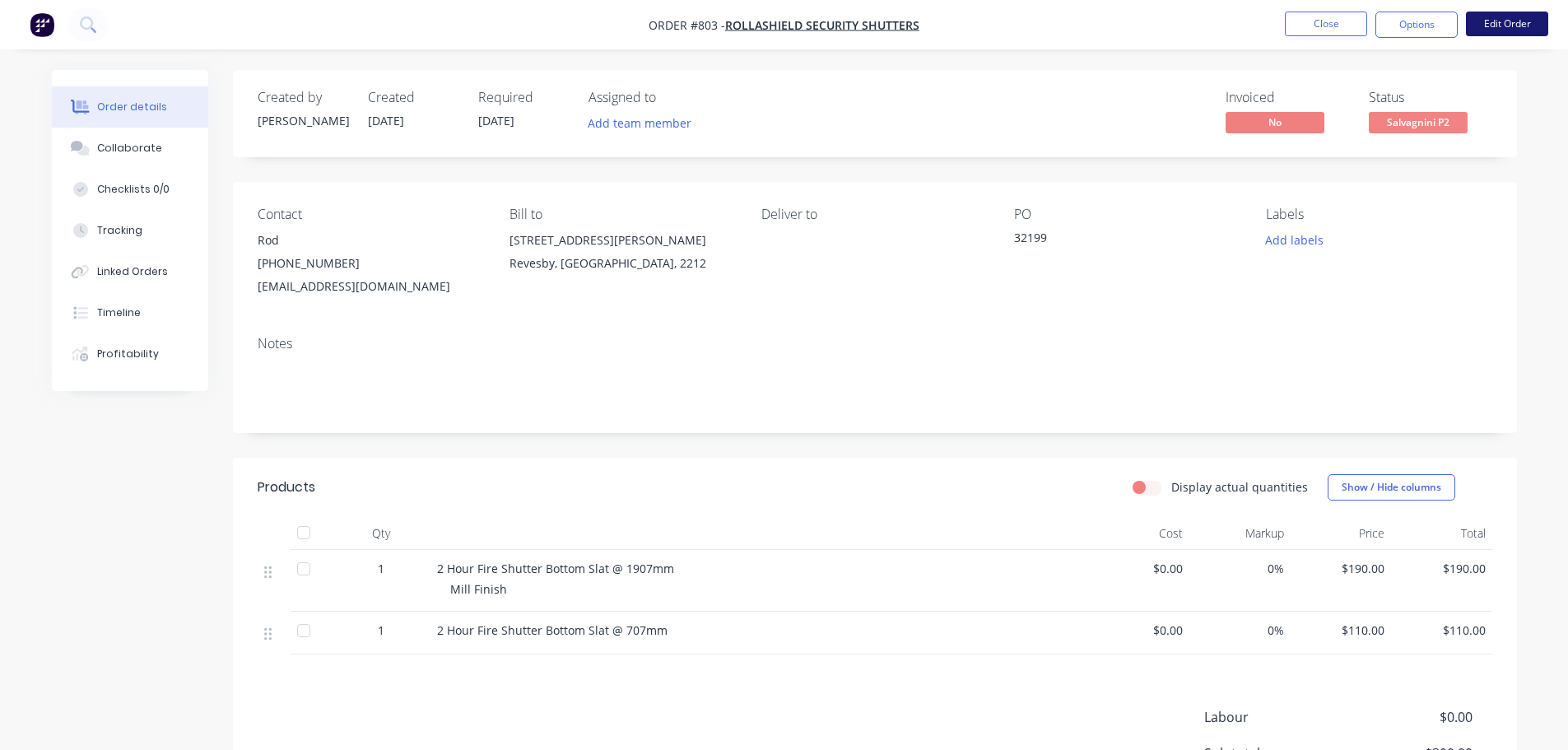
click at [1500, 36] on button "Edit Order" at bounding box center [1508, 24] width 83 height 25
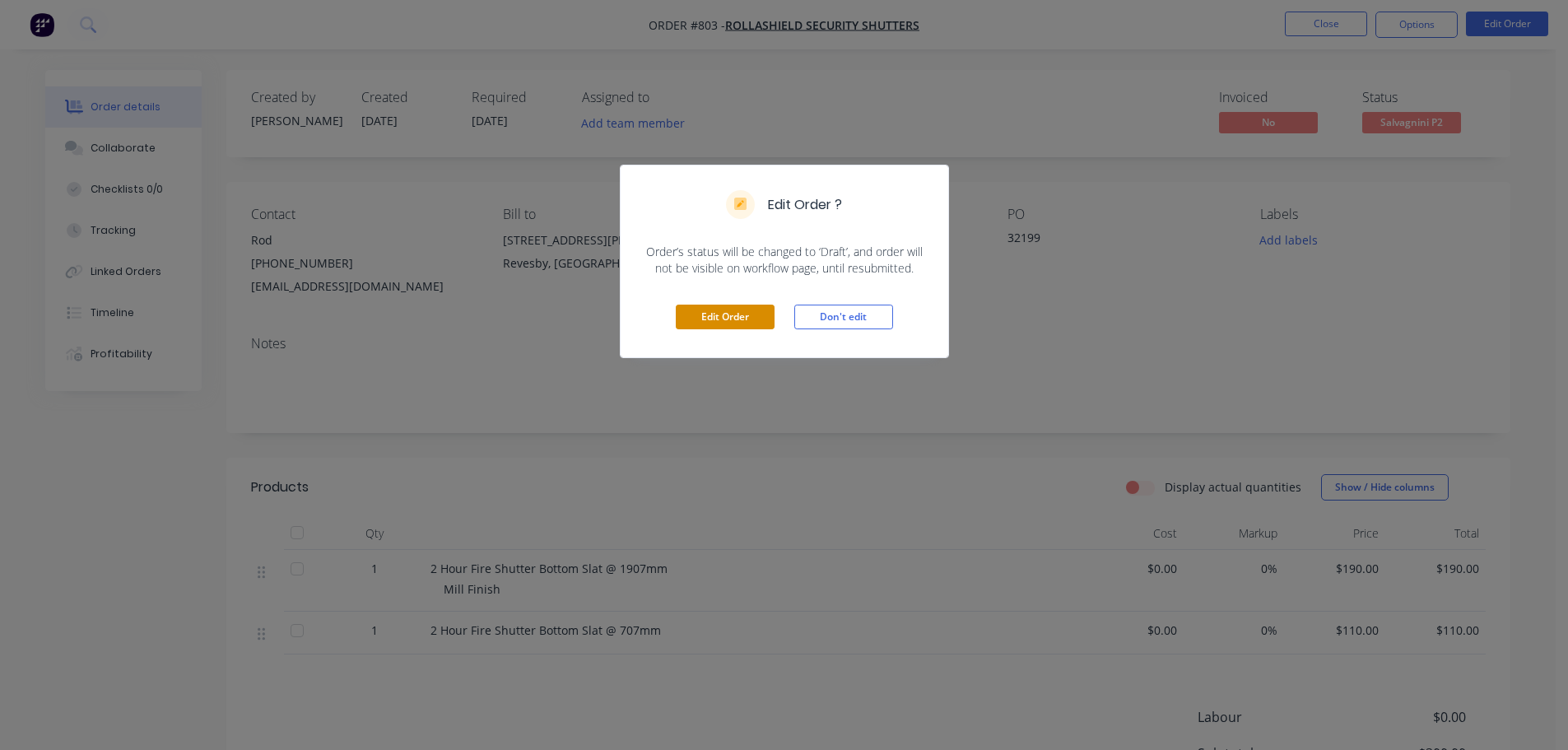
click at [745, 319] on button "Edit Order" at bounding box center [725, 317] width 99 height 25
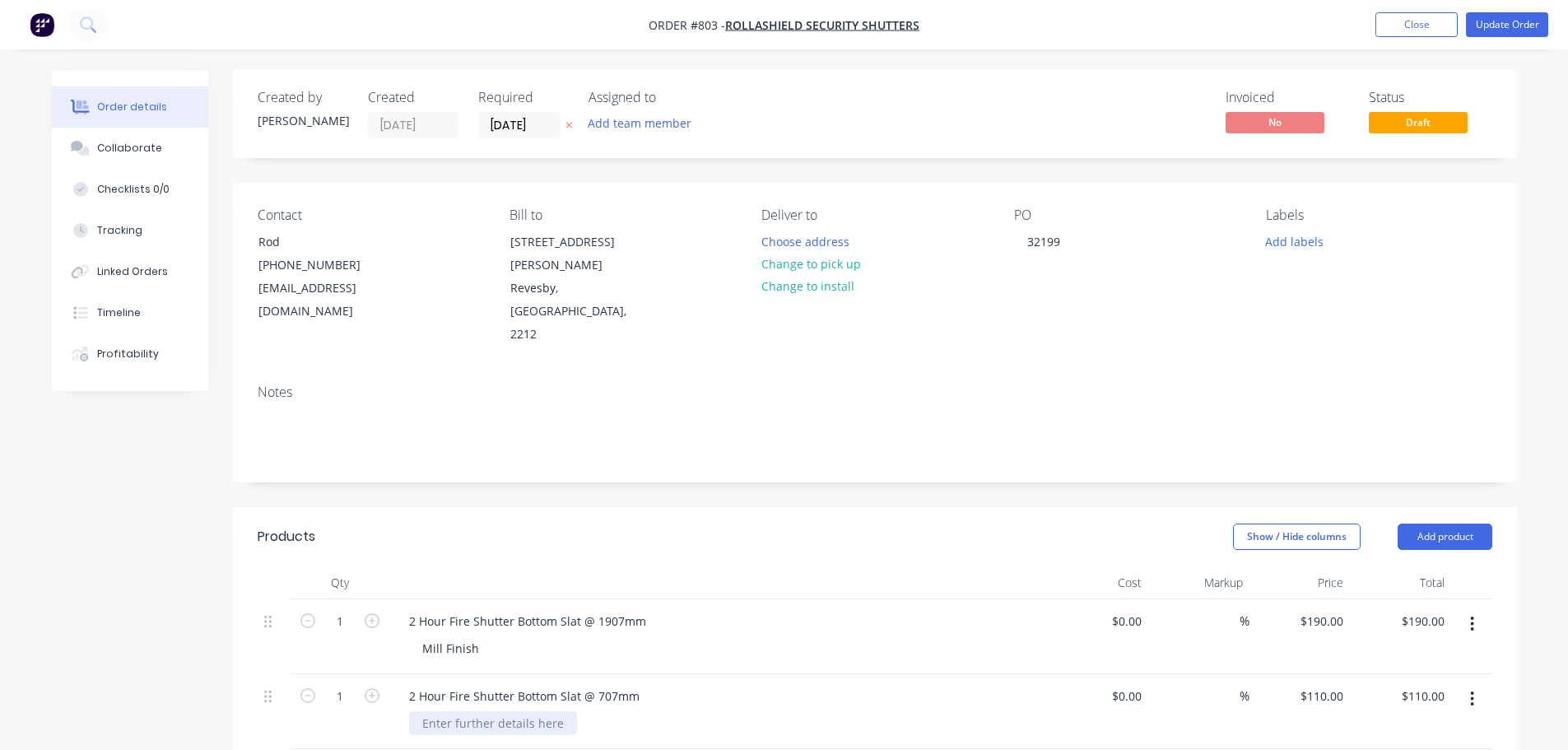
click at [444, 712] on div at bounding box center [493, 723] width 168 height 24
click at [607, 691] on div "2 Hour Fire Shutter Bottom Slat @ 707mm Mill Finish" at bounding box center [719, 712] width 659 height 75
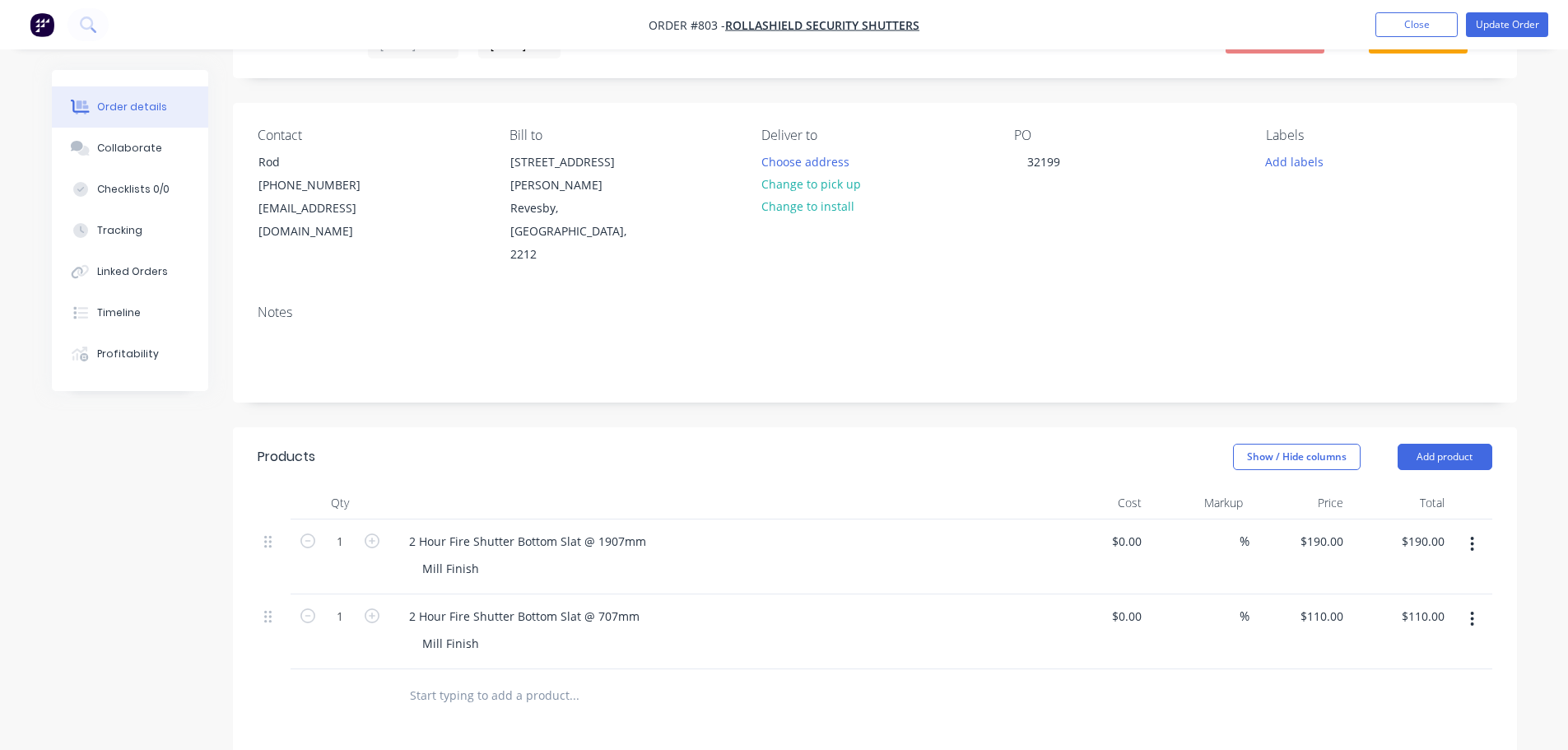
scroll to position [247, 0]
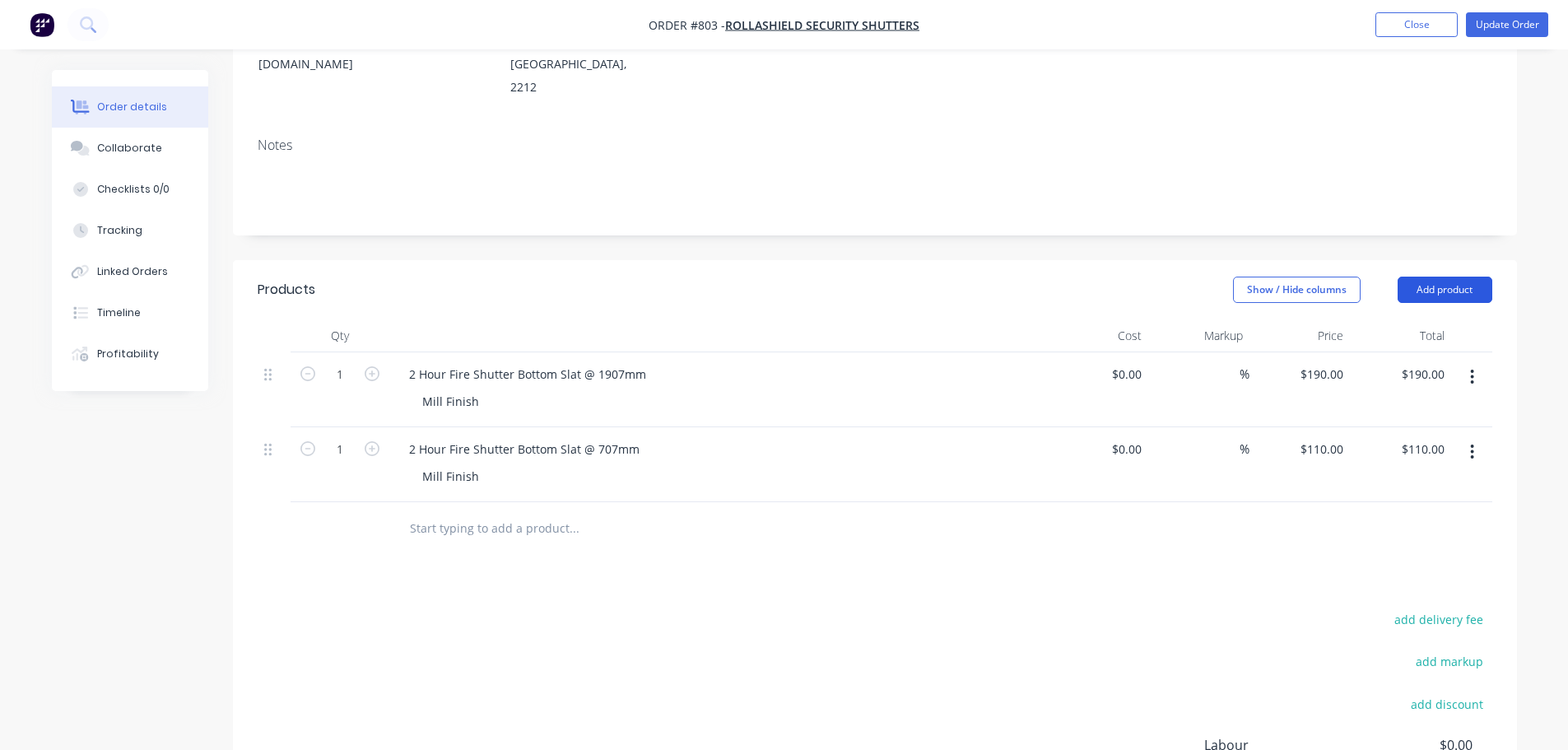
click at [1435, 277] on button "Add product" at bounding box center [1445, 290] width 94 height 27
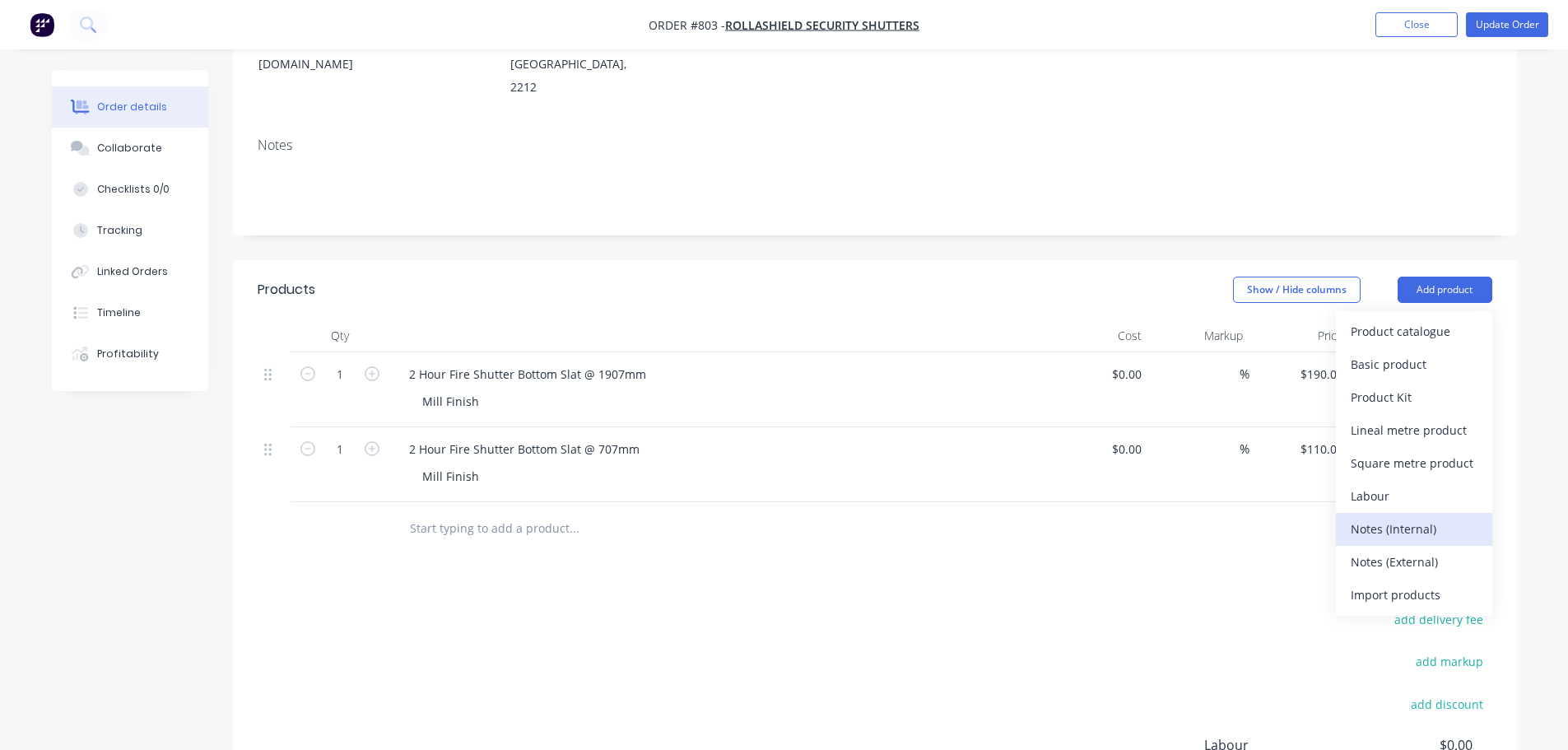
click at [1440, 517] on div "Notes (Internal)" at bounding box center [1414, 528] width 127 height 24
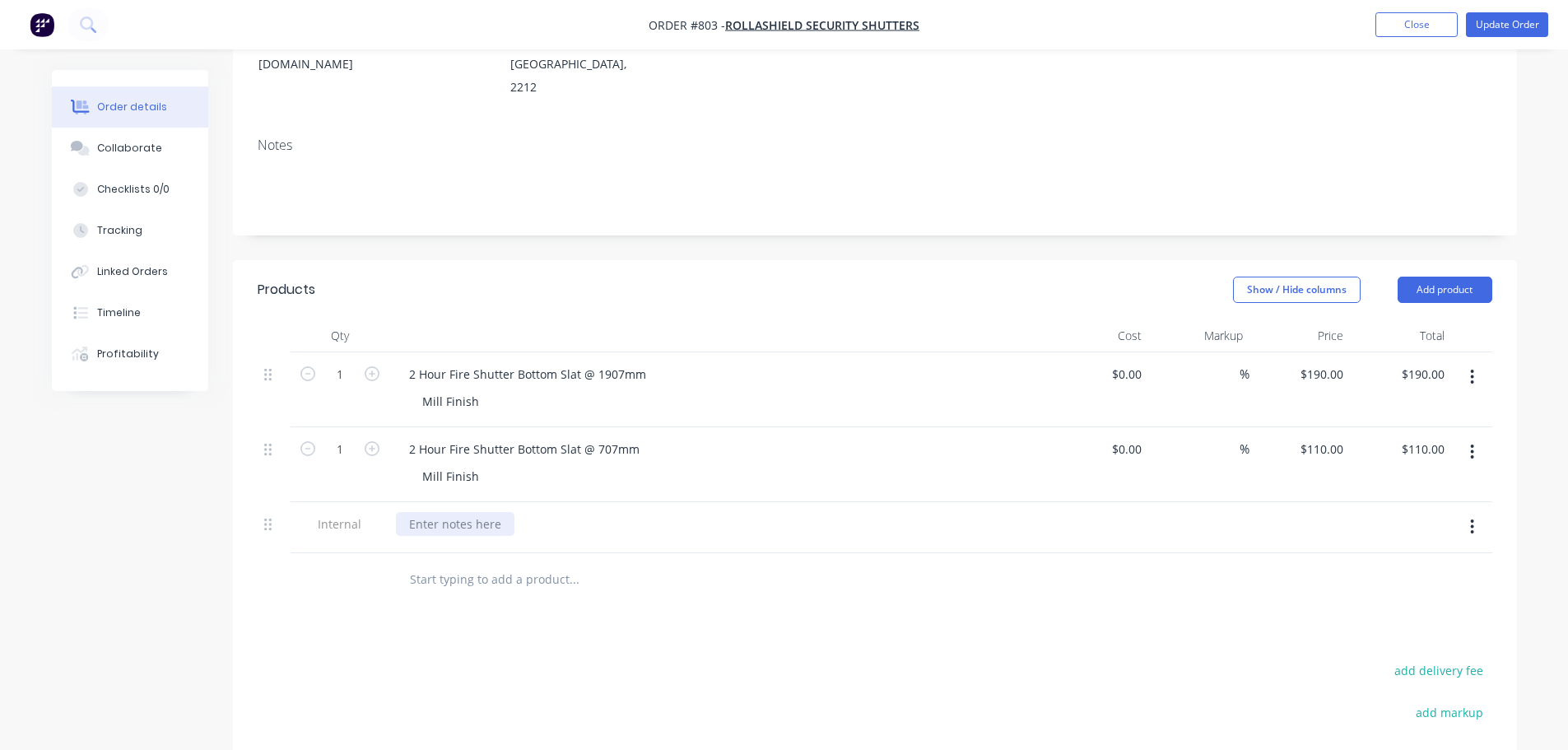
click at [458, 512] on div at bounding box center [454, 524] width 118 height 24
paste div
click at [467, 577] on div "Products Show / Hide columns Add product Qty Cost Markup Price Total 1 2 Hour F…" at bounding box center [875, 632] width 1284 height 742
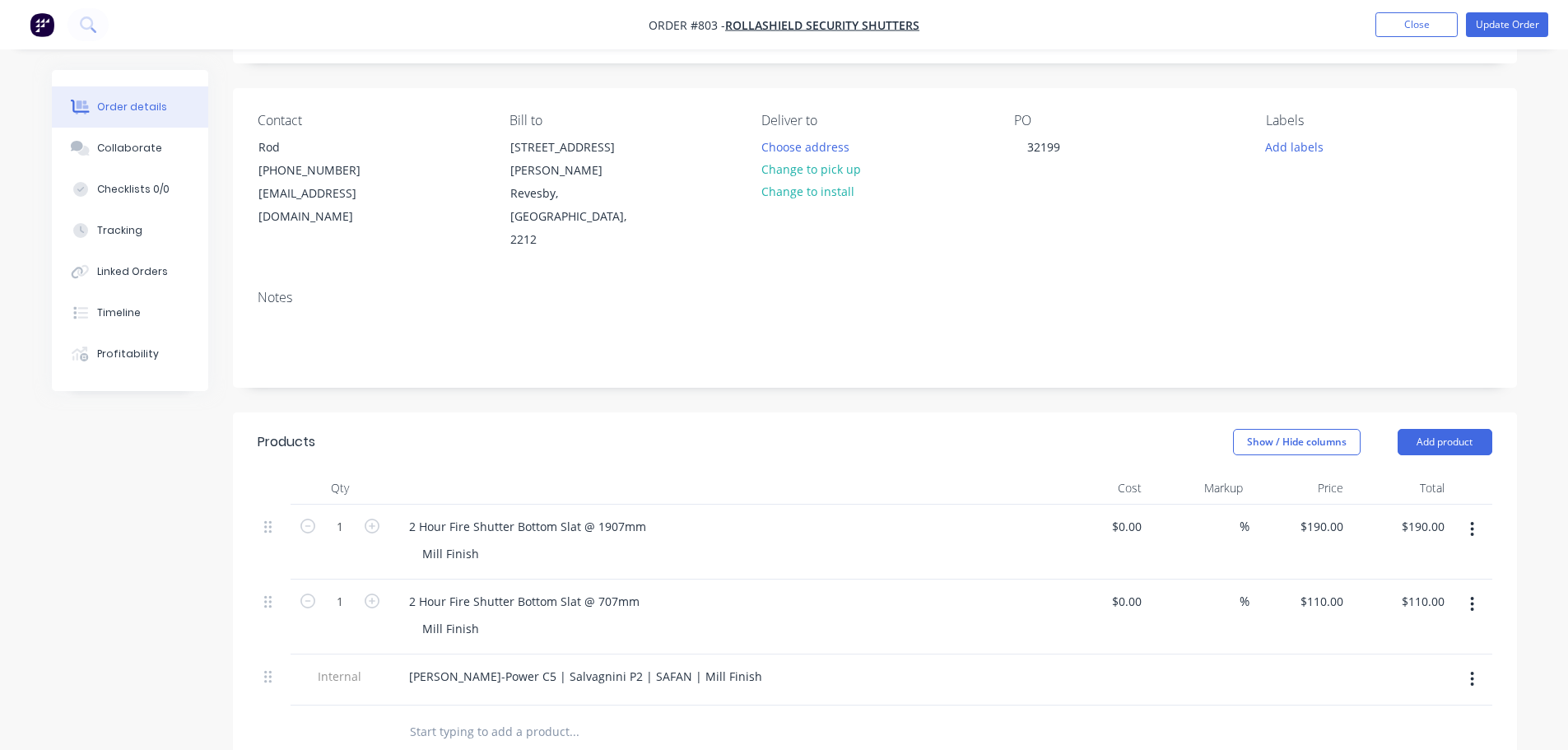
scroll to position [83, 0]
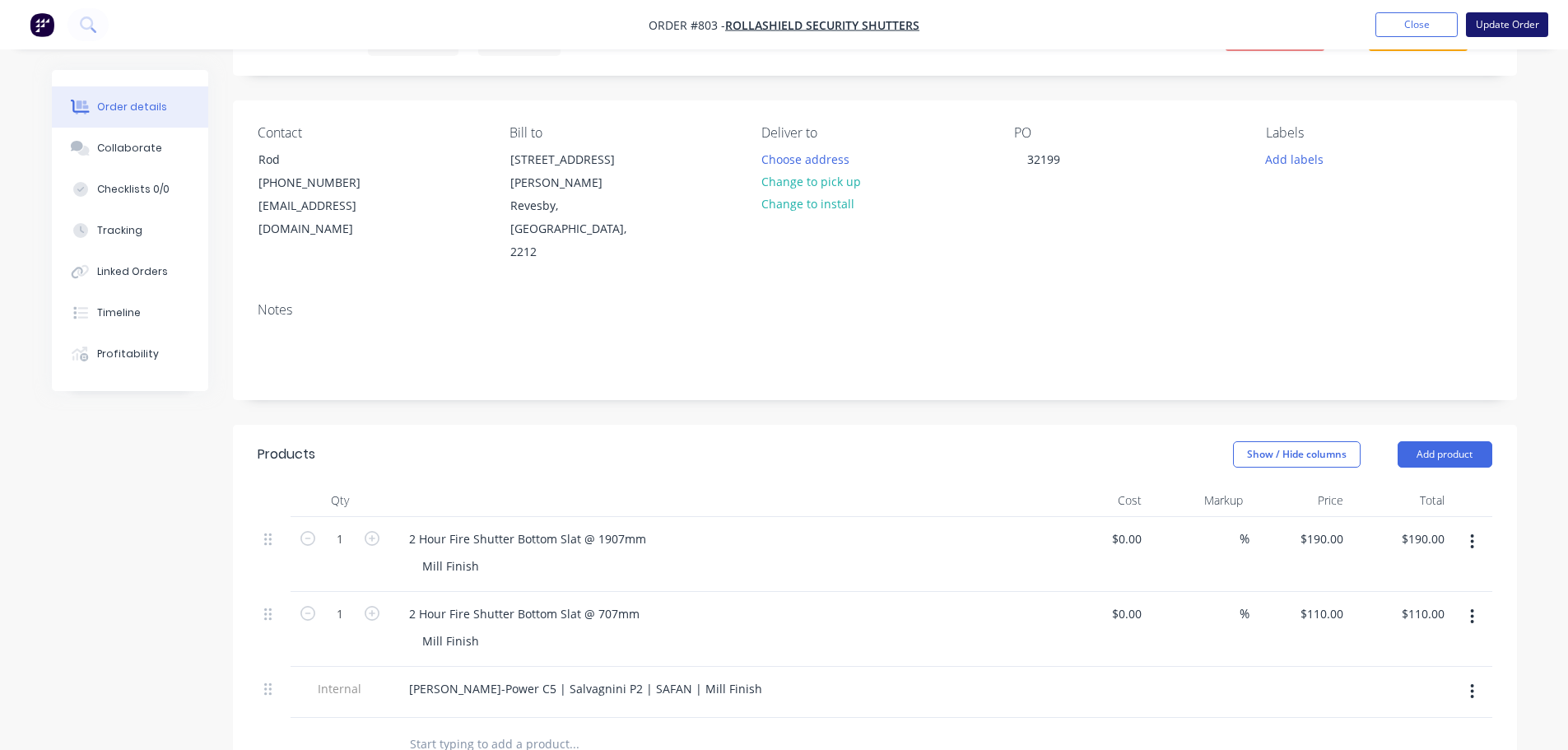
click at [1511, 26] on button "Update Order" at bounding box center [1508, 25] width 83 height 25
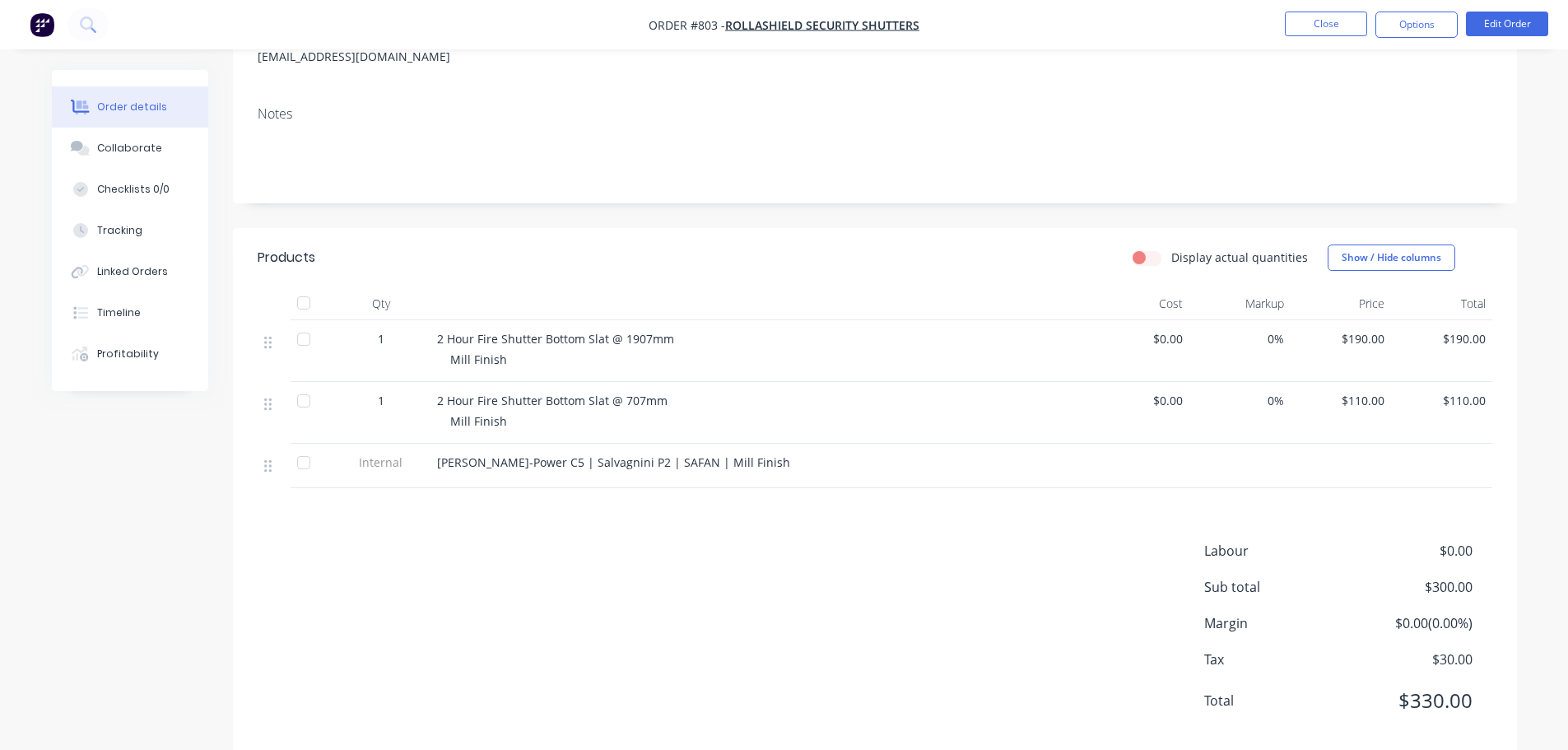
scroll to position [261, 0]
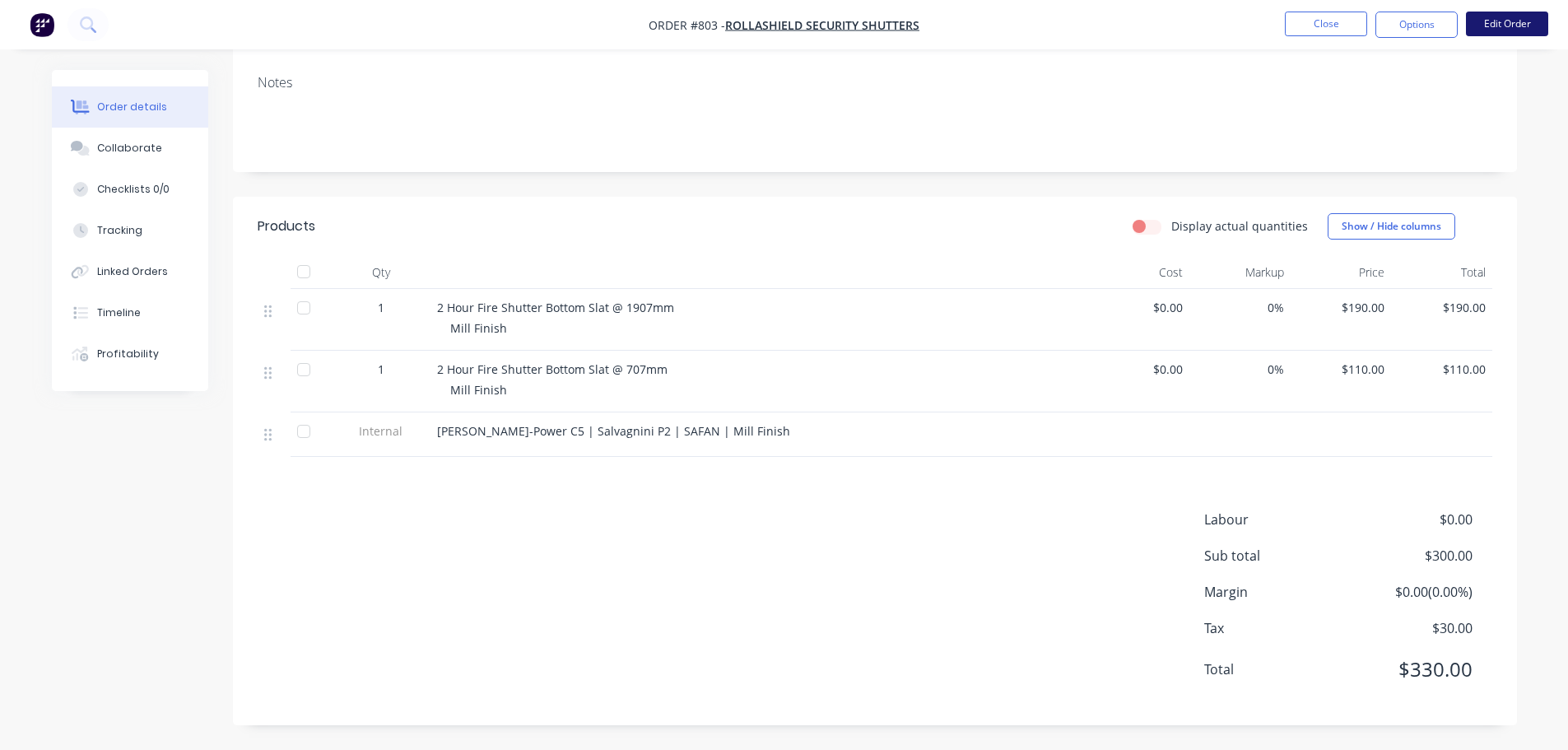
click at [1500, 26] on button "Edit Order" at bounding box center [1508, 24] width 83 height 25
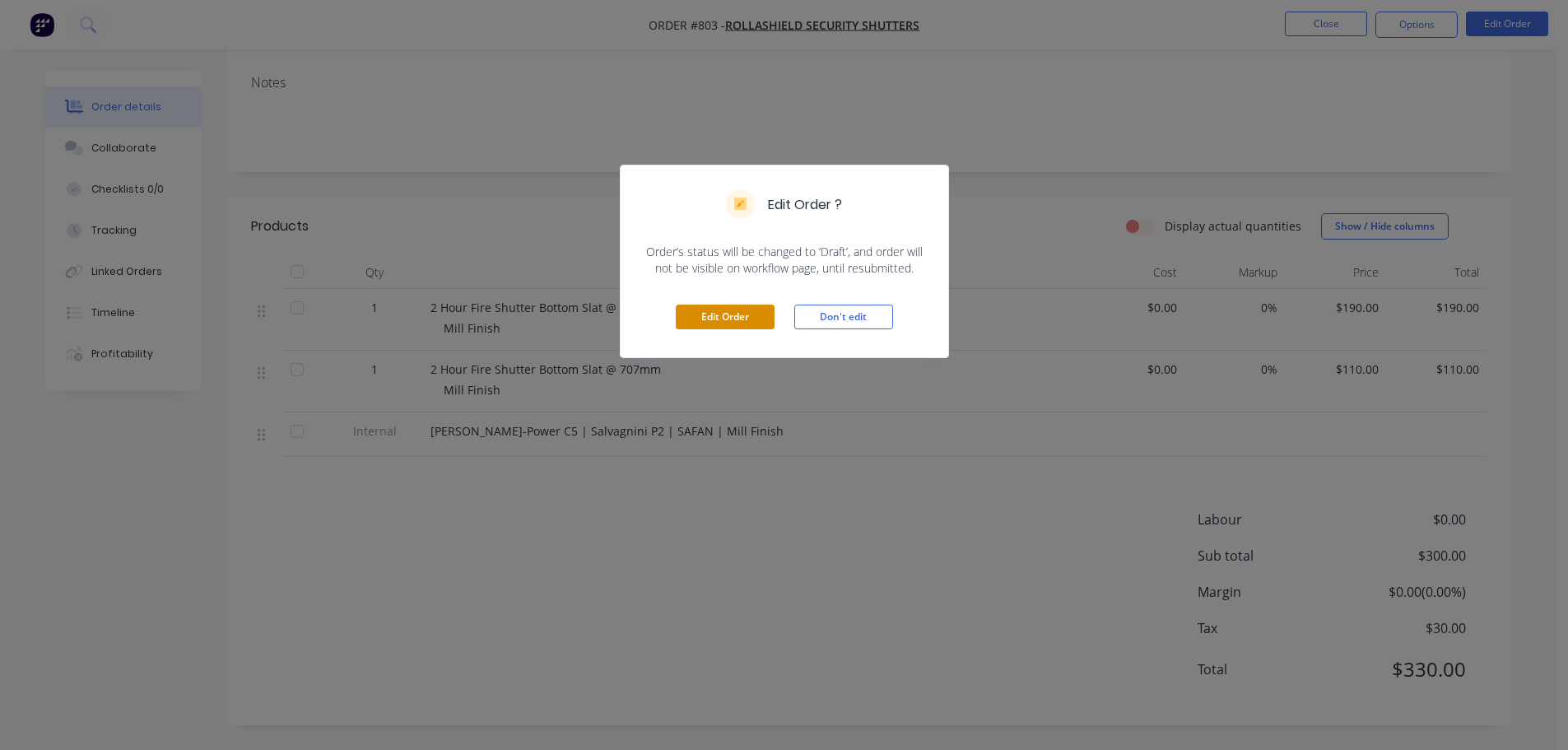
click at [752, 320] on button "Edit Order" at bounding box center [725, 317] width 99 height 25
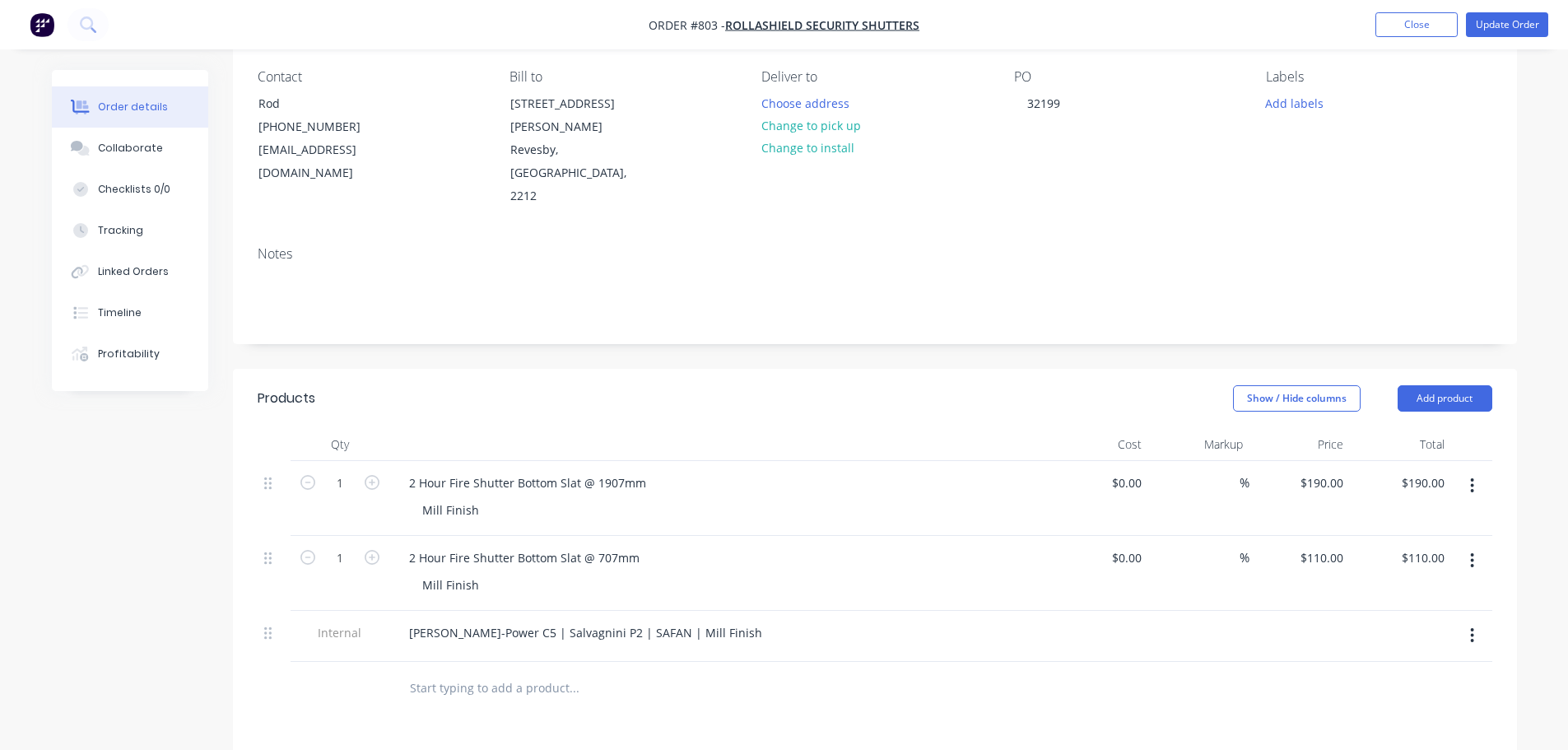
scroll to position [329, 0]
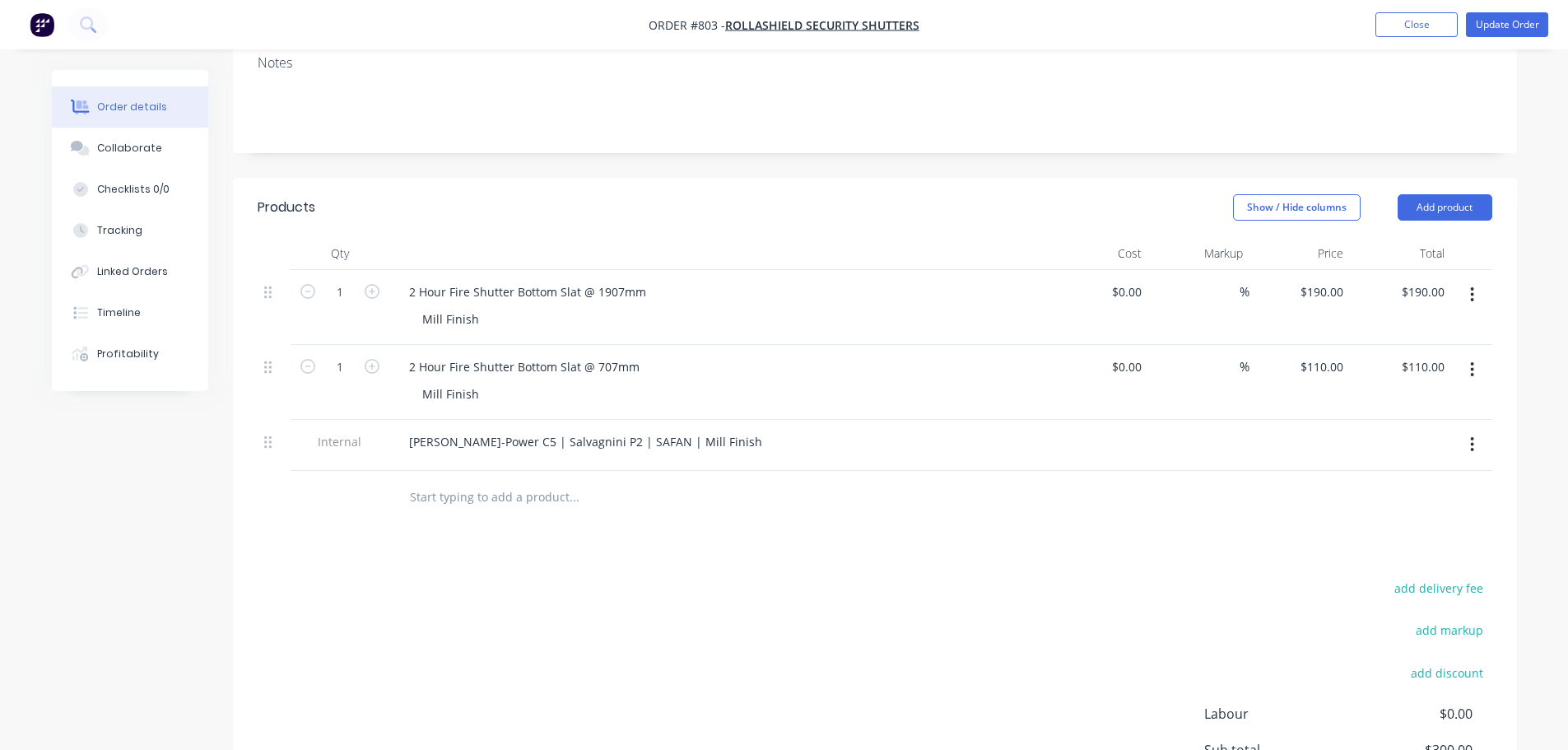
click at [337, 433] on span "Internal" at bounding box center [340, 441] width 85 height 17
click at [685, 430] on div "[PERSON_NAME]-Power C5 | Salvagnini P2 | SAFAN | Mill Finish" at bounding box center [585, 441] width 380 height 24
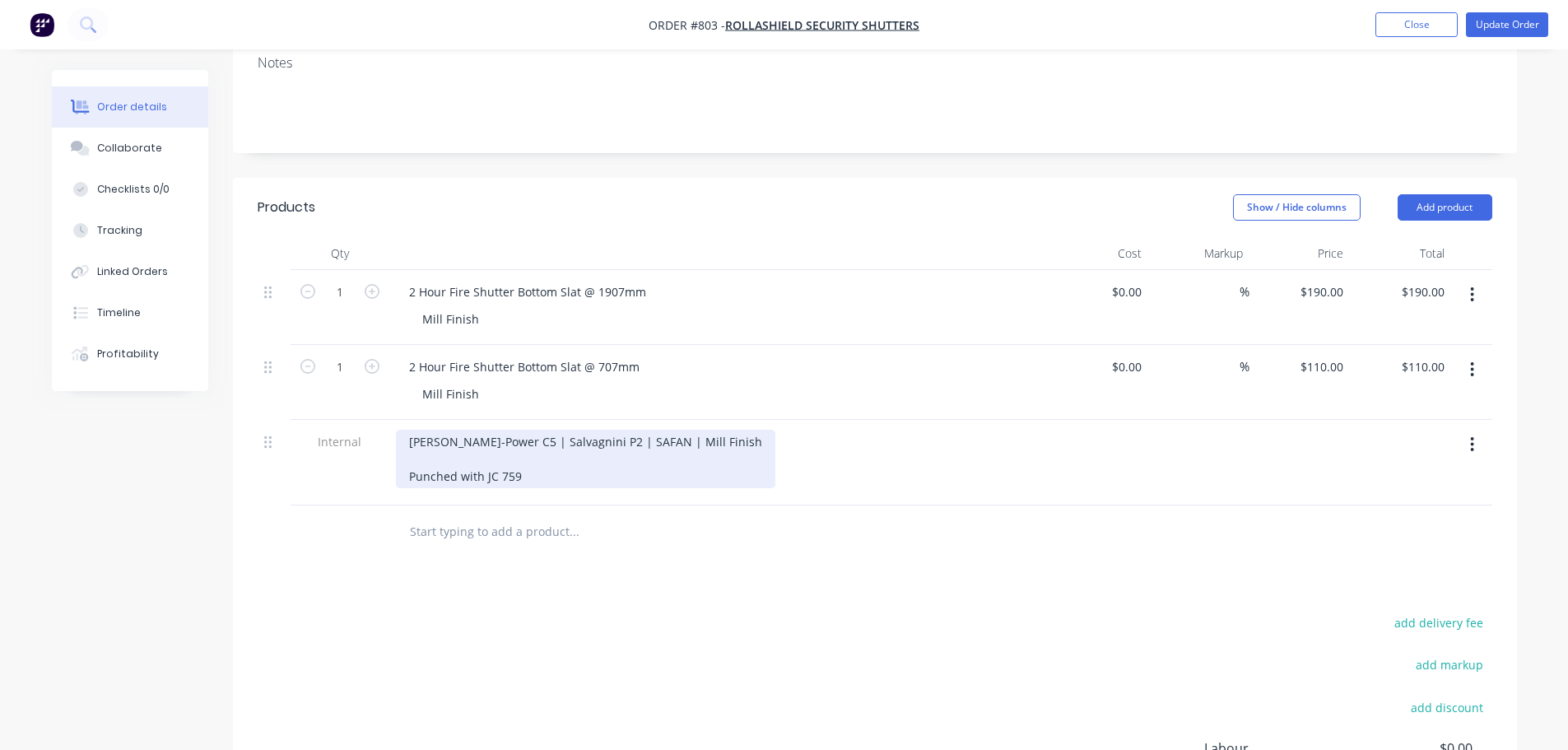
click at [495, 430] on div "Finn-Power C5 | Salvagnini P2 | SAFAN | Mill Finish Punched with JC 759" at bounding box center [585, 459] width 380 height 59
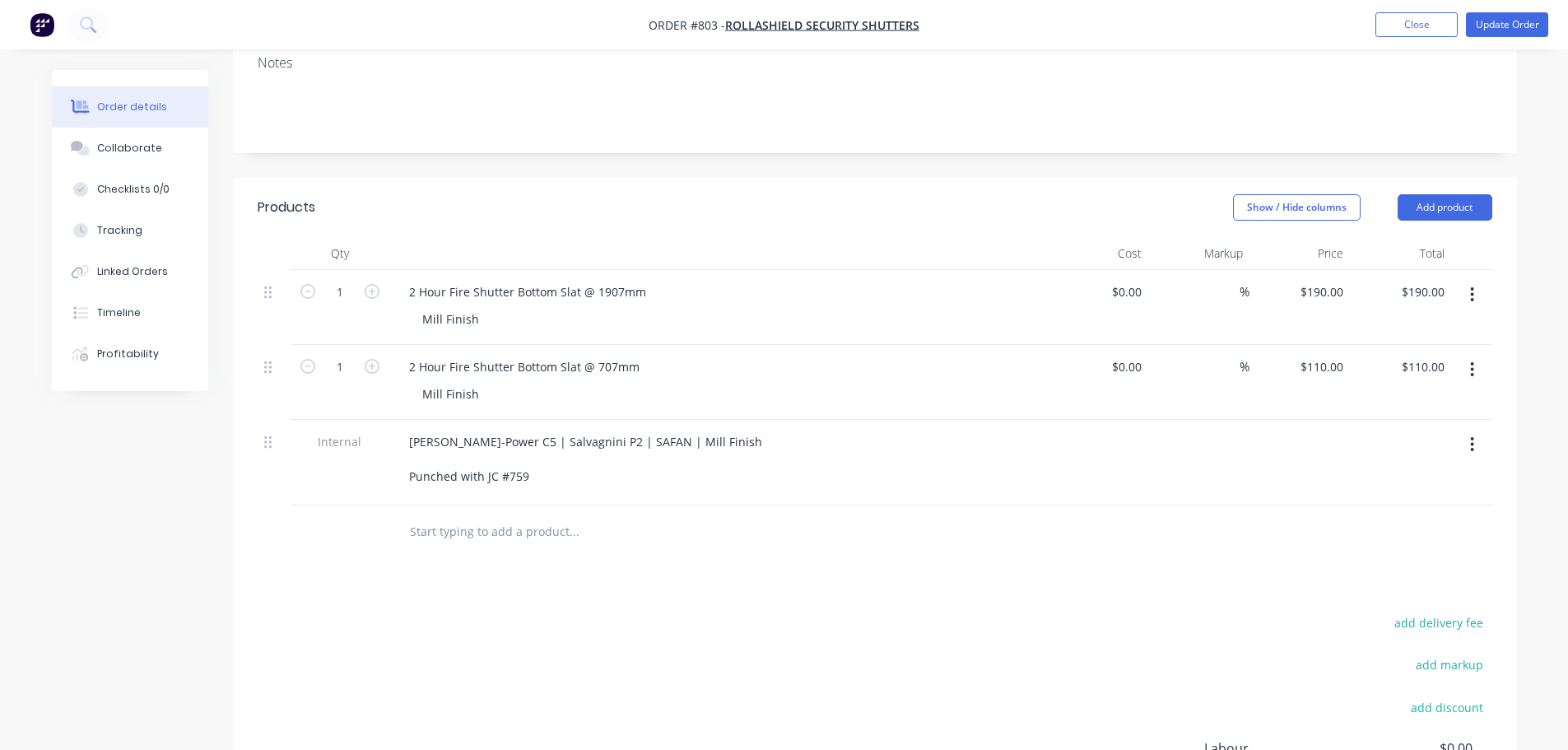
drag, startPoint x: 538, startPoint y: 623, endPoint x: 522, endPoint y: 609, distance: 21.3
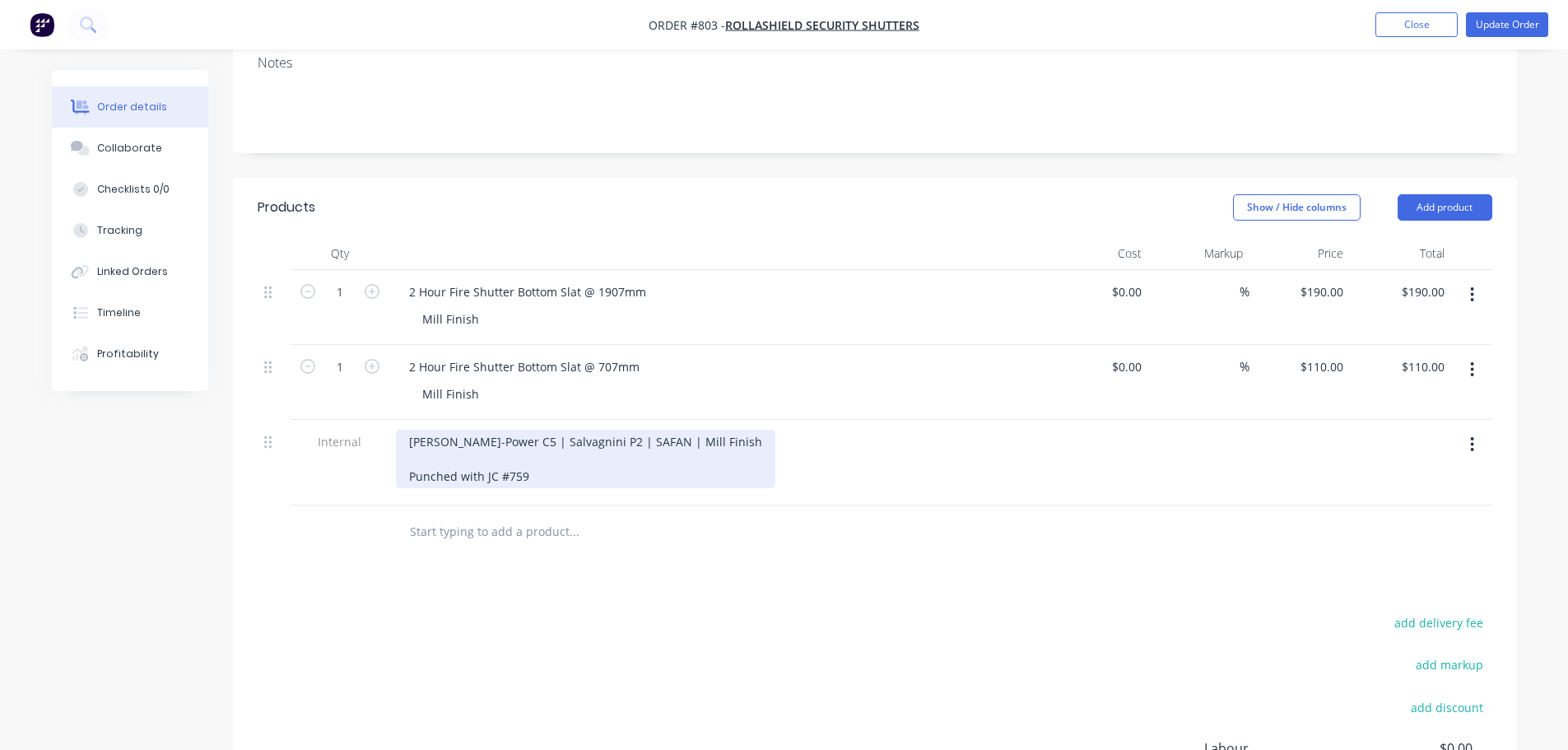
click at [492, 430] on div "Finn-Power C5 | Salvagnini P2 | SAFAN | Mill Finish Punched with JC #759" at bounding box center [585, 459] width 380 height 59
drag, startPoint x: 498, startPoint y: 429, endPoint x: 510, endPoint y: 431, distance: 12.2
click at [498, 430] on div "Finn-Power C5 | Salvagnini P2 | SAFAN | Mill Finish Punched with JC #759" at bounding box center [585, 459] width 380 height 59
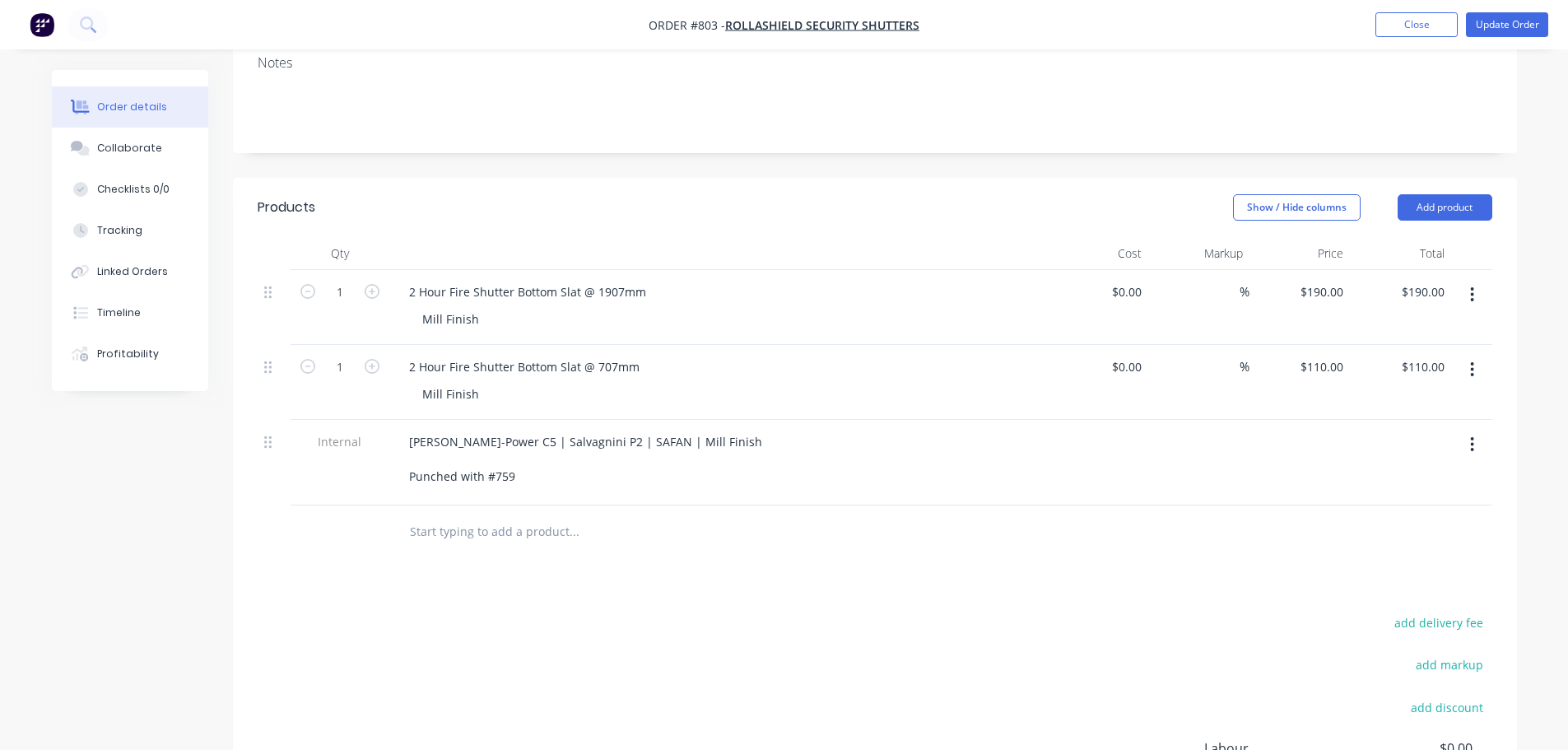
click at [592, 521] on div "Products Show / Hide columns Add product Qty Cost Markup Price Total 1 2 Hour F…" at bounding box center [875, 566] width 1284 height 777
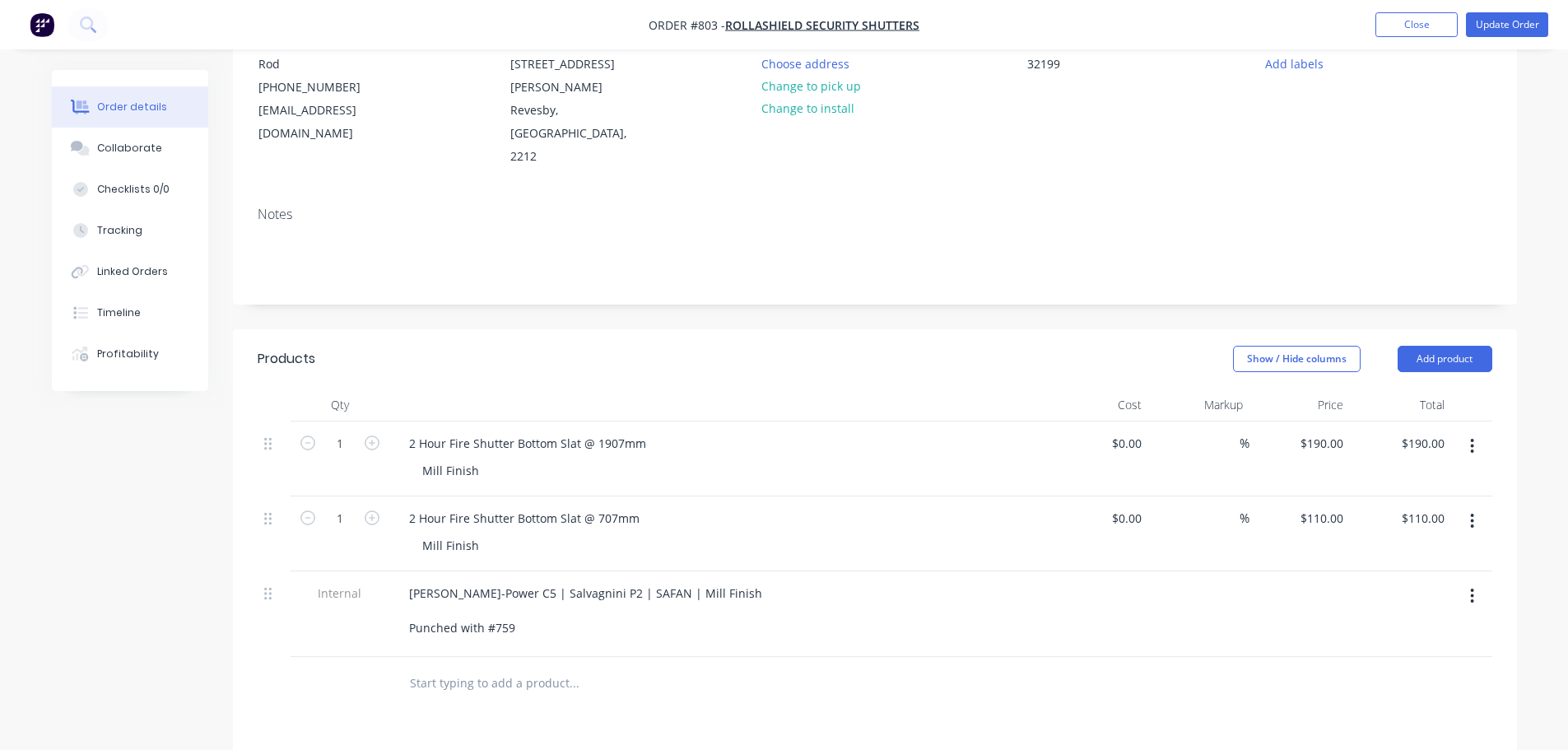
scroll to position [165, 0]
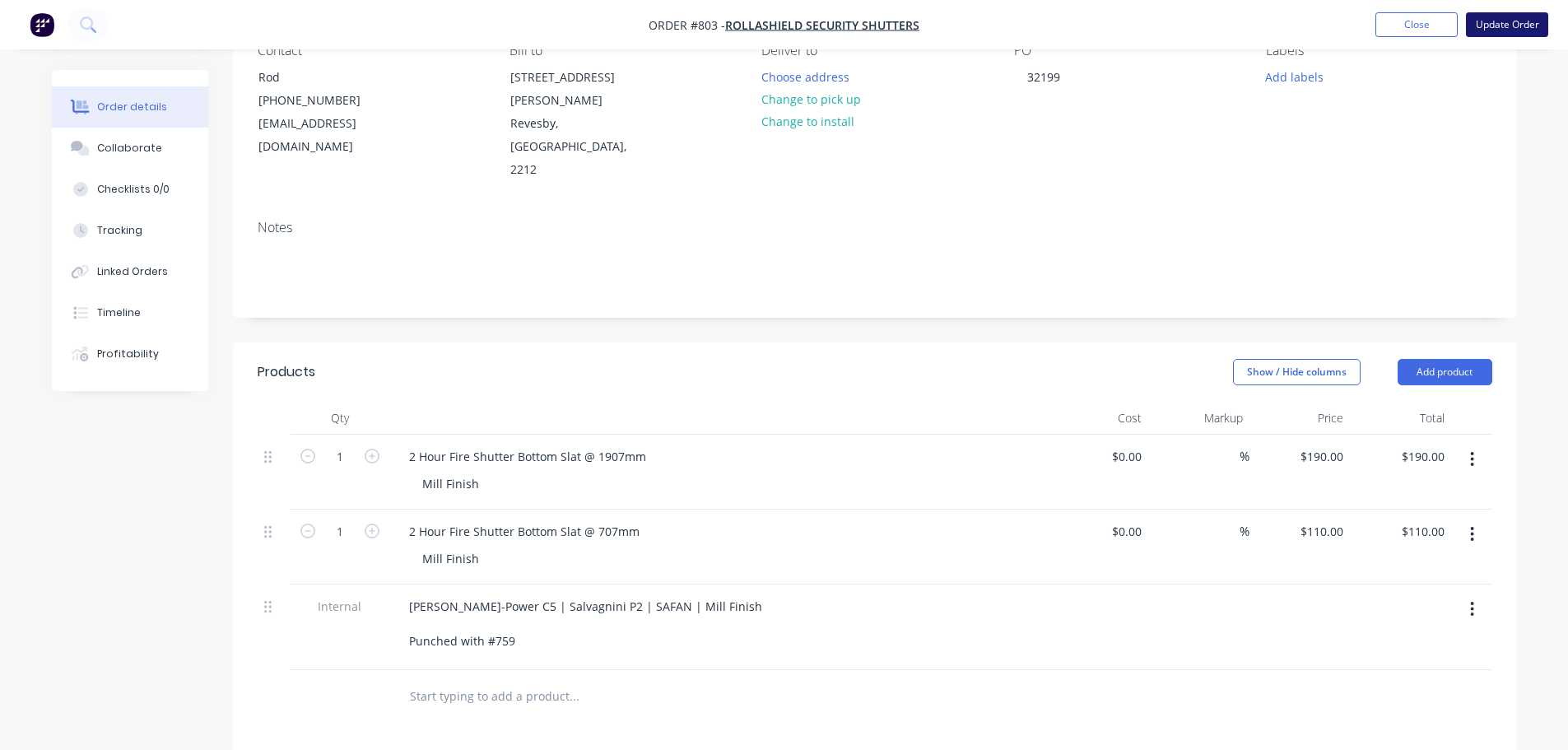
click at [1500, 22] on button "Update Order" at bounding box center [1508, 25] width 83 height 25
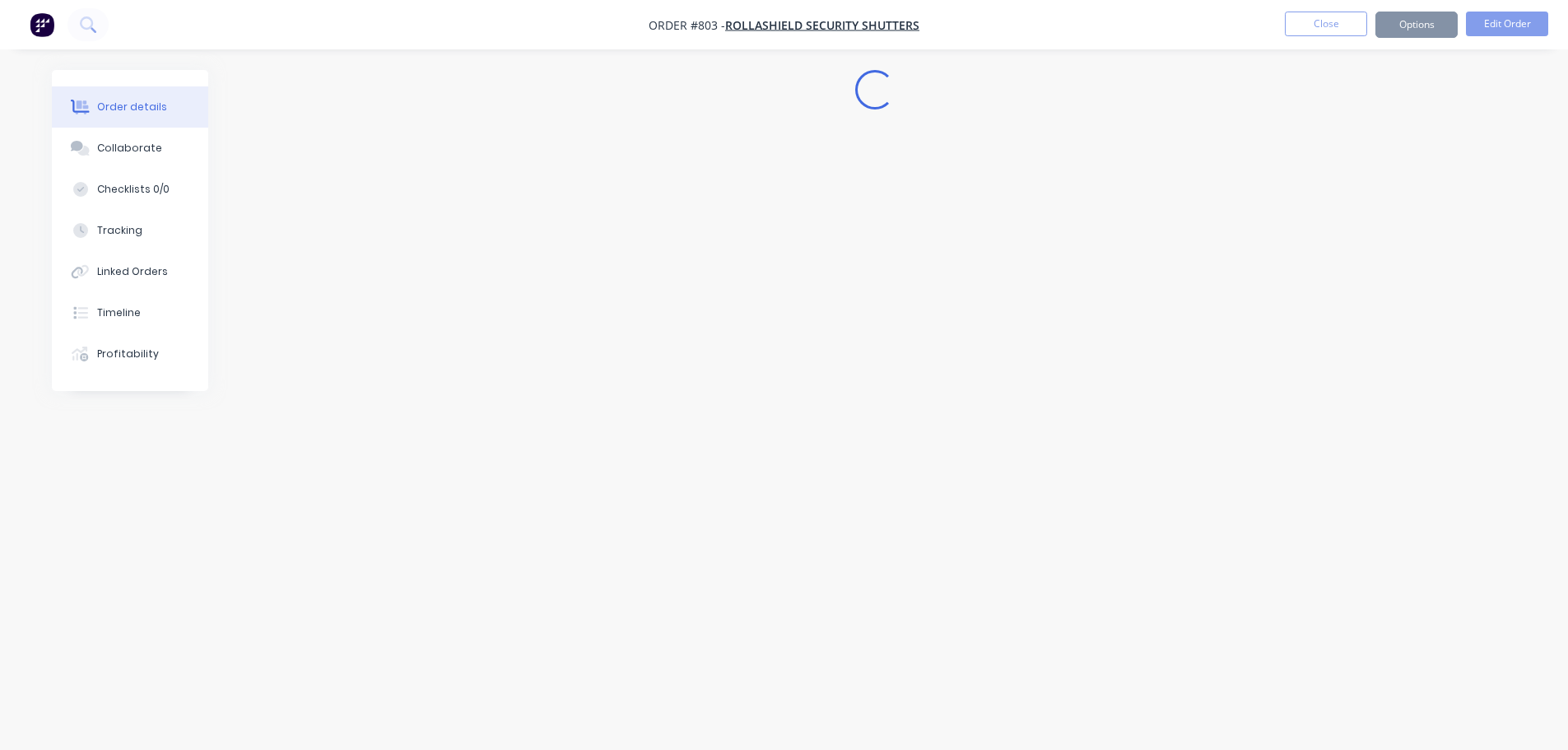
scroll to position [0, 0]
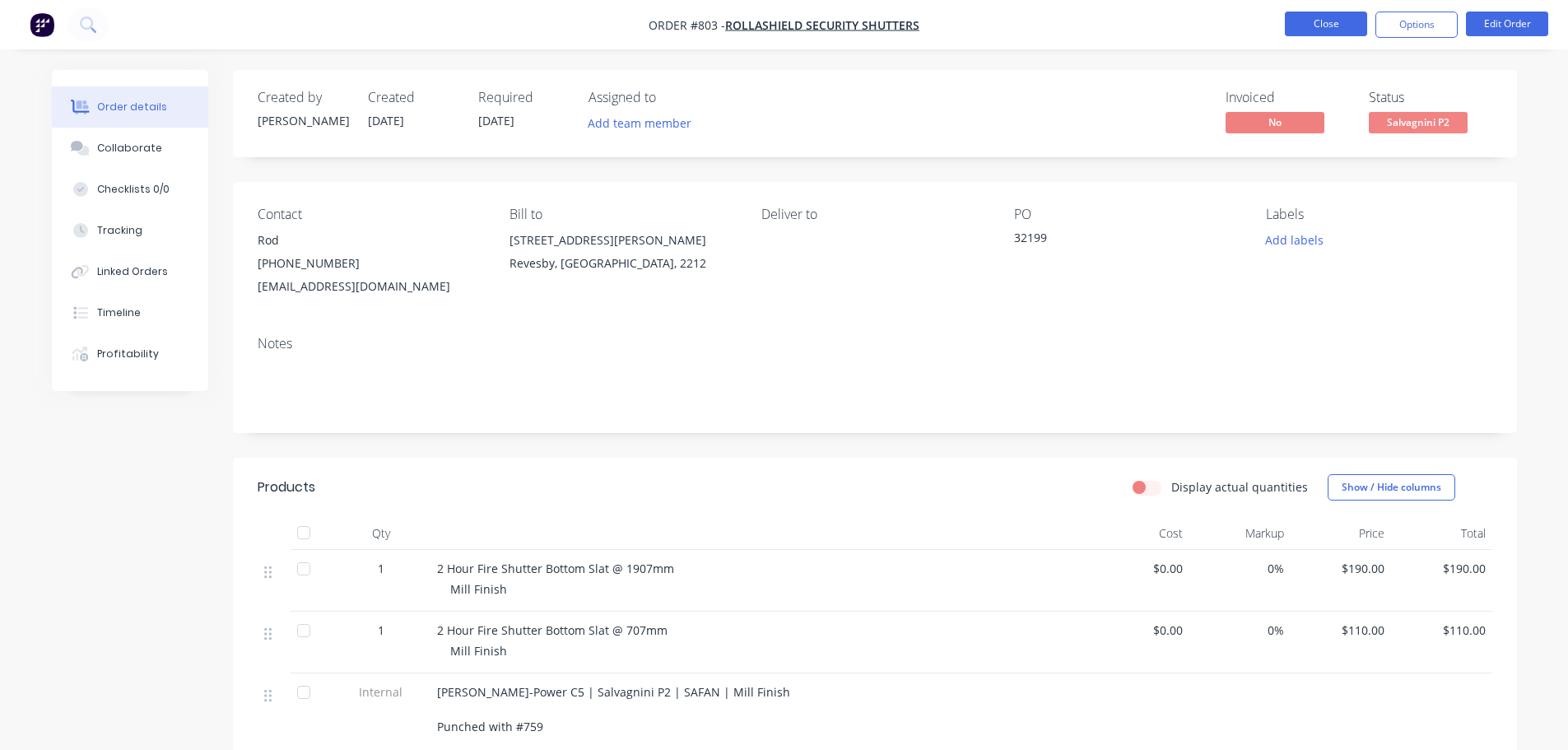
click at [1336, 28] on button "Close" at bounding box center [1326, 24] width 83 height 25
